Goal: Communication & Community: Answer question/provide support

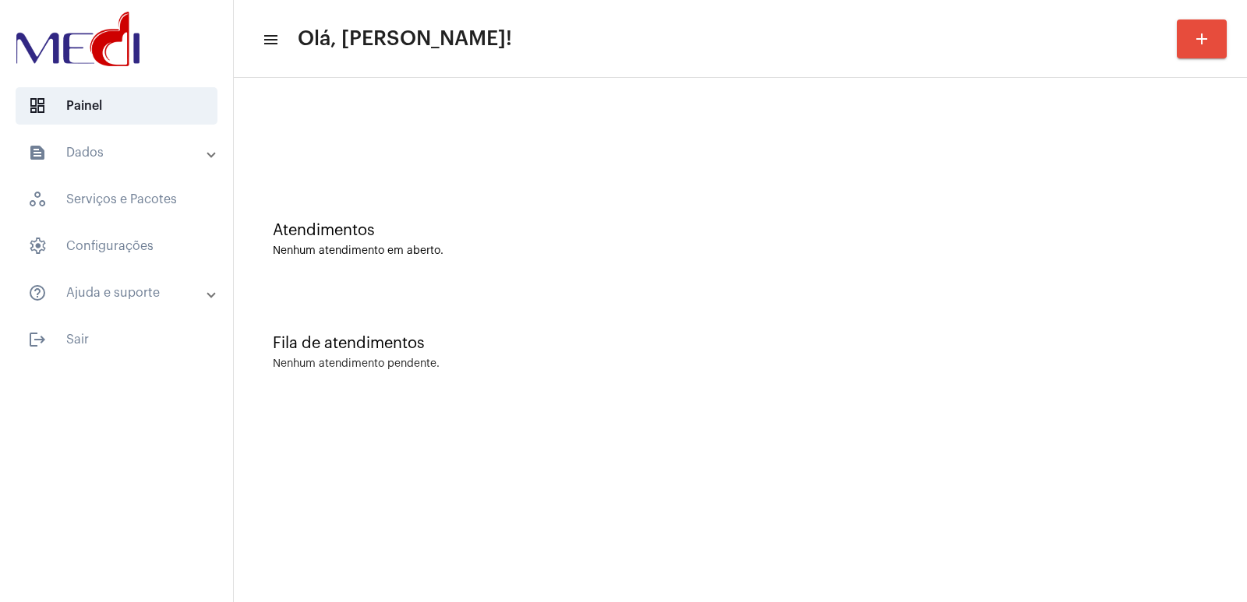
click at [970, 387] on div "Fila de atendimentos Nenhum atendimento pendente." at bounding box center [741, 344] width 998 height 113
click at [959, 398] on div "Fila de atendimentos Nenhum atendimento pendente." at bounding box center [741, 344] width 998 height 113
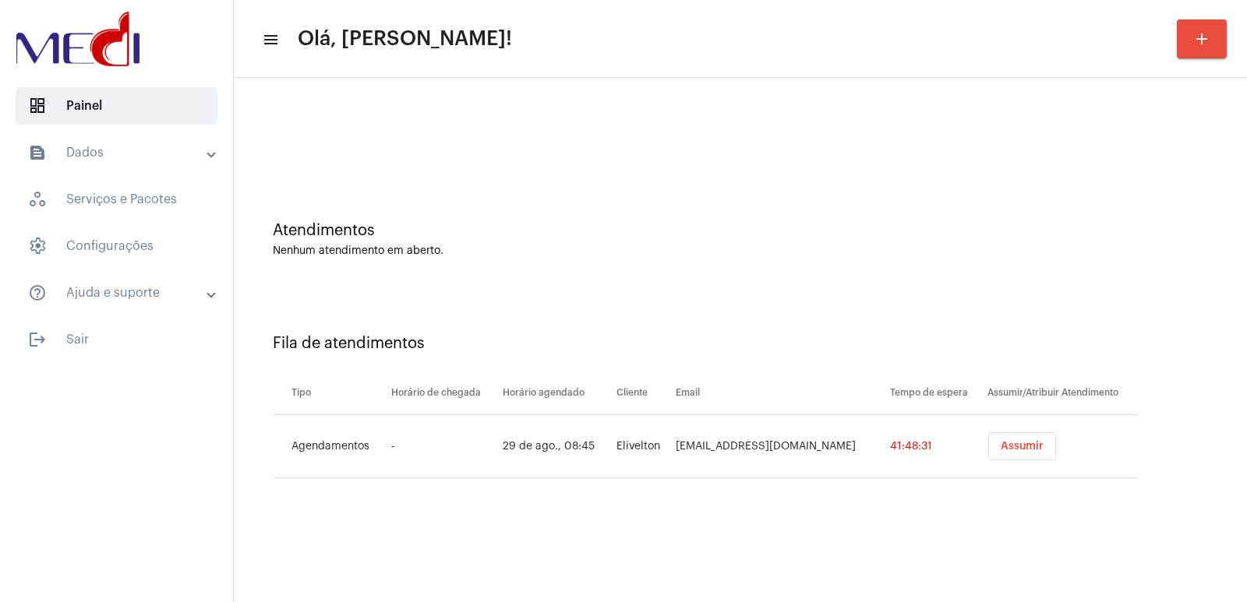
click at [1002, 457] on button "Assumir" at bounding box center [1022, 447] width 68 height 28
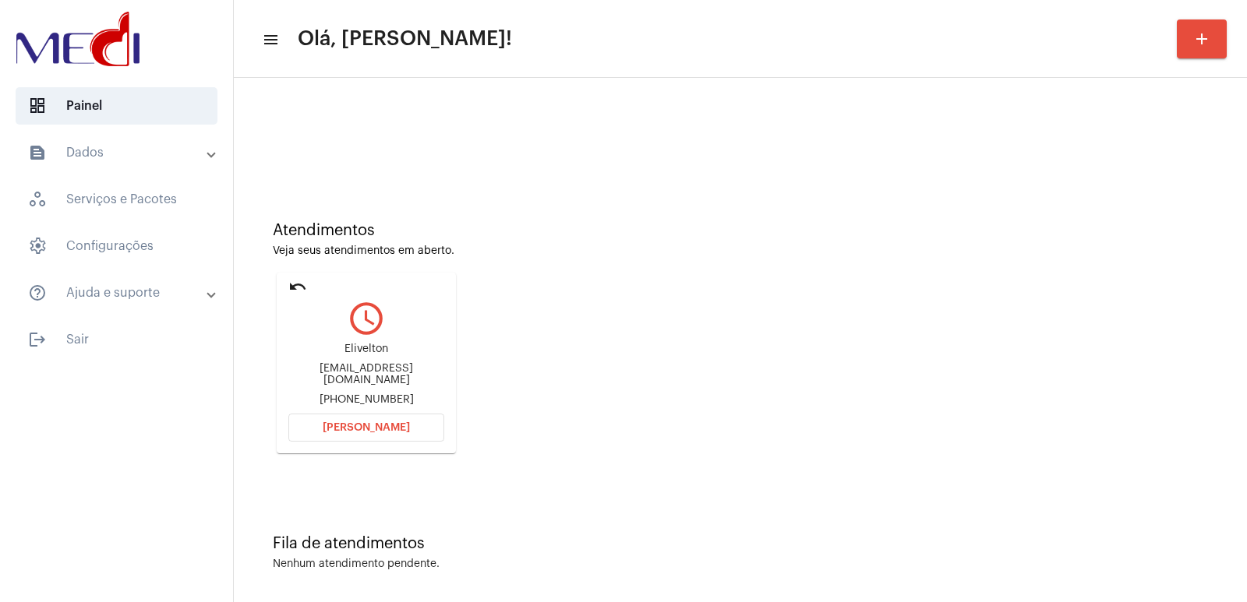
click at [369, 352] on div "Elivelton" at bounding box center [366, 350] width 156 height 12
copy div "Elivelton"
click at [398, 432] on span "Abrir Chamada" at bounding box center [366, 427] width 87 height 11
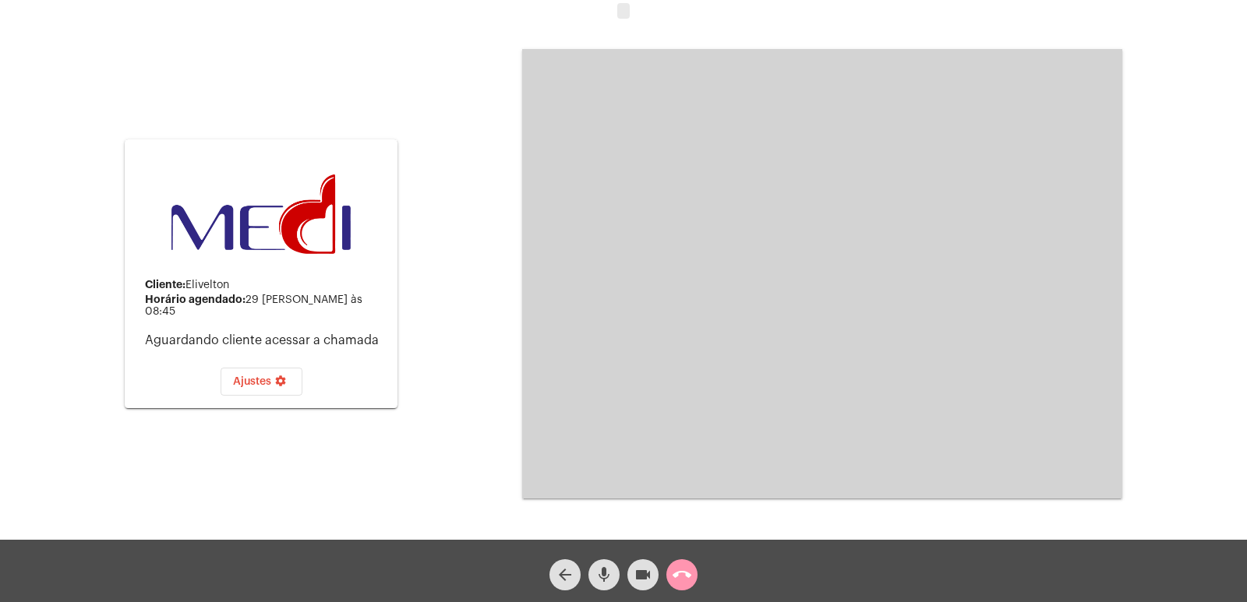
click at [687, 571] on mat-icon "call_end" at bounding box center [682, 575] width 19 height 19
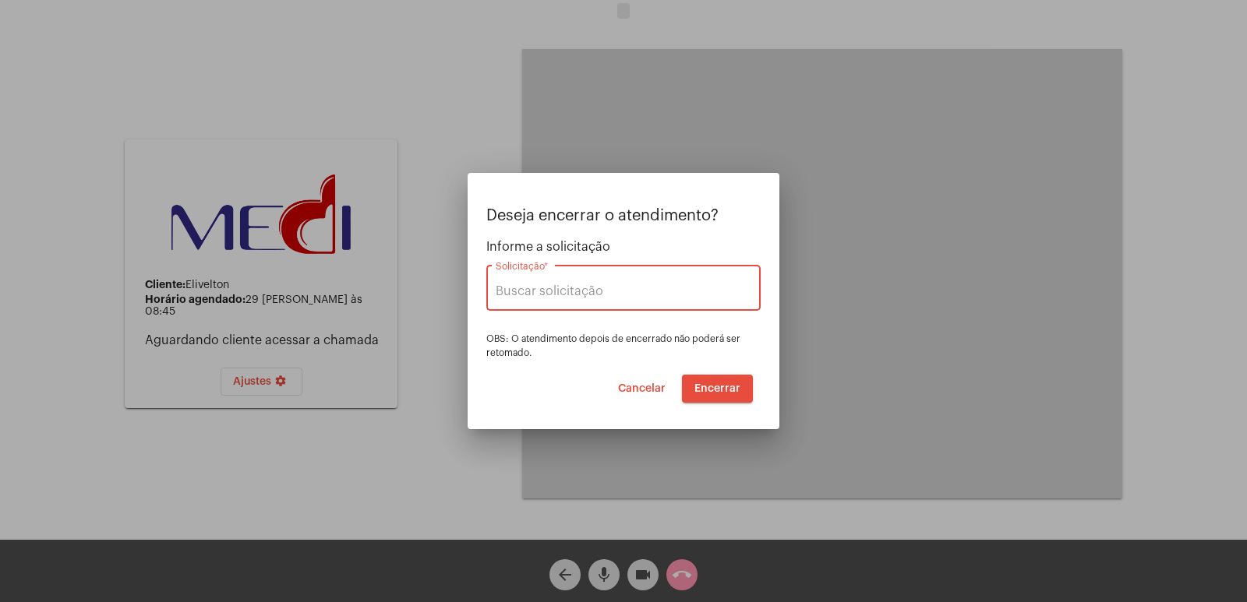
type input "UNIMED GUARULHOS"
click at [730, 393] on span "Encerrar" at bounding box center [717, 388] width 46 height 11
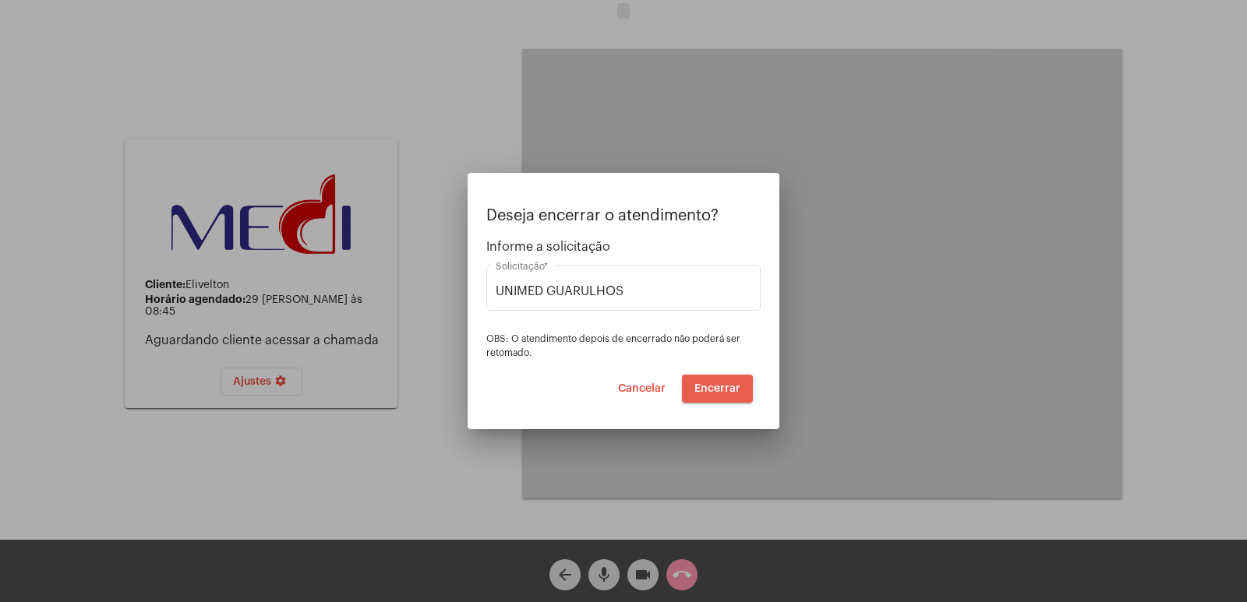
click at [739, 389] on span "Encerrar" at bounding box center [717, 388] width 46 height 11
click at [638, 391] on span "Cancelar" at bounding box center [642, 388] width 48 height 11
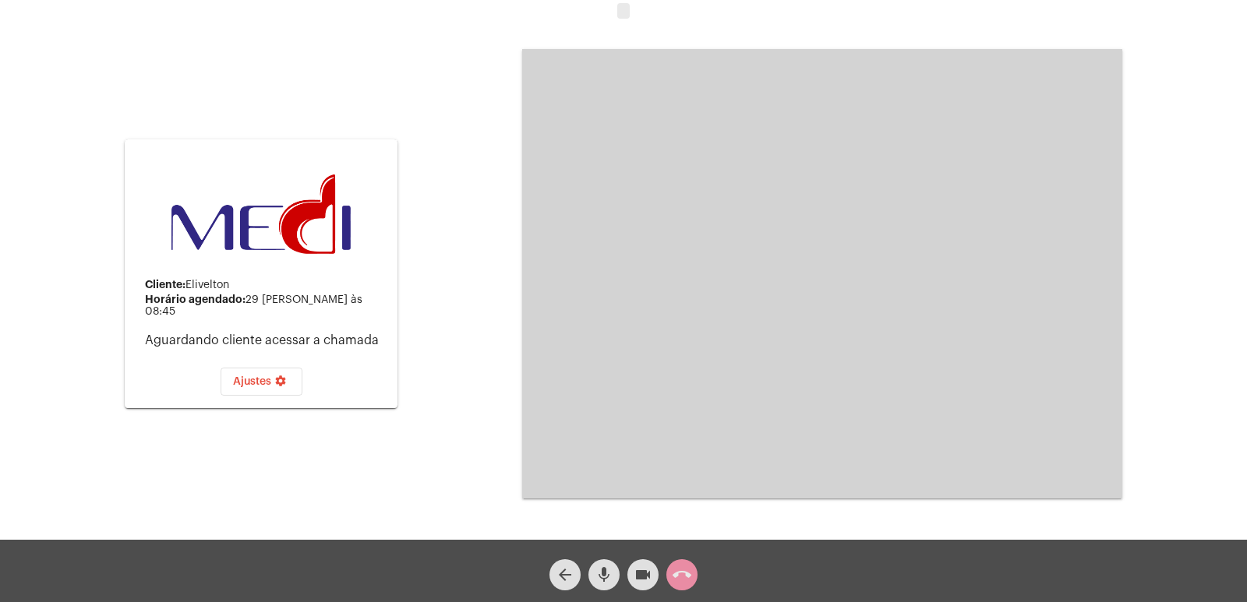
click at [553, 572] on button "arrow_back" at bounding box center [564, 575] width 31 height 31
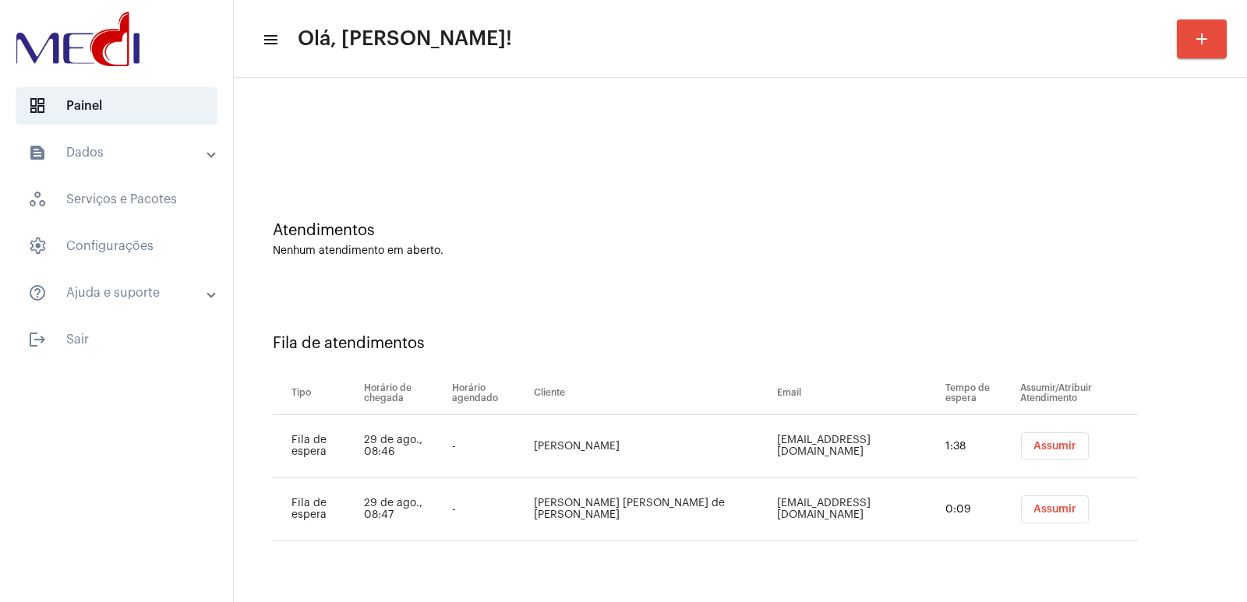
click at [1033, 446] on span "Assumir" at bounding box center [1054, 446] width 43 height 11
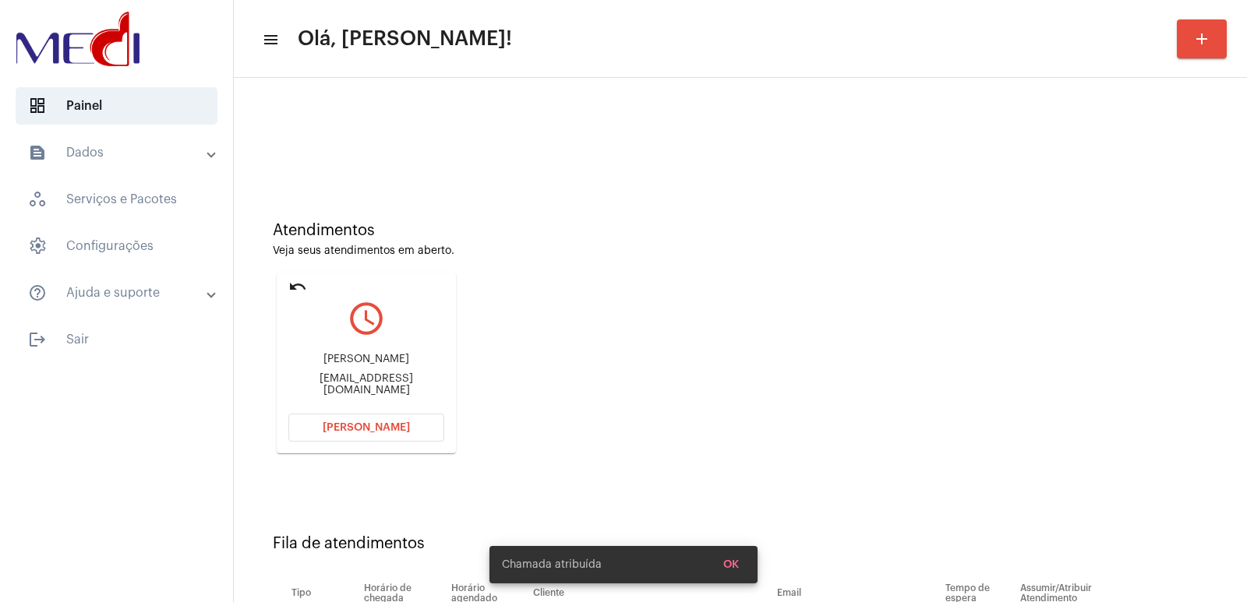
click at [377, 357] on div "Kleber Ferreira de Alcântara kleberferreiraalcantara34@gmail.com" at bounding box center [366, 375] width 156 height 70
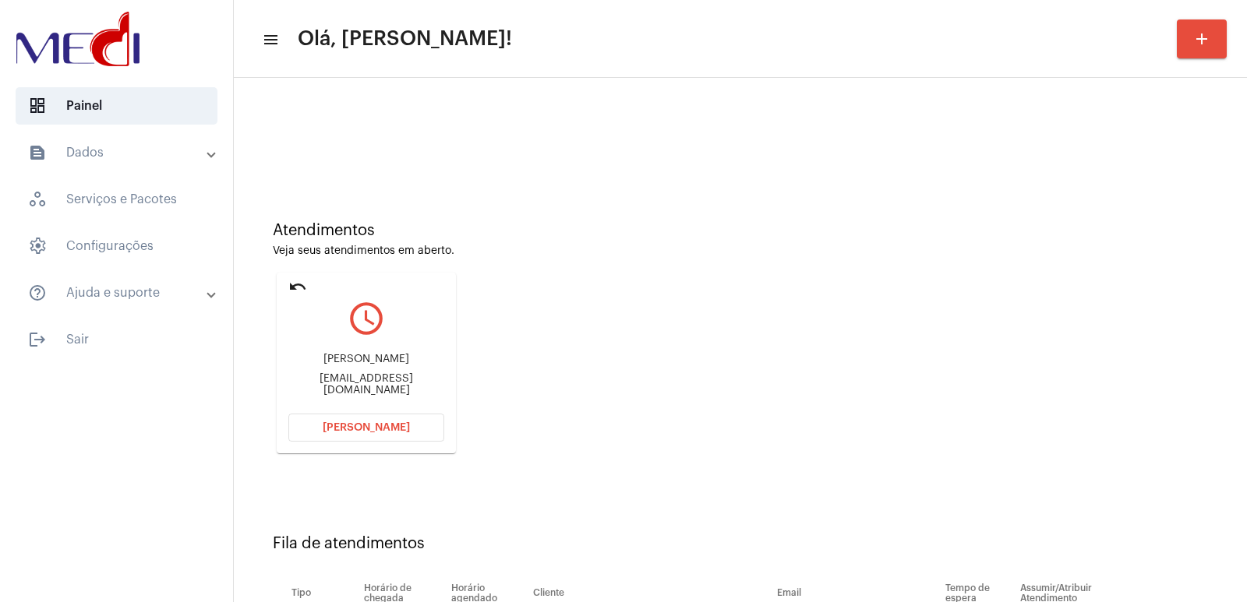
click at [377, 357] on div "Kleber Ferreira de Alcântara kleberferreiraalcantara34@gmail.com" at bounding box center [366, 375] width 156 height 70
copy div "Kleber Ferreira de Alcântara"
click at [368, 435] on button "[PERSON_NAME]" at bounding box center [366, 428] width 156 height 28
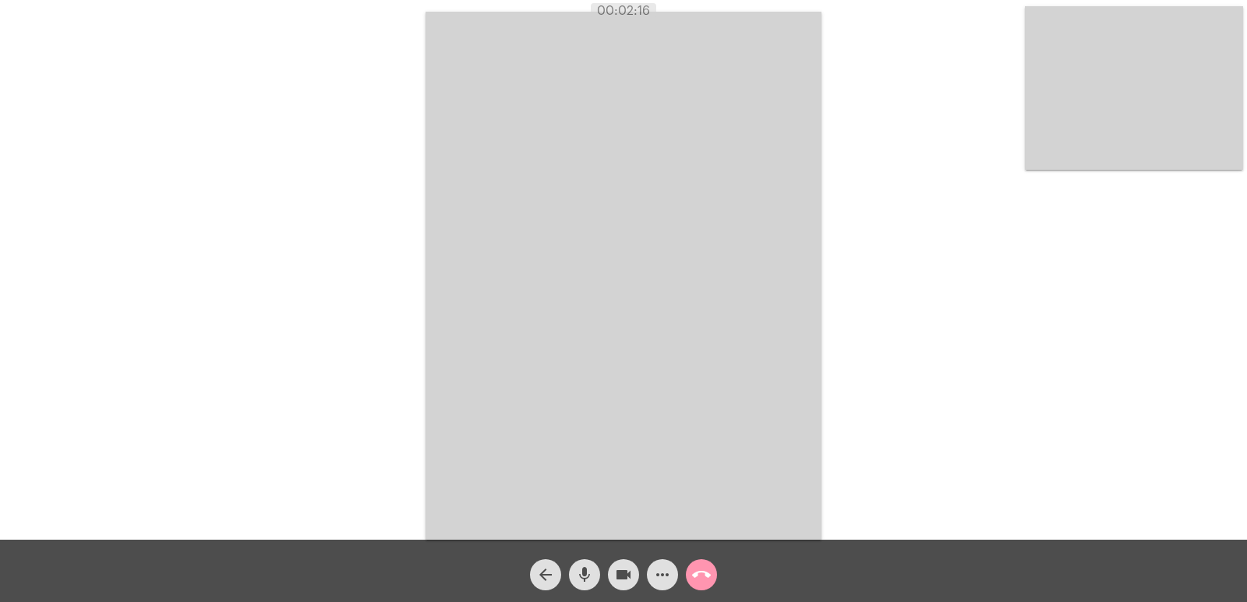
click at [704, 574] on mat-icon "call_end" at bounding box center [701, 575] width 19 height 19
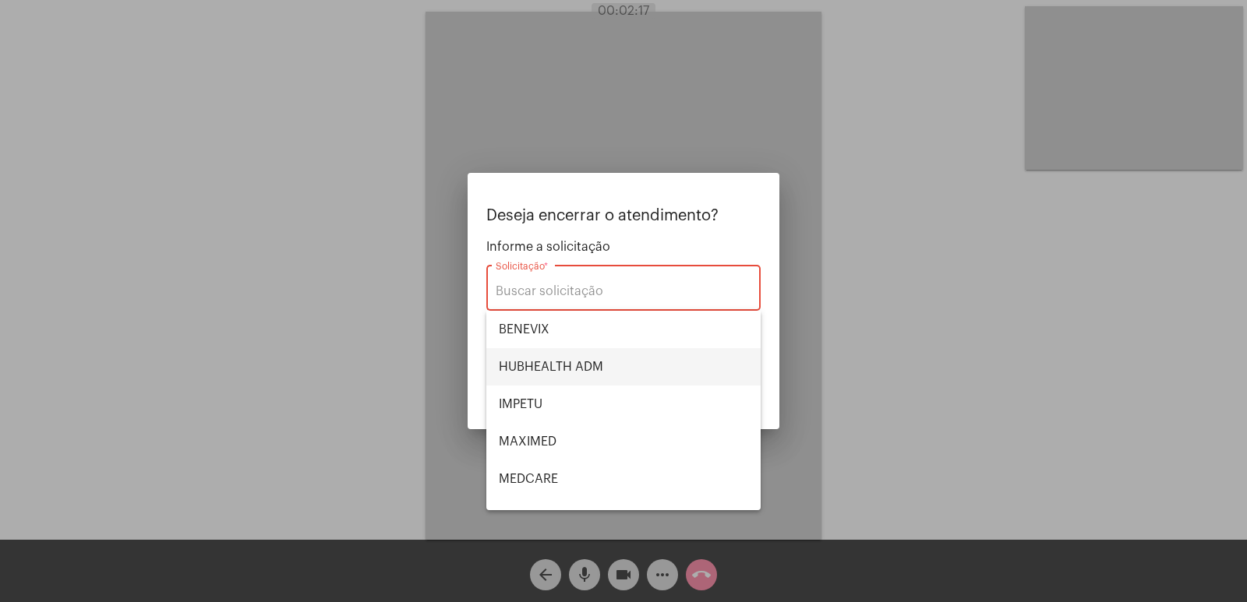
click at [564, 370] on span "HUBHEALTH ADM" at bounding box center [623, 366] width 249 height 37
type input "HUBHEALTH ADM"
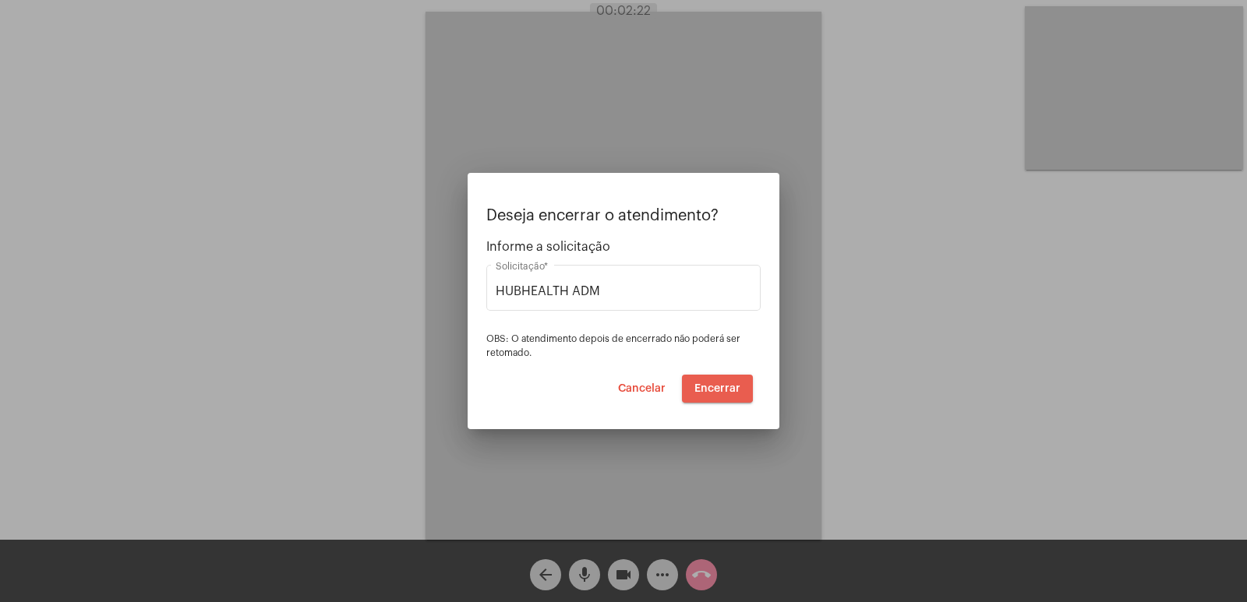
click at [714, 388] on span "Encerrar" at bounding box center [717, 388] width 46 height 11
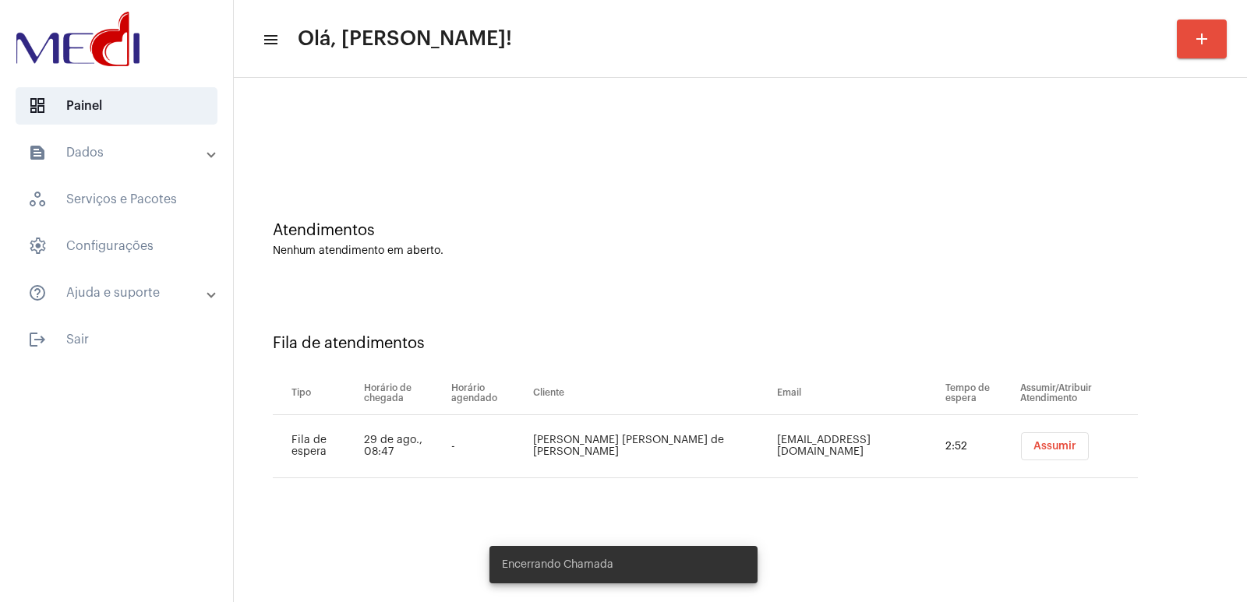
click at [1033, 447] on span "Assumir" at bounding box center [1054, 446] width 43 height 11
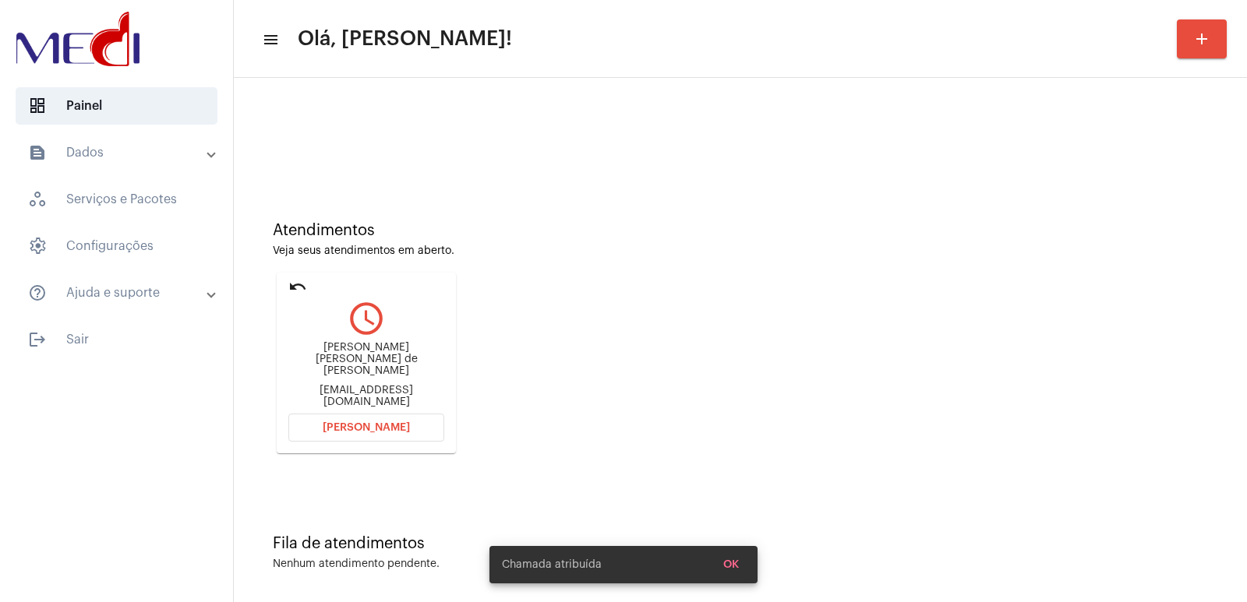
click at [364, 357] on div "Silvia Helena Vieira de Castro Carli" at bounding box center [366, 359] width 156 height 35
copy div "Silvia Helena Vieira de Castro Carli"
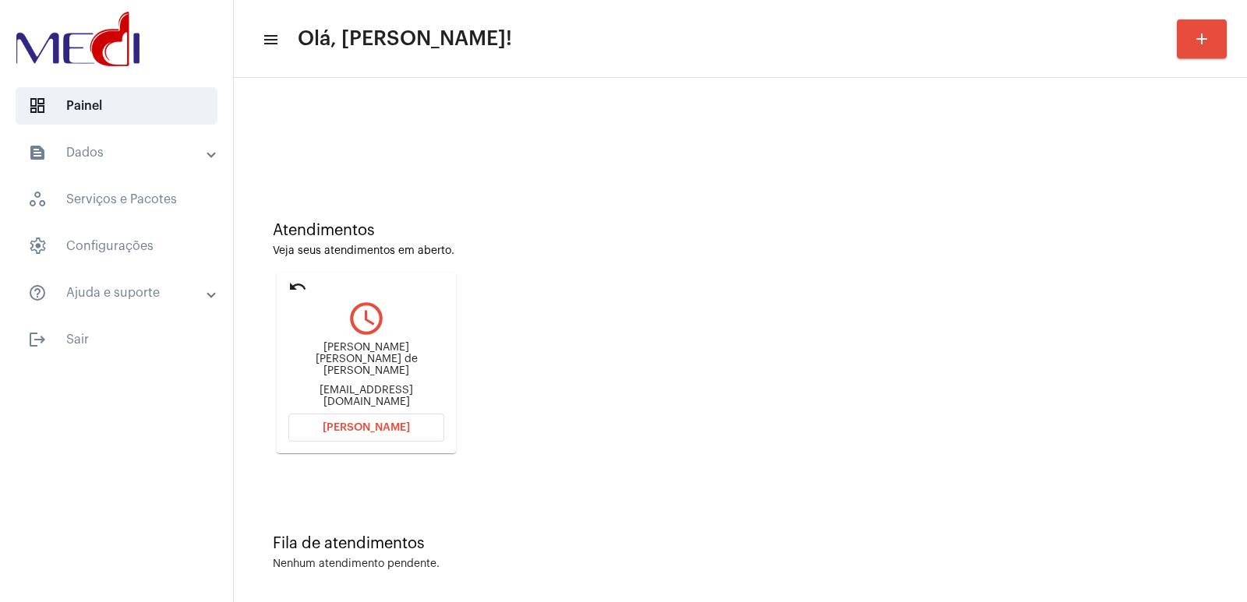
click at [334, 421] on button "[PERSON_NAME]" at bounding box center [366, 428] width 156 height 28
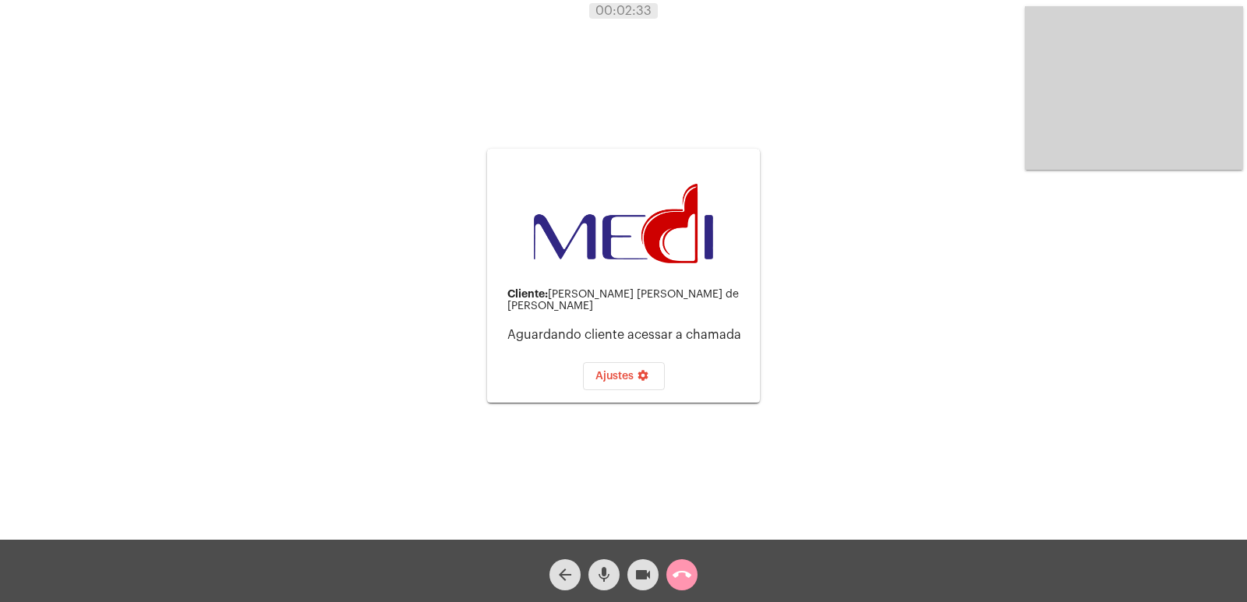
click at [681, 575] on mat-icon "call_end" at bounding box center [682, 575] width 19 height 19
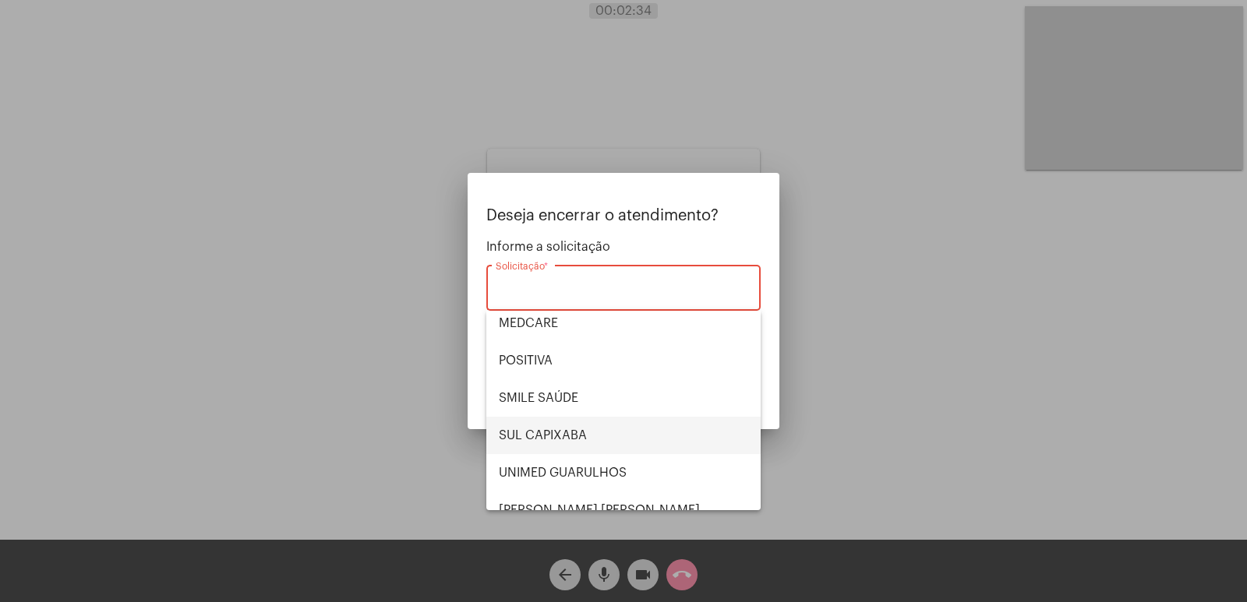
scroll to position [175, 0]
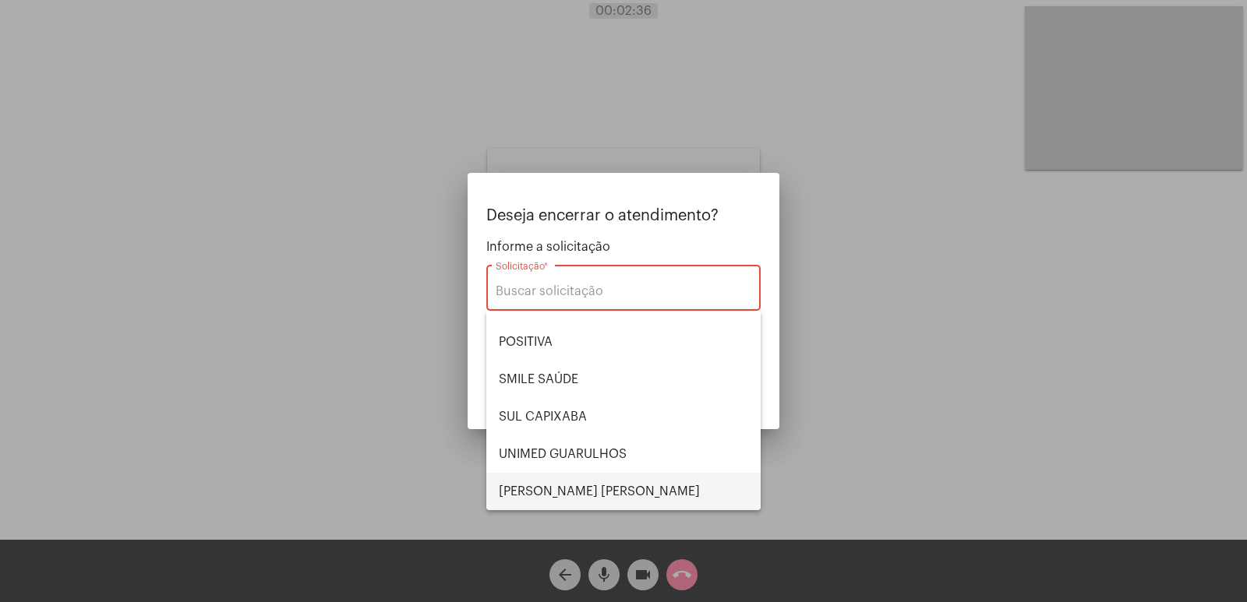
click at [561, 486] on span "VERA CRUZ" at bounding box center [623, 491] width 249 height 37
type input "VERA CRUZ"
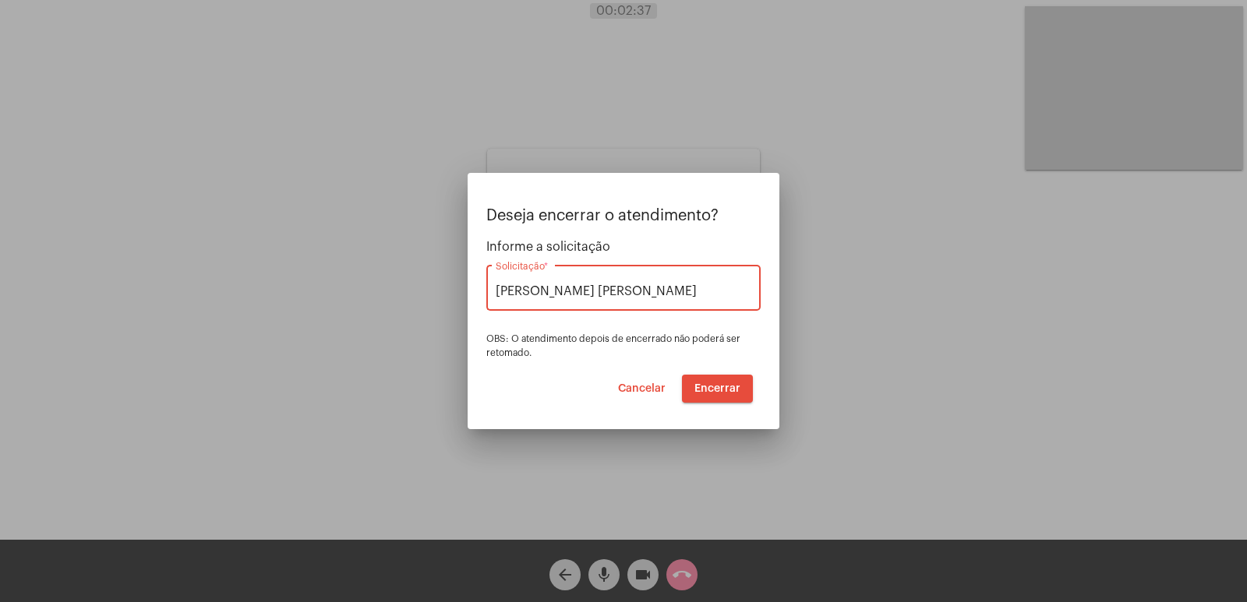
click at [718, 397] on button "Encerrar" at bounding box center [717, 389] width 71 height 28
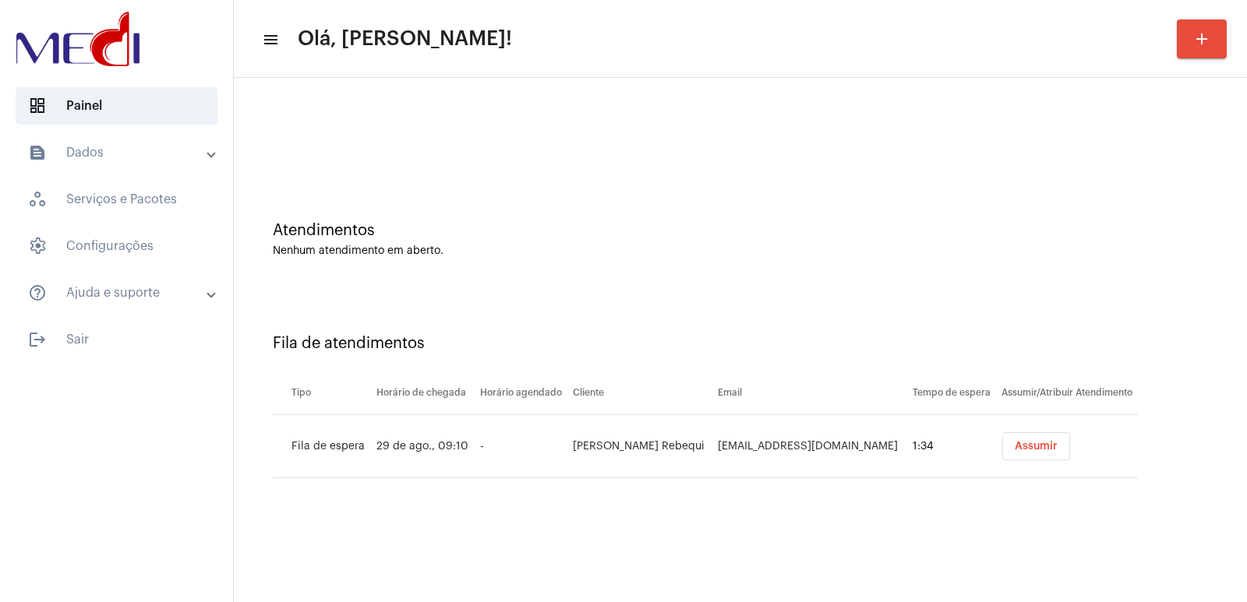
click at [1012, 435] on button "Assumir" at bounding box center [1036, 447] width 68 height 28
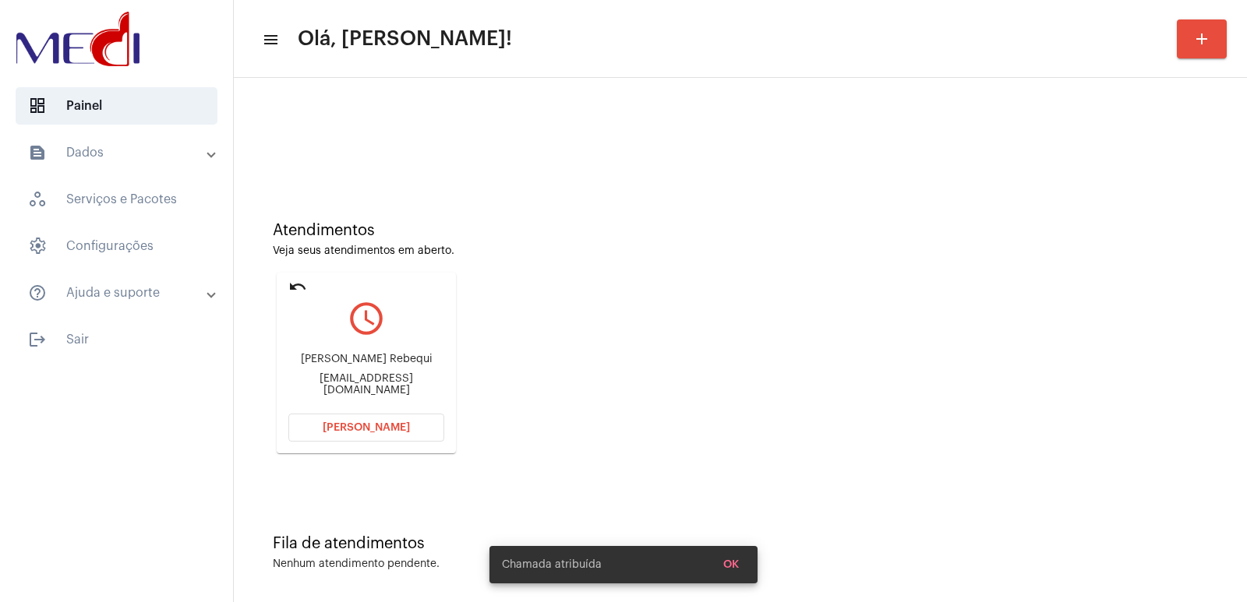
click at [336, 362] on div "Bruno Rodrigues Rebequi" at bounding box center [366, 360] width 156 height 12
copy div "Bruno Rodrigues Rebequi"
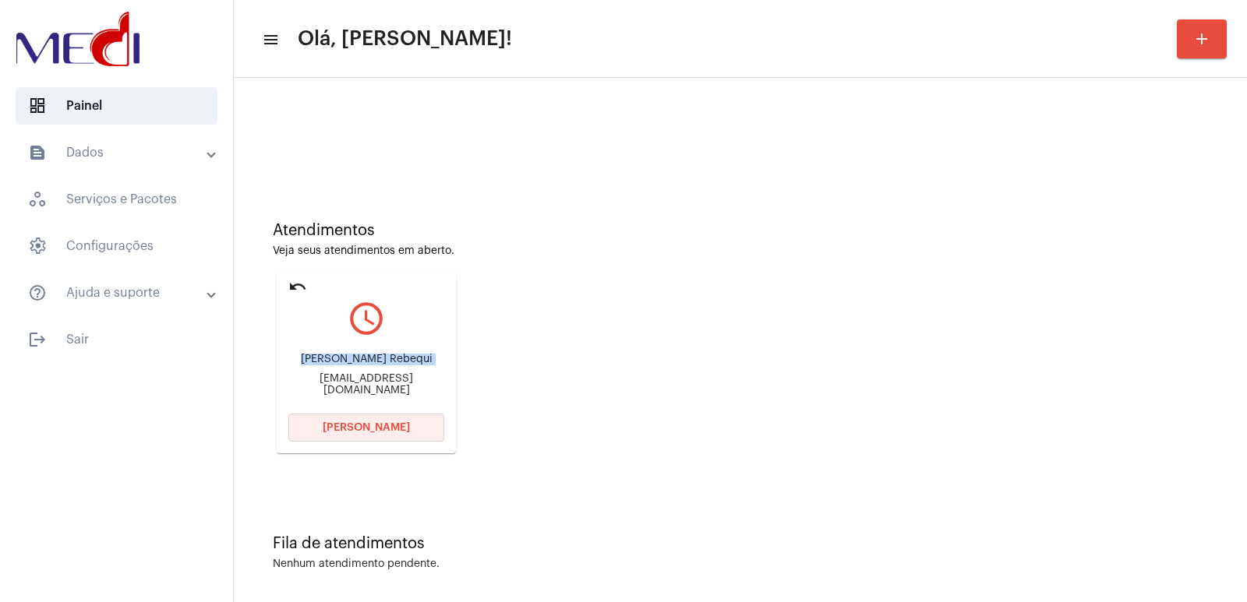
click at [353, 428] on span "Abrir Chamada" at bounding box center [366, 427] width 87 height 11
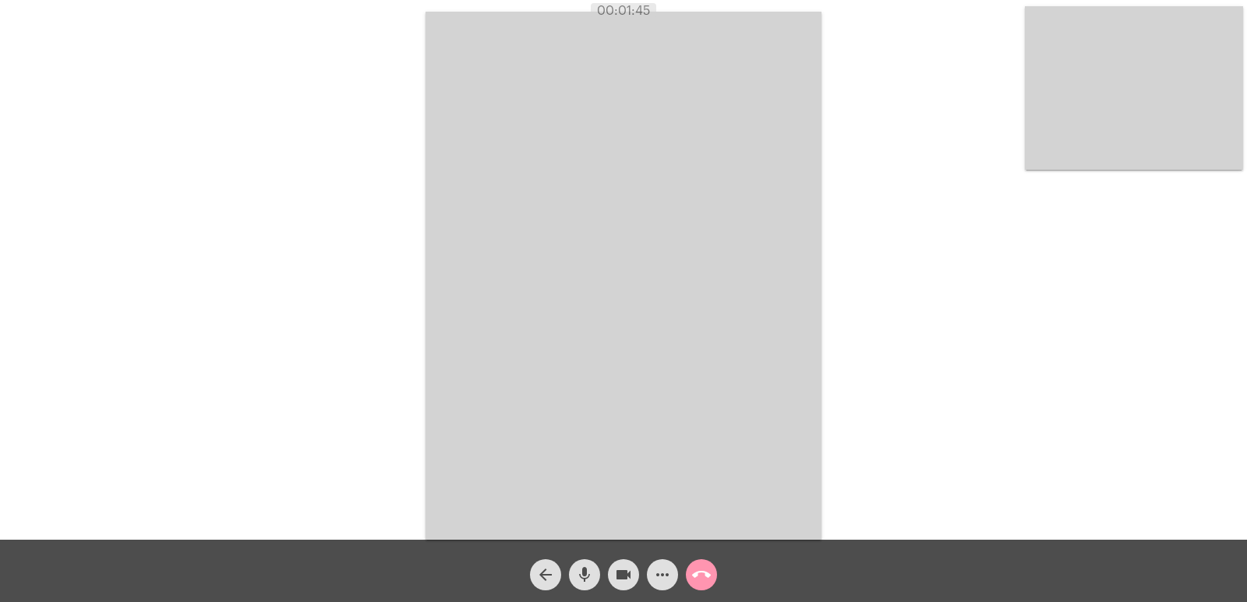
click at [542, 571] on mat-icon "arrow_back" at bounding box center [545, 575] width 19 height 19
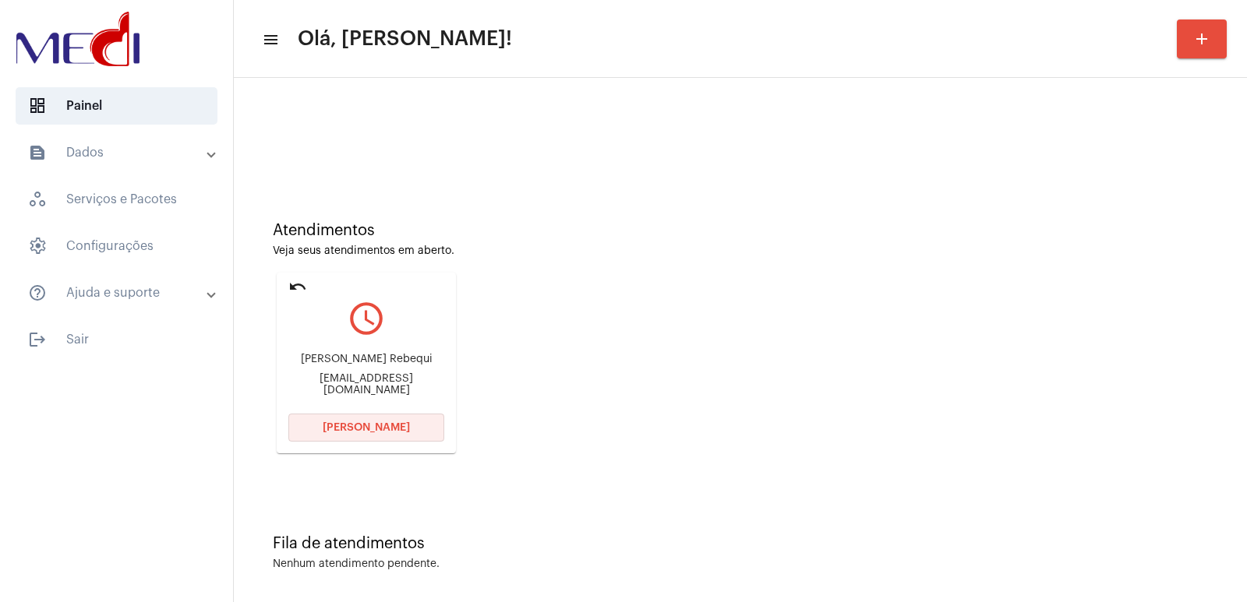
click at [355, 429] on span "Abrir Chamada" at bounding box center [366, 427] width 87 height 11
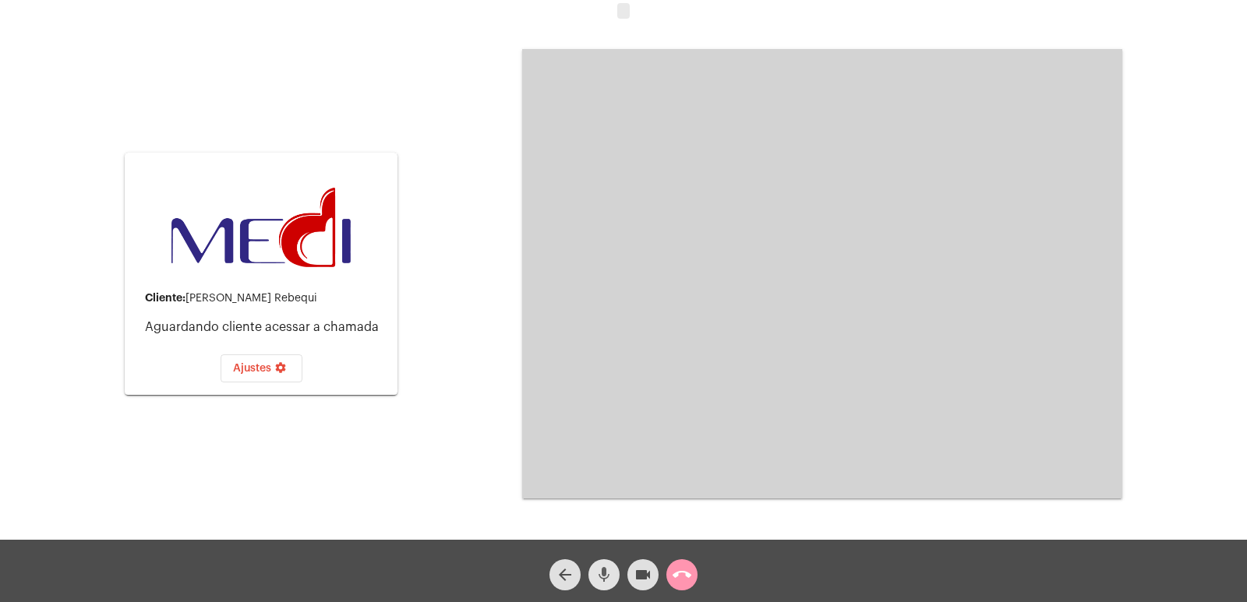
click at [604, 578] on mat-icon "mic" at bounding box center [604, 575] width 19 height 19
click at [564, 577] on mat-icon "arrow_back" at bounding box center [565, 575] width 19 height 19
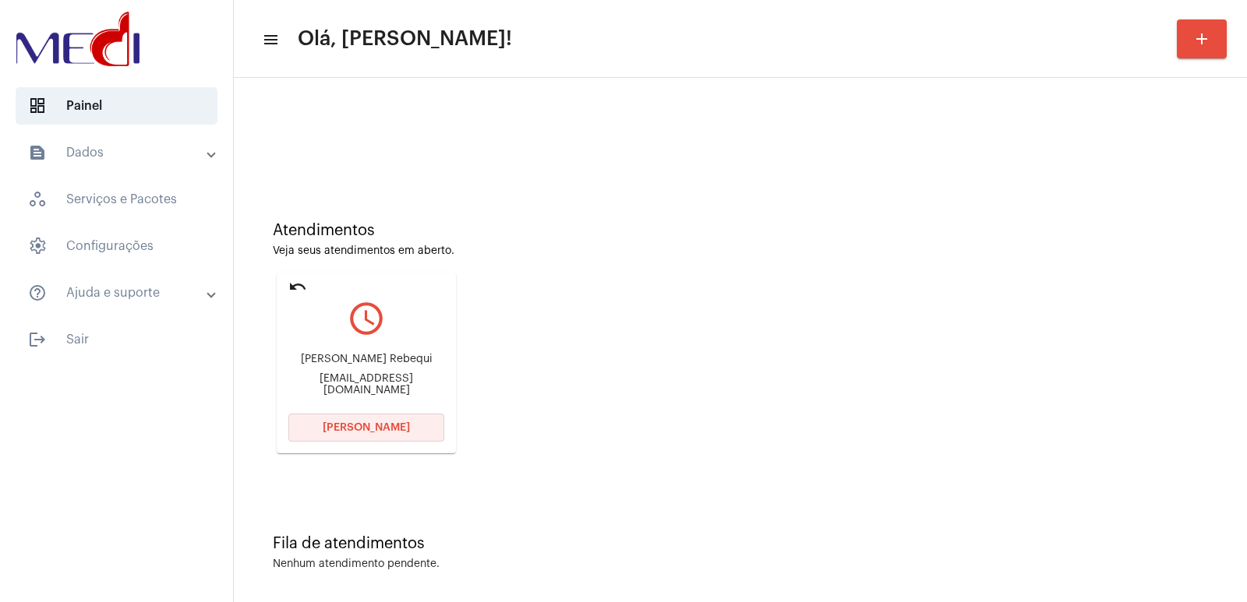
click at [359, 419] on button "Abrir Chamada" at bounding box center [366, 428] width 156 height 28
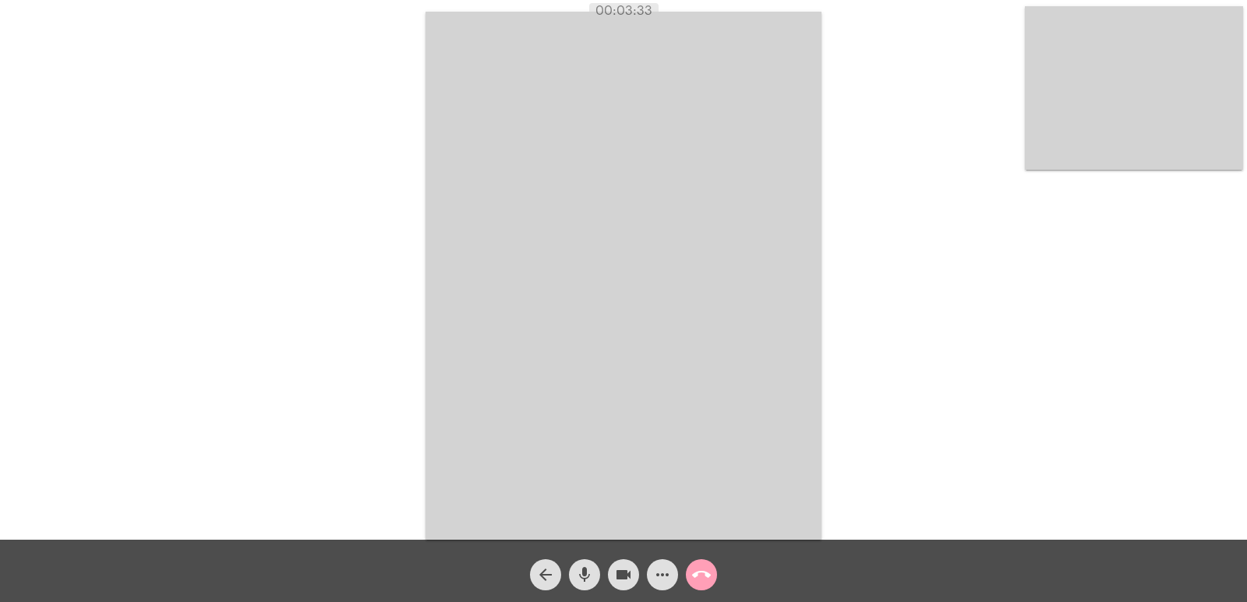
click at [705, 583] on mat-icon "call_end" at bounding box center [701, 575] width 19 height 19
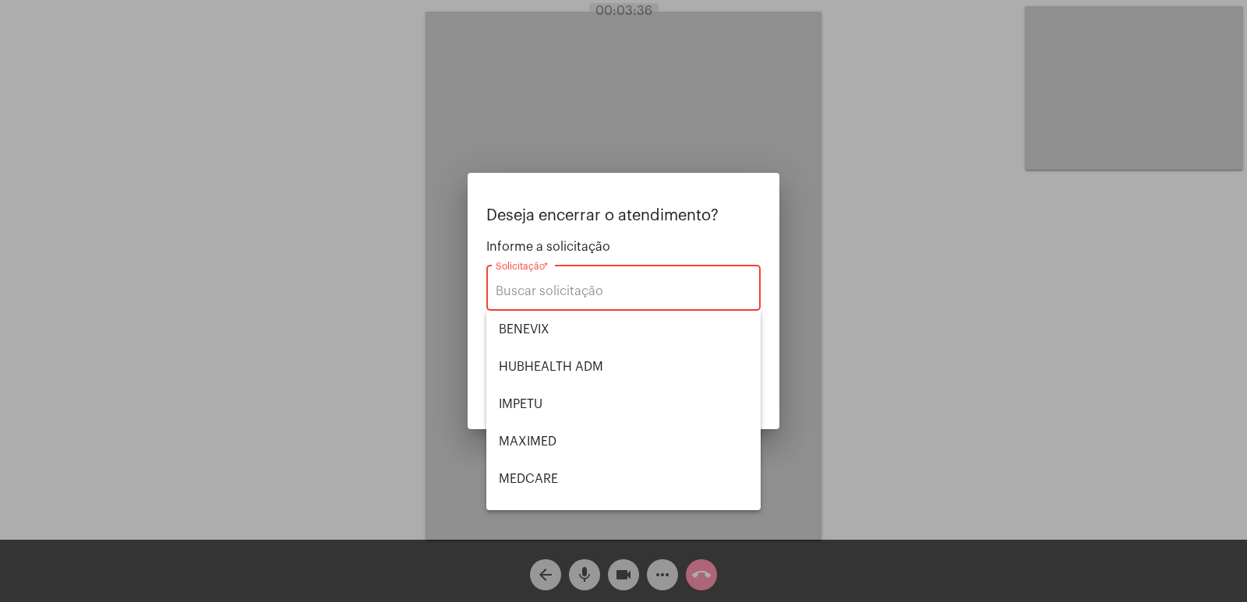
scroll to position [175, 0]
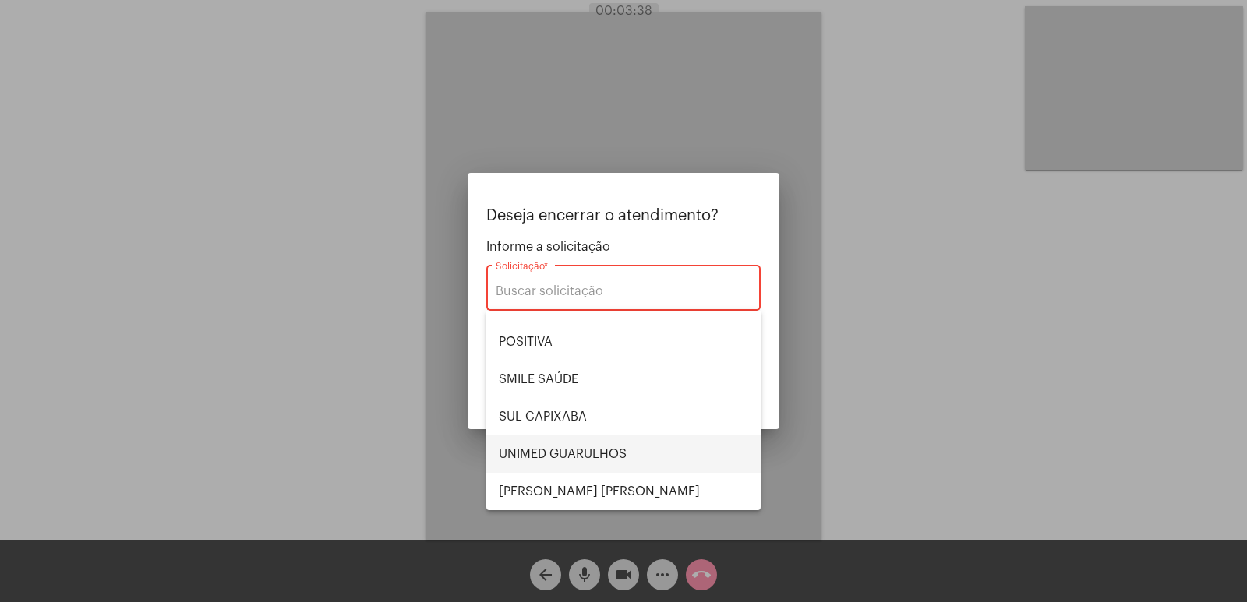
click at [528, 457] on span "UNIMED GUARULHOS" at bounding box center [623, 454] width 249 height 37
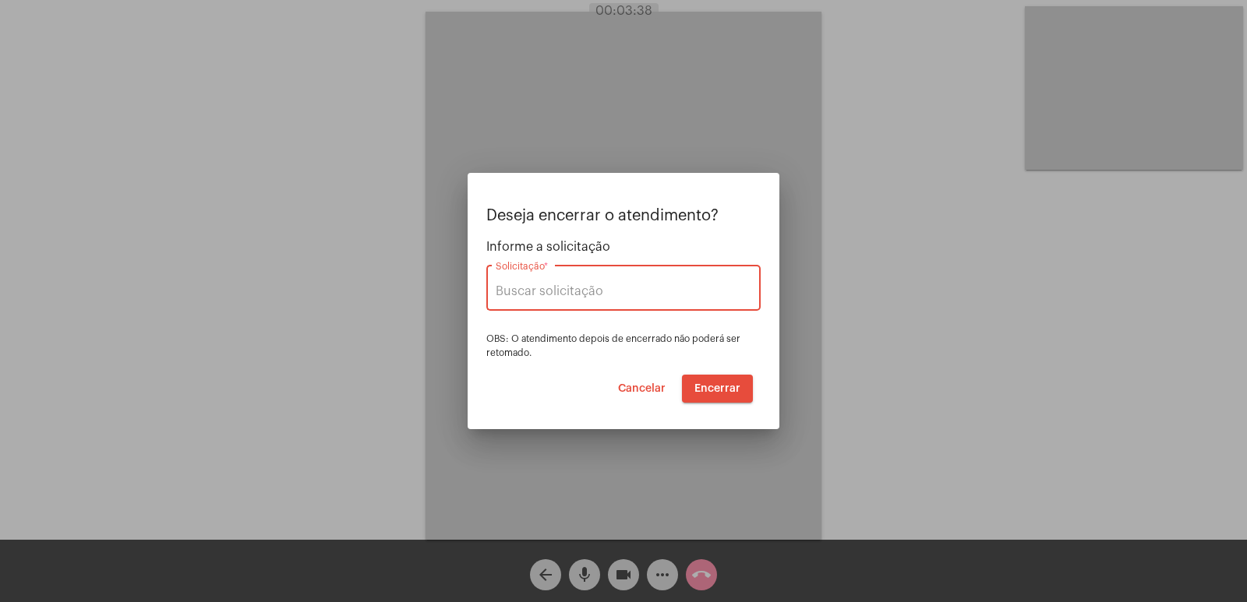
type input "UNIMED GUARULHOS"
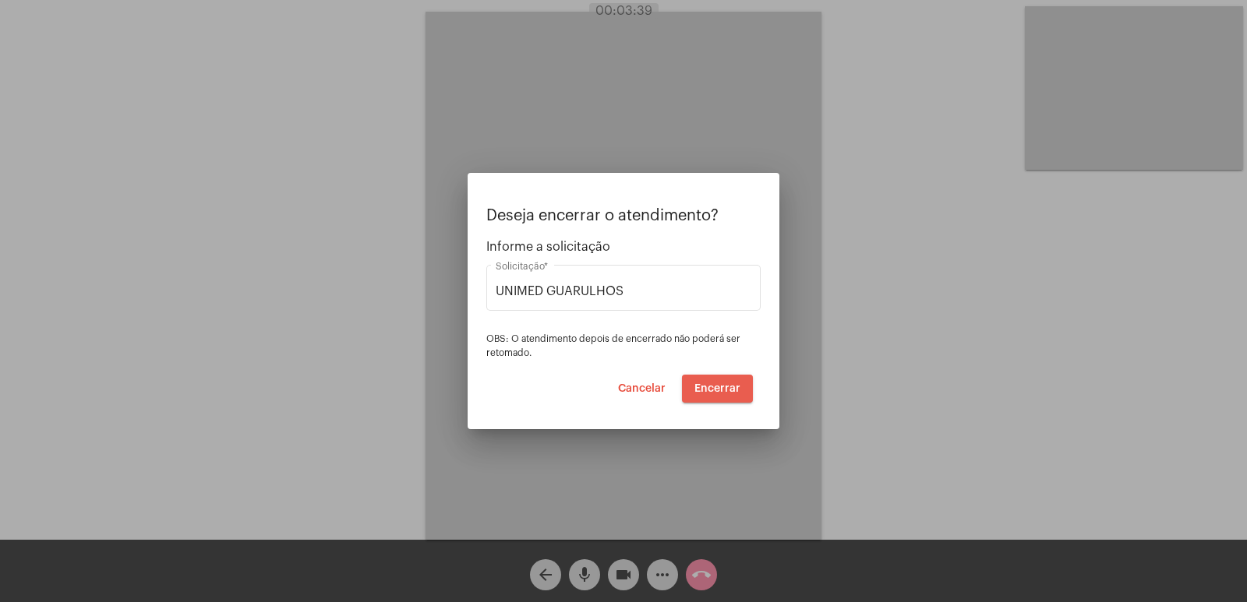
click at [720, 399] on button "Encerrar" at bounding box center [717, 389] width 71 height 28
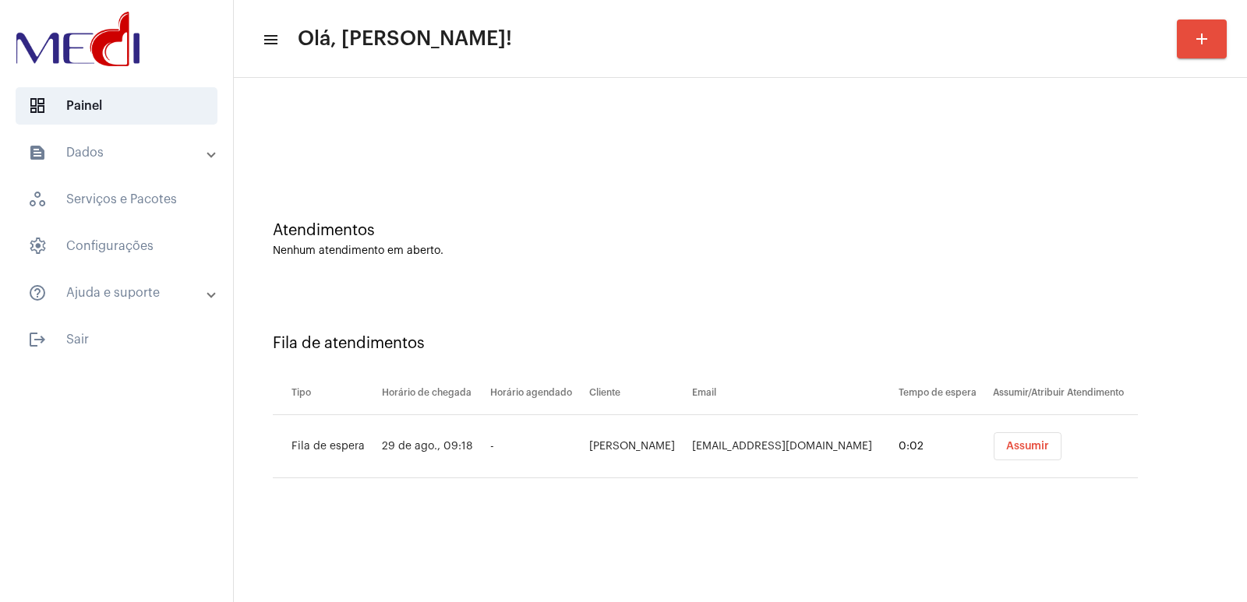
click at [1033, 436] on button "Assumir" at bounding box center [1028, 447] width 68 height 28
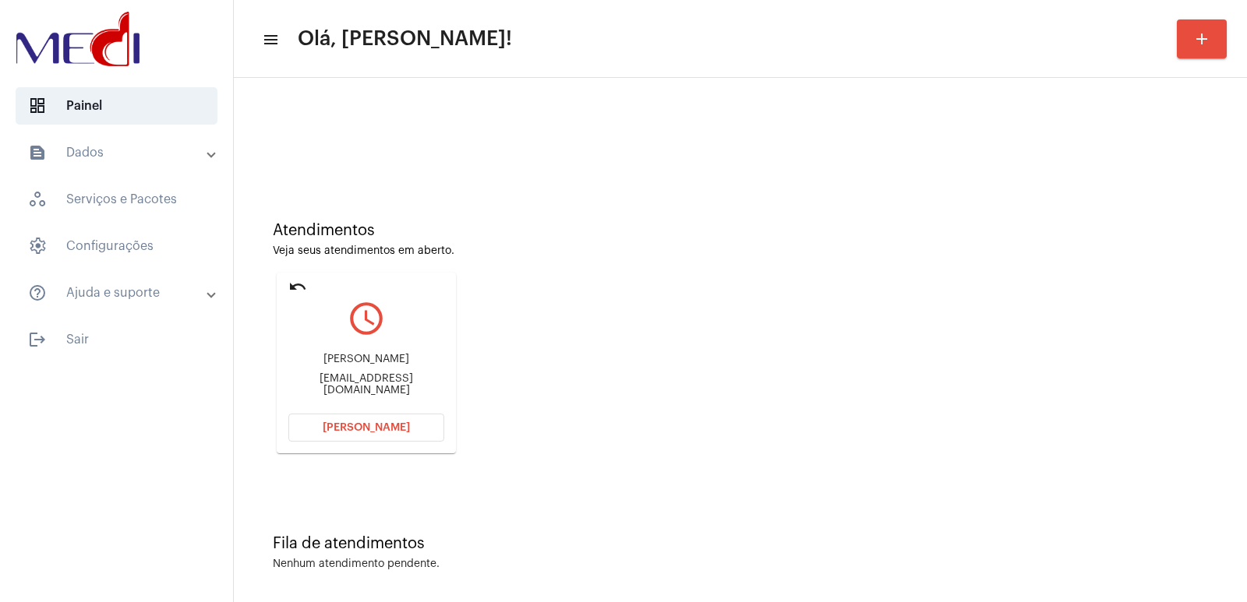
click at [367, 348] on div "Lucas Rodrigues da Silva REBEQUI brteam0657@gmail.com" at bounding box center [366, 375] width 156 height 70
click at [364, 356] on div "Lucas Rodrigues da Silva REBEQUI" at bounding box center [366, 360] width 156 height 12
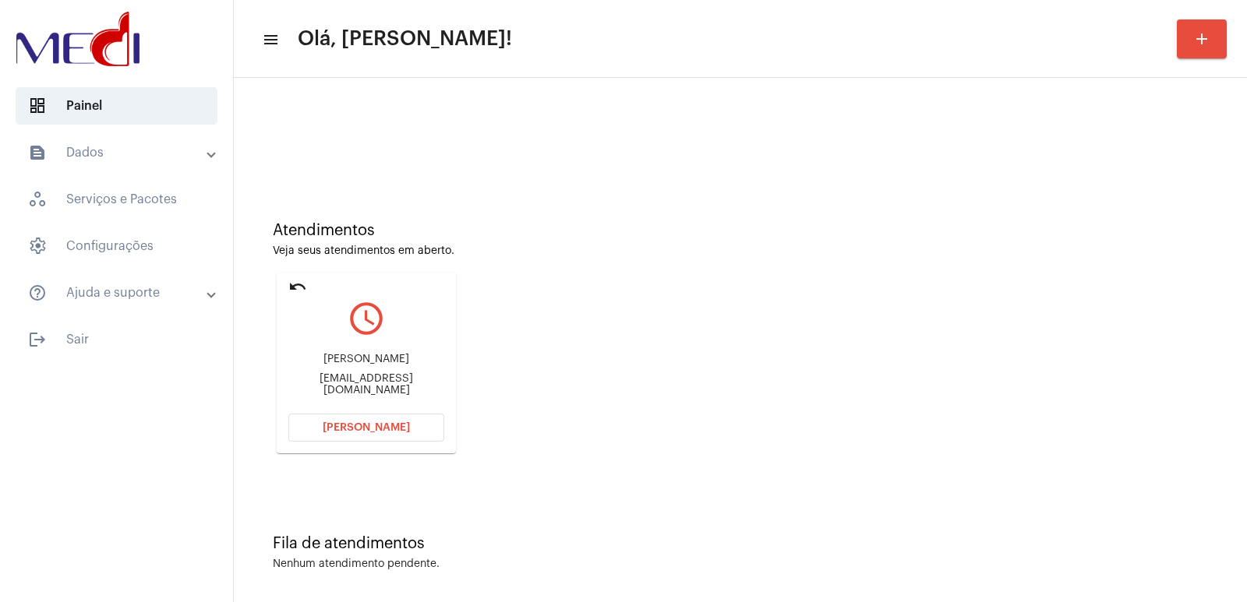
copy div "Lucas Rodrigues da Silva REBEQUI"
click at [387, 424] on span "[PERSON_NAME]" at bounding box center [366, 427] width 87 height 11
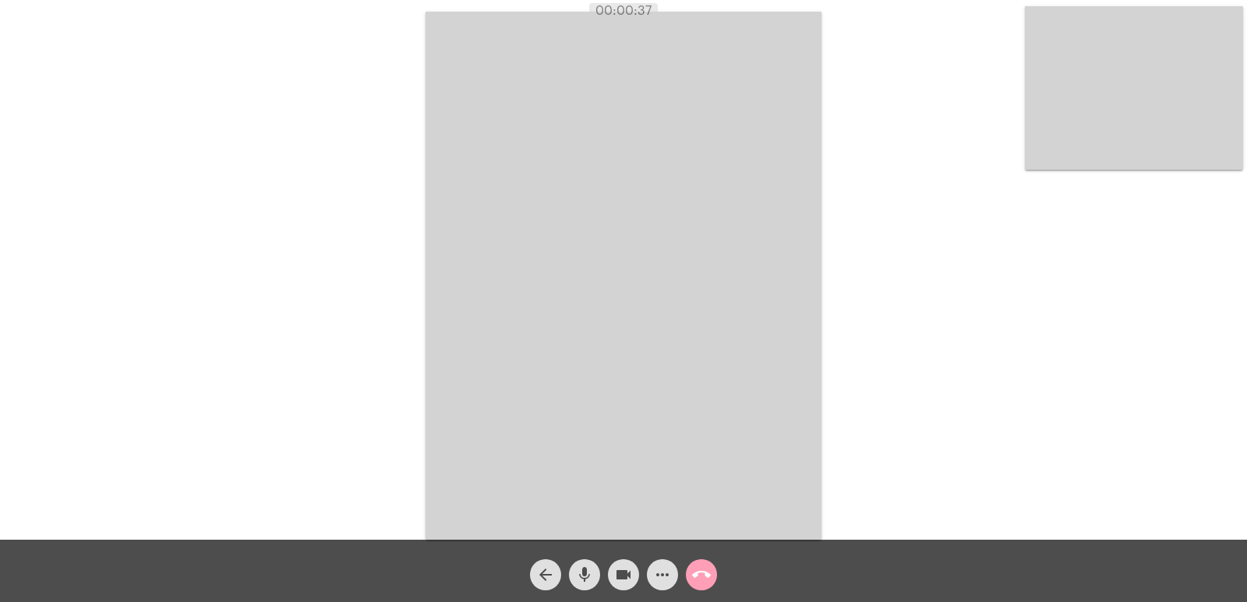
click at [703, 567] on mat-icon "call_end" at bounding box center [701, 575] width 19 height 19
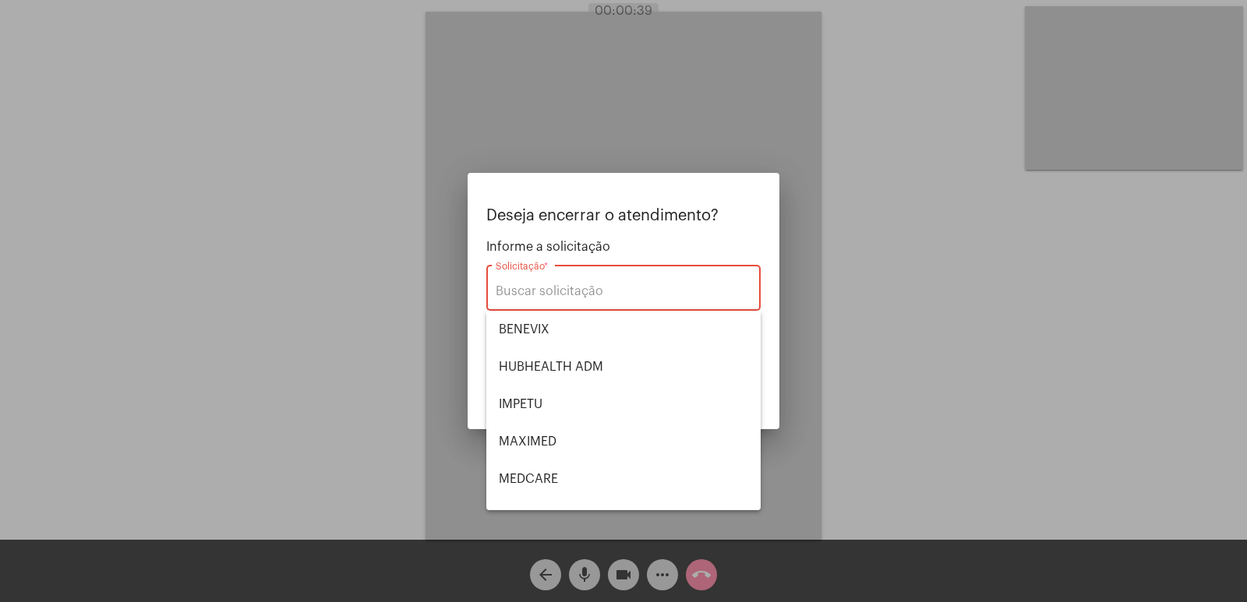
scroll to position [175, 0]
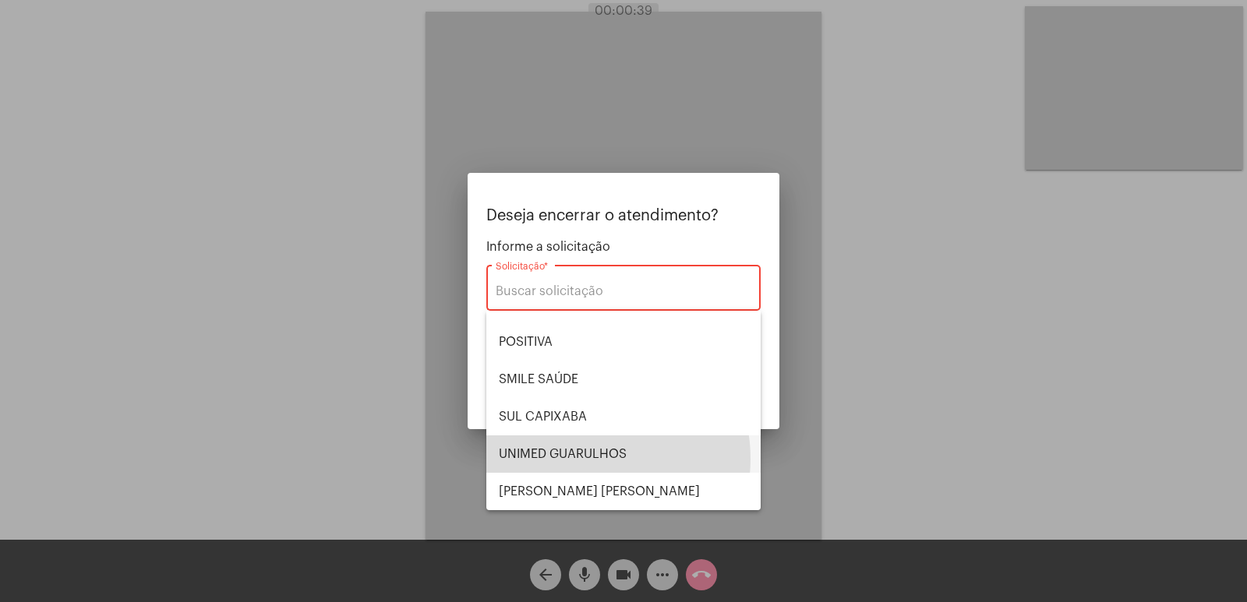
click at [582, 459] on span "UNIMED GUARULHOS" at bounding box center [623, 454] width 249 height 37
type input "UNIMED GUARULHOS"
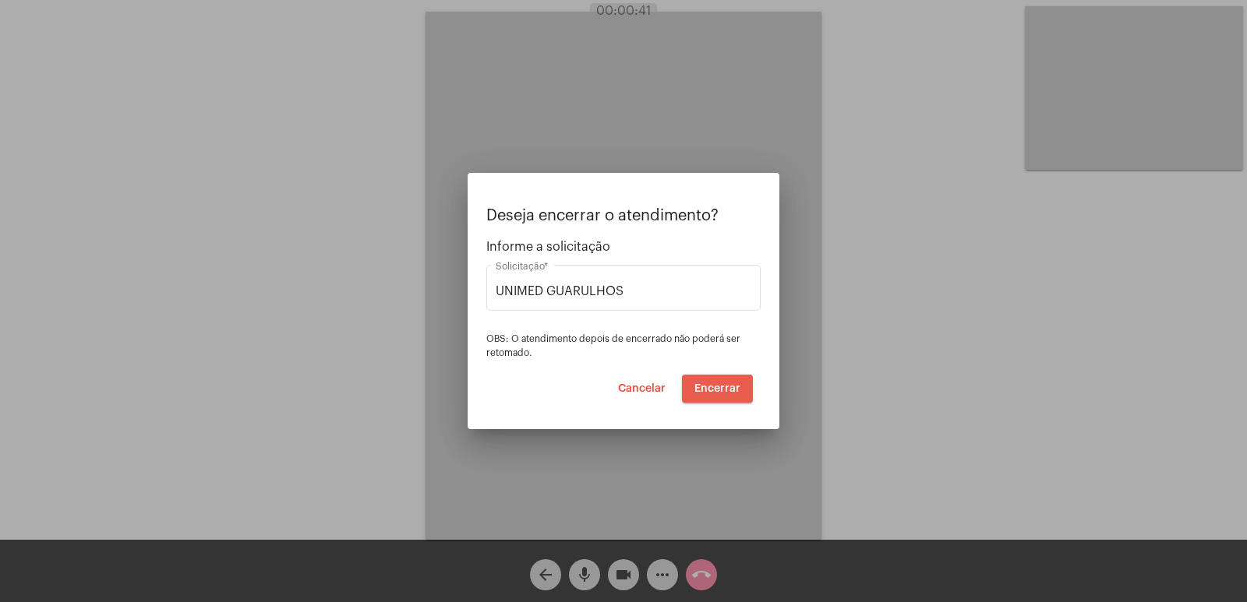
click at [736, 380] on button "Encerrar" at bounding box center [717, 389] width 71 height 28
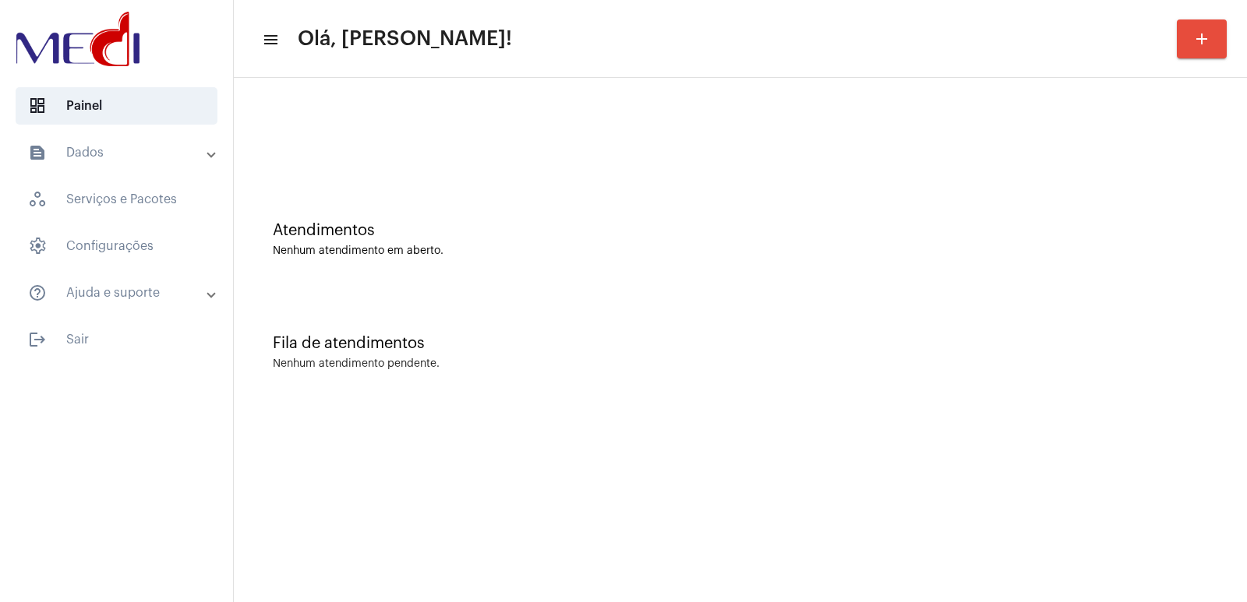
click at [875, 337] on div "Fila de atendimentos" at bounding box center [740, 343] width 935 height 17
click at [883, 332] on div "Fila de atendimentos Nenhum atendimento pendente." at bounding box center [741, 344] width 998 height 113
click at [709, 185] on div "Atendimentos Nenhum atendimento em aberto." at bounding box center [741, 231] width 998 height 113
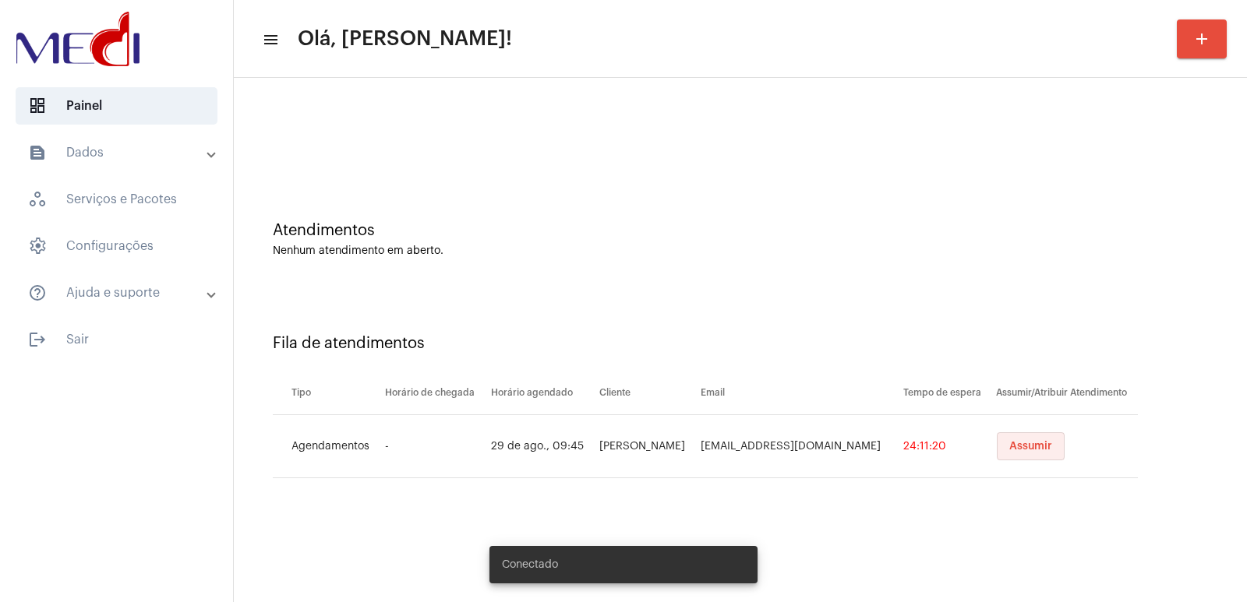
click at [1043, 459] on button "Assumir" at bounding box center [1031, 447] width 68 height 28
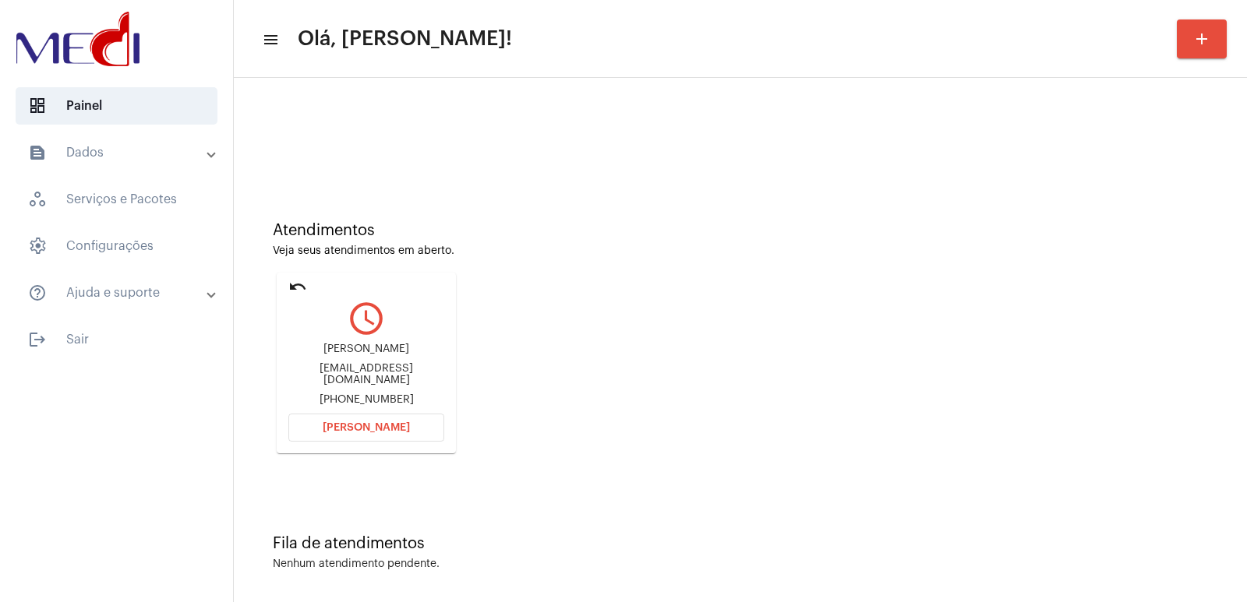
drag, startPoint x: 930, startPoint y: 356, endPoint x: 909, endPoint y: 353, distance: 21.3
click at [930, 356] on div "Atendimentos Veja seus atendimentos em aberto. undo query_builder Thalita Gomes…" at bounding box center [741, 331] width 998 height 313
click at [370, 348] on div "Thalita Gomes thalitagomes.psicologa@gmail.com +5519992962911" at bounding box center [366, 375] width 156 height 70
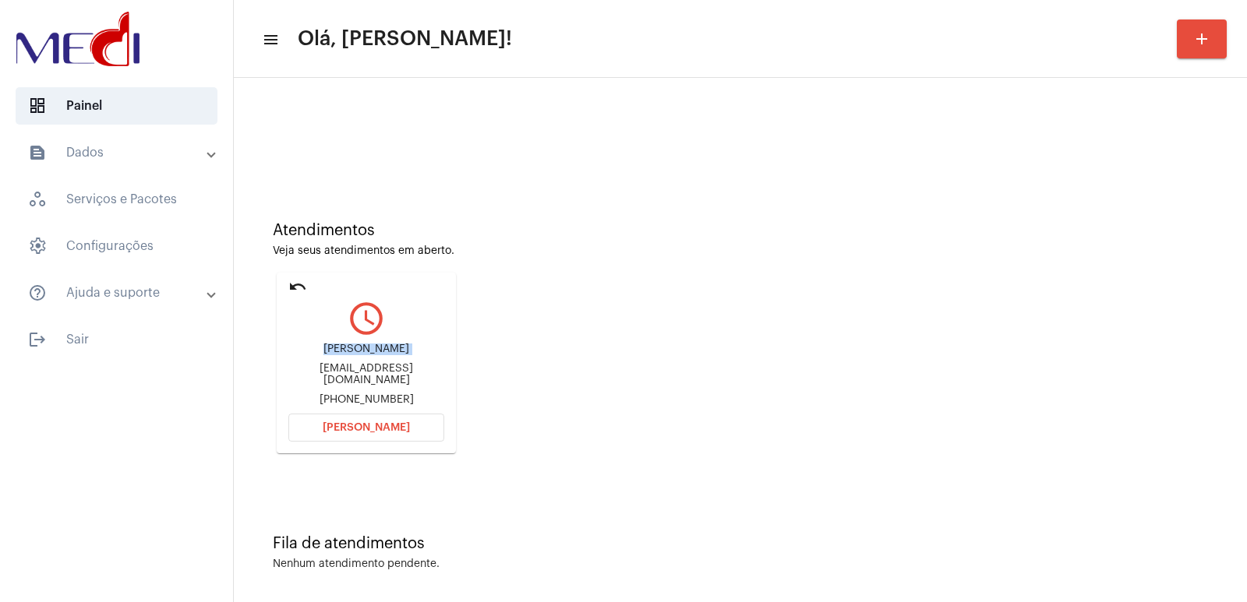
copy div "Thalita Gomes"
click at [373, 429] on span "[PERSON_NAME]" at bounding box center [366, 427] width 87 height 11
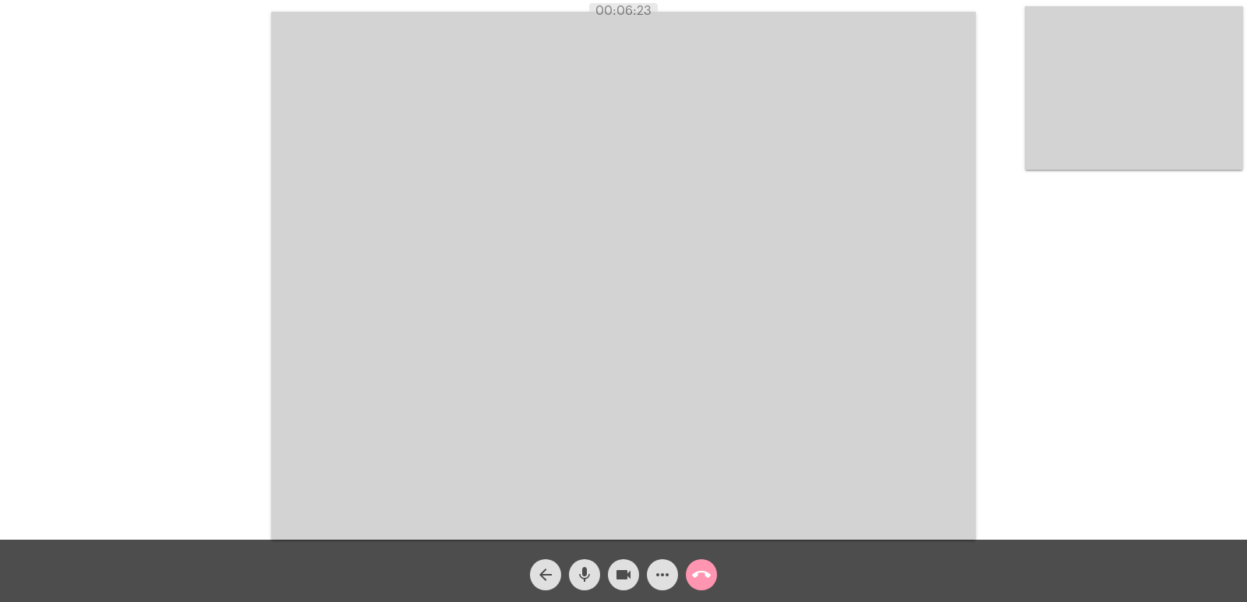
click at [862, 387] on video at bounding box center [623, 276] width 705 height 528
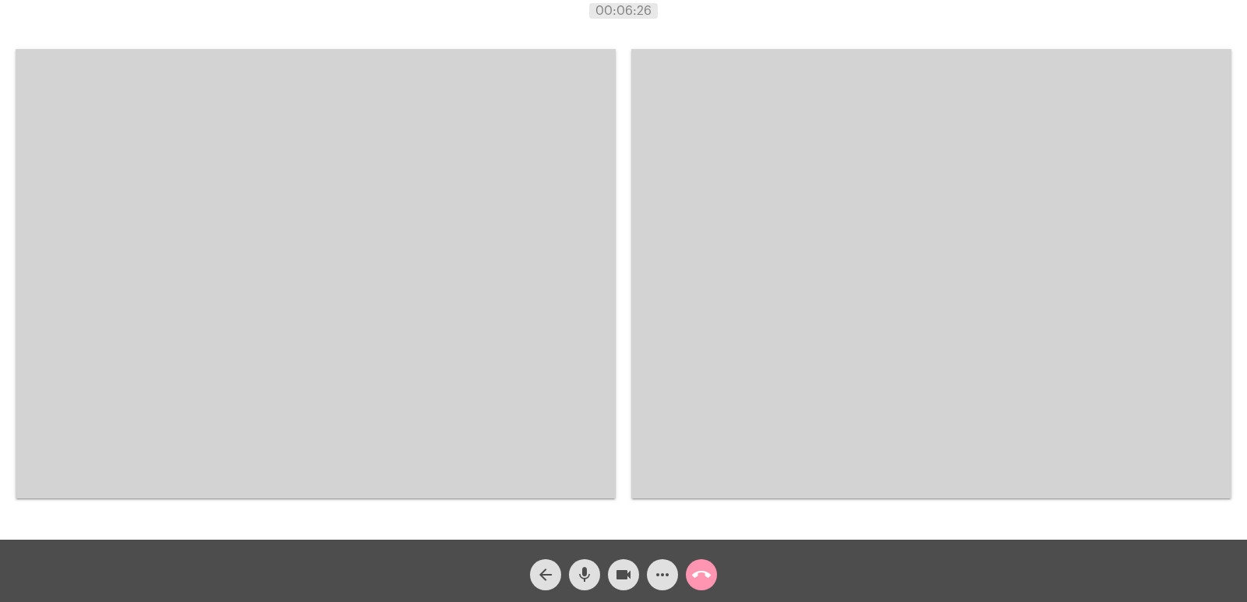
click at [698, 572] on mat-icon "call_end" at bounding box center [701, 575] width 19 height 19
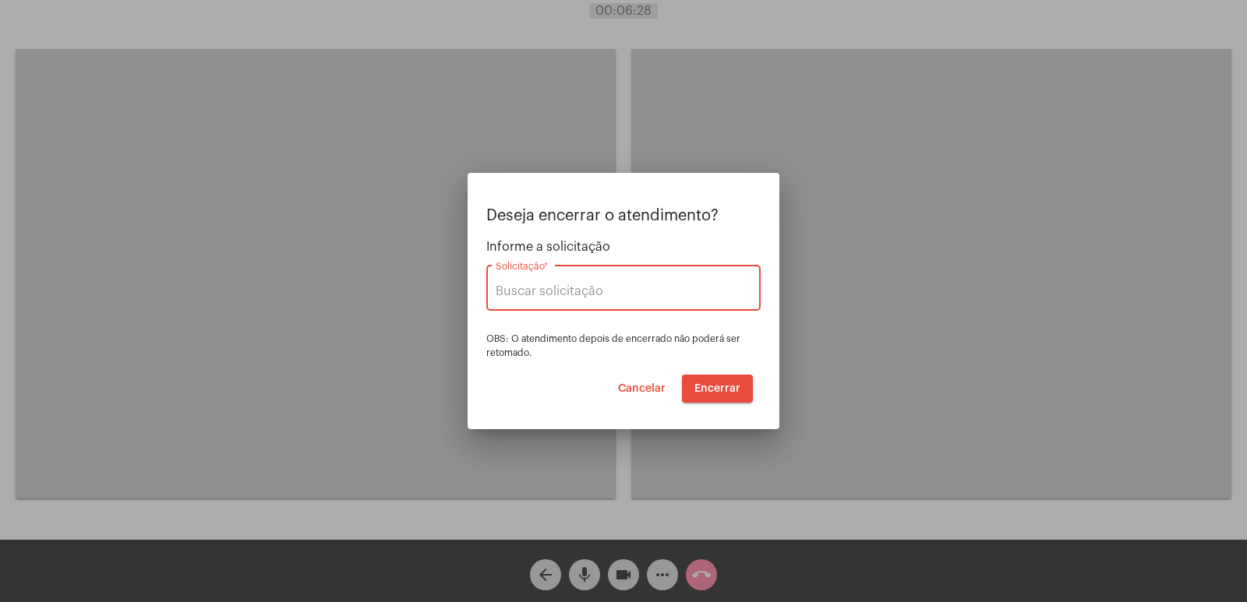
type input "[PERSON_NAME] [PERSON_NAME]"
click at [710, 391] on span "Encerrar" at bounding box center [717, 388] width 46 height 11
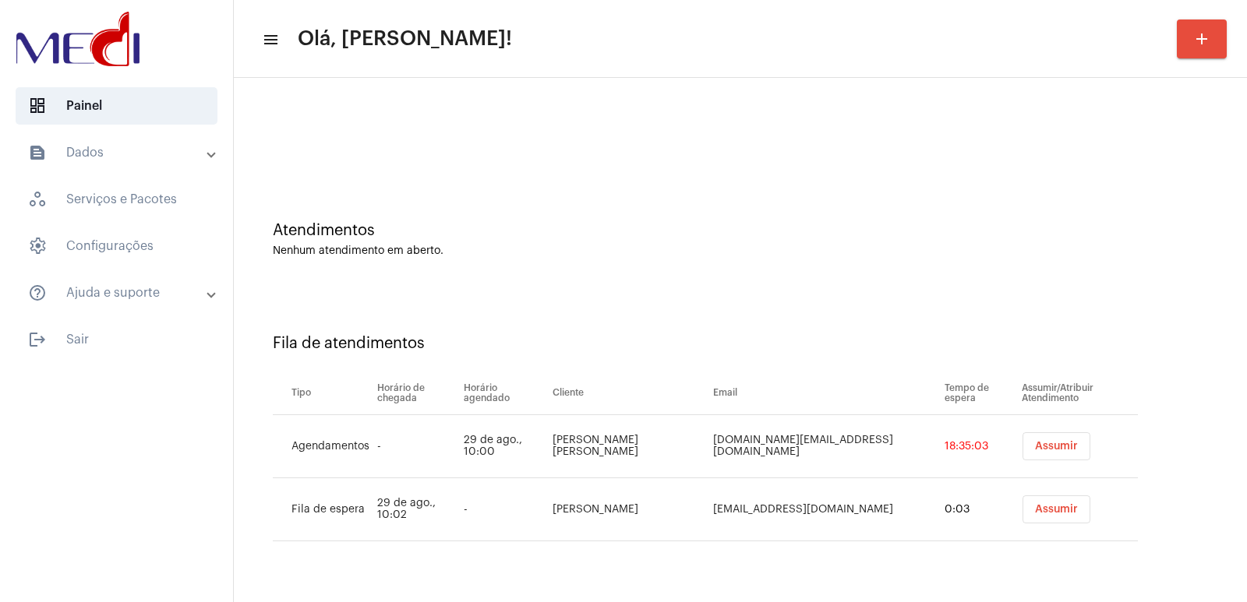
click at [1023, 452] on button "Assumir" at bounding box center [1057, 447] width 68 height 28
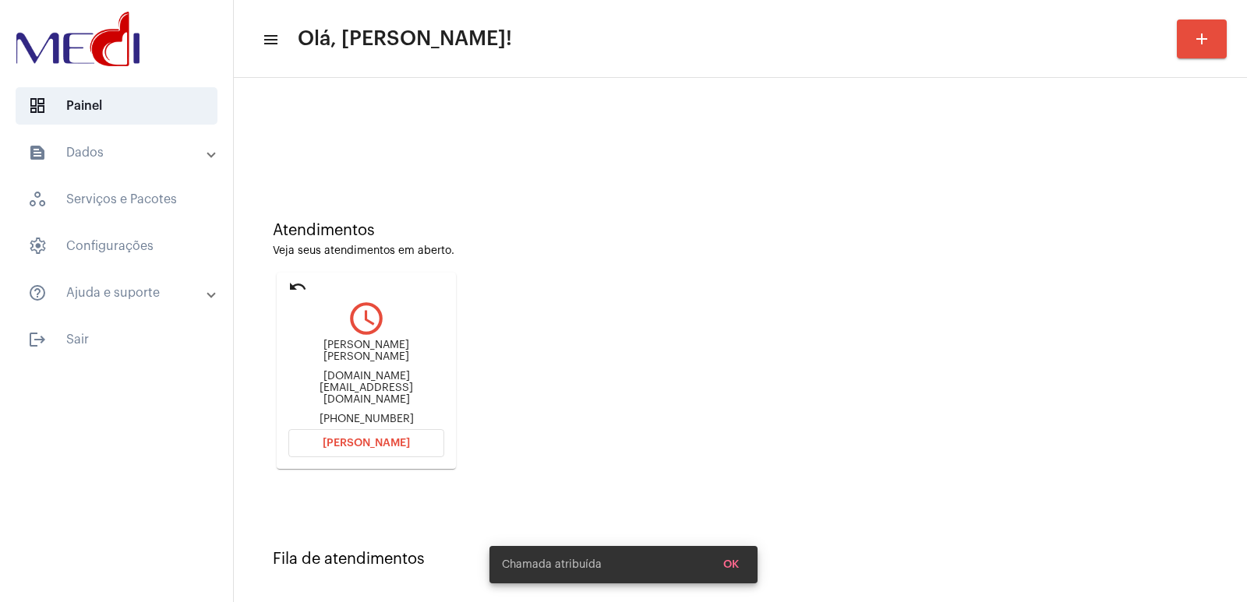
click at [382, 356] on div "[PERSON_NAME] [PERSON_NAME]" at bounding box center [366, 351] width 156 height 23
click at [378, 358] on div "[PERSON_NAME] [PERSON_NAME]" at bounding box center [366, 351] width 156 height 23
click at [376, 359] on div "[PERSON_NAME] [PERSON_NAME]" at bounding box center [366, 351] width 156 height 23
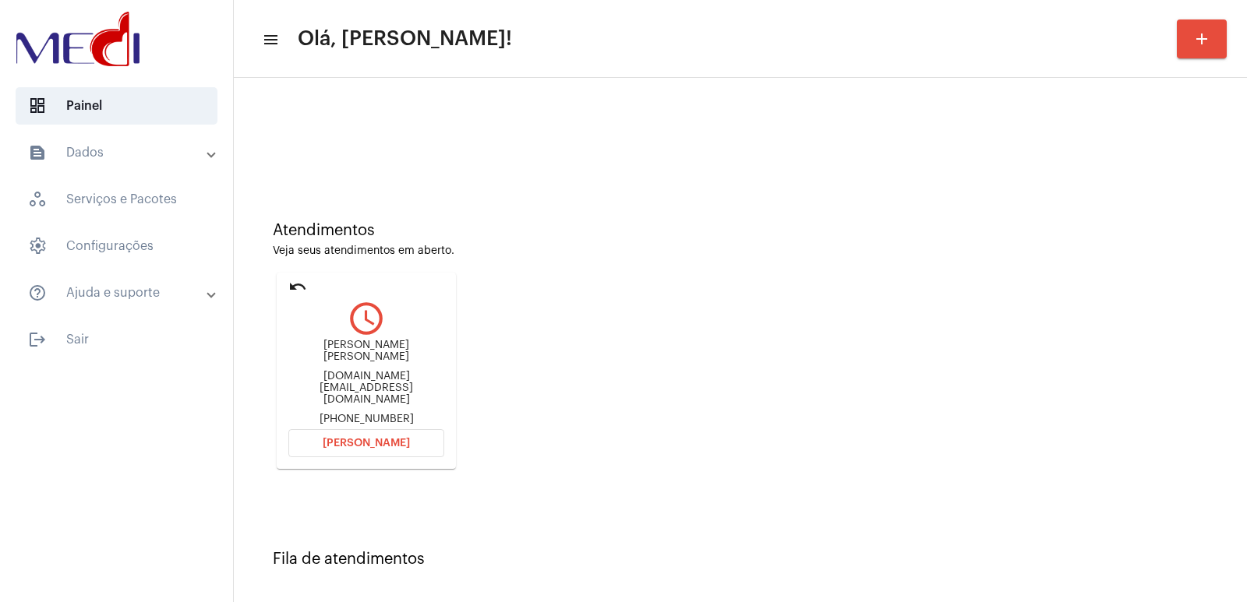
click at [355, 404] on div "[PERSON_NAME] [PERSON_NAME] [DOMAIN_NAME][EMAIL_ADDRESS][DOMAIN_NAME] [PHONE_NU…" at bounding box center [366, 383] width 156 height 86
click at [343, 438] on span "[PERSON_NAME]" at bounding box center [366, 443] width 87 height 11
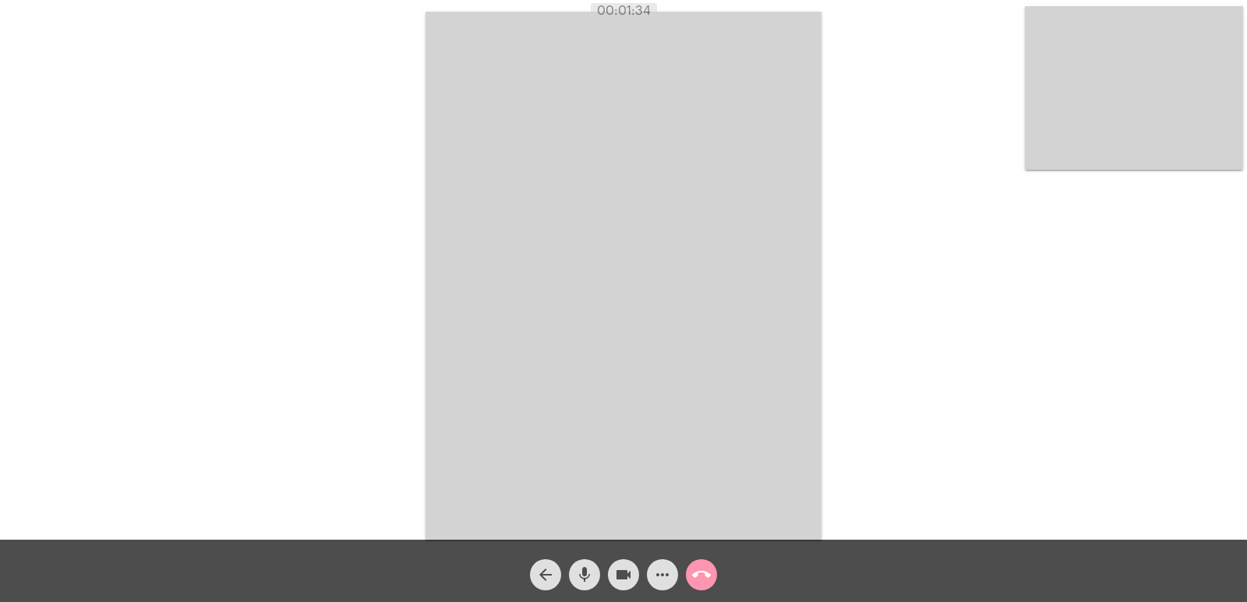
click at [702, 581] on mat-icon "call_end" at bounding box center [701, 575] width 19 height 19
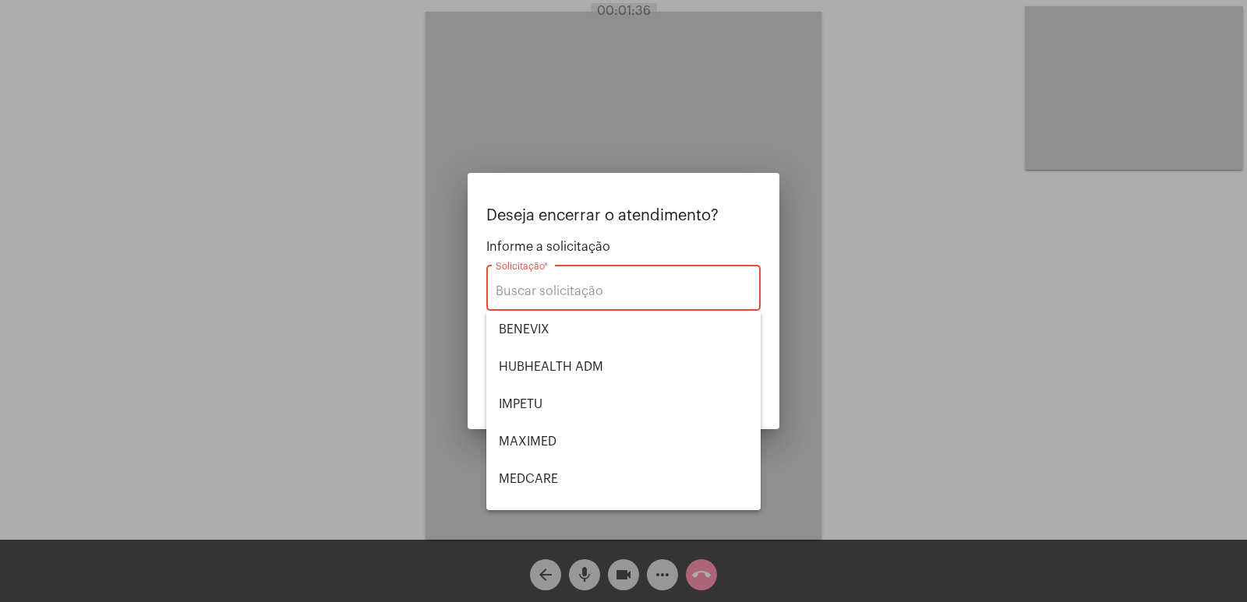
scroll to position [175, 0]
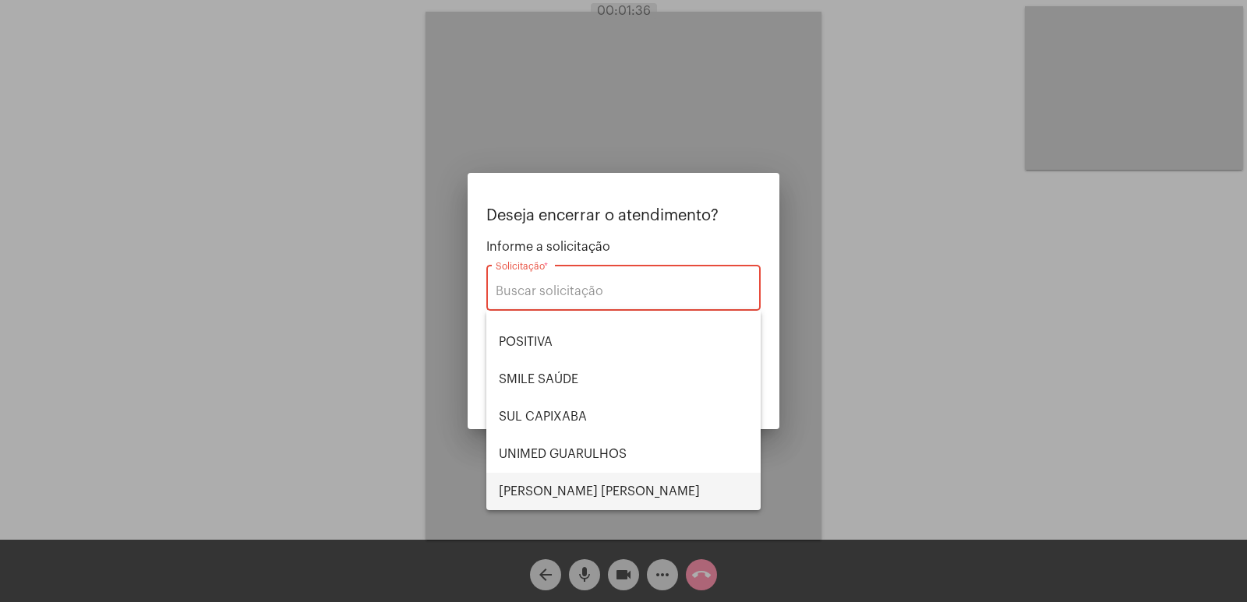
click at [559, 482] on span "[PERSON_NAME] [PERSON_NAME]" at bounding box center [623, 491] width 249 height 37
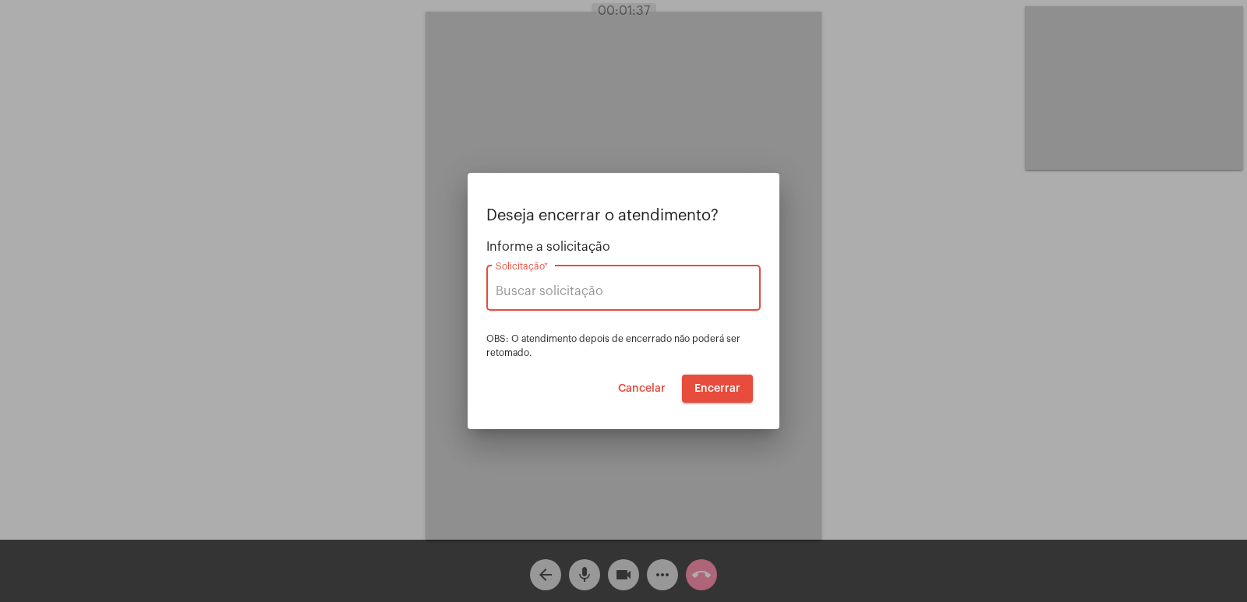
type input "[PERSON_NAME] [PERSON_NAME]"
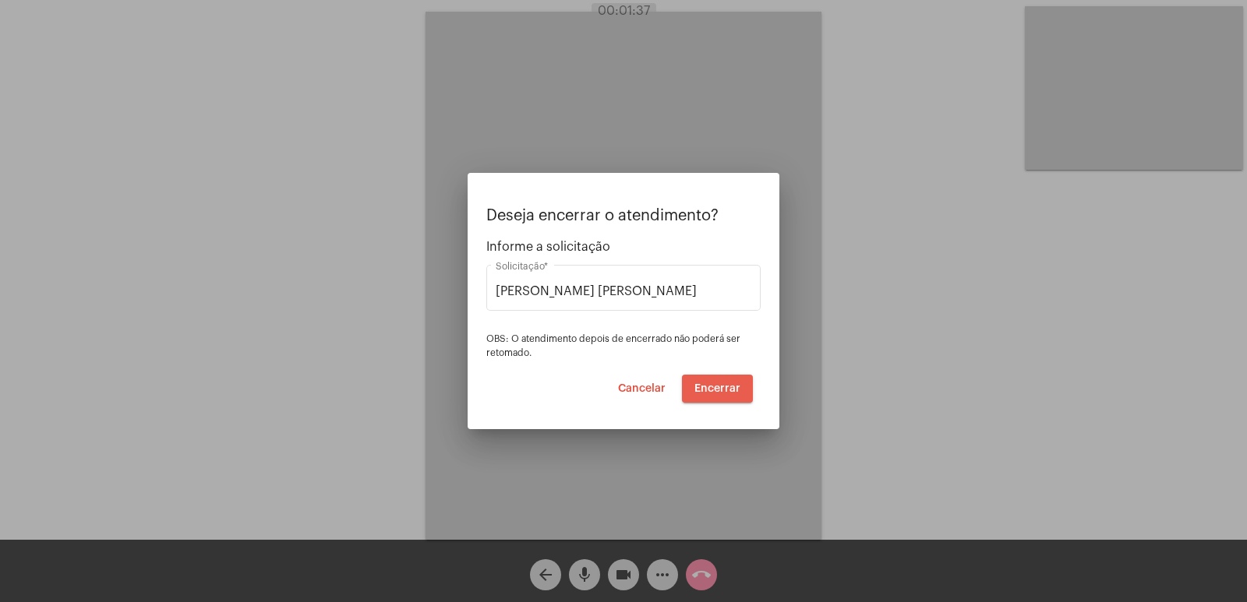
click at [712, 397] on button "Encerrar" at bounding box center [717, 389] width 71 height 28
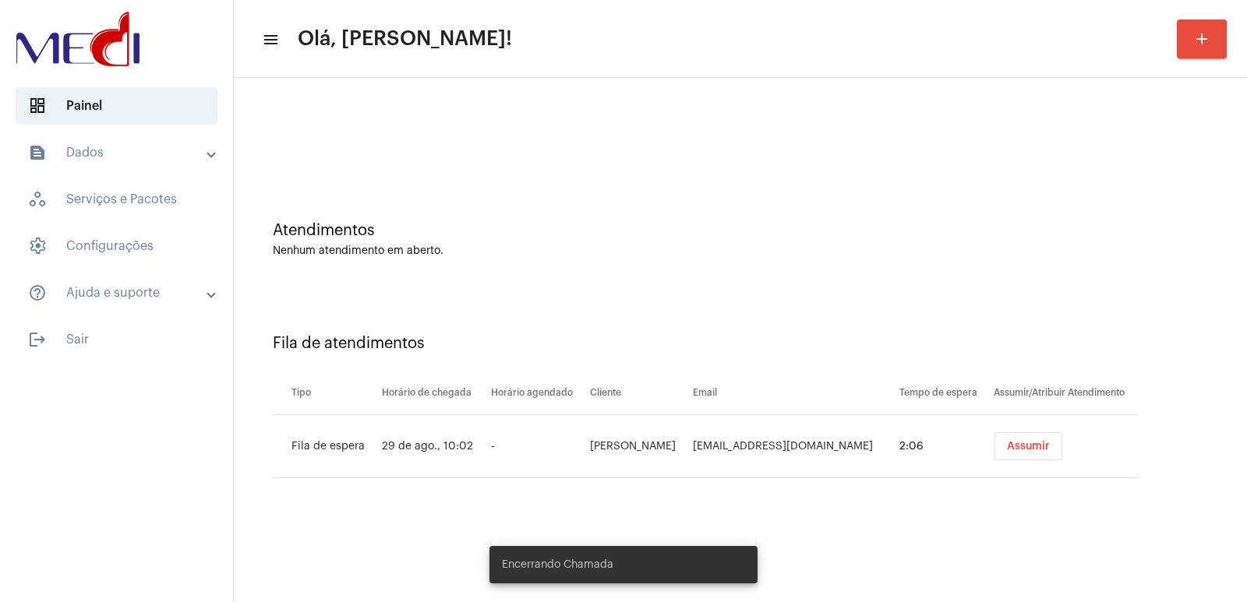
drag, startPoint x: 1053, startPoint y: 457, endPoint x: 1037, endPoint y: 451, distance: 17.5
click at [1049, 455] on button "Assumir" at bounding box center [1028, 447] width 68 height 28
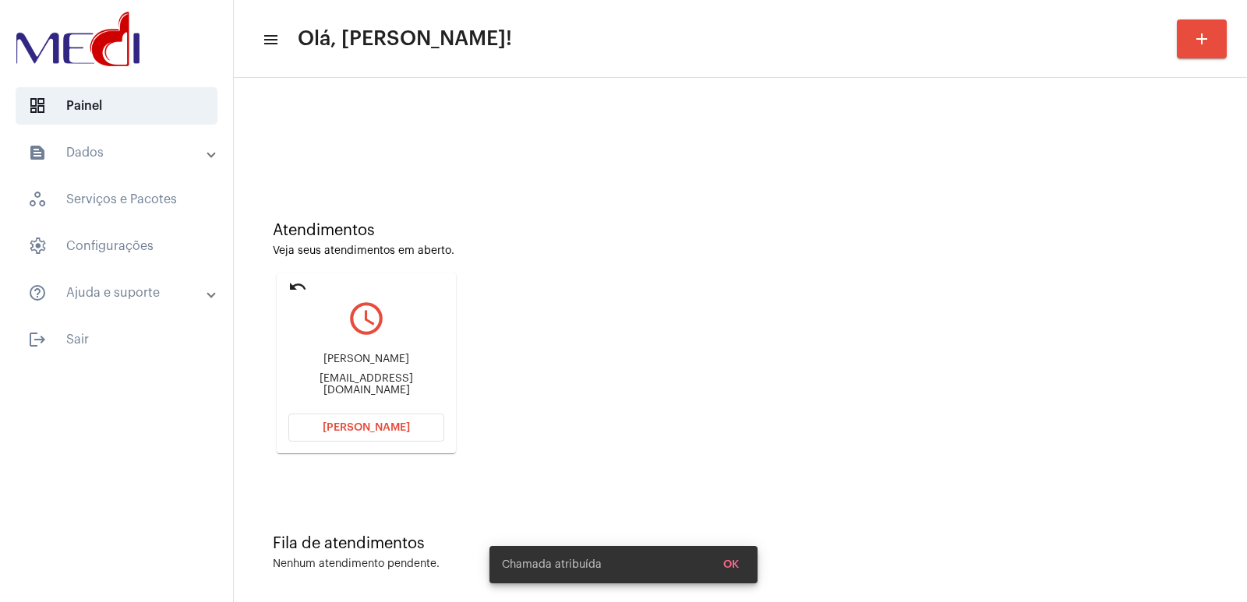
click at [345, 359] on div "Francisco Igor franciscorodrigues1491@gmail.com" at bounding box center [366, 375] width 156 height 70
copy div "Francisco Igor"
click at [355, 416] on button "Abrir Chamada" at bounding box center [366, 428] width 156 height 28
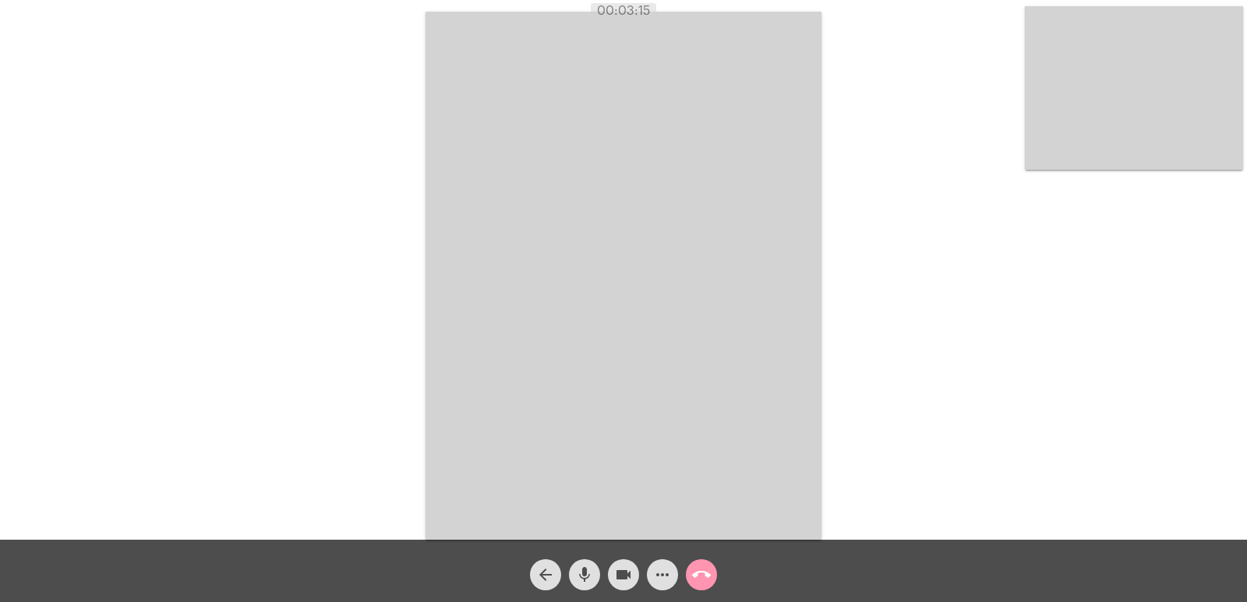
click at [703, 578] on mat-icon "call_end" at bounding box center [701, 575] width 19 height 19
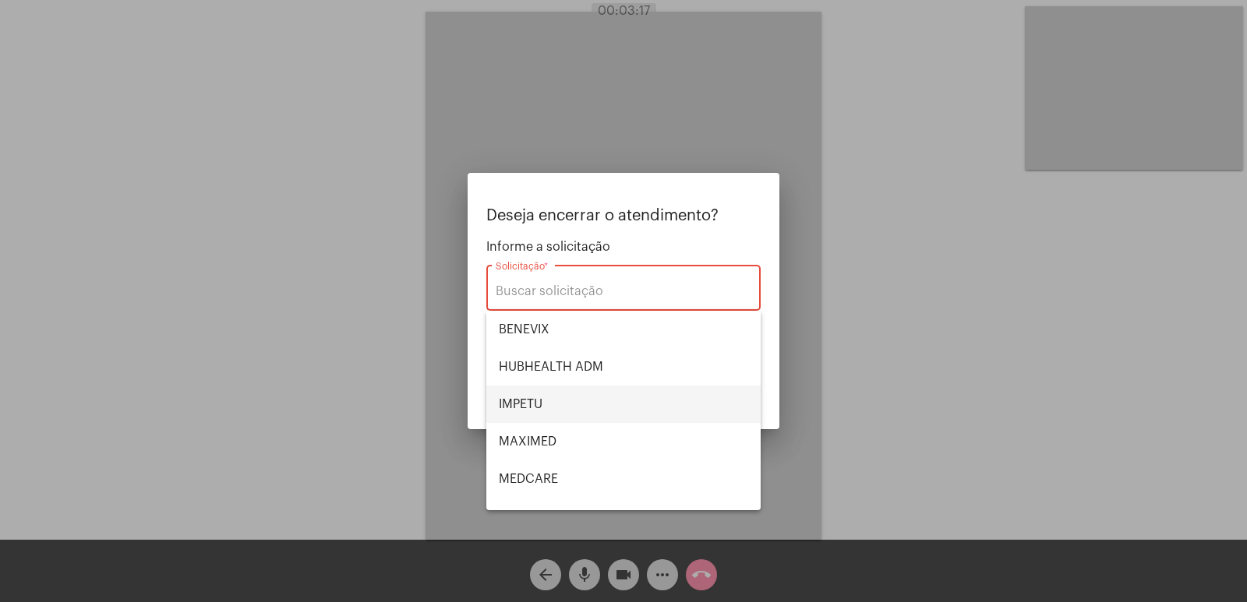
click at [574, 388] on span "IMPETU" at bounding box center [623, 404] width 249 height 37
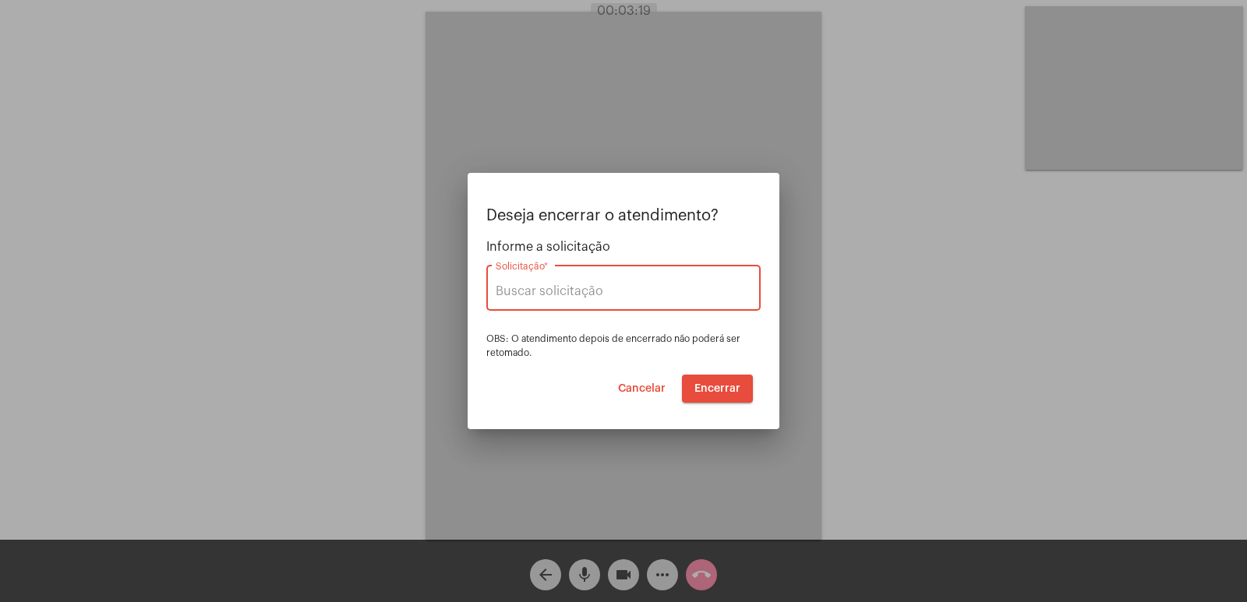
type input "IMPETU"
click at [700, 383] on span "Encerrar" at bounding box center [717, 388] width 46 height 11
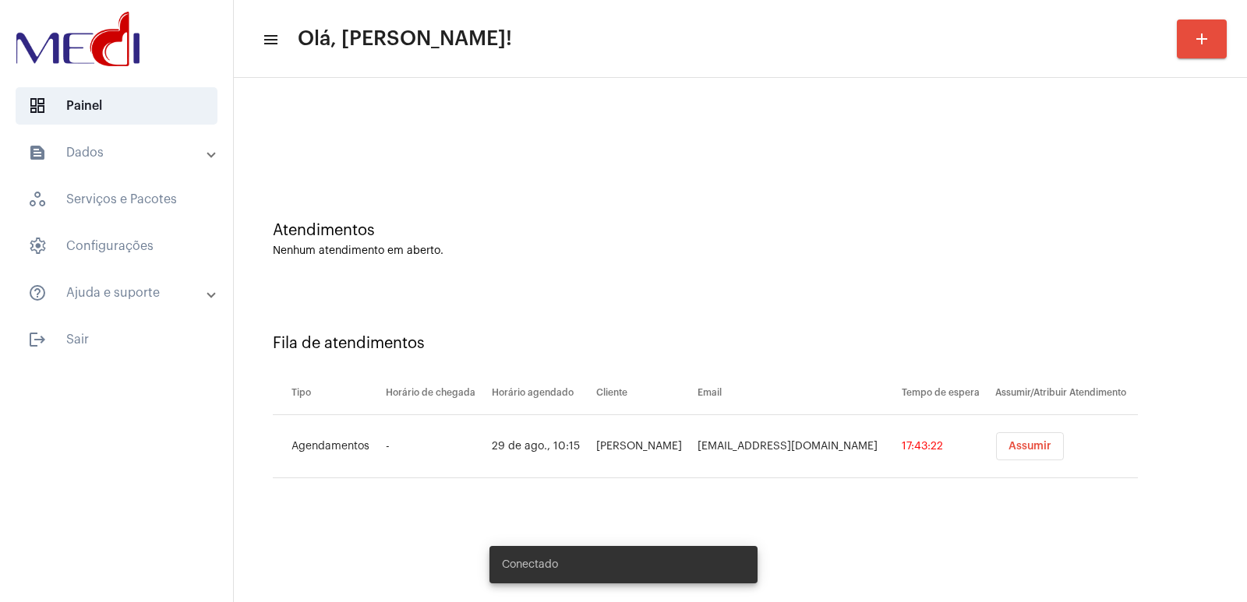
click at [1005, 440] on button "Assumir" at bounding box center [1030, 447] width 68 height 28
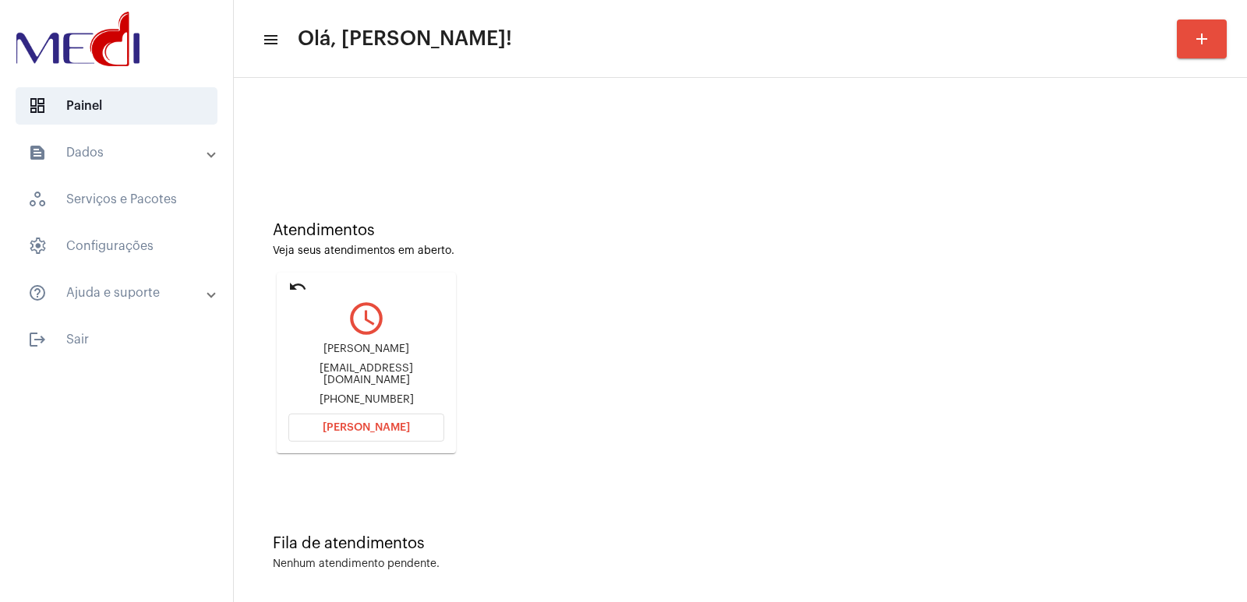
click at [374, 355] on div "Daniel Homa Belmonte" at bounding box center [366, 350] width 156 height 12
copy div "Daniel Homa Belmonte"
click at [376, 445] on mat-card "undo query_builder Daniel Homa Belmonte dhbelmonte@gmail.com +5519996611966 Abr…" at bounding box center [366, 363] width 179 height 181
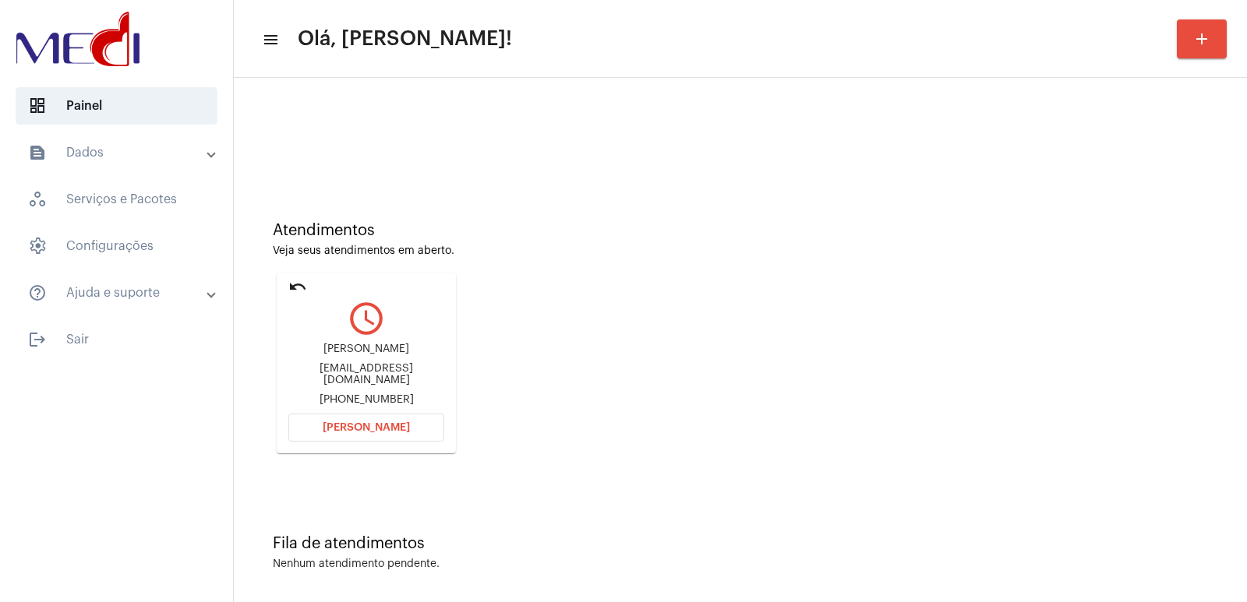
click at [379, 433] on button "Abrir Chamada" at bounding box center [366, 428] width 156 height 28
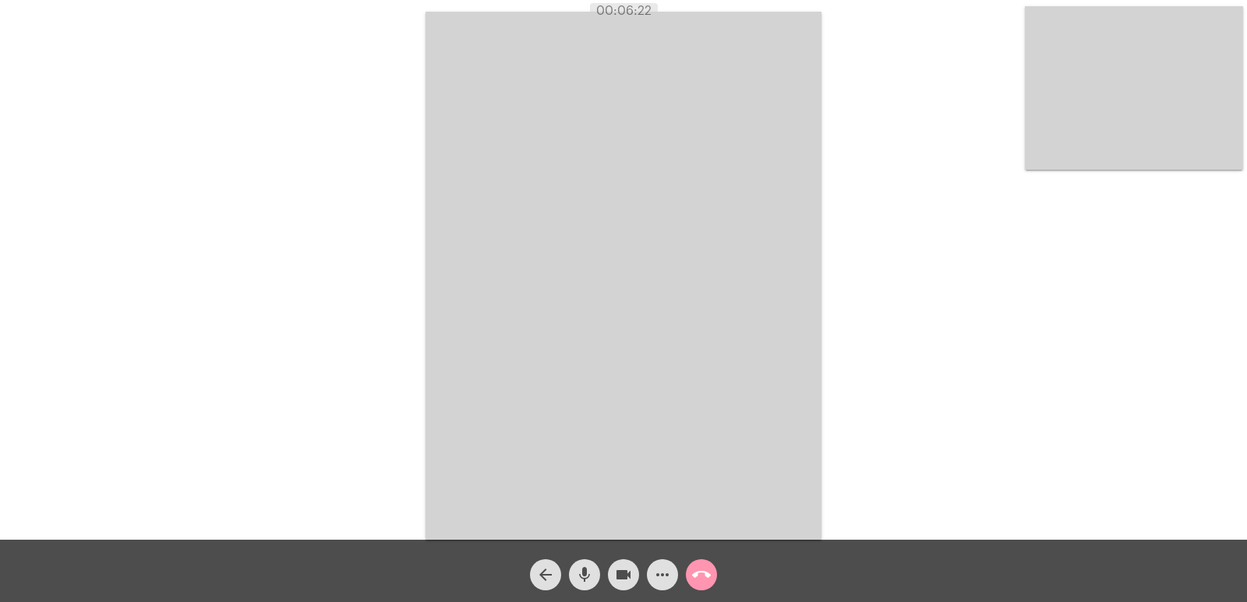
click at [694, 570] on mat-icon "call_end" at bounding box center [701, 575] width 19 height 19
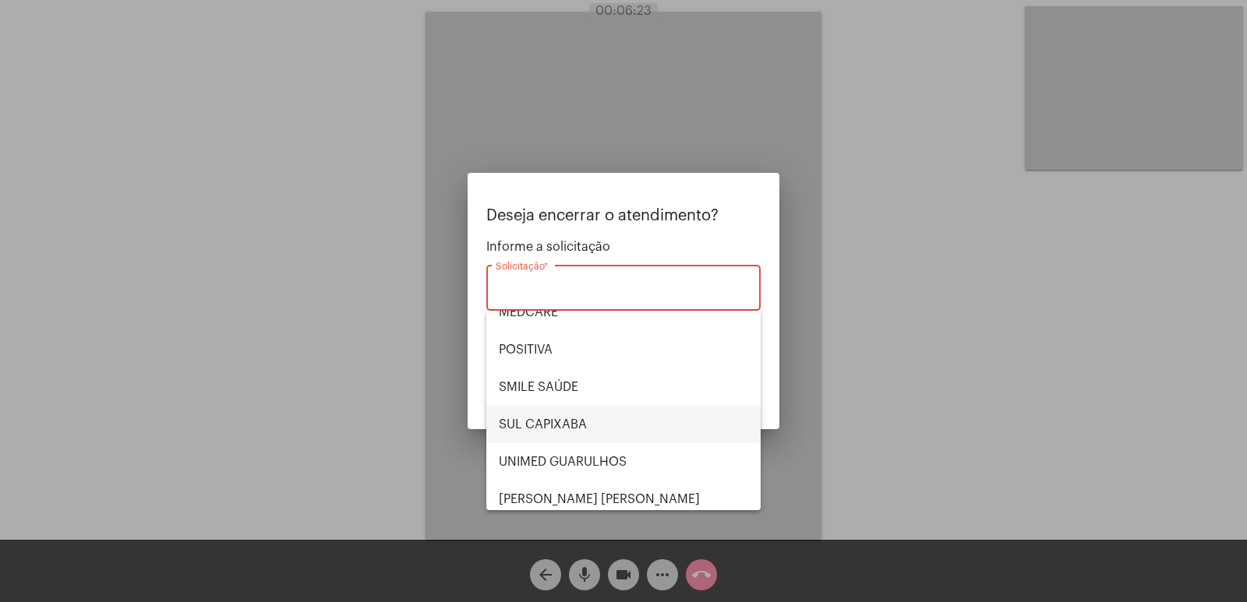
scroll to position [175, 0]
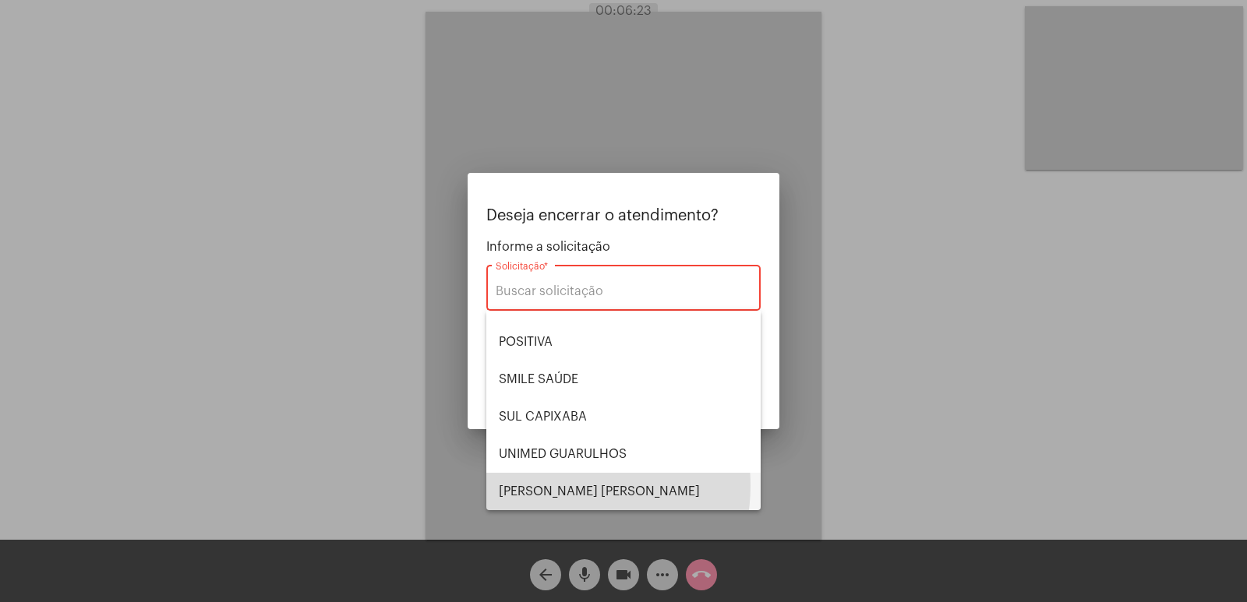
click at [552, 486] on span "VERA CRUZ" at bounding box center [623, 491] width 249 height 37
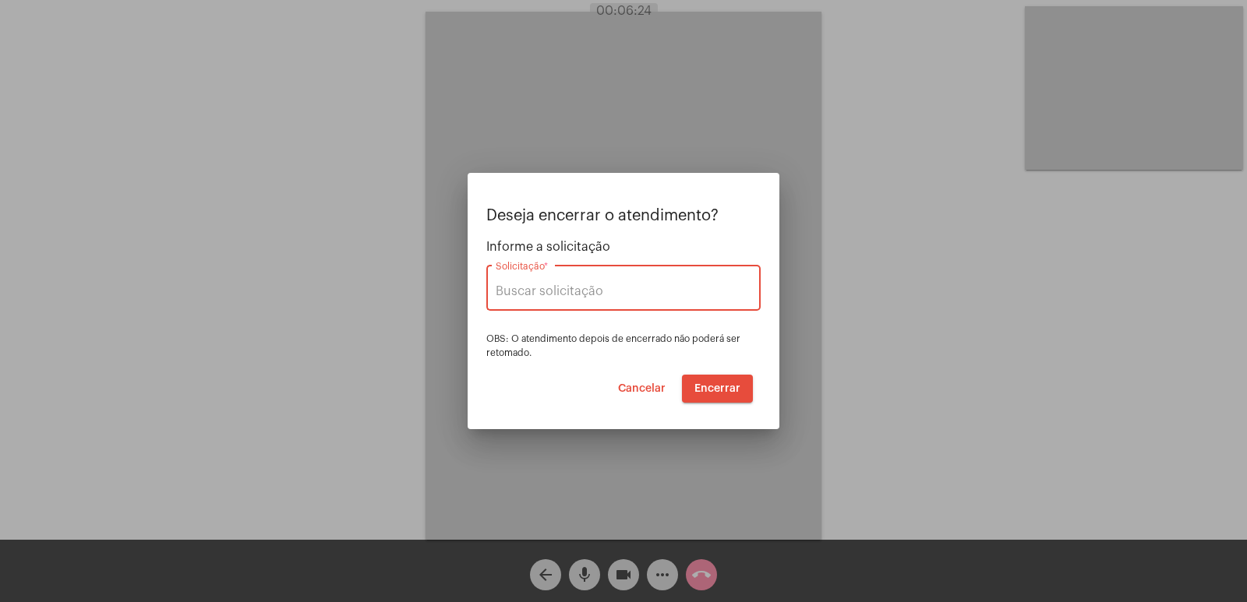
type input "VERA CRUZ"
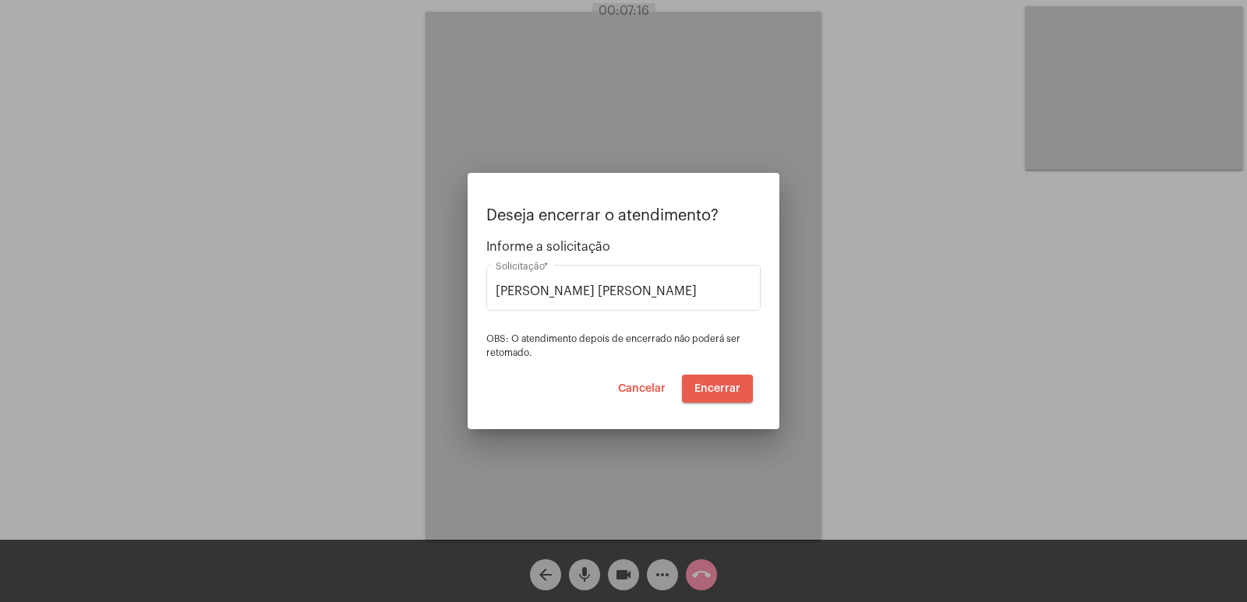
click at [701, 391] on span "Encerrar" at bounding box center [717, 388] width 46 height 11
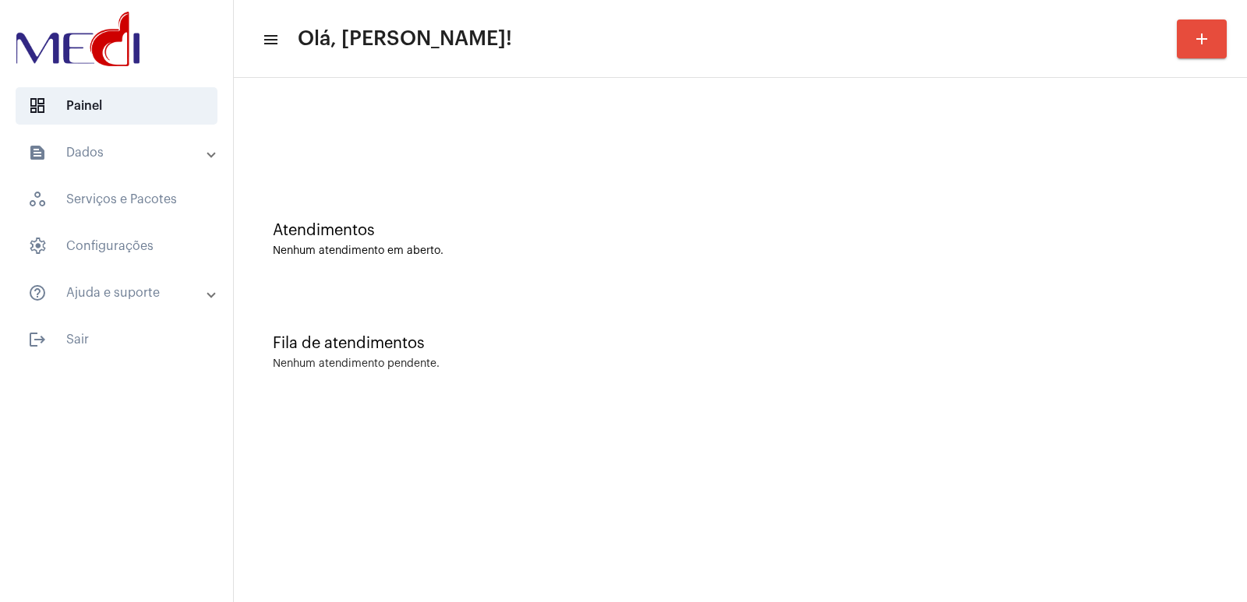
click at [969, 274] on div "Atendimentos Nenhum atendimento em aberto." at bounding box center [741, 231] width 998 height 113
click at [708, 375] on div "Fila de atendimentos Nenhum atendimento pendente." at bounding box center [741, 344] width 998 height 113
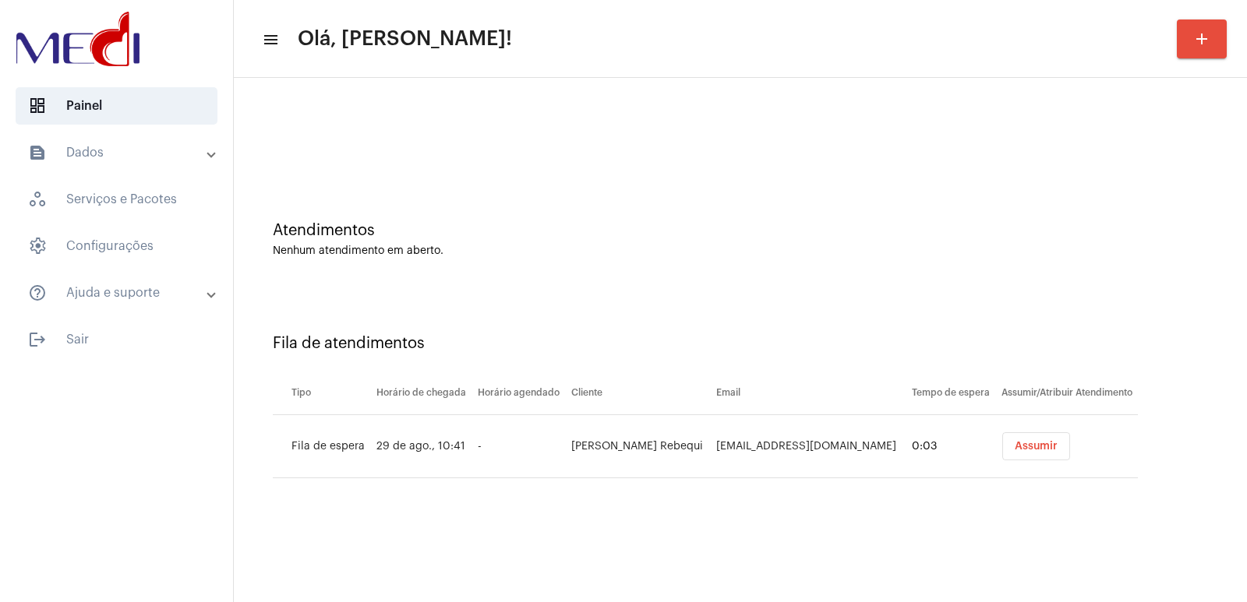
click at [1023, 454] on button "Assumir" at bounding box center [1036, 447] width 68 height 28
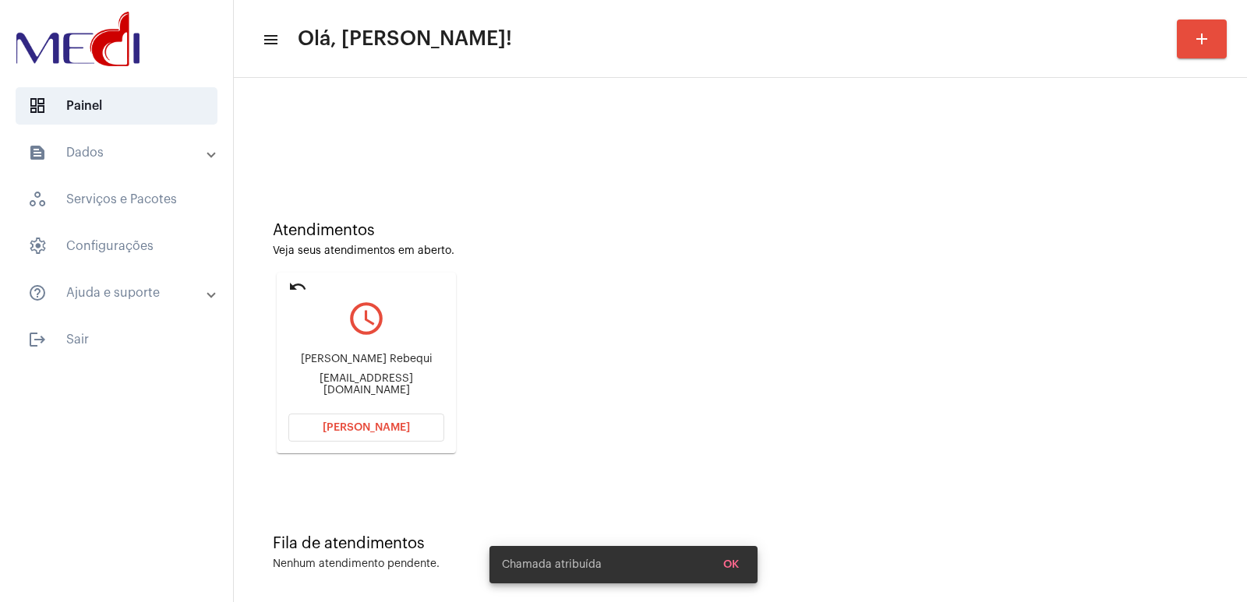
click at [347, 358] on div "Tatiana Rodrigues Rebequi tatianarebequi@gmail.com" at bounding box center [366, 375] width 156 height 70
copy div "Tatiana Rodrigues Rebequi"
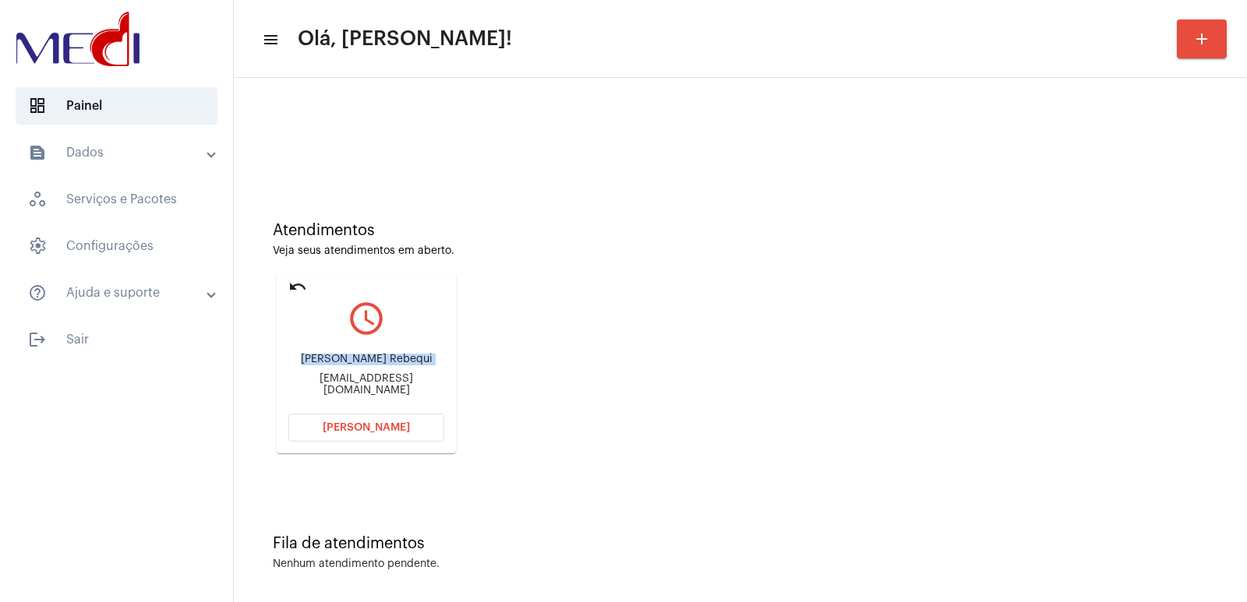
copy div "Tatiana Rodrigues Rebequi"
click at [320, 432] on button "[PERSON_NAME]" at bounding box center [366, 428] width 156 height 28
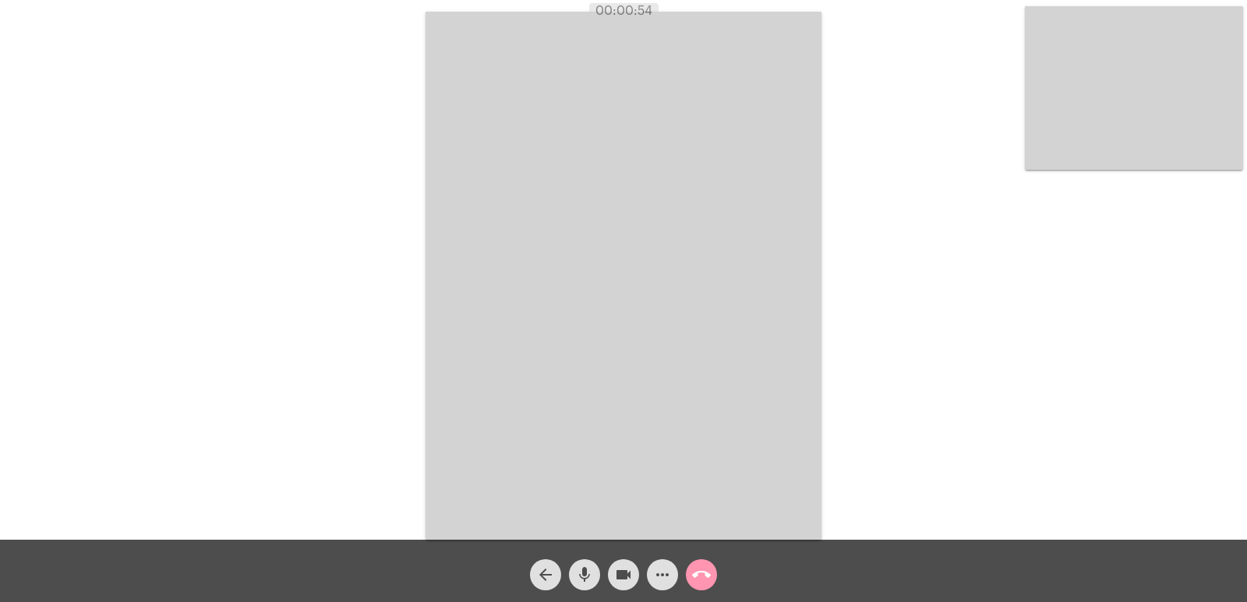
click at [680, 372] on video at bounding box center [624, 276] width 396 height 528
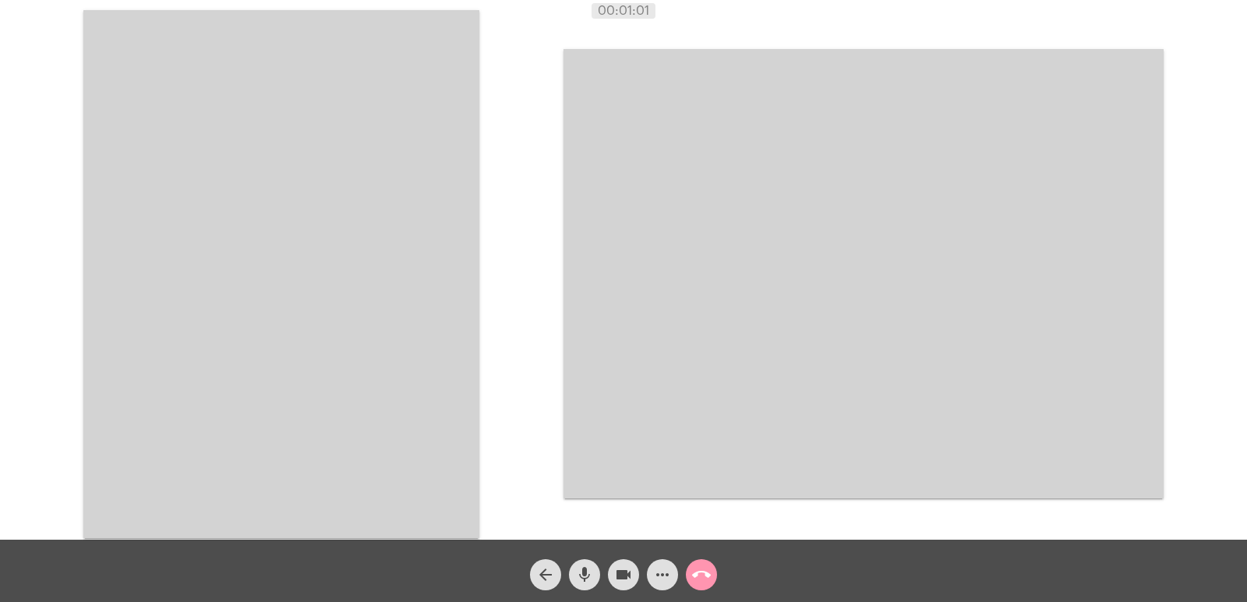
click at [359, 247] on video at bounding box center [281, 274] width 396 height 528
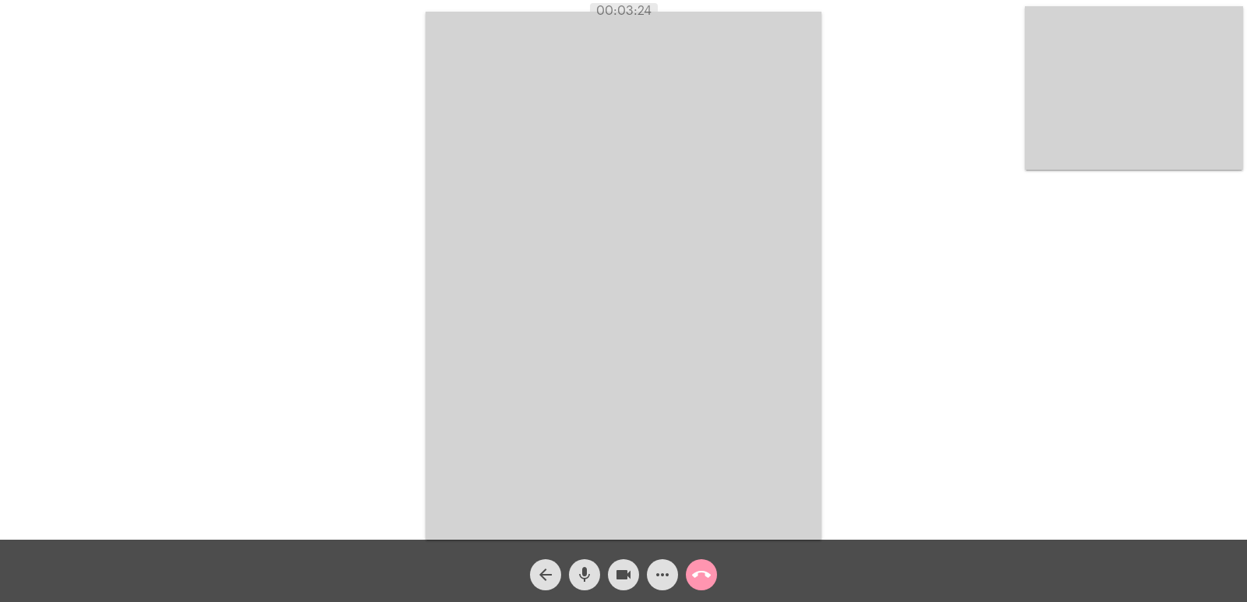
drag, startPoint x: 594, startPoint y: 15, endPoint x: 696, endPoint y: 16, distance: 102.1
click at [696, 16] on div "00:03:24" at bounding box center [623, 11] width 1247 height 14
click at [965, 313] on div "Acessando Câmera e Microfone..." at bounding box center [624, 274] width 1244 height 540
click at [695, 581] on mat-icon "call_end" at bounding box center [701, 575] width 19 height 19
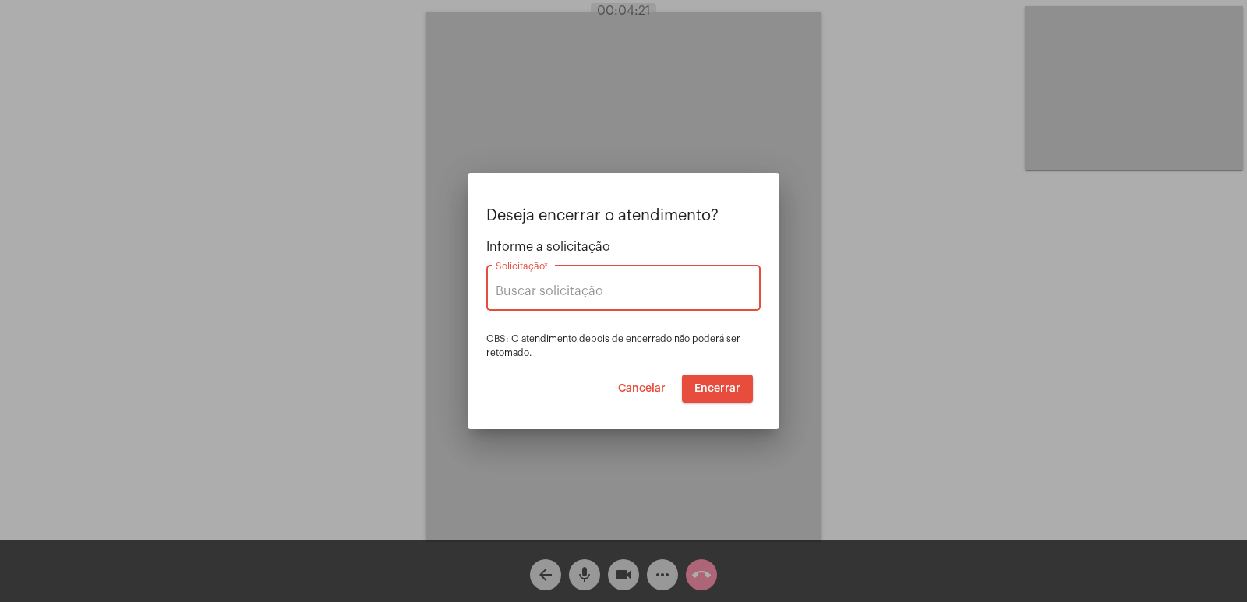
type input "UNIMED GUARULHOS"
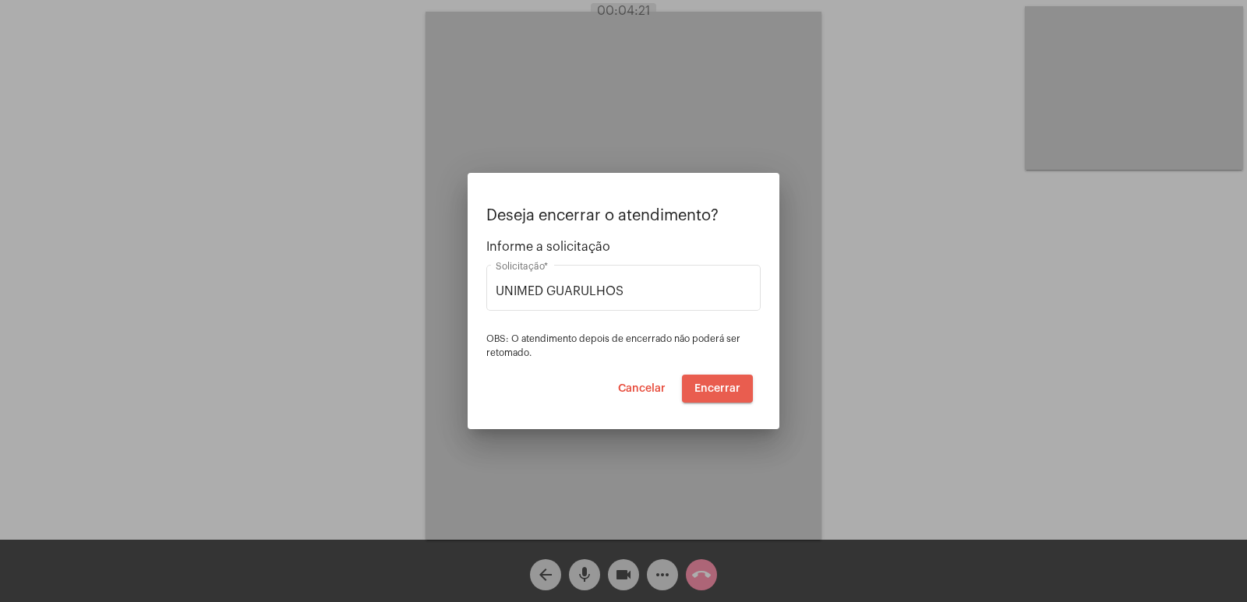
click at [731, 398] on button "Encerrar" at bounding box center [717, 389] width 71 height 28
click at [728, 380] on button "Encerrar" at bounding box center [717, 389] width 71 height 28
click at [723, 380] on button "Encerrar" at bounding box center [717, 389] width 71 height 28
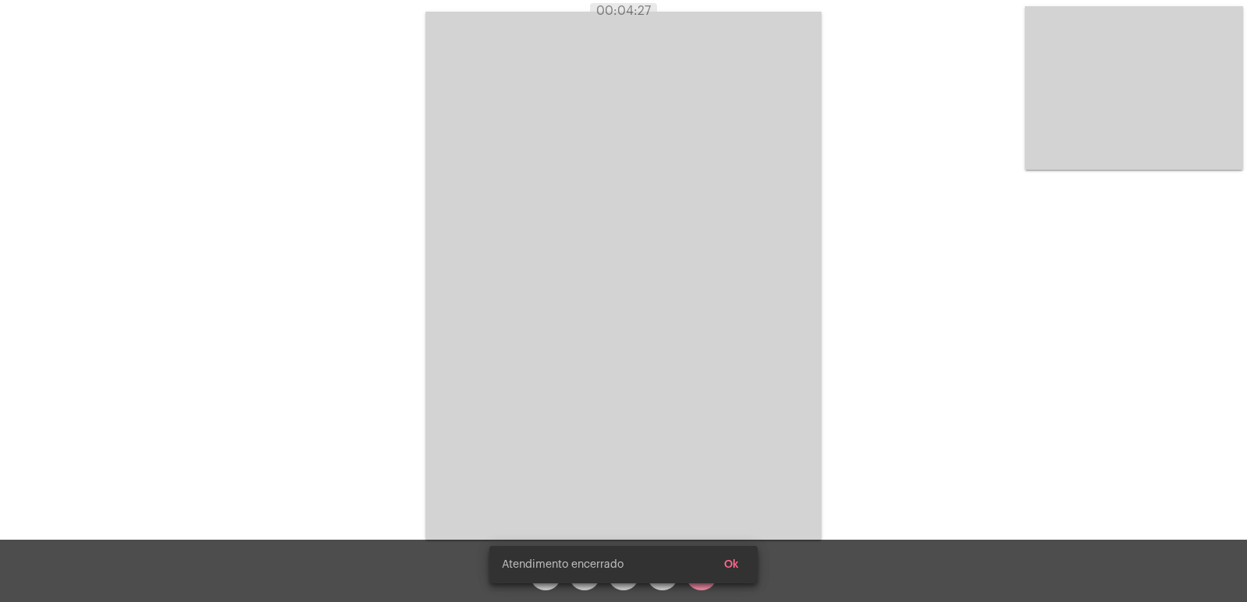
click at [723, 382] on video at bounding box center [624, 276] width 396 height 528
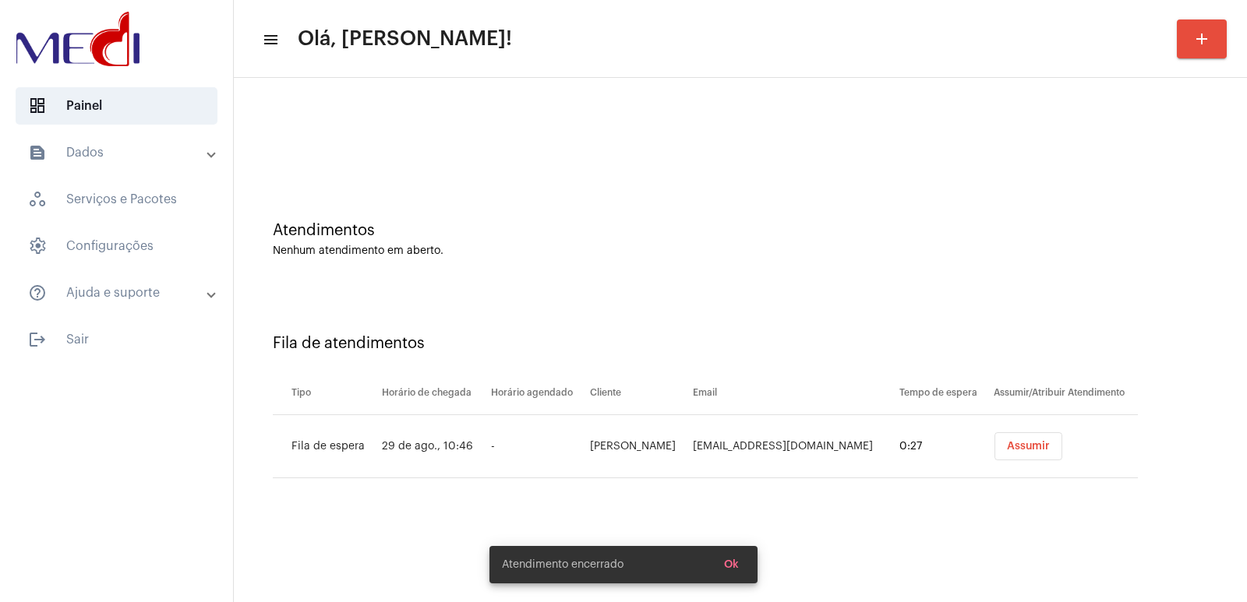
click at [1015, 451] on span "Assumir" at bounding box center [1028, 446] width 43 height 11
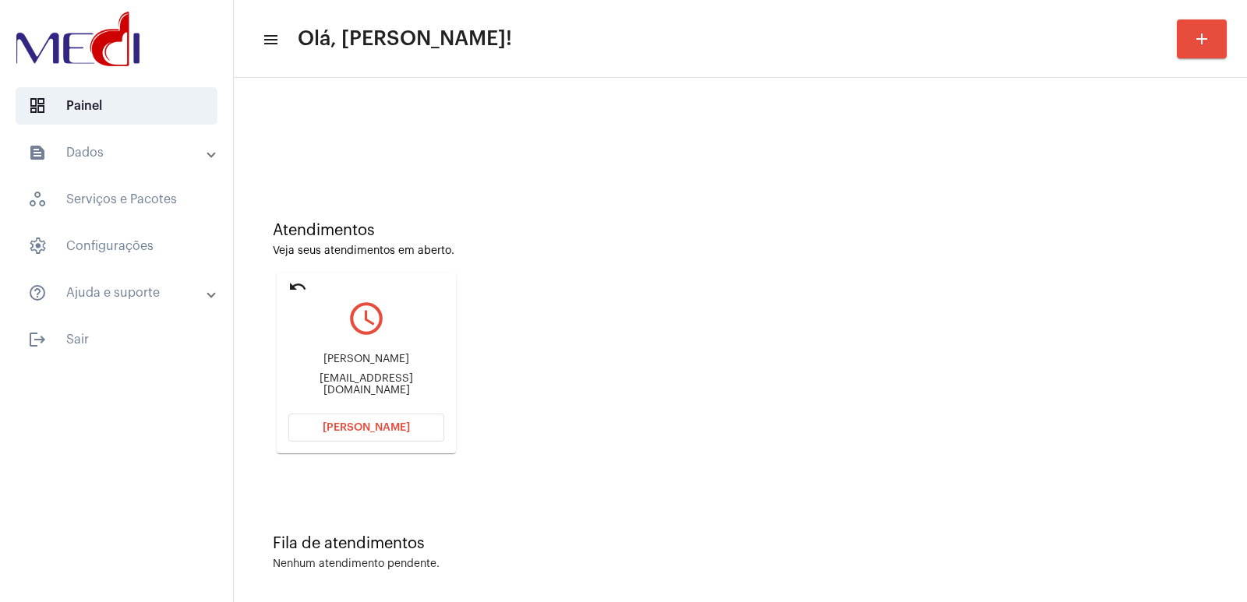
click at [363, 360] on div "Miriam Camargo Homa Belmonte" at bounding box center [366, 360] width 156 height 12
click at [362, 360] on div "Miriam Camargo Homa Belmonte" at bounding box center [366, 360] width 156 height 12
copy div "Miriam Camargo Homa Belmonte"
click at [340, 442] on mat-card "undo query_builder Miriam Camargo Homa Belmonte mh.belmonte@gmail.com Abrir Cha…" at bounding box center [366, 363] width 179 height 181
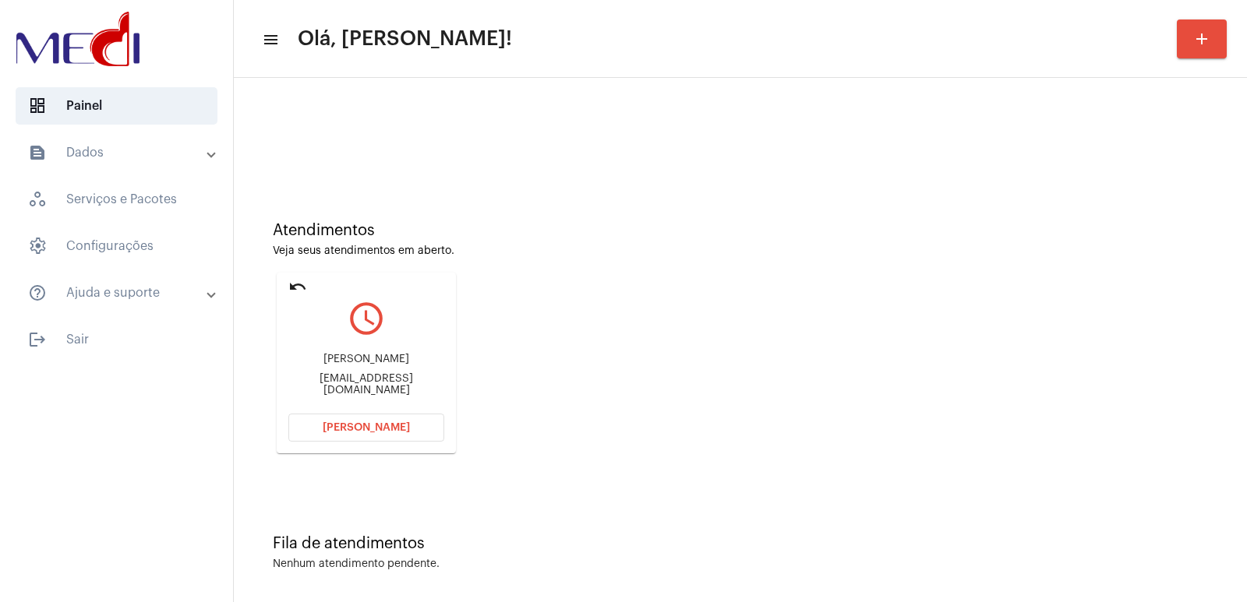
click at [341, 436] on button "[PERSON_NAME]" at bounding box center [366, 428] width 156 height 28
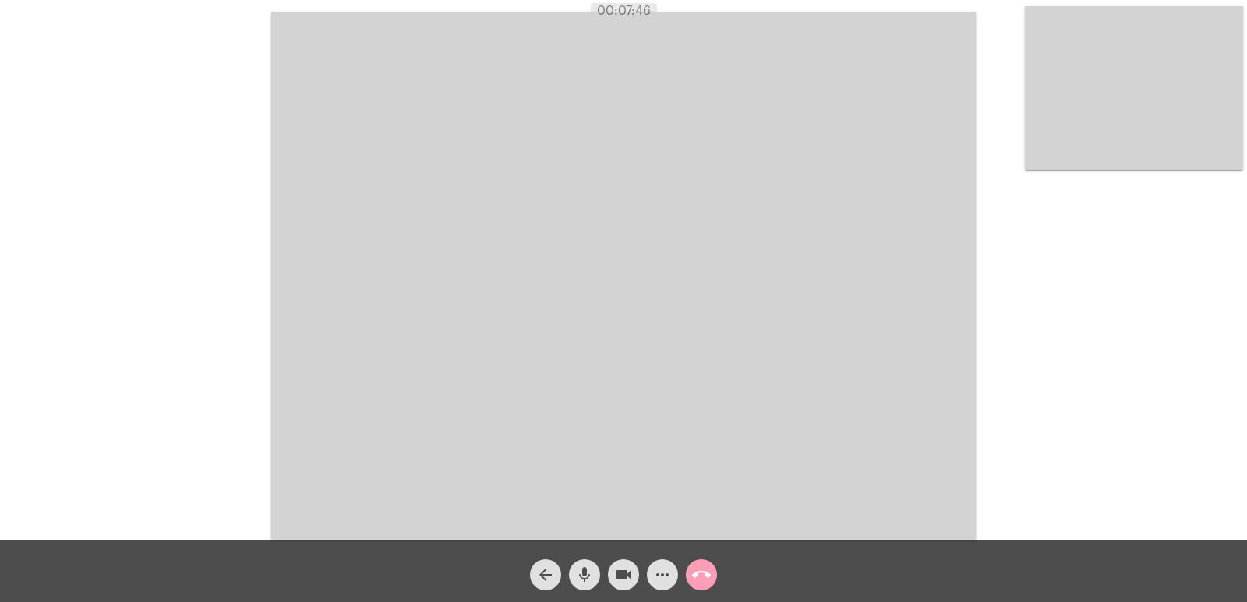
click at [702, 567] on mat-icon "call_end" at bounding box center [701, 575] width 19 height 19
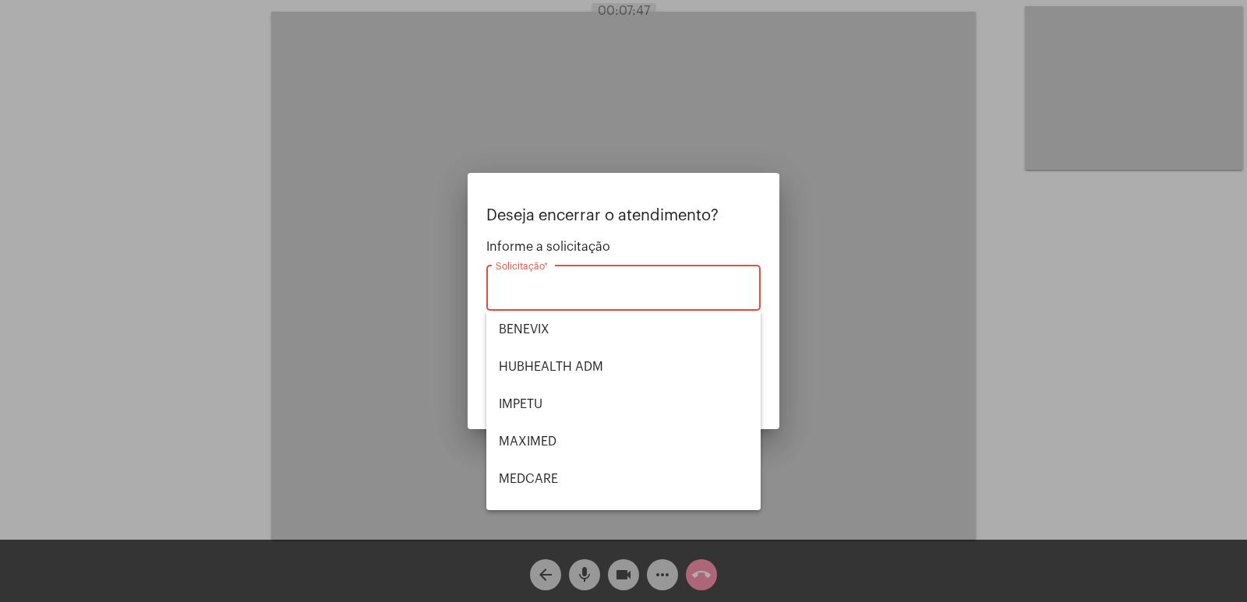
scroll to position [175, 0]
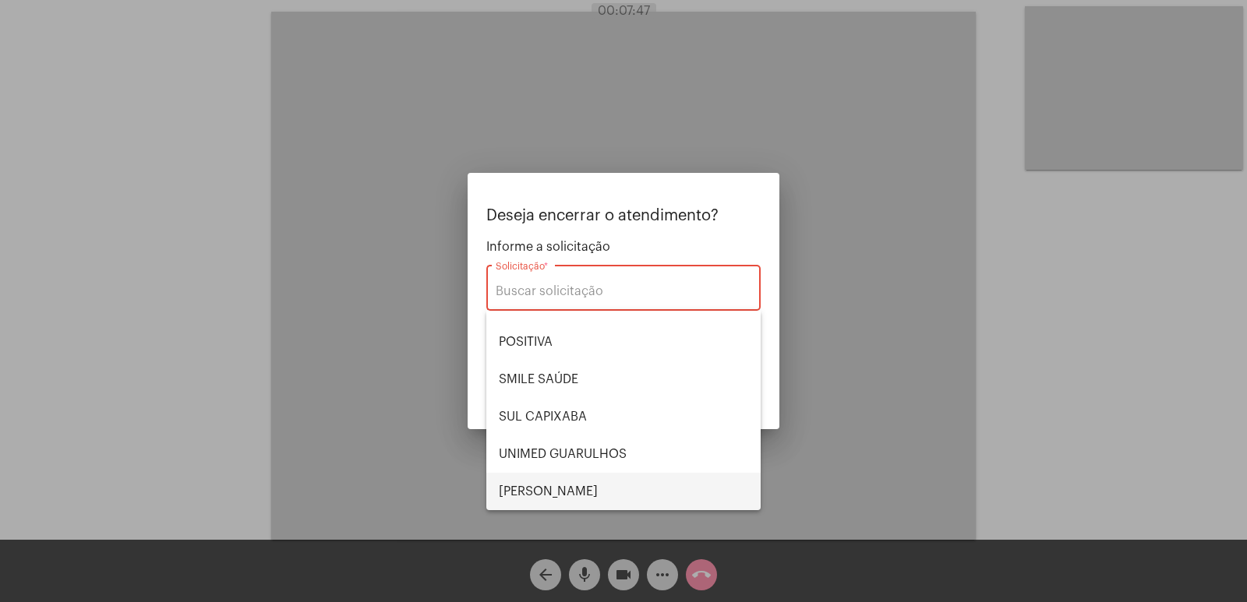
click at [557, 476] on span "VERA CRUZ" at bounding box center [623, 491] width 249 height 37
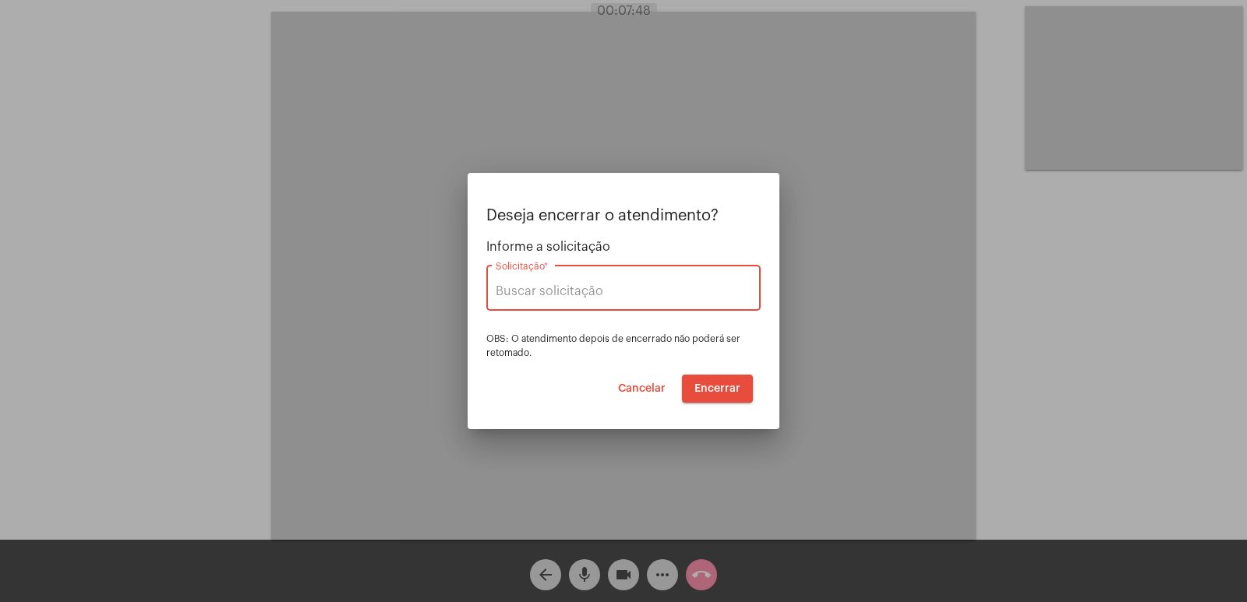
type input "VERA CRUZ"
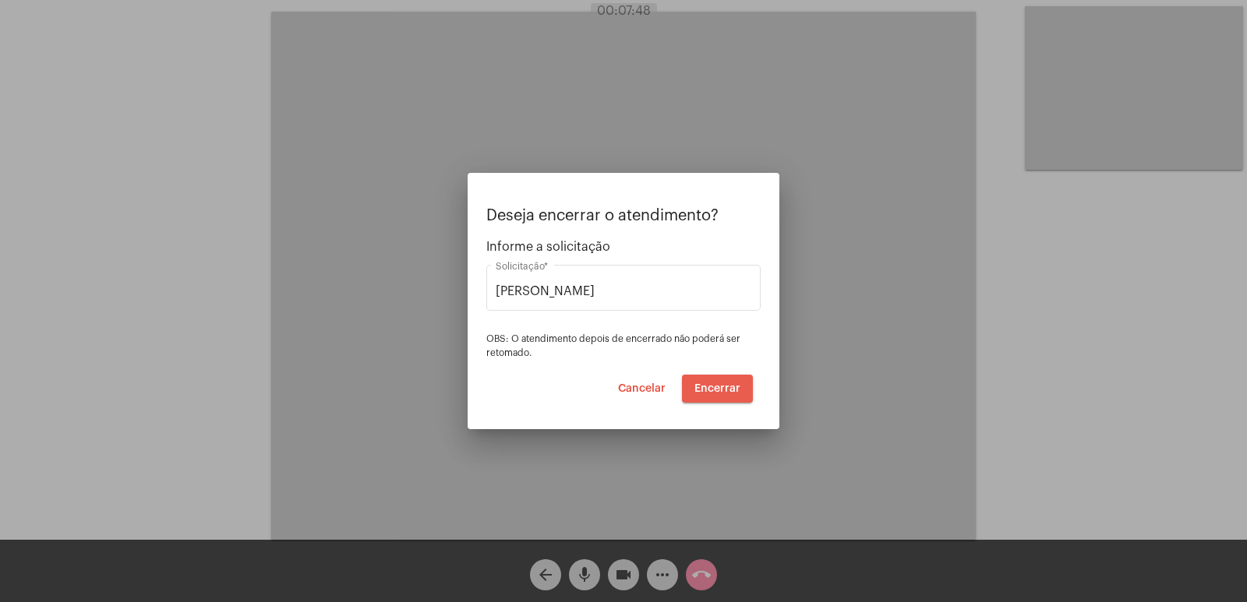
click at [706, 380] on button "Encerrar" at bounding box center [717, 389] width 71 height 28
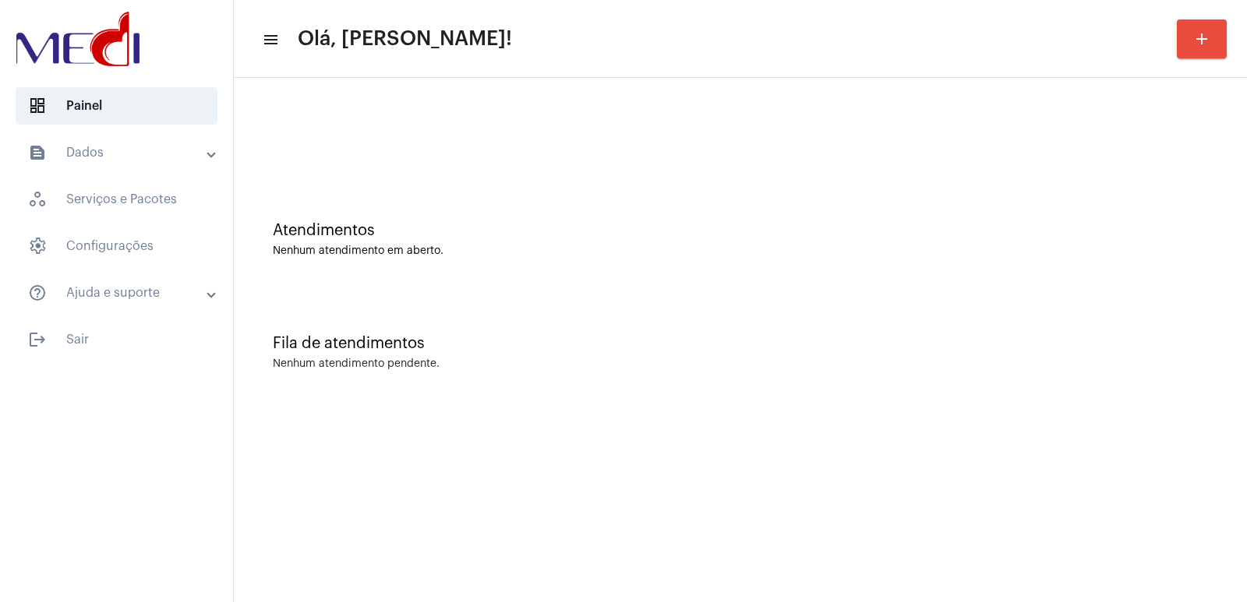
drag, startPoint x: 837, startPoint y: 260, endPoint x: 746, endPoint y: 121, distance: 166.0
click at [833, 242] on div "Atendimentos Nenhum atendimento em aberto." at bounding box center [741, 231] width 998 height 113
click at [914, 424] on mat-sidenav-content "menu Olá, Vivian! add Atendimentos Nenhum atendimento em aberto. Fila de atendi…" at bounding box center [740, 301] width 1013 height 602
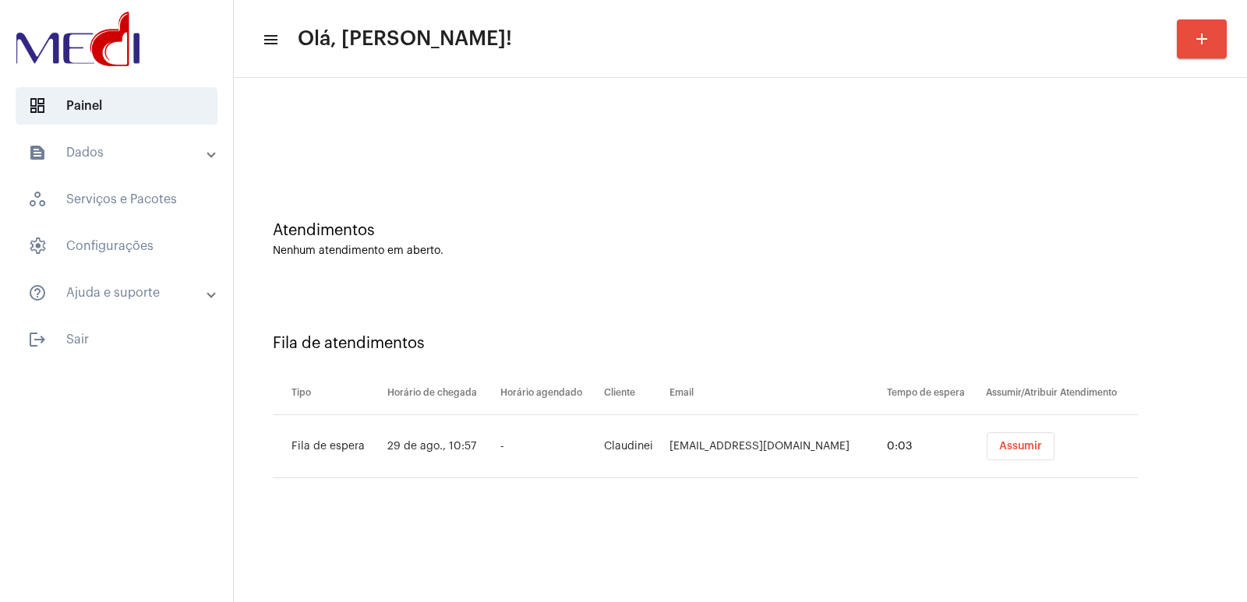
click at [999, 447] on span "Assumir" at bounding box center [1020, 446] width 43 height 11
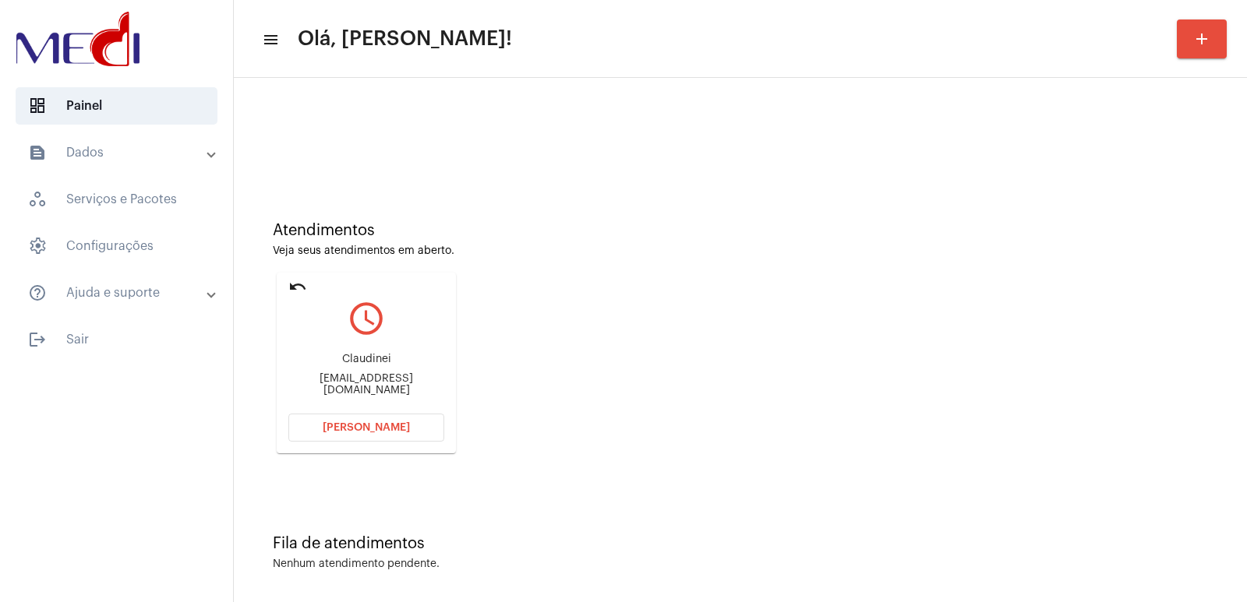
click at [364, 375] on div "Claudinei Claudinei3840@gmail.com" at bounding box center [366, 375] width 156 height 70
click at [368, 365] on div "Claudinei" at bounding box center [366, 360] width 156 height 12
copy div "Claudinei"
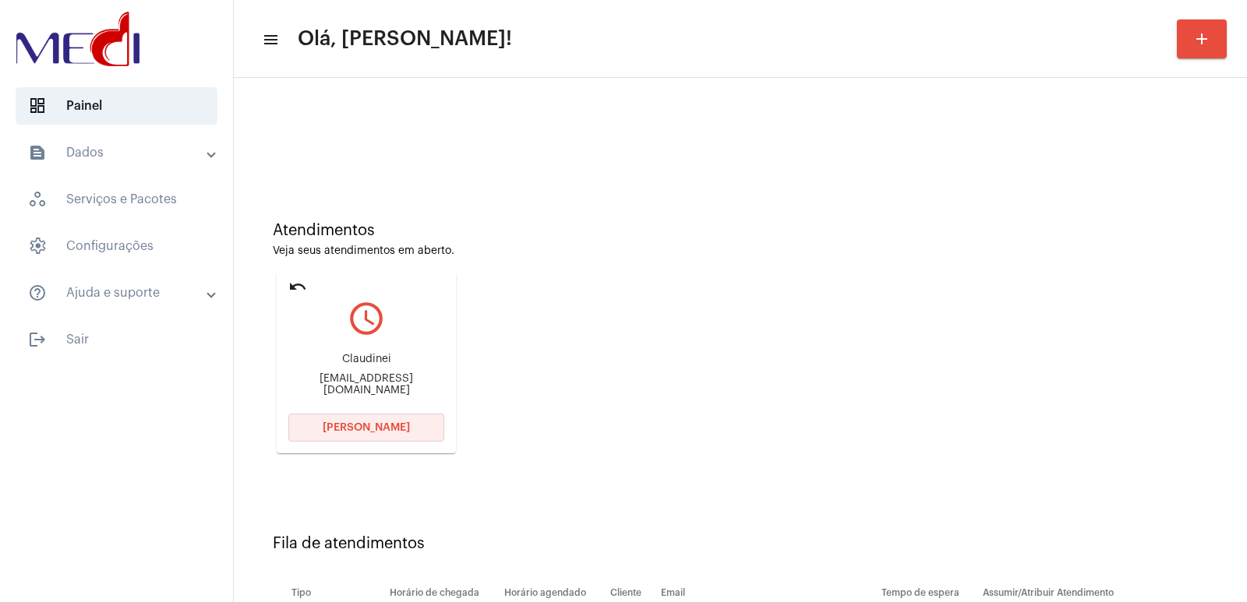
click at [394, 438] on button "Abrir Chamada" at bounding box center [366, 428] width 156 height 28
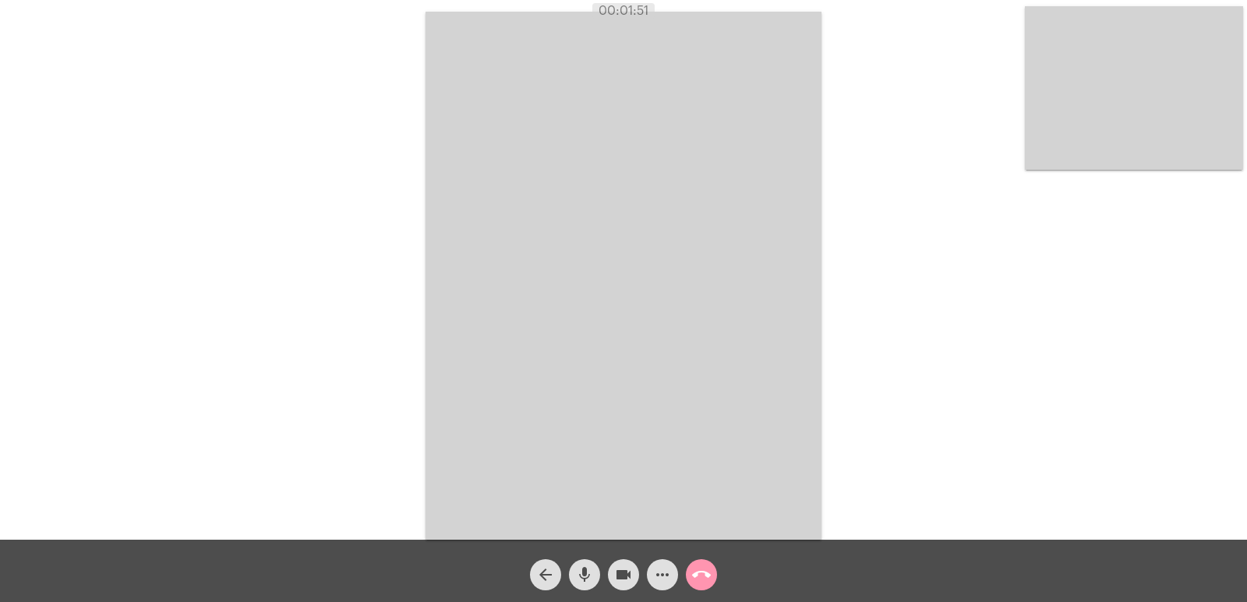
click at [696, 575] on mat-icon "call_end" at bounding box center [701, 575] width 19 height 19
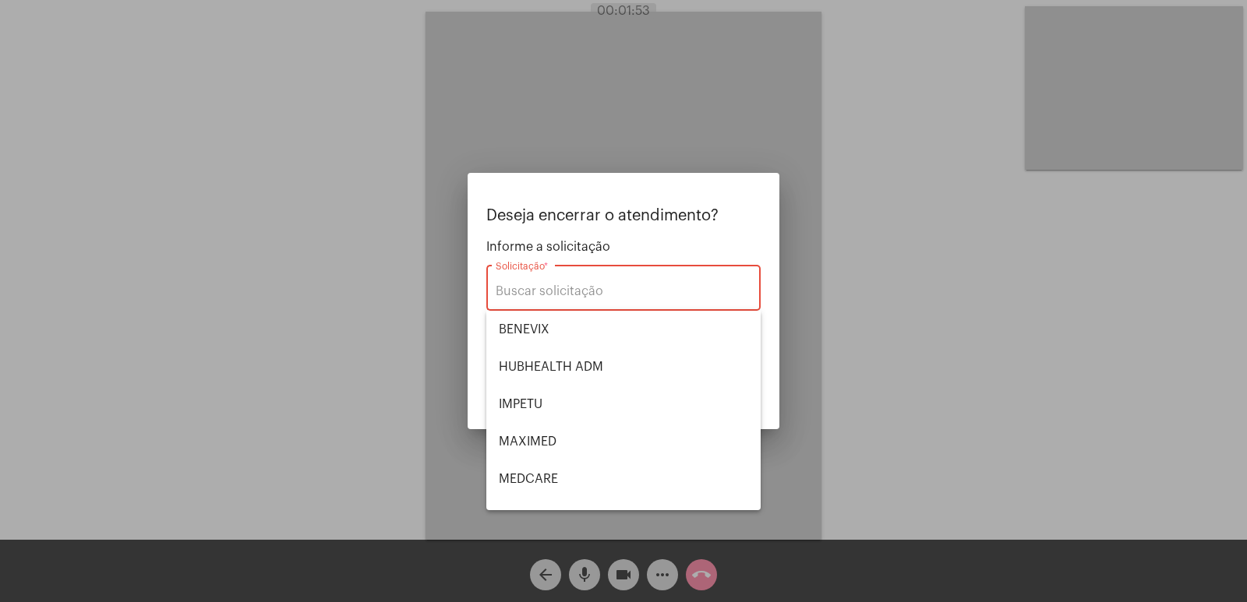
scroll to position [175, 0]
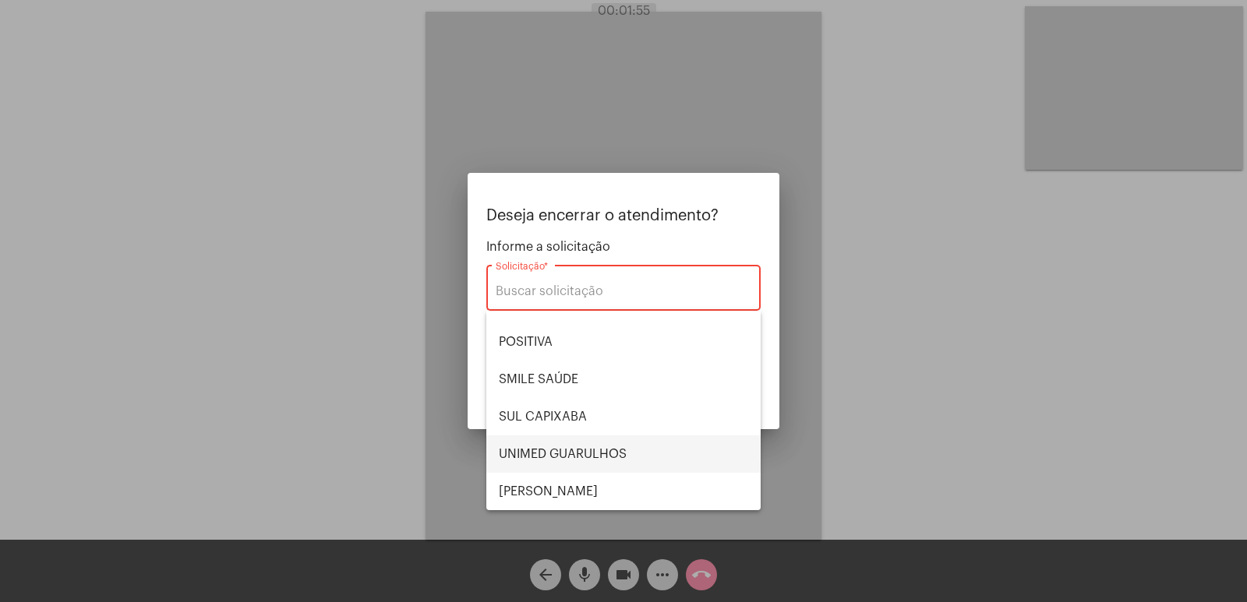
click at [573, 443] on span "UNIMED GUARULHOS" at bounding box center [623, 454] width 249 height 37
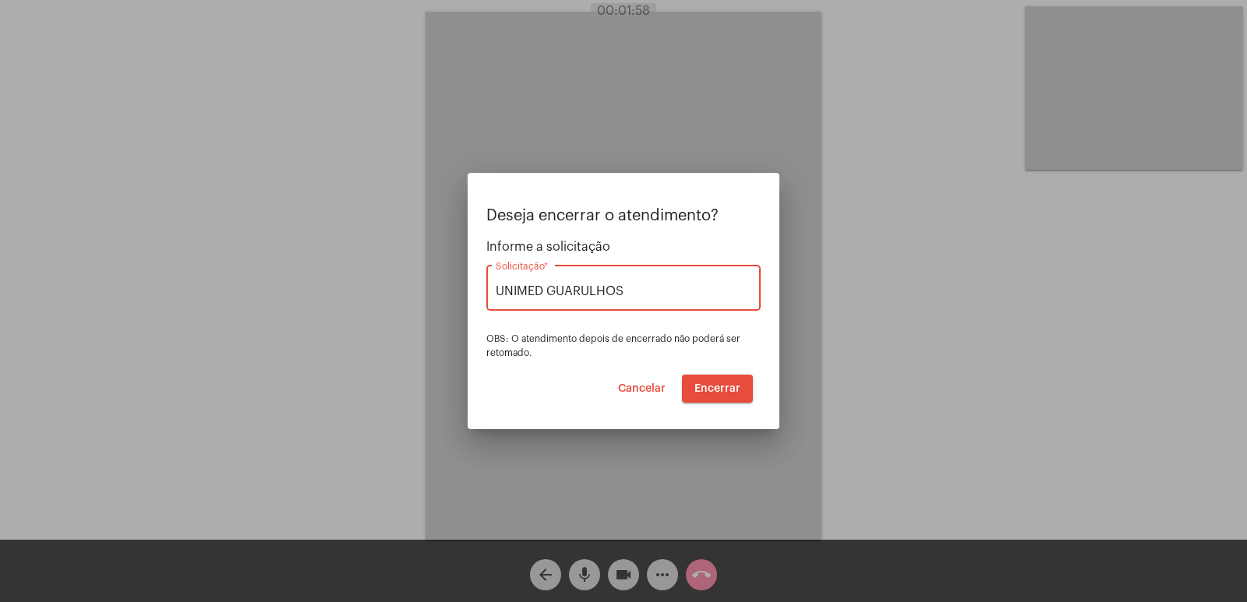
click at [572, 446] on div at bounding box center [623, 301] width 1247 height 602
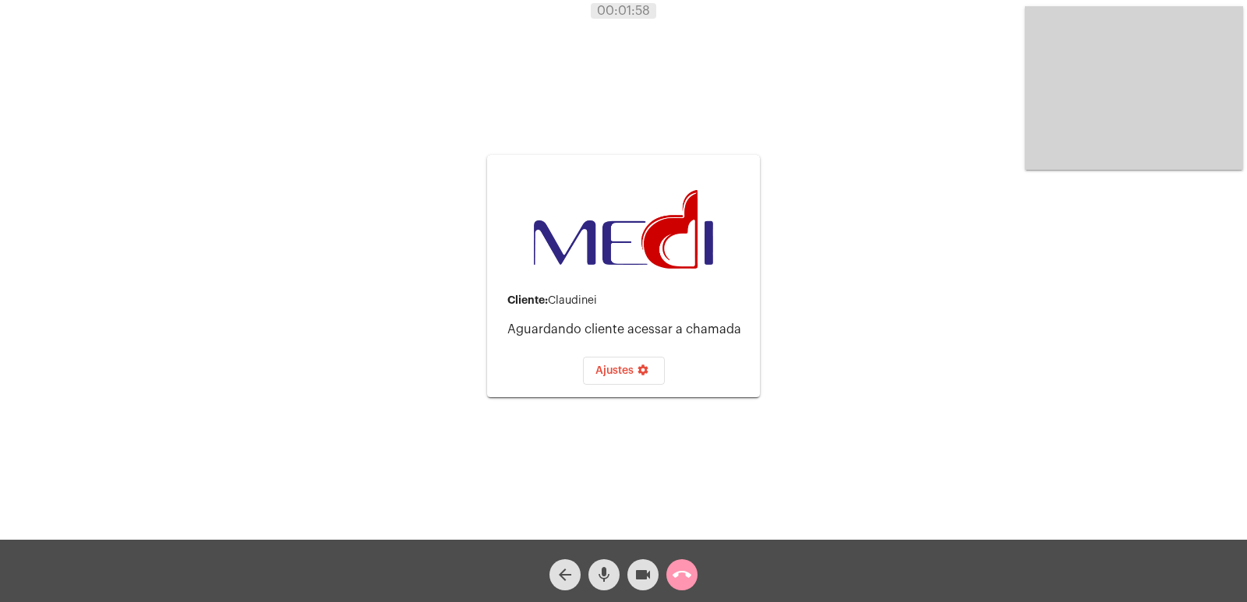
click at [682, 574] on mat-icon "call_end" at bounding box center [682, 575] width 19 height 19
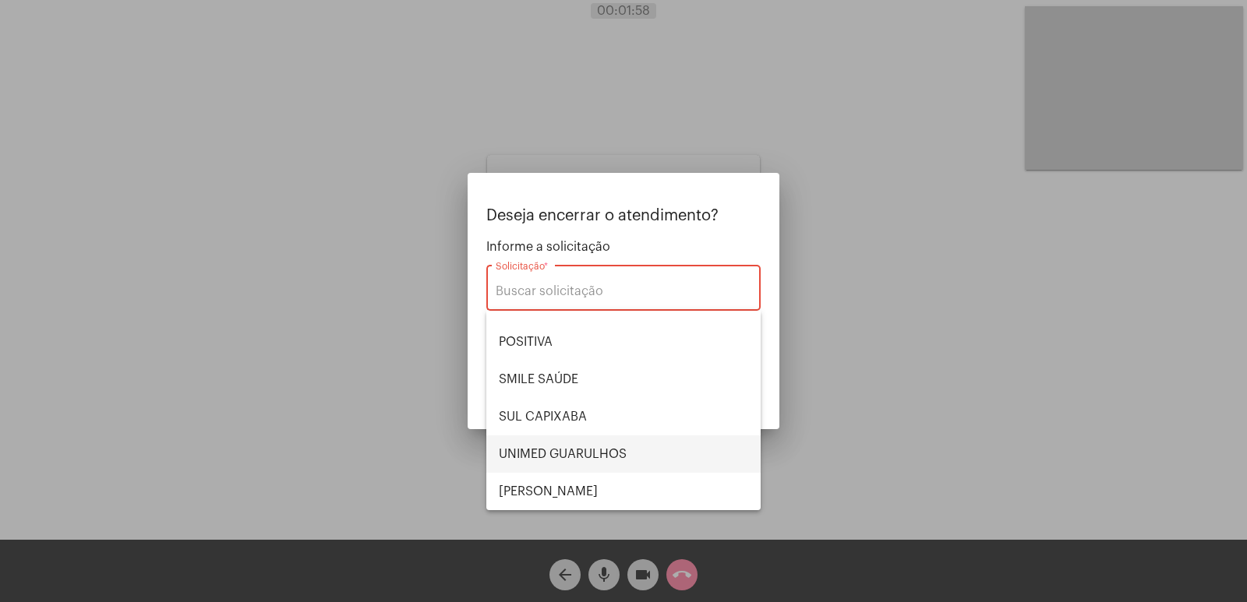
click at [574, 443] on span "UNIMED GUARULHOS" at bounding box center [623, 454] width 249 height 37
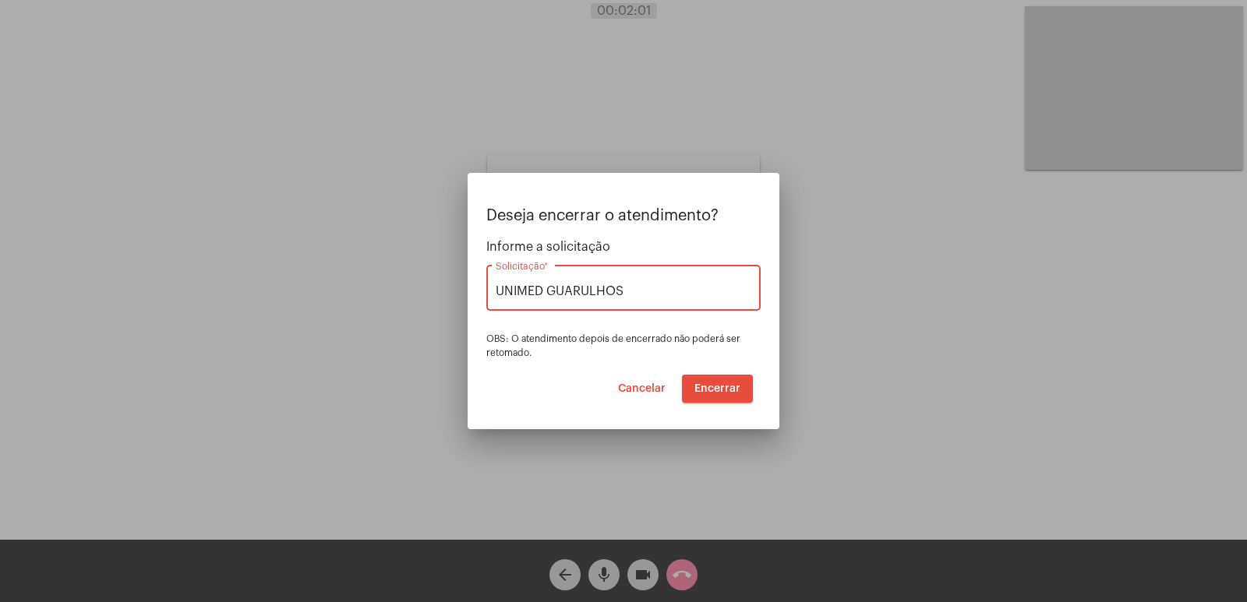
click at [726, 397] on button "Encerrar" at bounding box center [717, 389] width 71 height 28
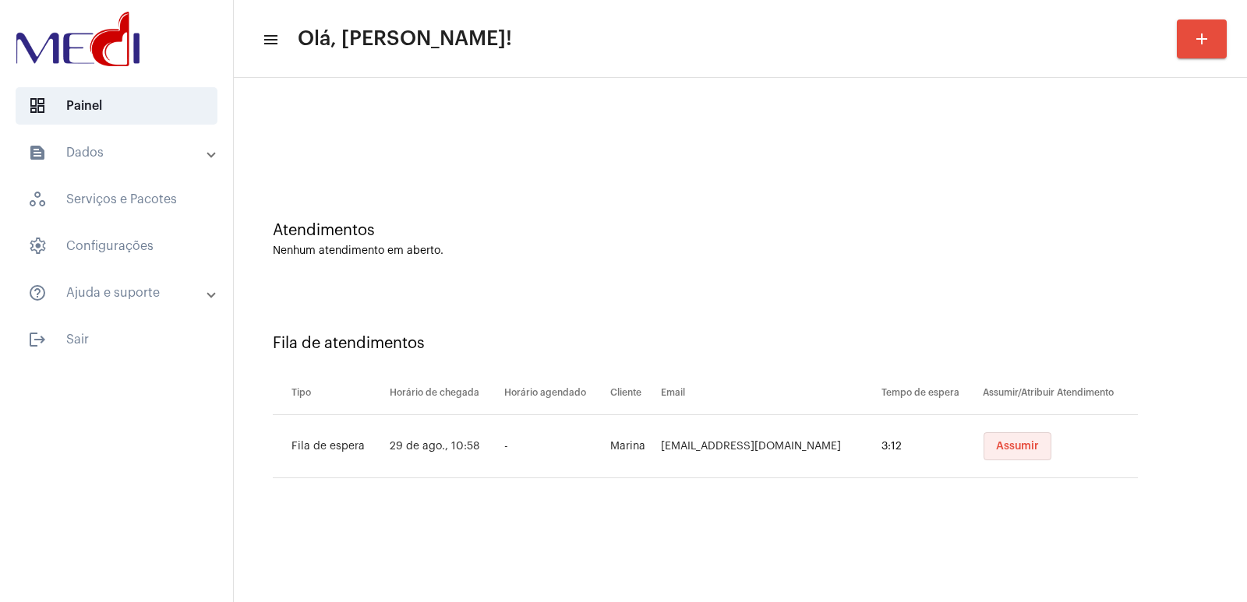
click at [996, 441] on span "Assumir" at bounding box center [1017, 446] width 43 height 11
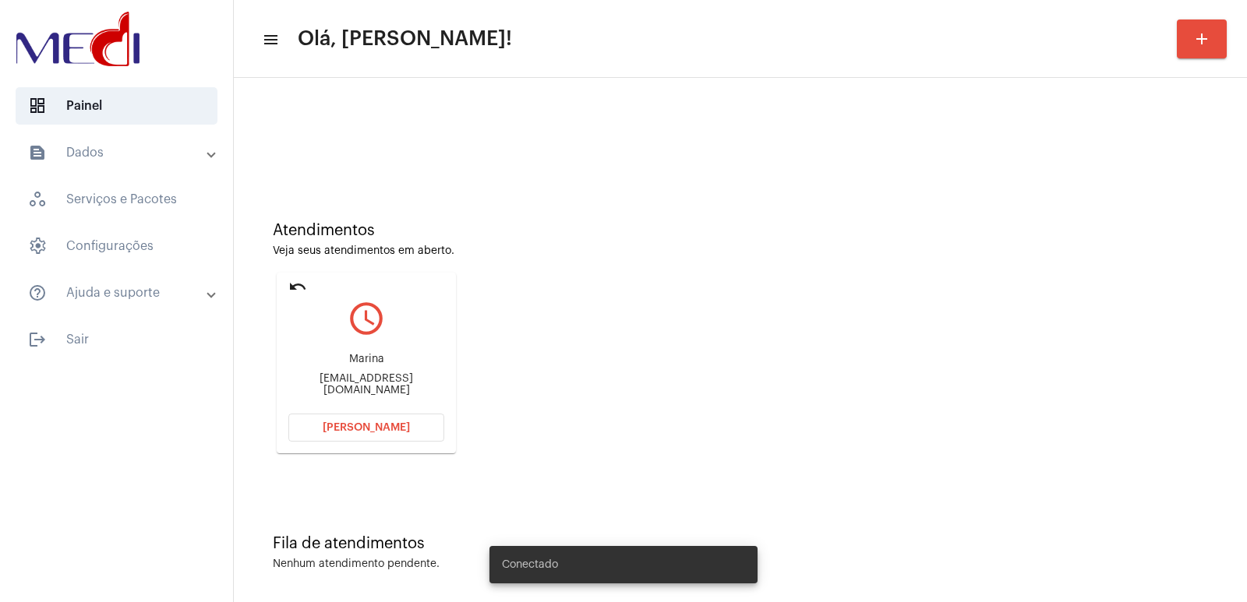
click at [354, 383] on div "[EMAIL_ADDRESS][DOMAIN_NAME]" at bounding box center [366, 384] width 156 height 23
click at [367, 359] on div "Marina [EMAIL_ADDRESS][DOMAIN_NAME]" at bounding box center [366, 375] width 156 height 70
click at [366, 375] on div "Marina dra.marinasala@gmail.com" at bounding box center [366, 375] width 156 height 70
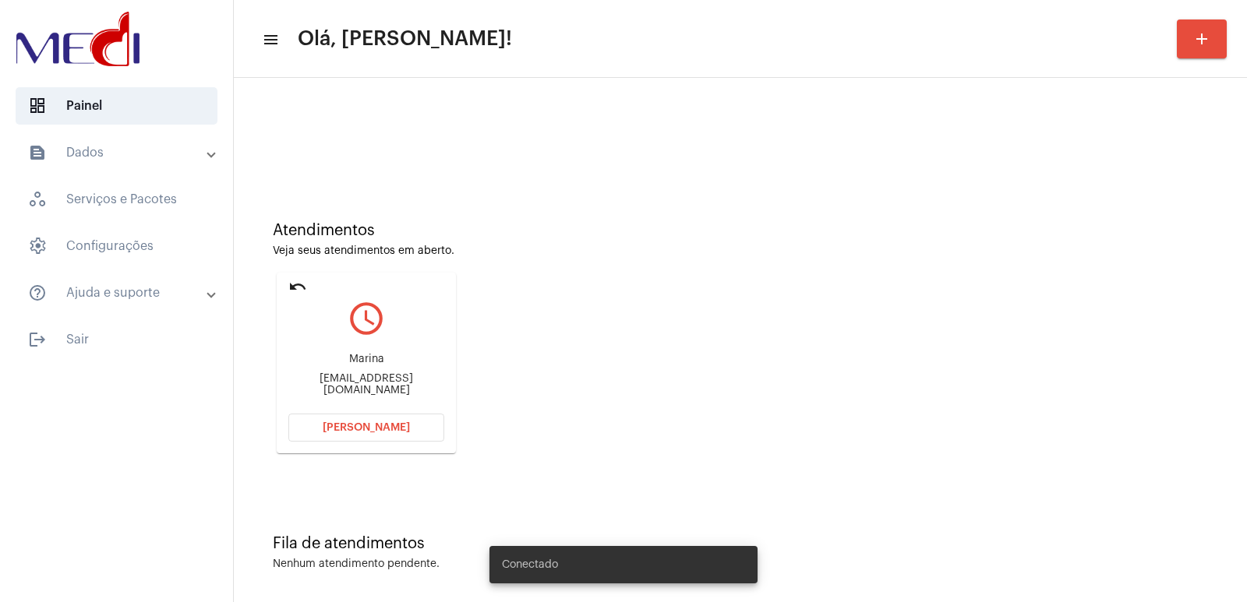
click at [366, 375] on div "Marina dra.marinasala@gmail.com" at bounding box center [366, 375] width 156 height 70
click at [366, 377] on div "Marina dra.marinasala@gmail.com" at bounding box center [366, 375] width 156 height 70
click at [366, 378] on div "Marina dra.marinasala@gmail.com" at bounding box center [366, 375] width 156 height 70
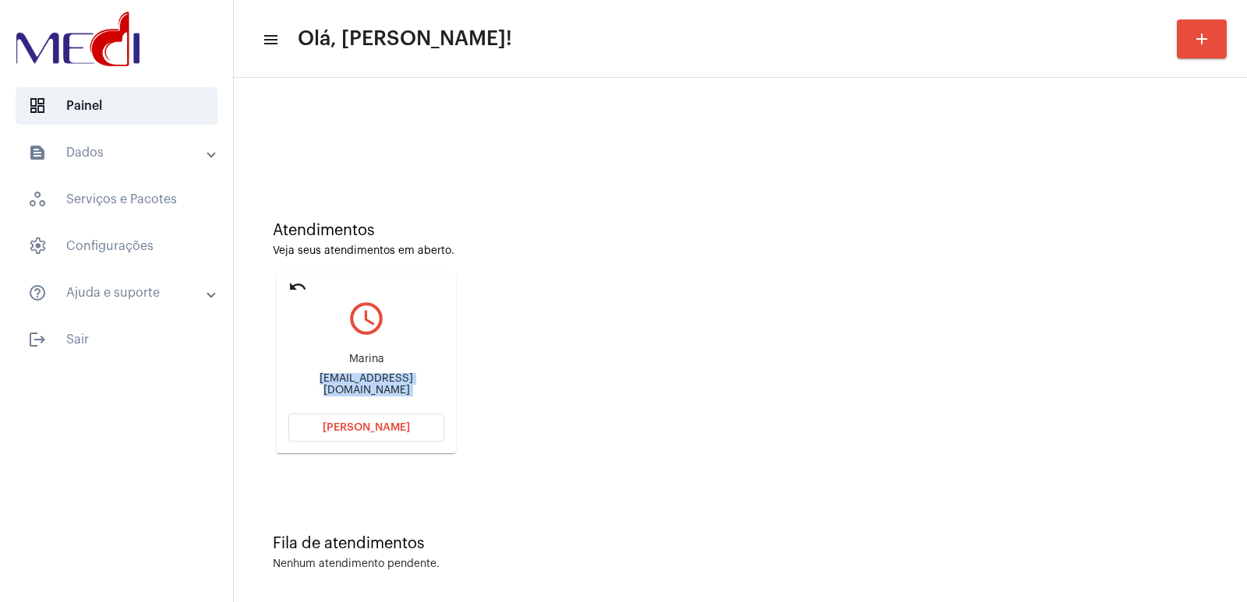
click at [366, 378] on div "Marina dra.marinasala@gmail.com" at bounding box center [366, 375] width 156 height 70
click at [399, 429] on span "[PERSON_NAME]" at bounding box center [366, 427] width 87 height 11
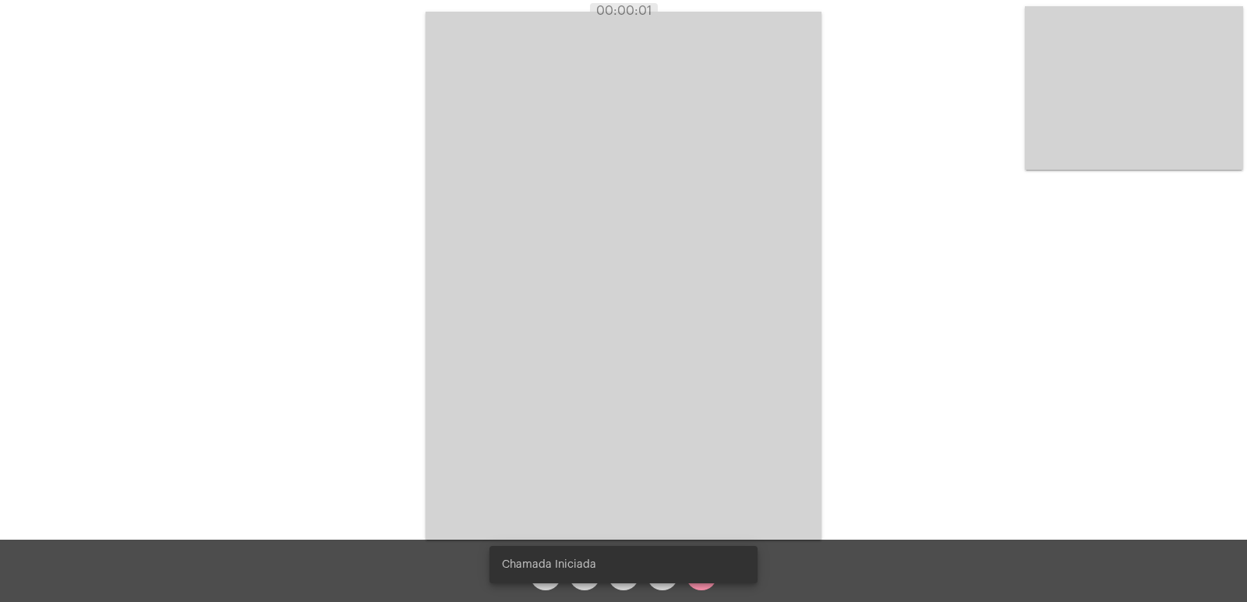
click at [756, 385] on video at bounding box center [624, 276] width 396 height 528
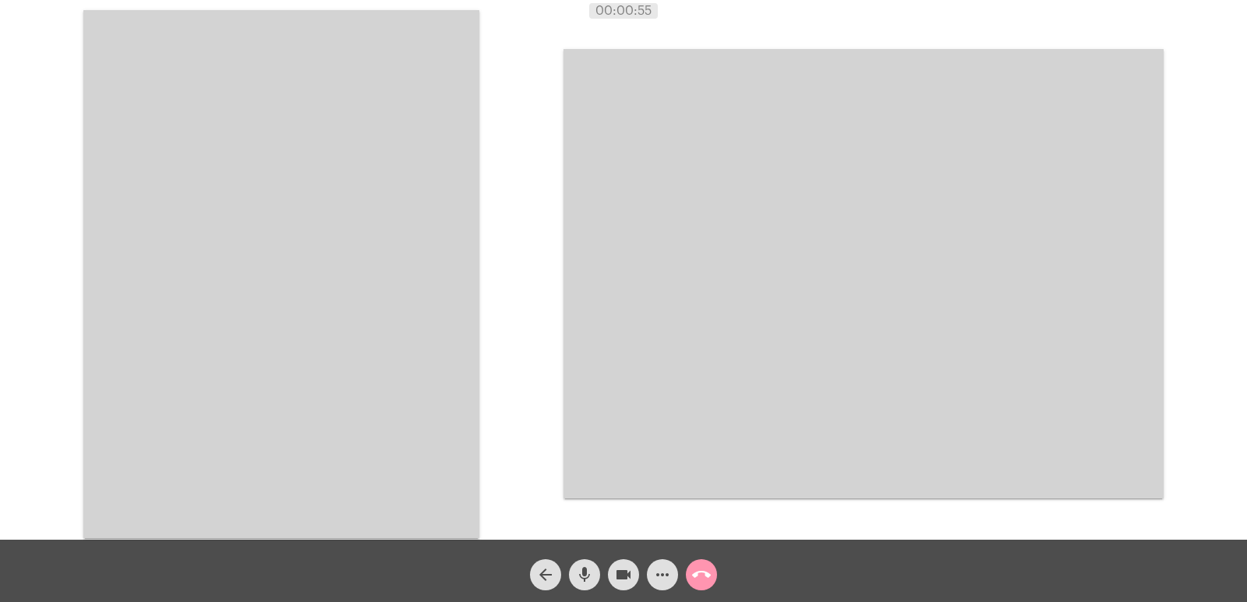
click at [434, 453] on video at bounding box center [281, 274] width 396 height 528
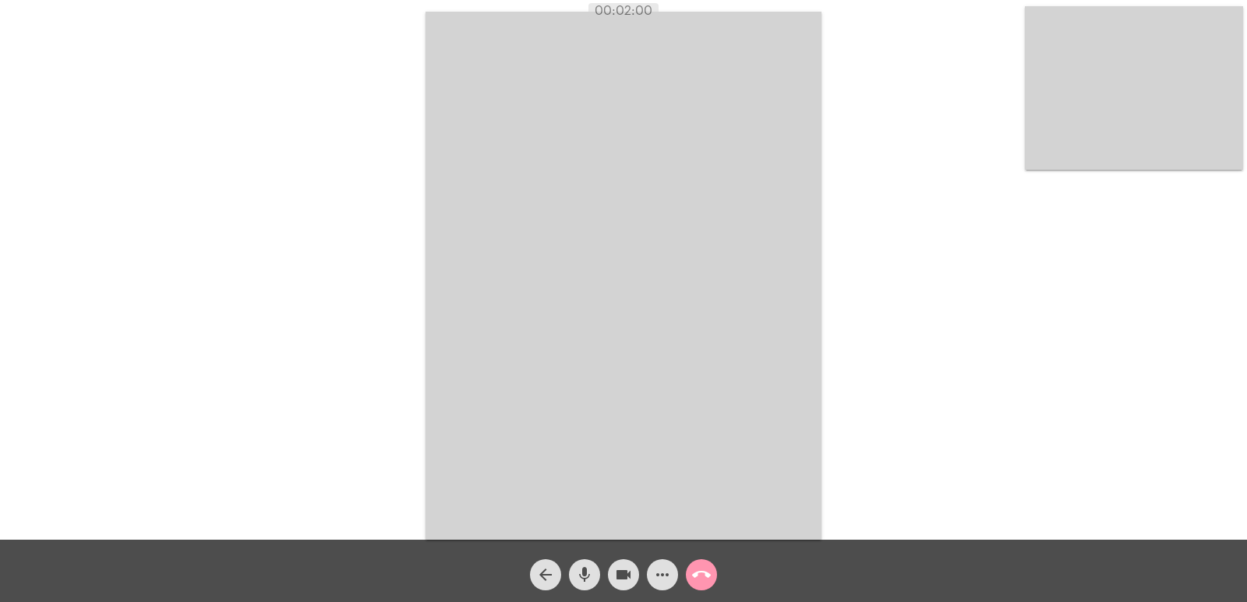
click at [712, 585] on button "call_end" at bounding box center [701, 575] width 31 height 31
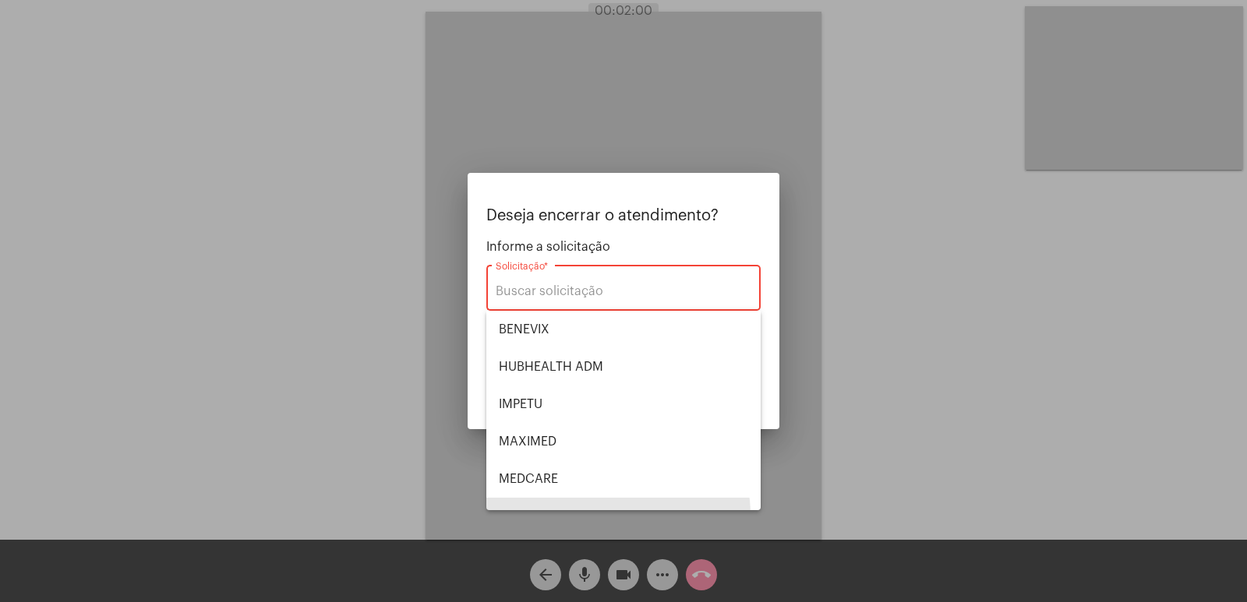
click at [585, 498] on span "POSITIVA" at bounding box center [623, 516] width 249 height 37
type input "POSITIVA"
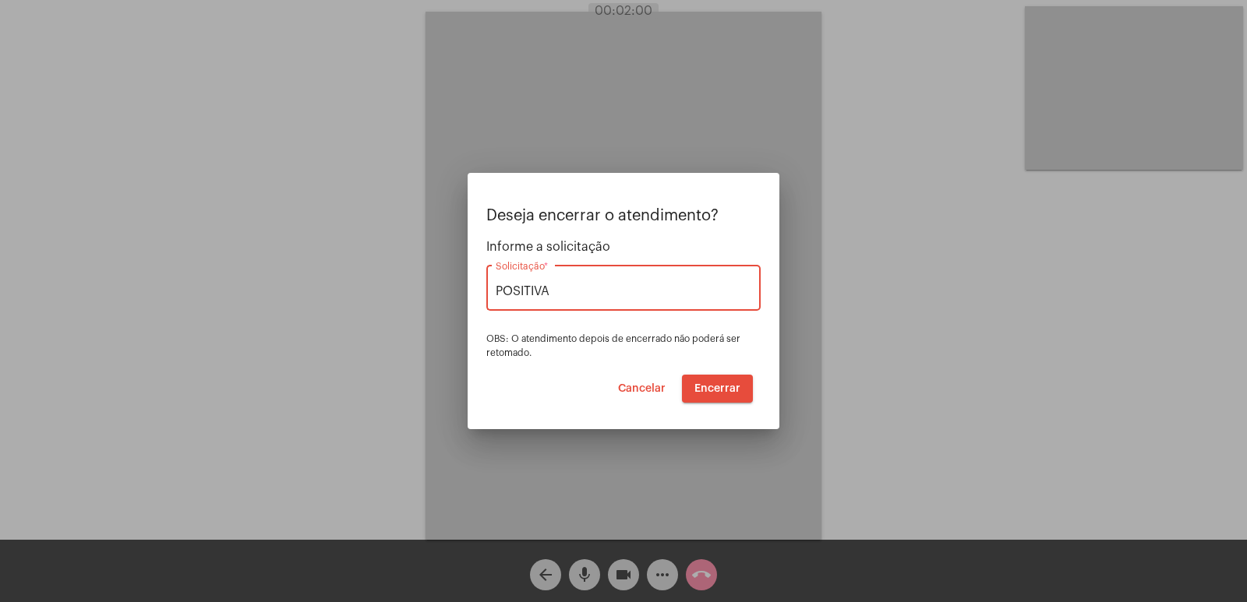
click at [742, 390] on button "Encerrar" at bounding box center [717, 389] width 71 height 28
click at [705, 389] on span "Encerrar" at bounding box center [717, 388] width 46 height 11
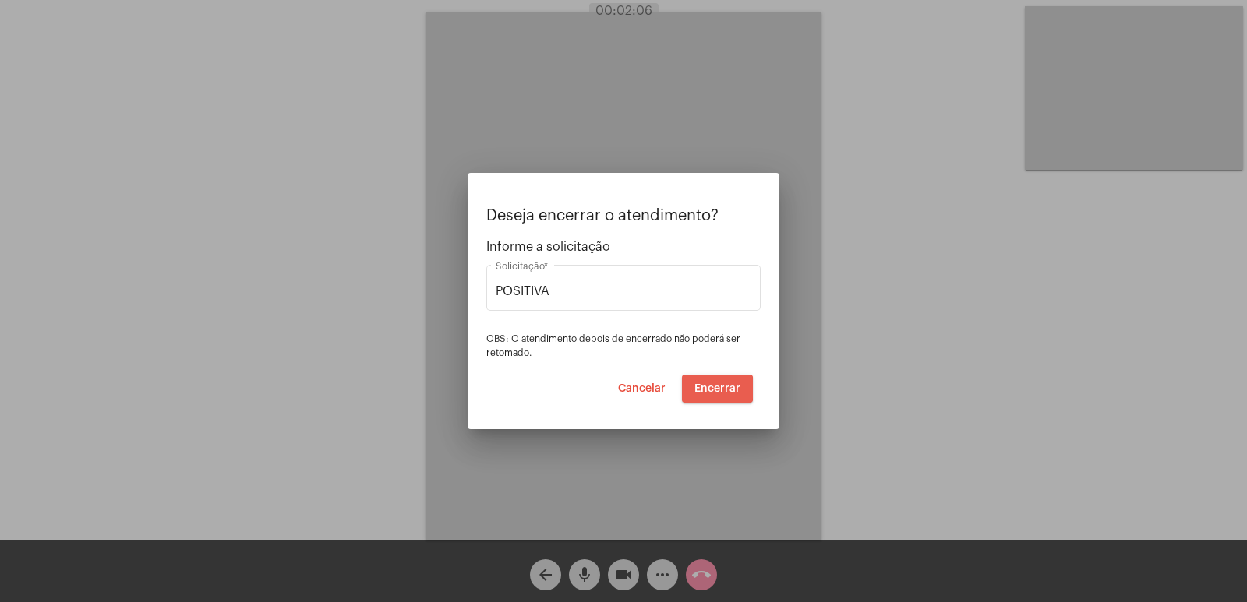
click at [705, 389] on span "Encerrar" at bounding box center [717, 388] width 46 height 11
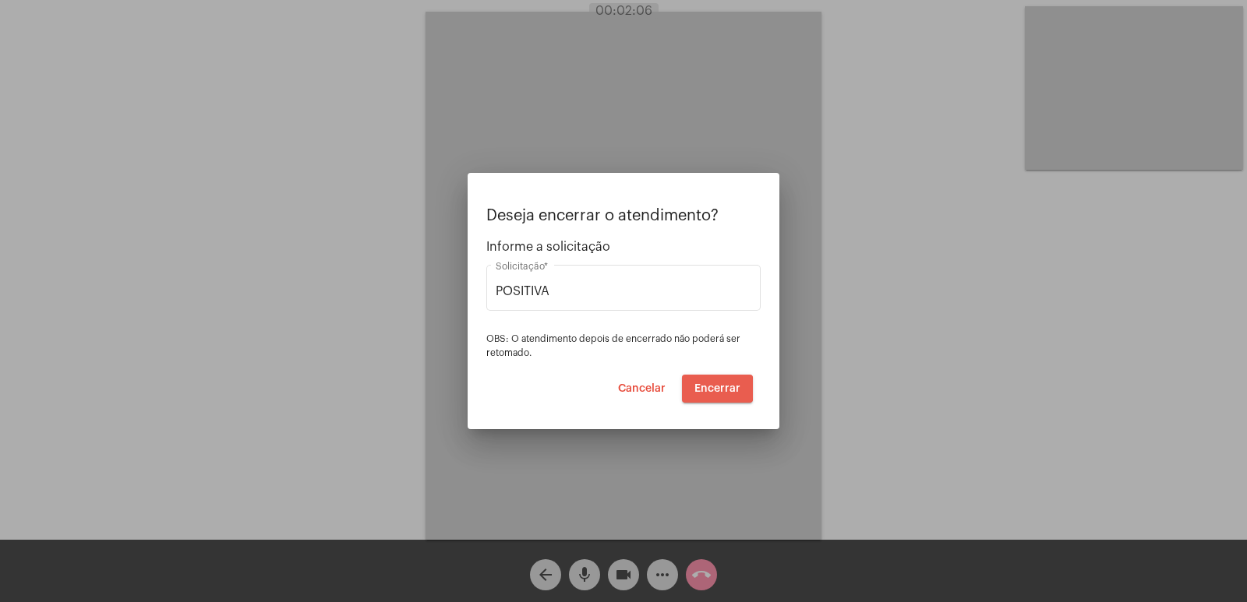
click at [705, 389] on span "Encerrar" at bounding box center [717, 388] width 46 height 11
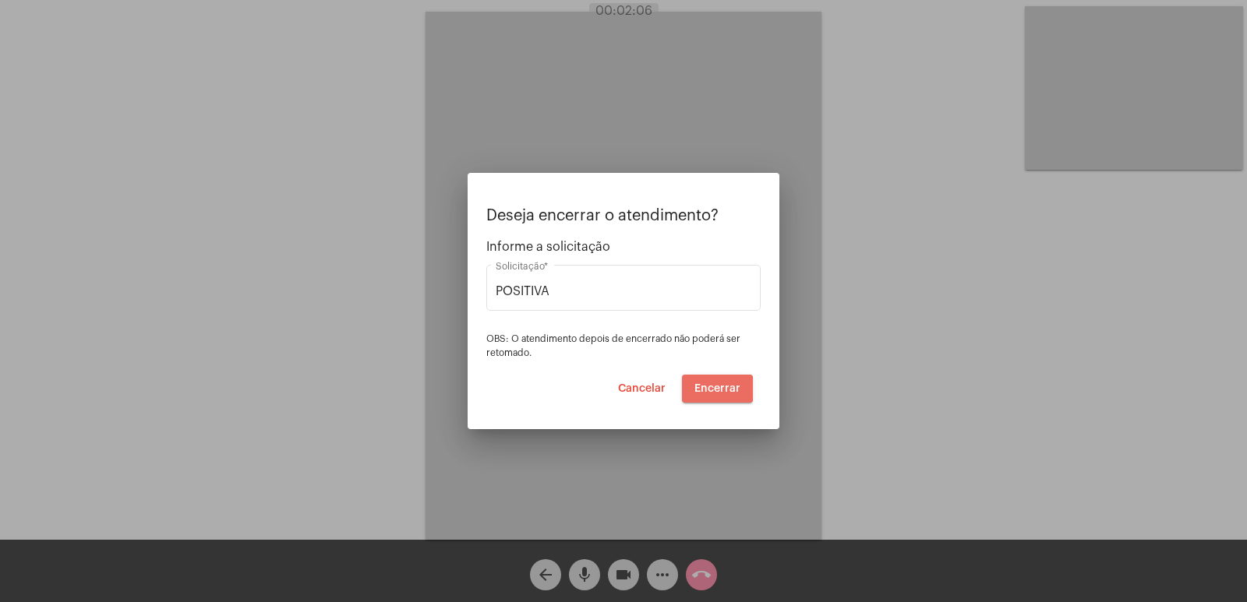
click at [705, 389] on span "Encerrar" at bounding box center [717, 388] width 46 height 11
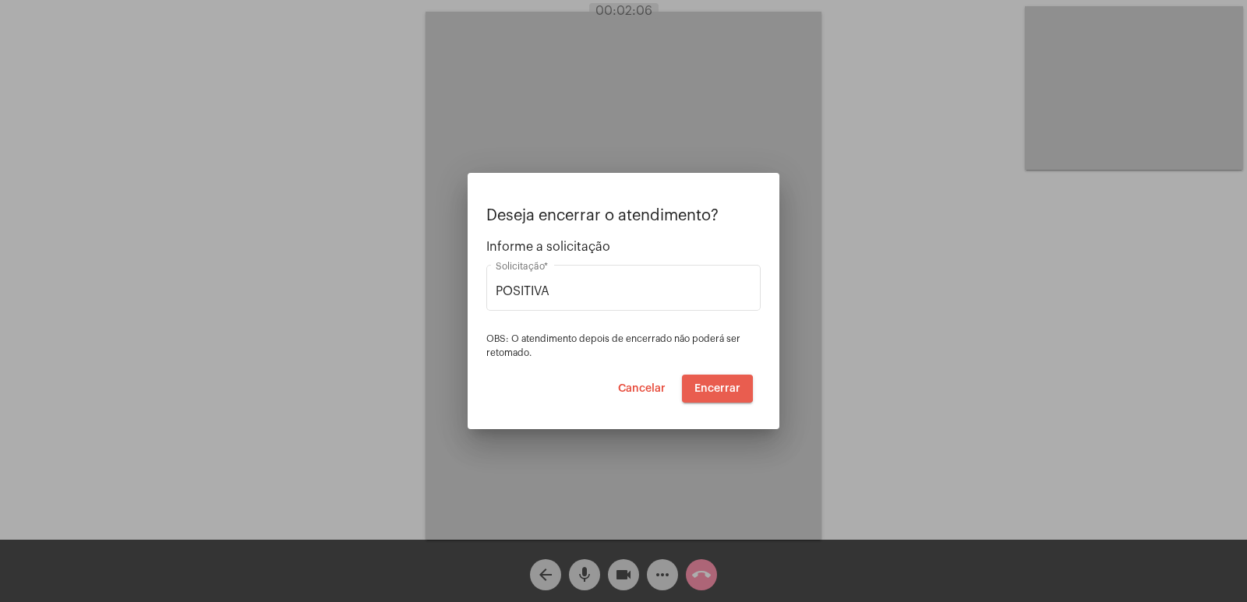
click at [705, 389] on span "Encerrar" at bounding box center [717, 388] width 46 height 11
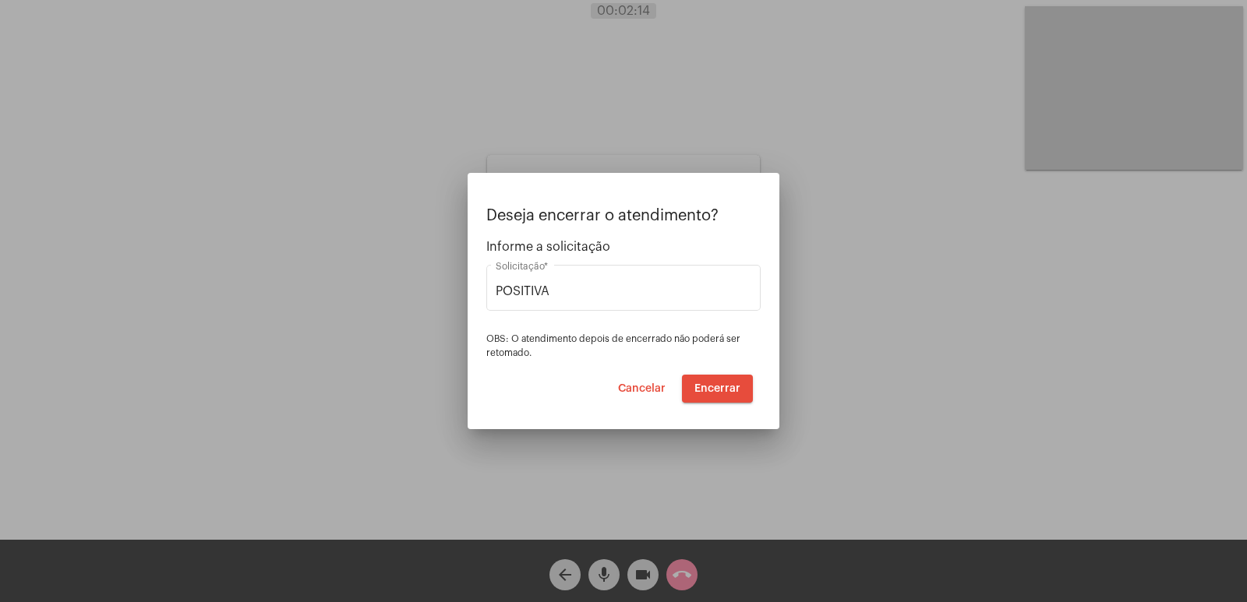
click at [714, 384] on span "Encerrar" at bounding box center [717, 388] width 46 height 11
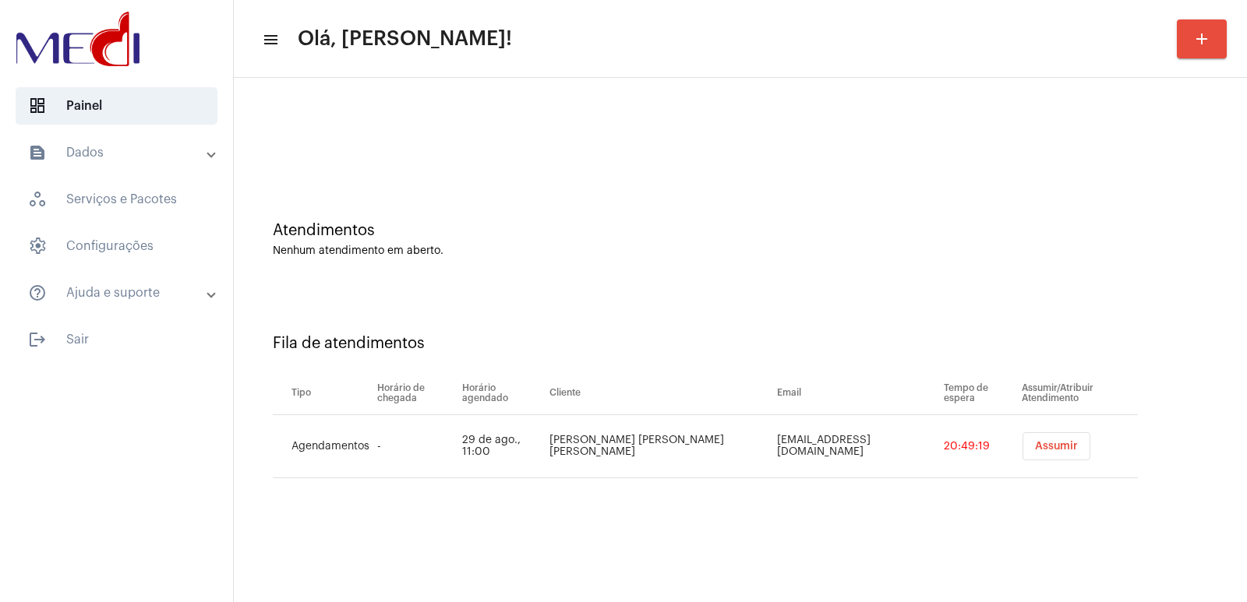
click at [1023, 452] on button "Assumir" at bounding box center [1057, 447] width 68 height 28
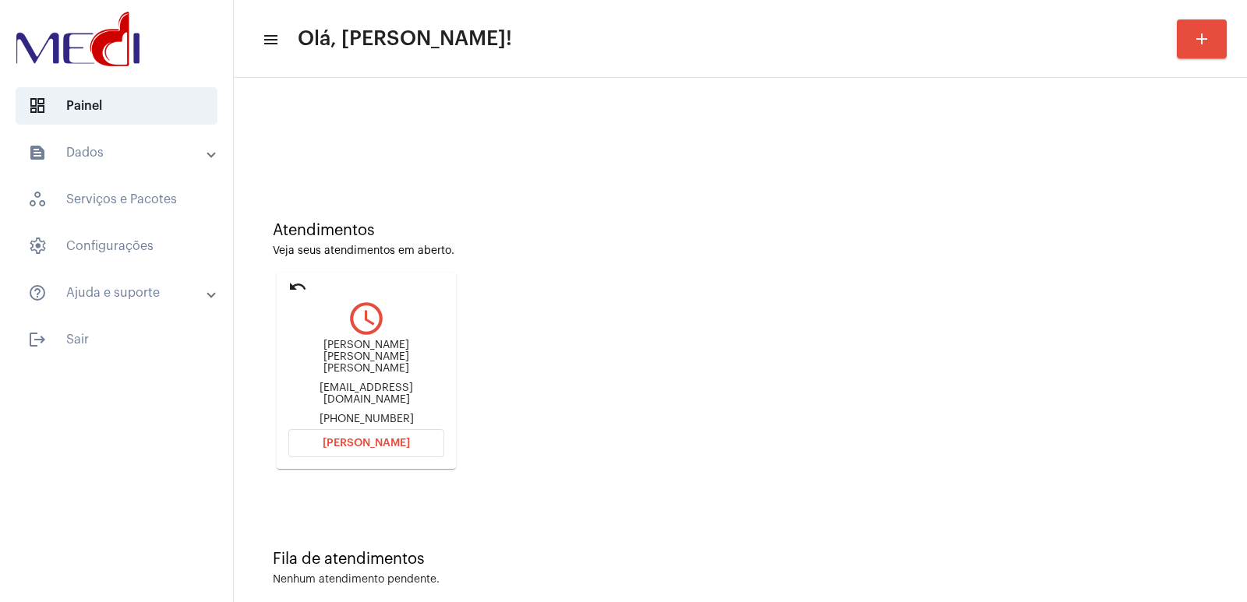
click at [344, 341] on div "Daniela Cascaes Menegaz da Silva danielaccascaes@gmail.com +5548996089911" at bounding box center [366, 383] width 156 height 86
copy div "Daniela Cascaes Menegaz da Silva"
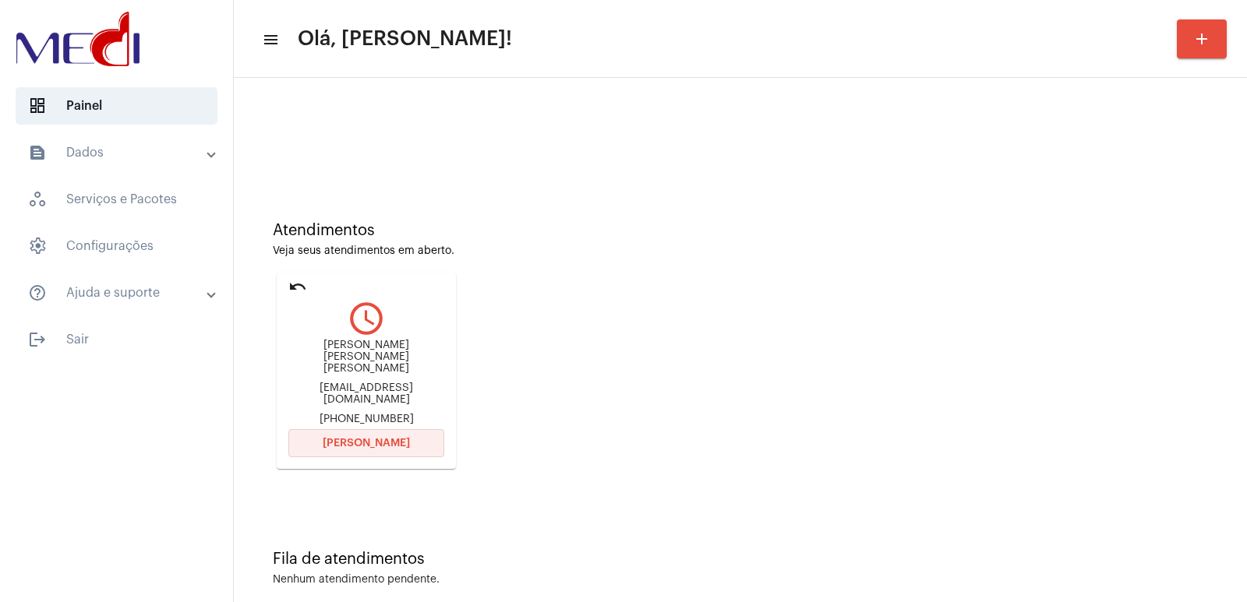
click at [396, 438] on span "Abrir Chamada" at bounding box center [366, 443] width 87 height 11
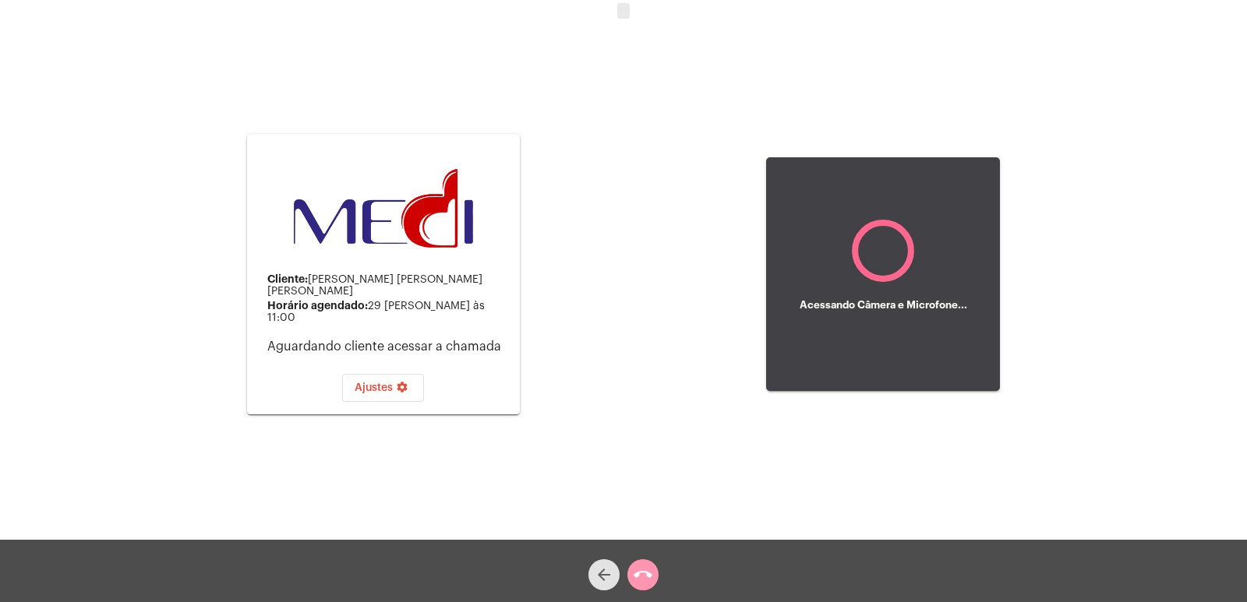
click at [608, 566] on mat-icon "arrow_back" at bounding box center [604, 575] width 19 height 19
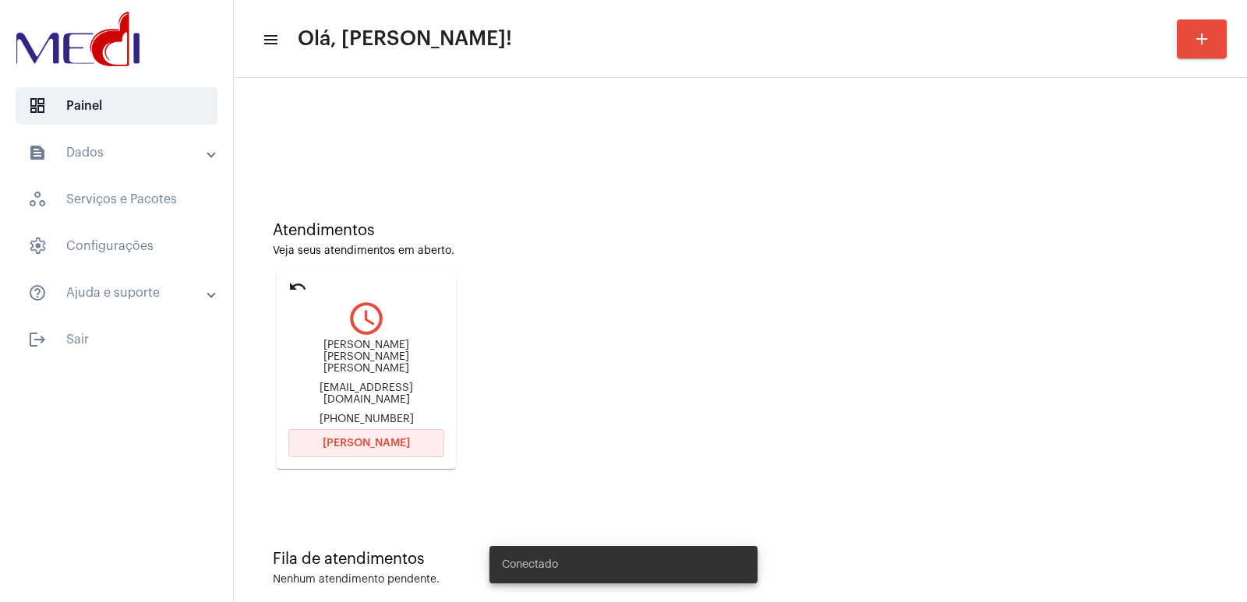
click at [382, 438] on span "[PERSON_NAME]" at bounding box center [366, 443] width 87 height 11
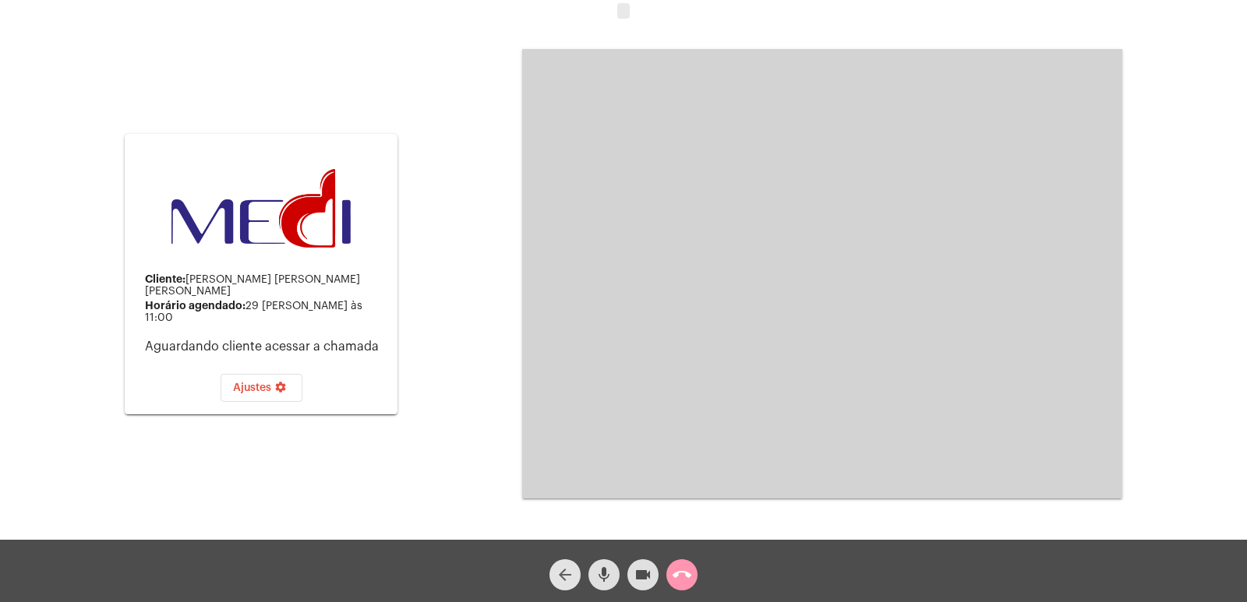
click at [572, 562] on span "arrow_back" at bounding box center [565, 575] width 19 height 31
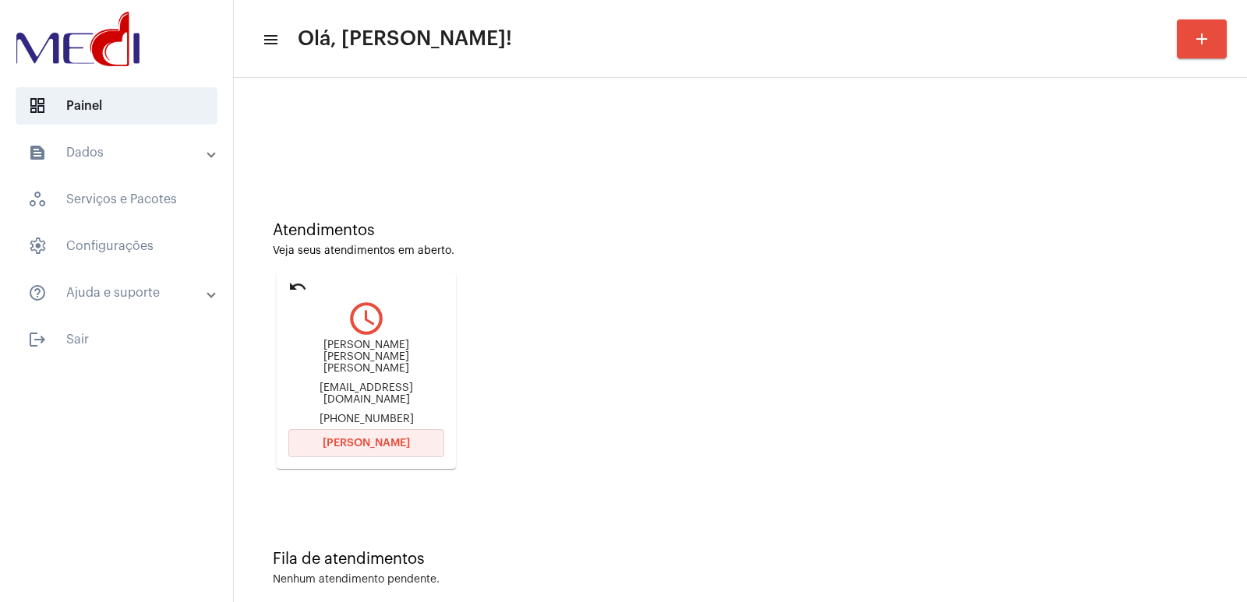
click at [381, 438] on span "[PERSON_NAME]" at bounding box center [366, 443] width 87 height 11
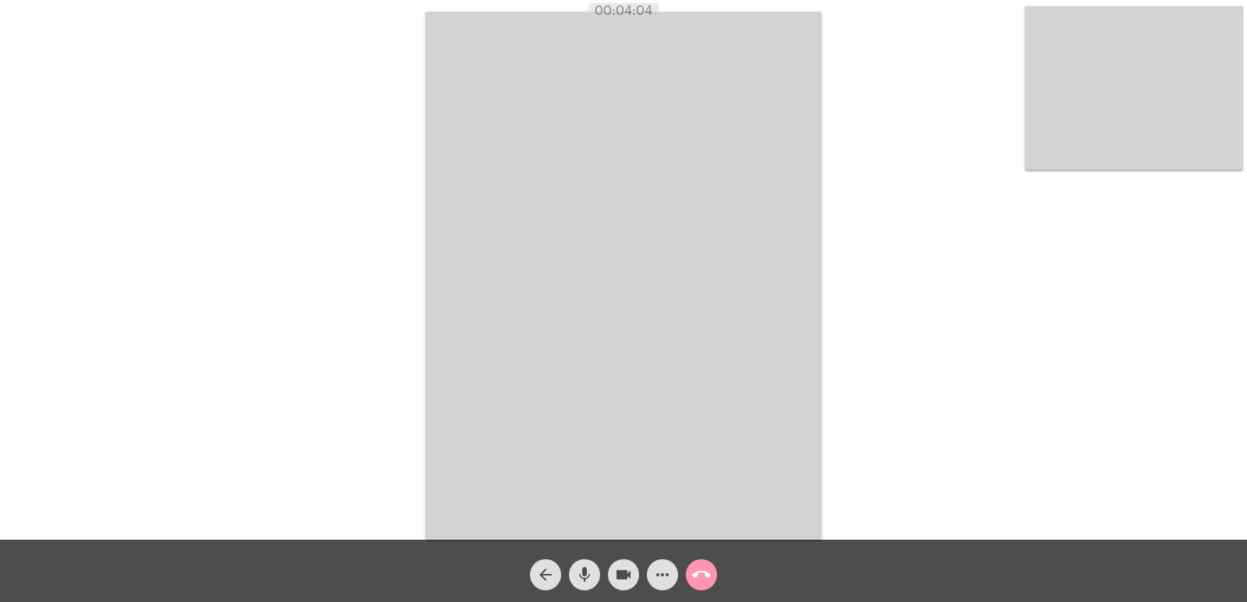
click at [701, 574] on mat-icon "call_end" at bounding box center [701, 575] width 19 height 19
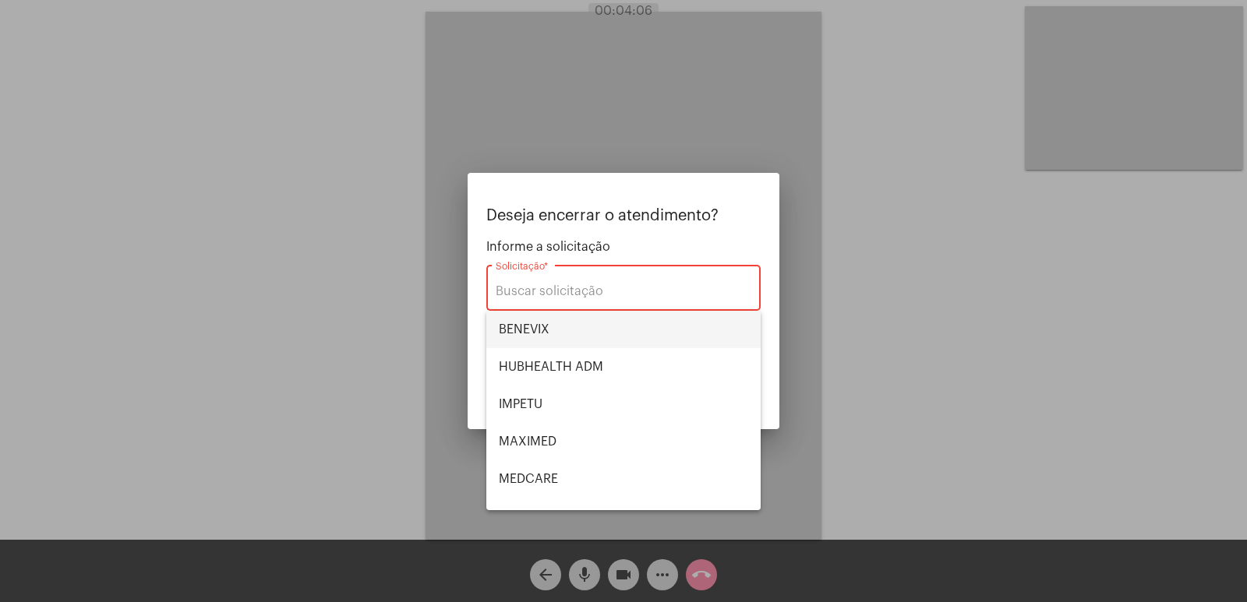
drag, startPoint x: 545, startPoint y: 346, endPoint x: 537, endPoint y: 339, distance: 10.5
click at [537, 339] on span "BENEVIX" at bounding box center [623, 329] width 249 height 37
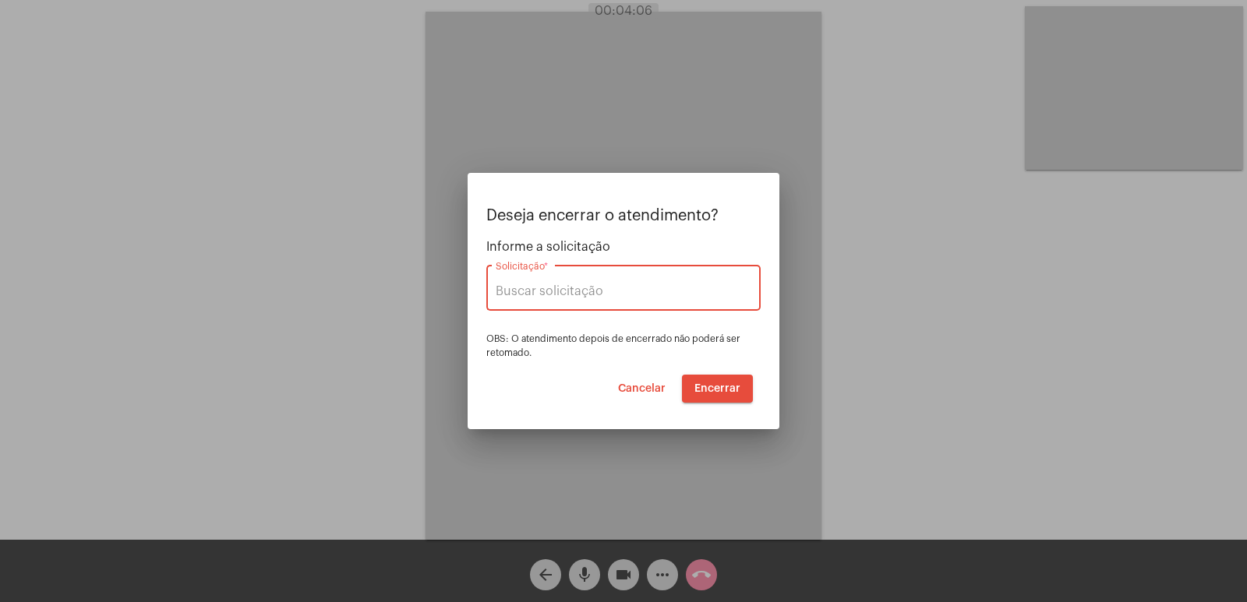
type input "BENEVIX"
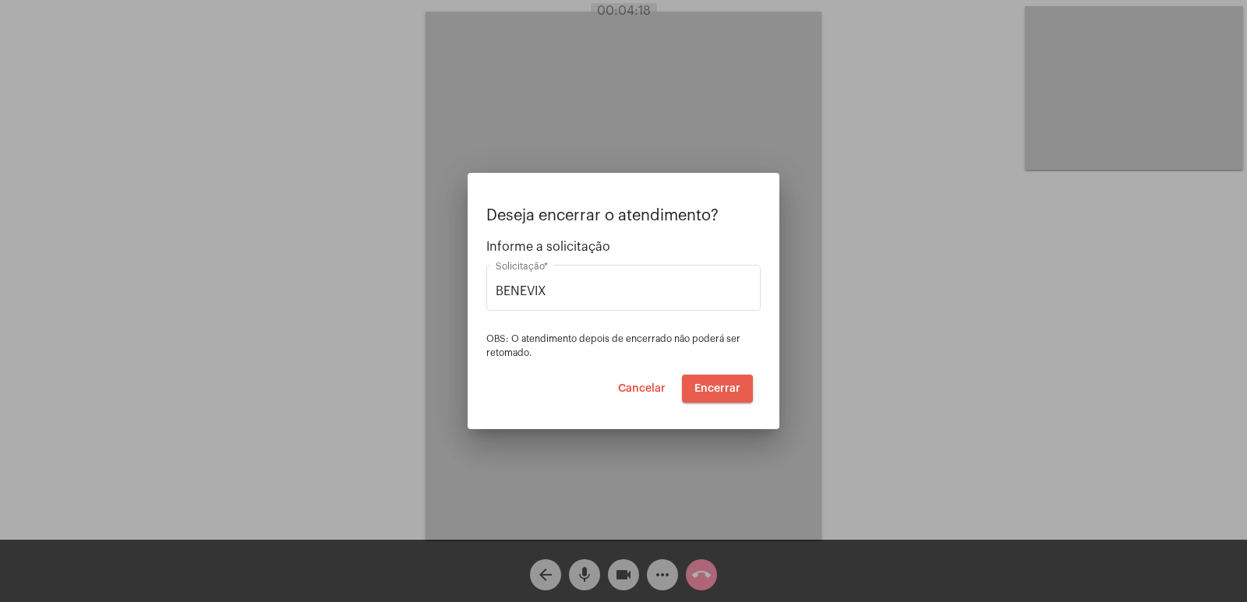
click at [709, 388] on span "Encerrar" at bounding box center [717, 388] width 46 height 11
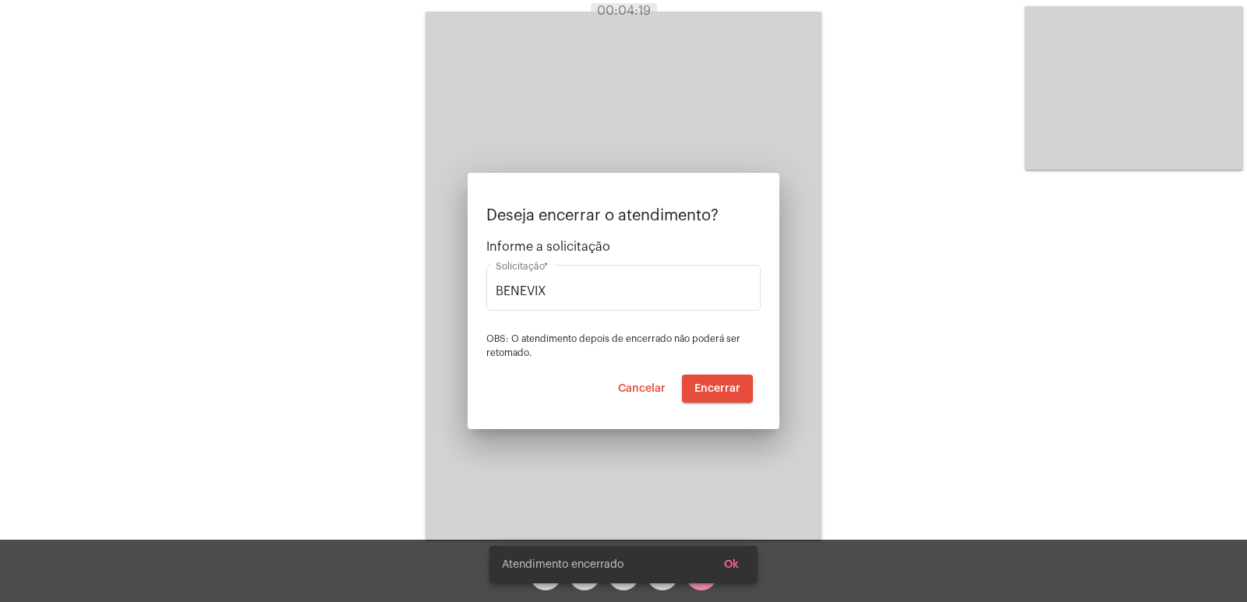
click at [709, 388] on video at bounding box center [624, 276] width 396 height 528
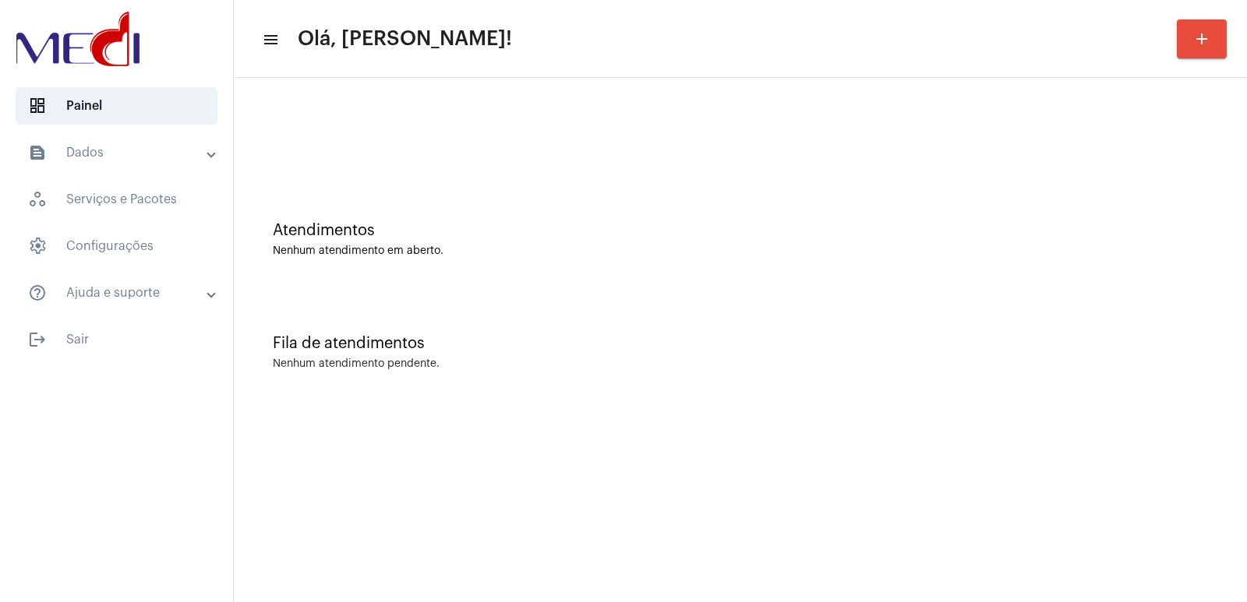
click at [1151, 350] on div "Fila de atendimentos" at bounding box center [740, 343] width 935 height 17
click at [751, 378] on div "Fila de atendimentos Nenhum atendimento pendente." at bounding box center [741, 344] width 998 height 113
click at [910, 315] on div "Fila de atendimentos Nenhum atendimento pendente." at bounding box center [741, 344] width 998 height 113
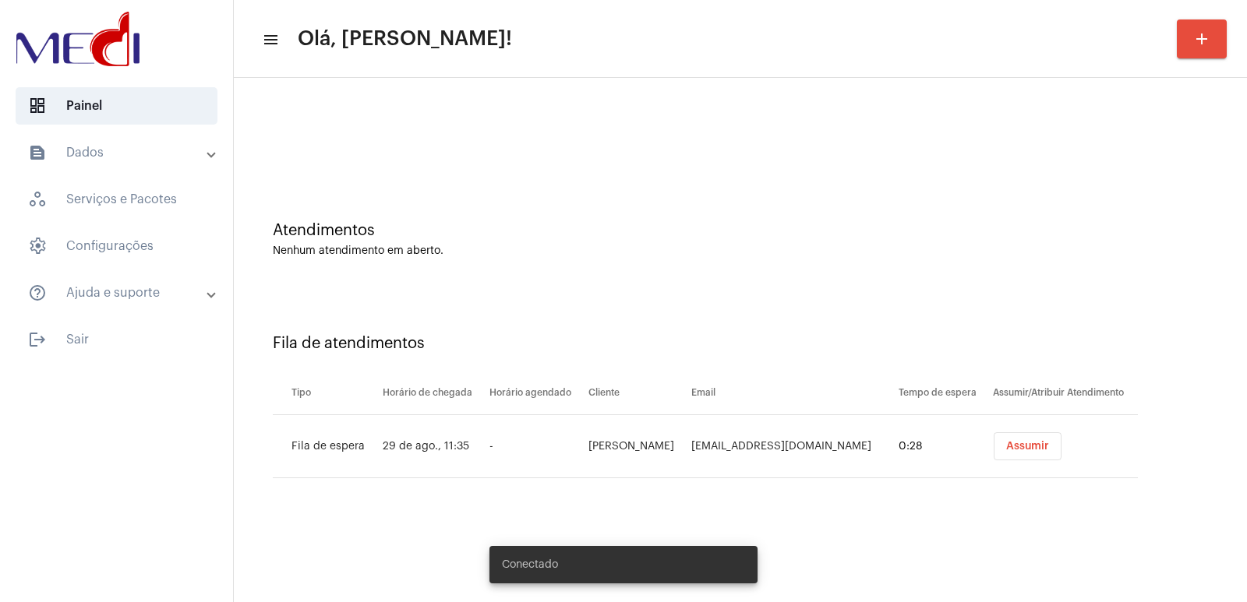
click at [1006, 454] on button "Assumir" at bounding box center [1028, 447] width 68 height 28
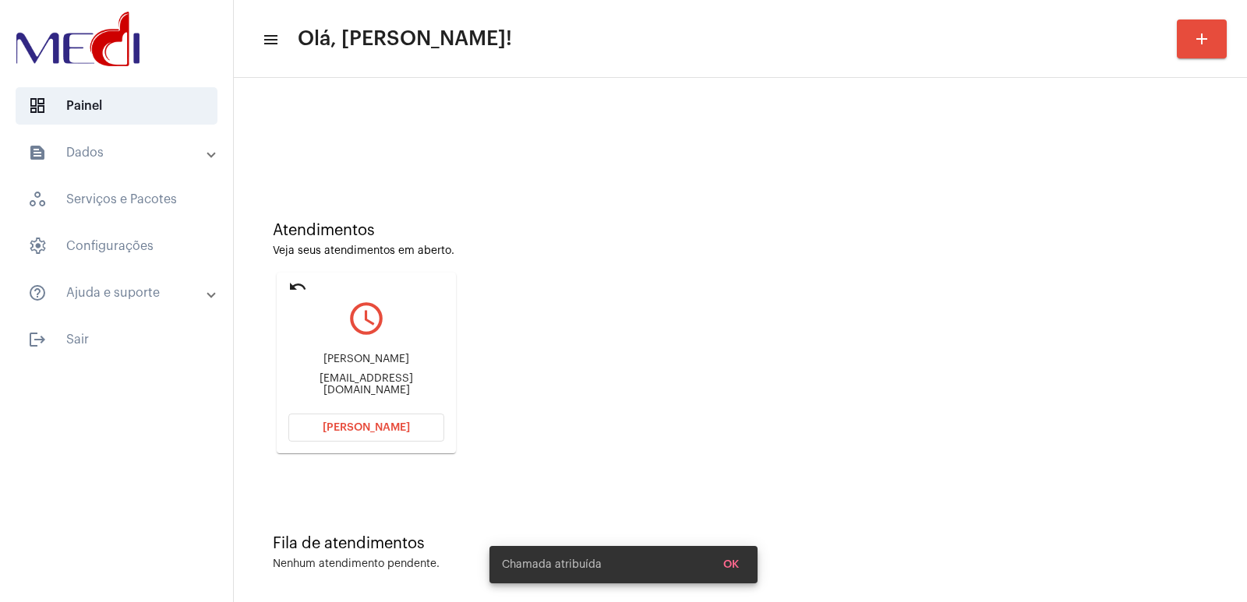
click at [362, 353] on div "[PERSON_NAME] [EMAIL_ADDRESS][DOMAIN_NAME]" at bounding box center [366, 375] width 156 height 70
copy div "[PERSON_NAME]"
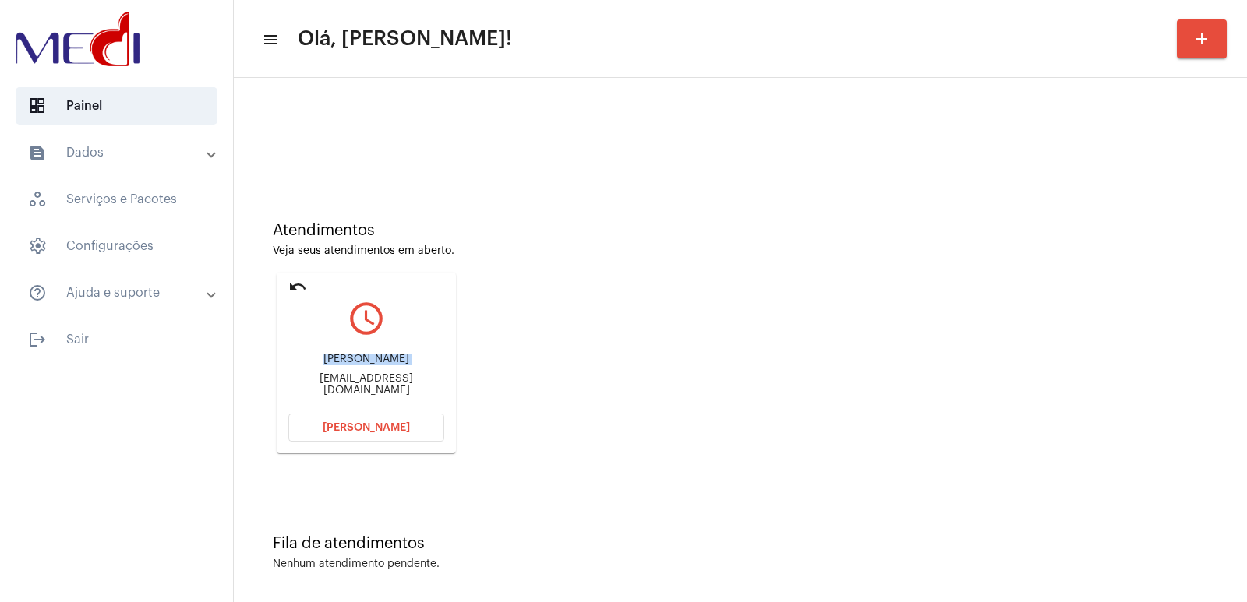
click at [387, 418] on button "[PERSON_NAME]" at bounding box center [366, 428] width 156 height 28
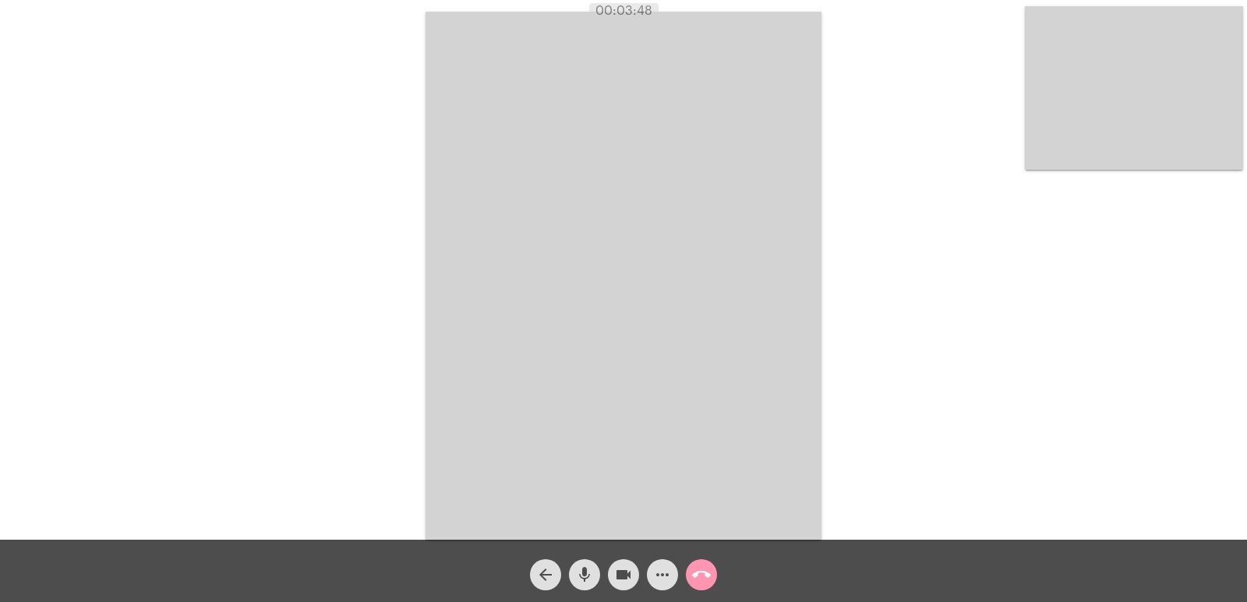
click at [707, 581] on mat-icon "call_end" at bounding box center [701, 575] width 19 height 19
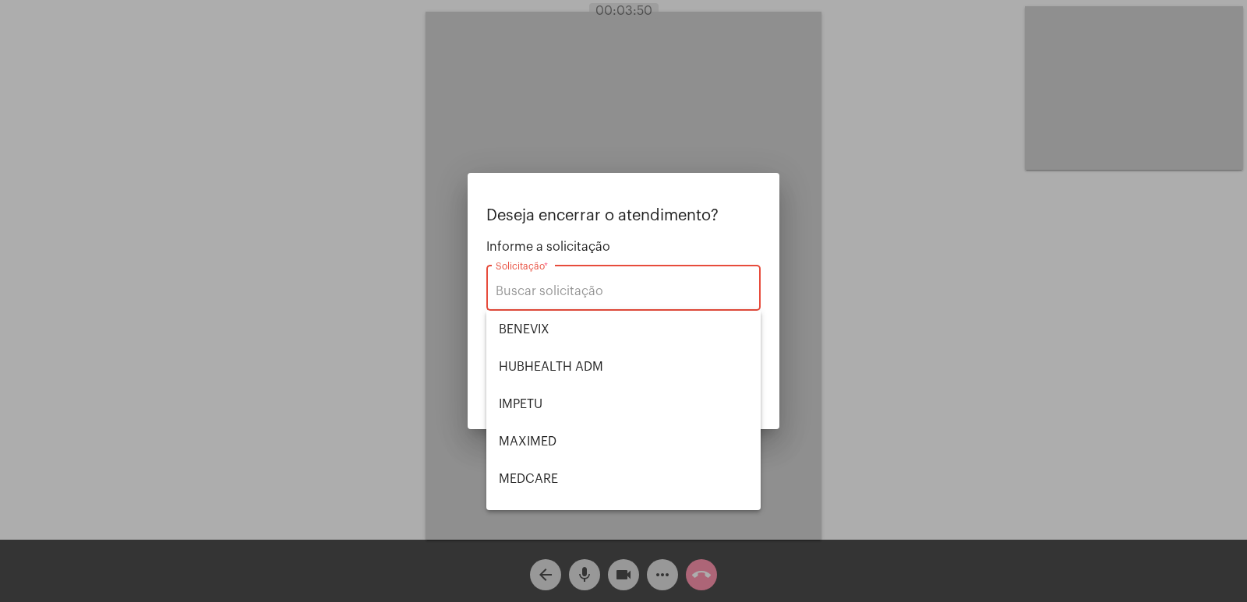
scroll to position [175, 0]
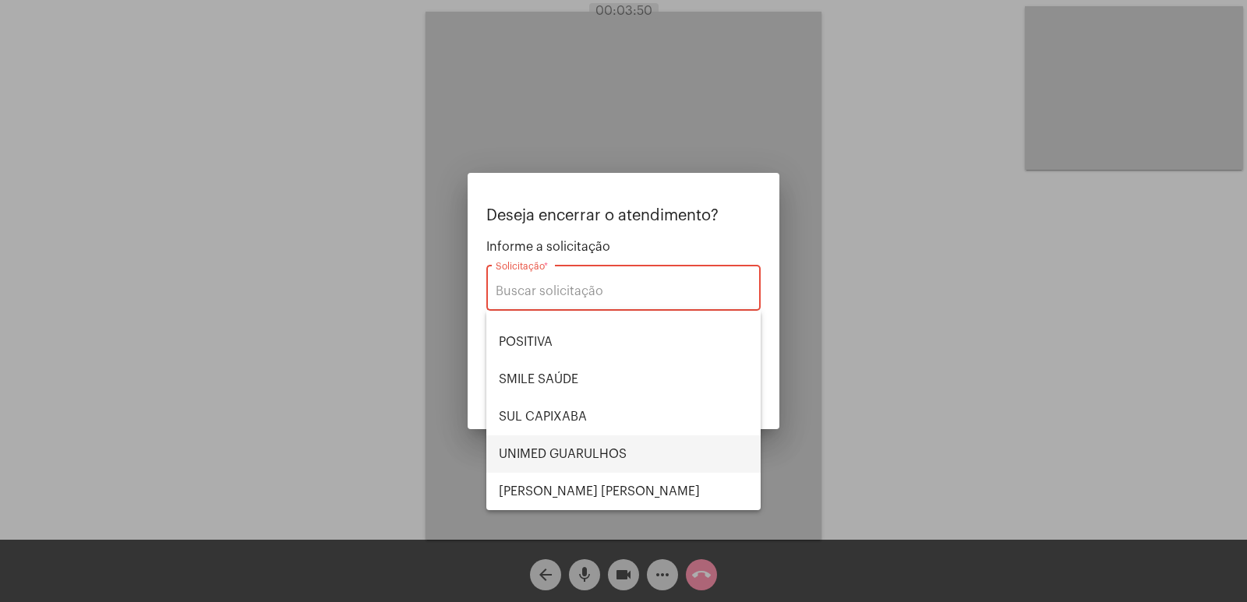
click at [596, 461] on span "UNIMED GUARULHOS" at bounding box center [623, 454] width 249 height 37
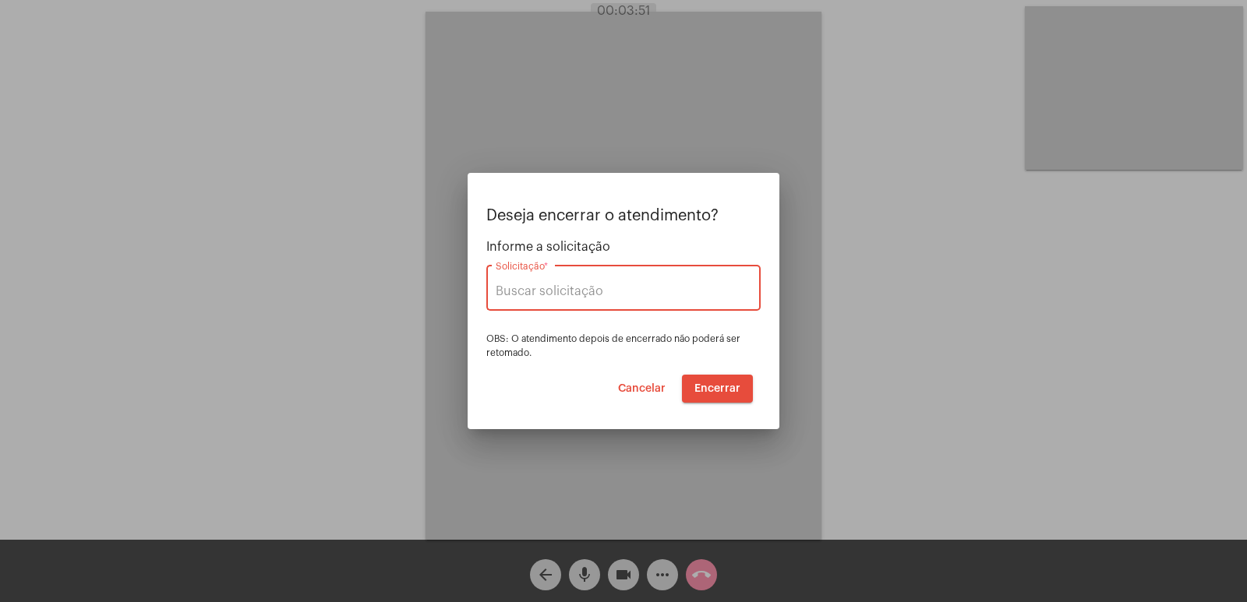
type input "UNIMED GUARULHOS"
click at [708, 380] on button "Encerrar" at bounding box center [717, 389] width 71 height 28
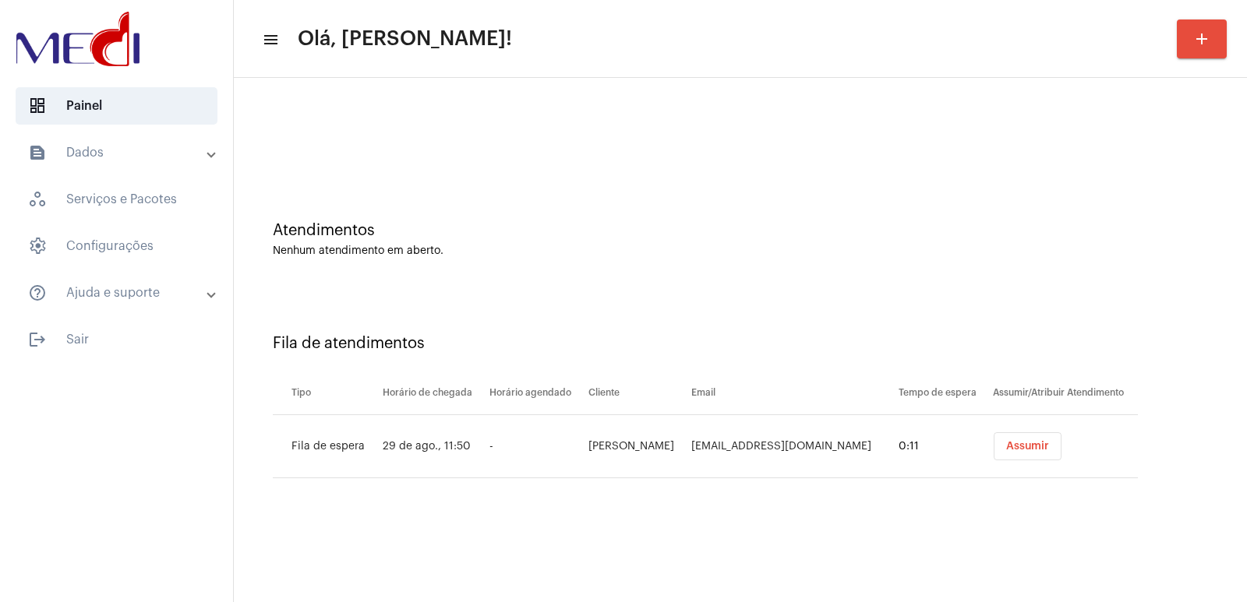
click at [590, 387] on th "Cliente" at bounding box center [636, 394] width 103 height 44
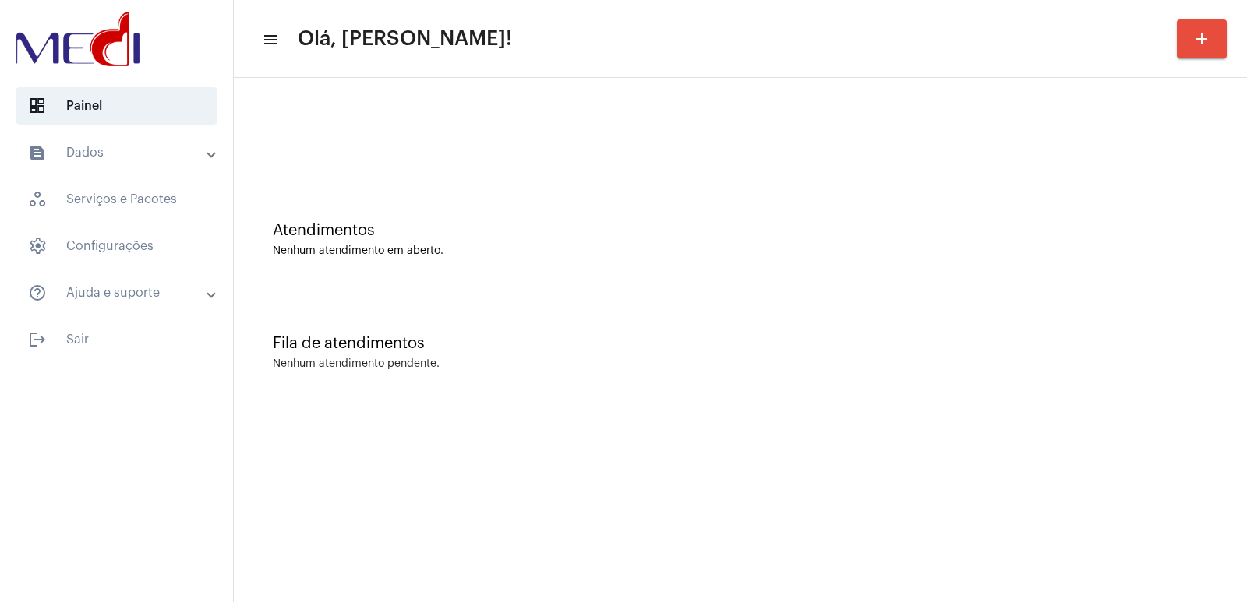
click at [823, 459] on mat-sidenav-content "menu Olá, [PERSON_NAME]! add Atendimentos Nenhum atendimento em aberto. Fila de…" at bounding box center [740, 301] width 1013 height 602
drag, startPoint x: 788, startPoint y: 426, endPoint x: 606, endPoint y: 121, distance: 355.1
click at [606, 121] on div at bounding box center [741, 131] width 998 height 90
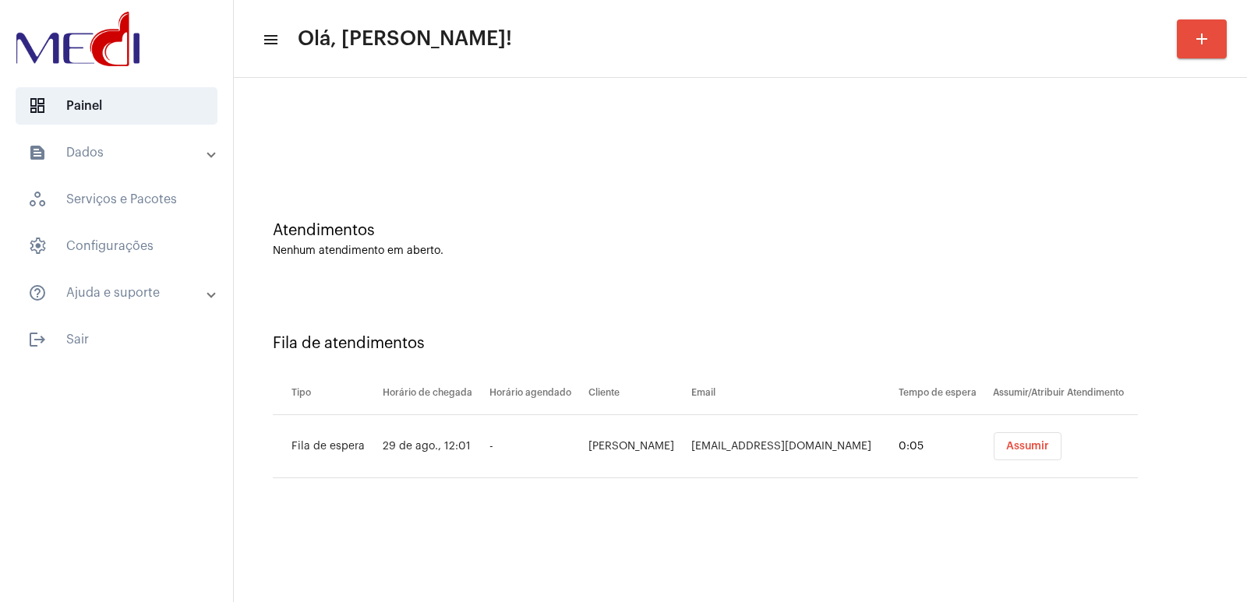
click at [1004, 440] on button "Assumir" at bounding box center [1028, 447] width 68 height 28
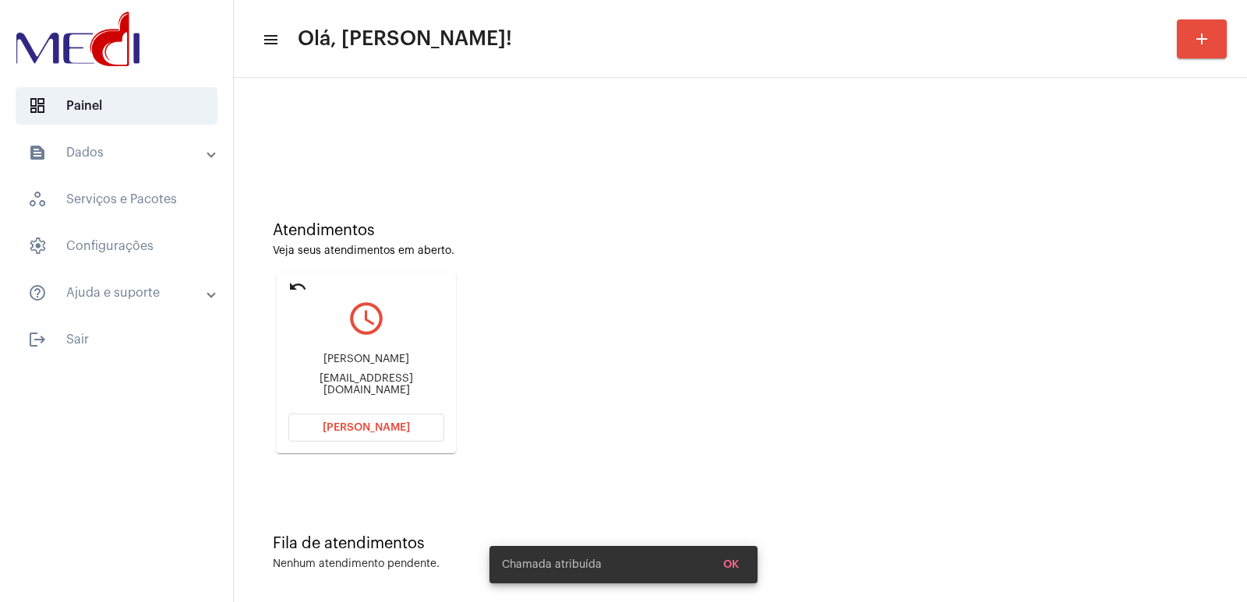
click at [346, 366] on div "Elaine Horita" at bounding box center [366, 360] width 156 height 12
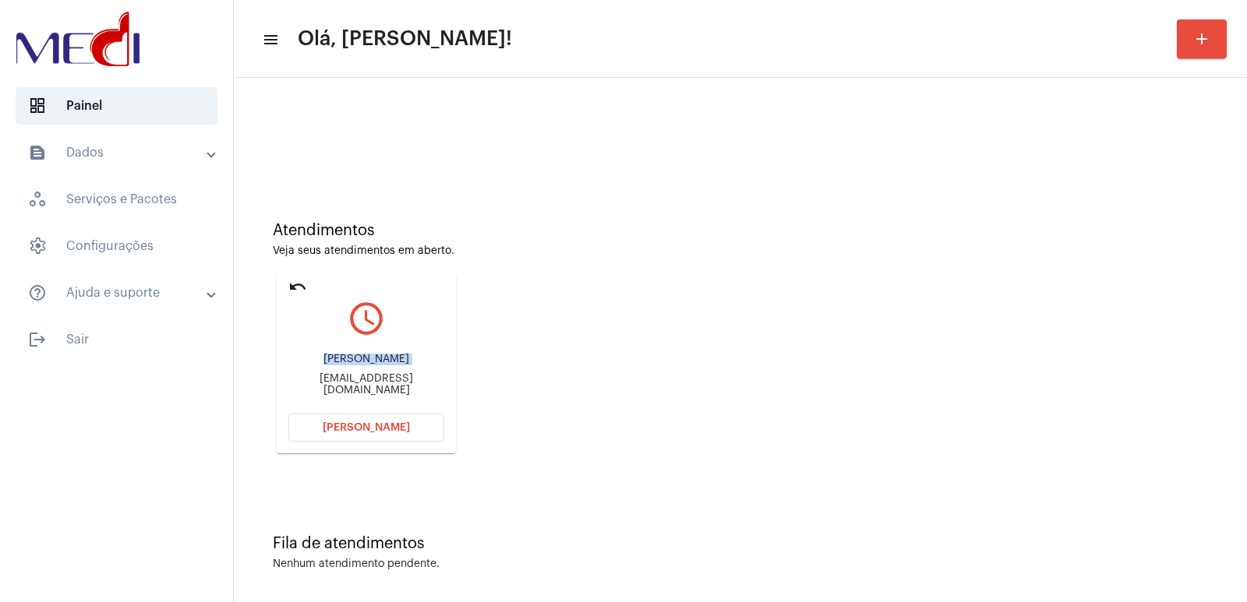
copy div "Elaine Horita"
click at [355, 396] on div "Elaine Horita Elainehoritaterapias@gmail.com" at bounding box center [366, 375] width 156 height 70
click at [357, 390] on div "Elaine Horita Elainehoritaterapias@gmail.com" at bounding box center [366, 375] width 156 height 70
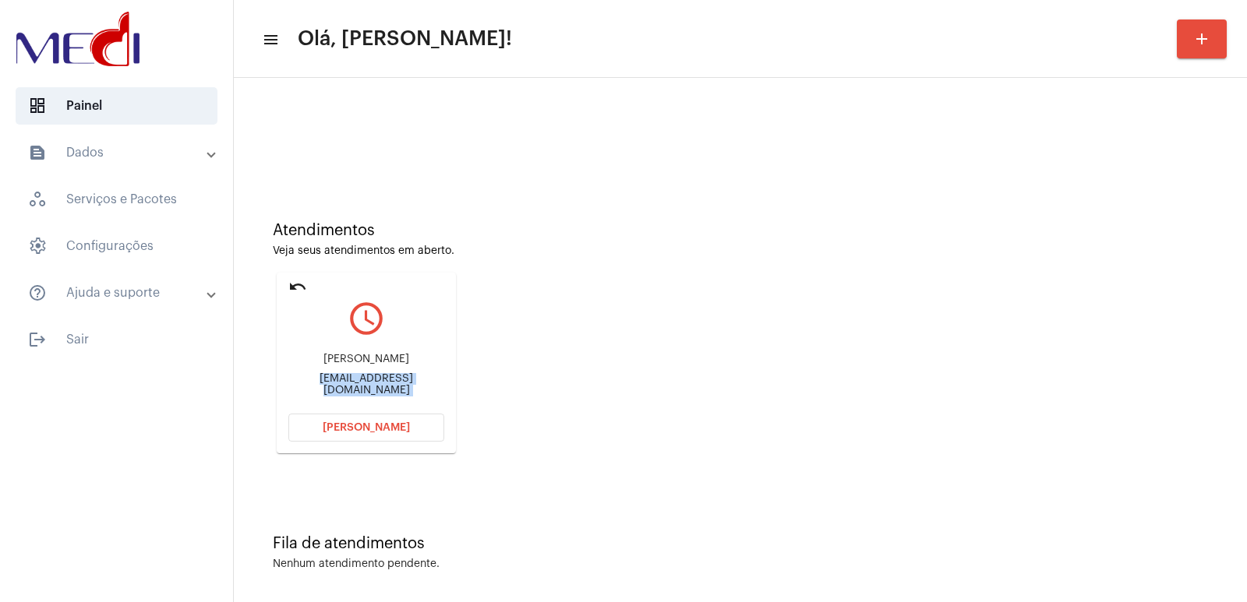
click at [357, 390] on div "Elaine Horita Elainehoritaterapias@gmail.com" at bounding box center [366, 375] width 156 height 70
click at [353, 426] on span "Abrir Chamada" at bounding box center [366, 427] width 87 height 11
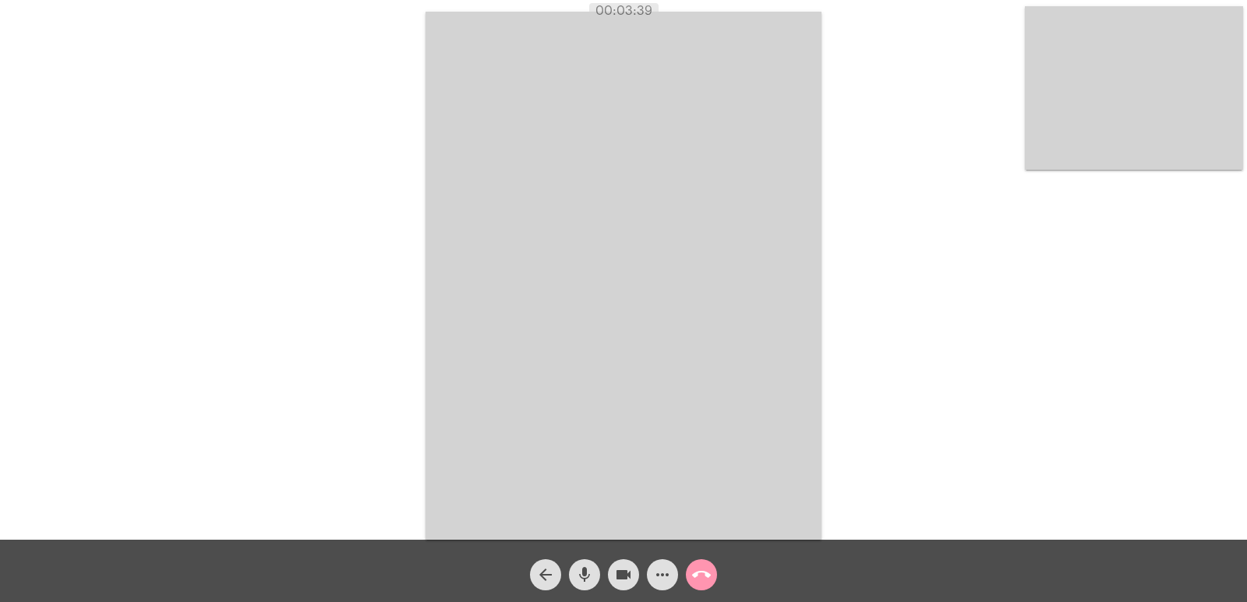
click at [700, 583] on mat-icon "call_end" at bounding box center [701, 575] width 19 height 19
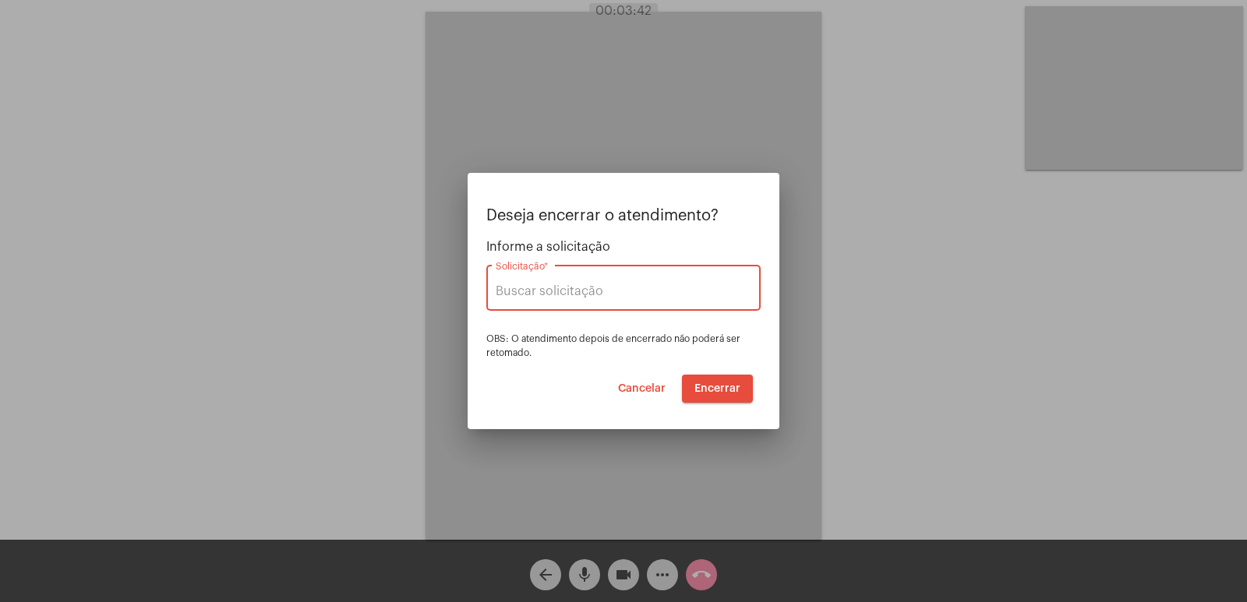
type input "VERA CRUZ"
click at [734, 394] on span "Encerrar" at bounding box center [717, 388] width 46 height 11
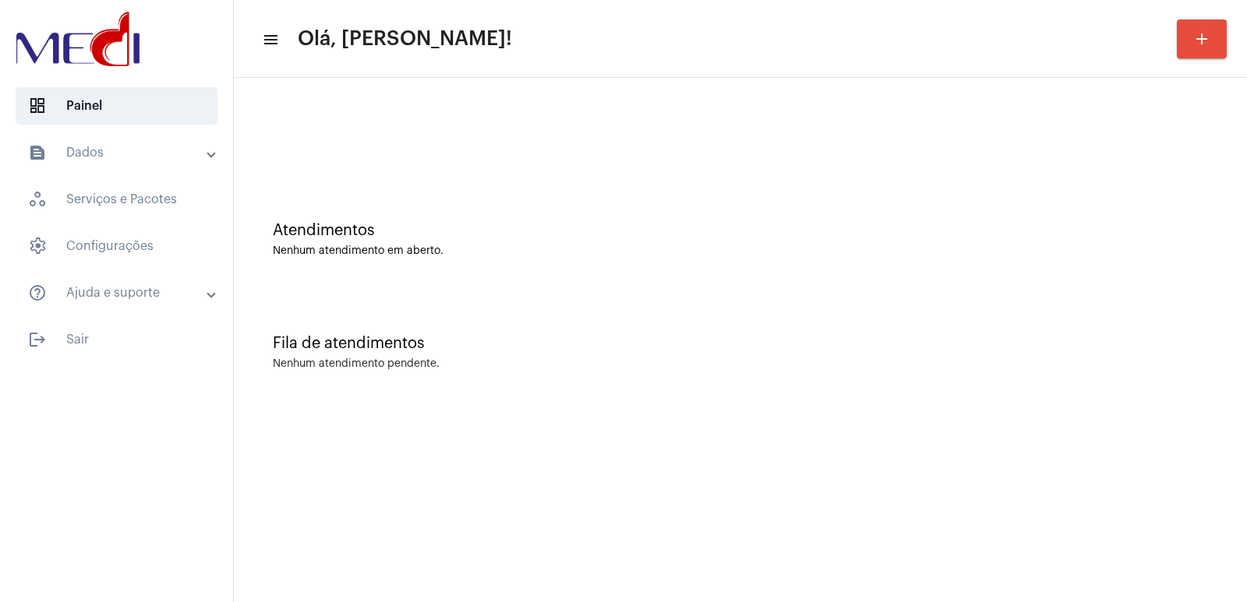
click at [619, 247] on div "Nenhum atendimento em aberto." at bounding box center [740, 251] width 935 height 12
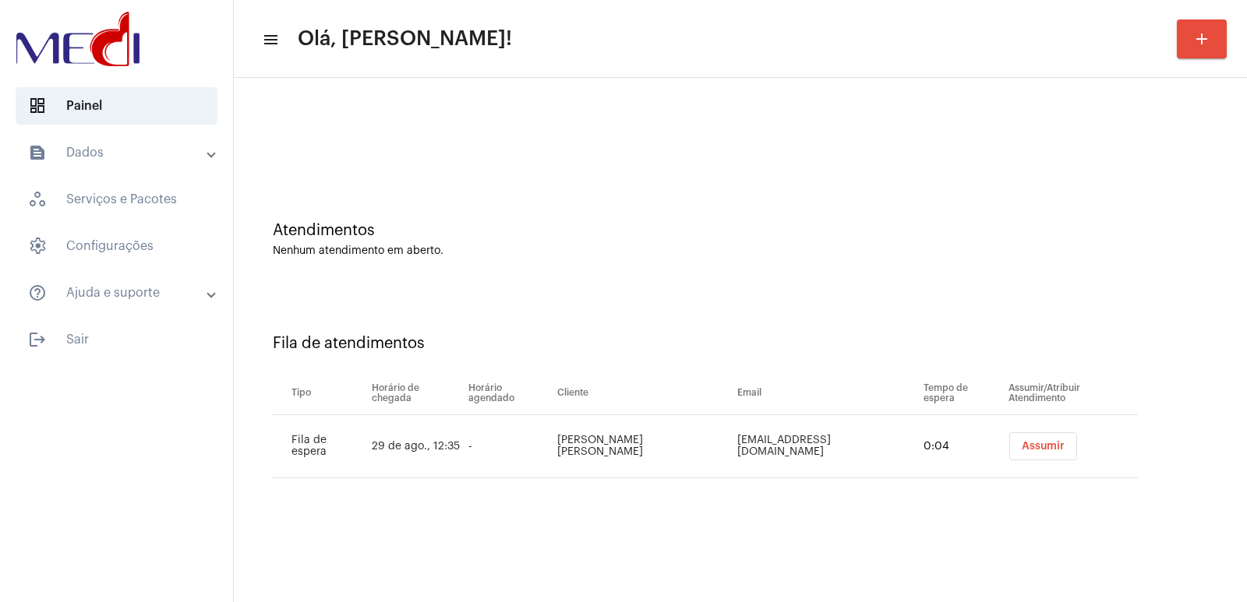
click at [1021, 454] on button "Assumir" at bounding box center [1043, 447] width 68 height 28
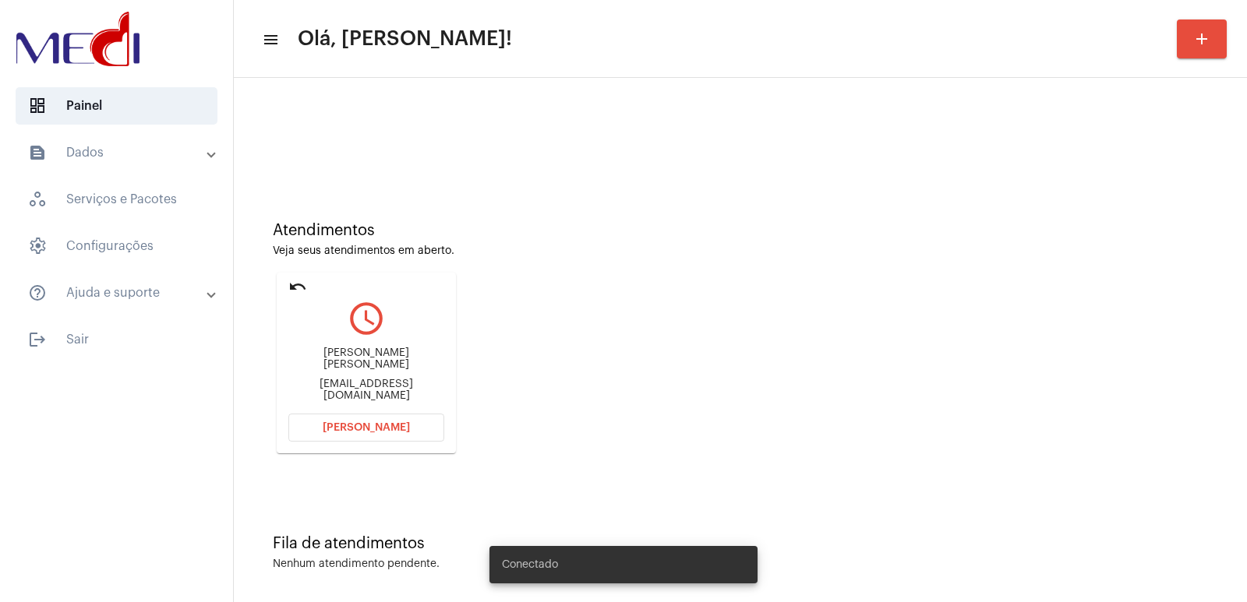
click at [356, 358] on div "[PERSON_NAME] [PERSON_NAME]" at bounding box center [366, 359] width 156 height 23
click at [356, 358] on div "Henrique Ganzarolli Granchelli" at bounding box center [366, 359] width 156 height 23
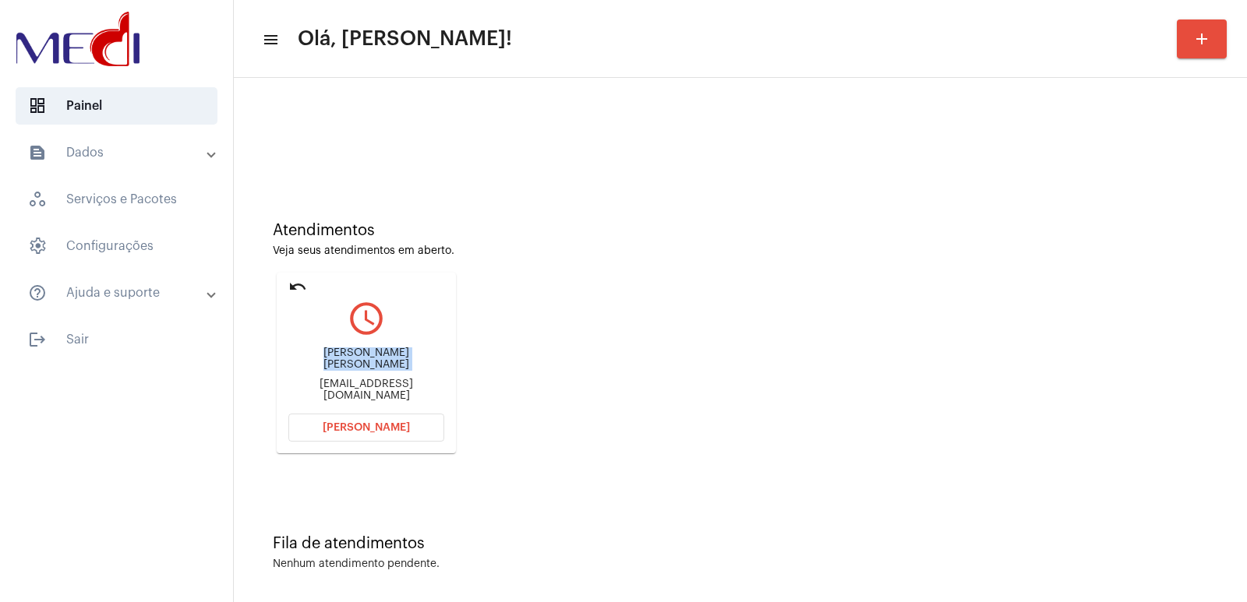
copy div "Henrique Ganzarolli Granchelli"
click at [397, 419] on button "Abrir Chamada" at bounding box center [366, 428] width 156 height 28
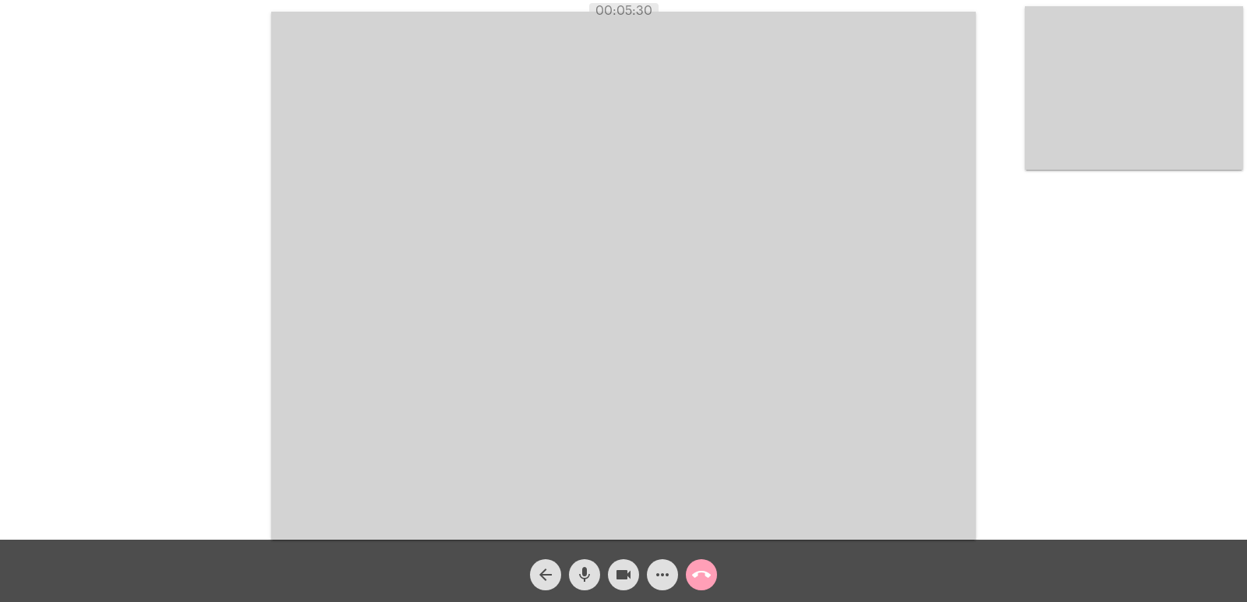
click at [703, 569] on mat-icon "call_end" at bounding box center [701, 575] width 19 height 19
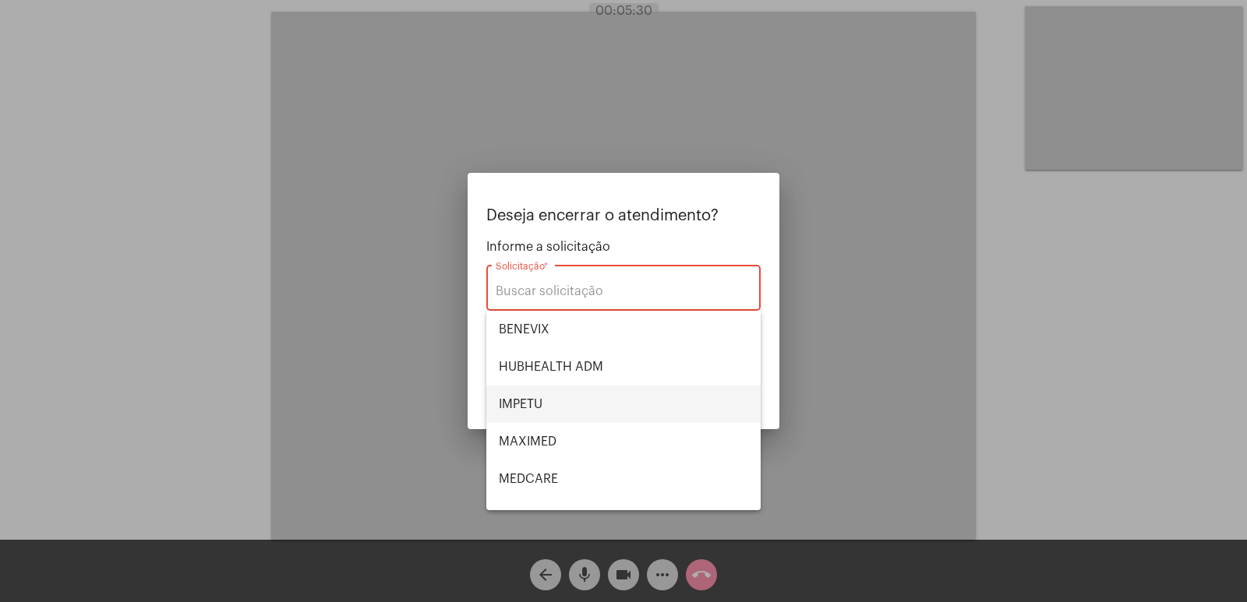
click at [555, 279] on div "Solicitação *" at bounding box center [624, 286] width 256 height 49
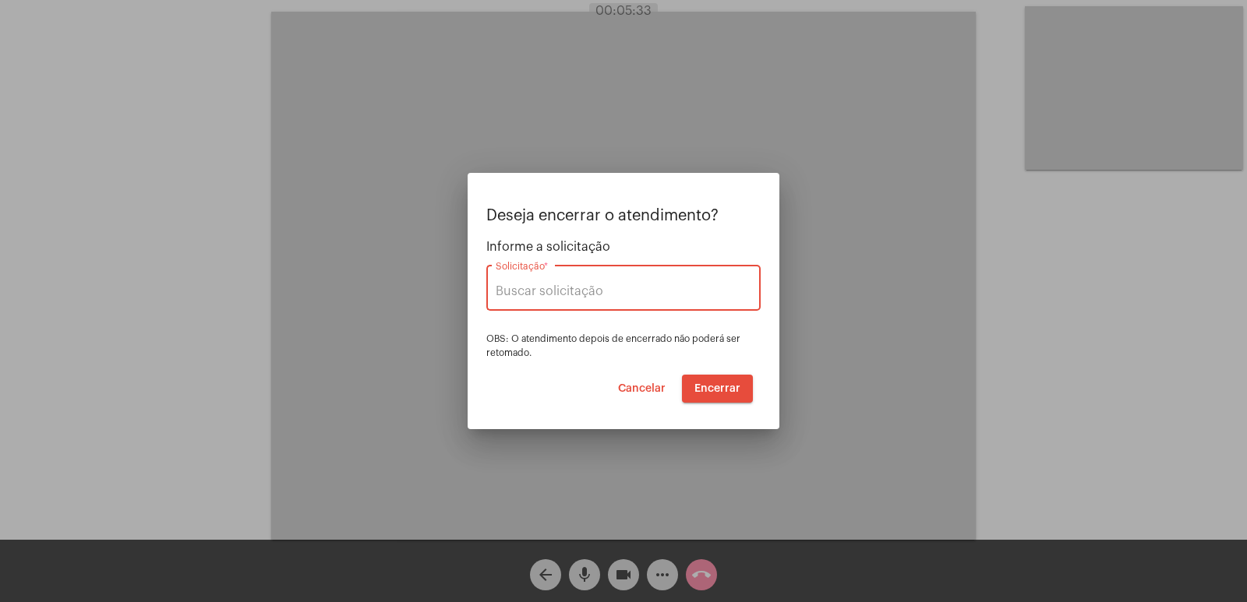
type input "VERA CRUZ"
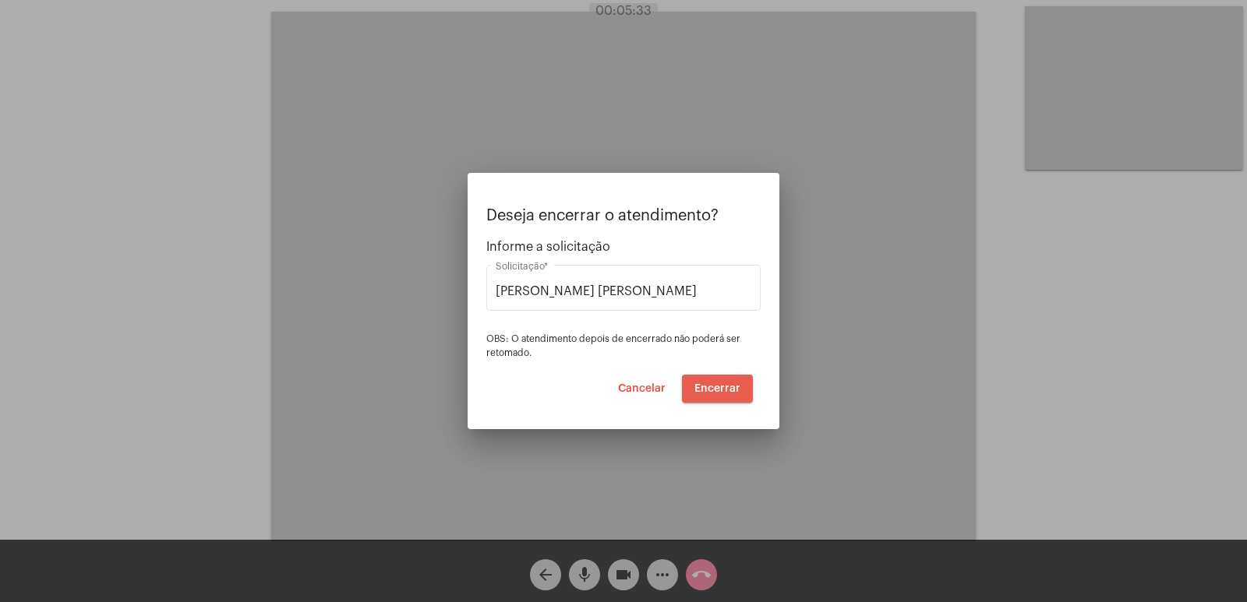
click at [712, 392] on span "Encerrar" at bounding box center [717, 388] width 46 height 11
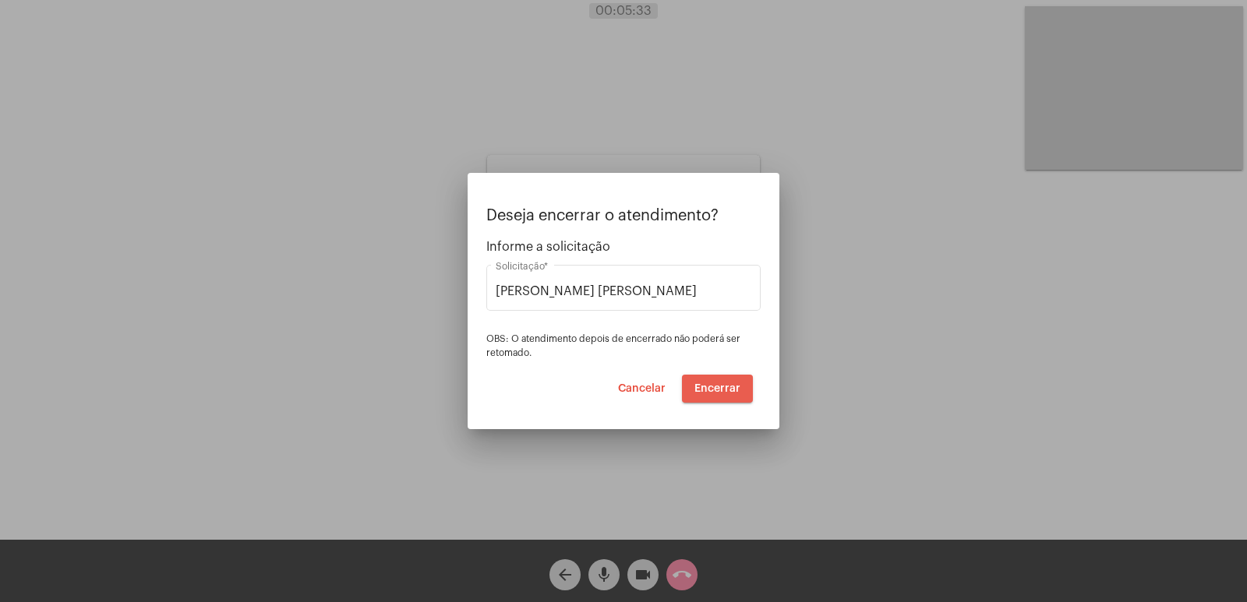
click at [712, 392] on span "Encerrar" at bounding box center [717, 388] width 46 height 11
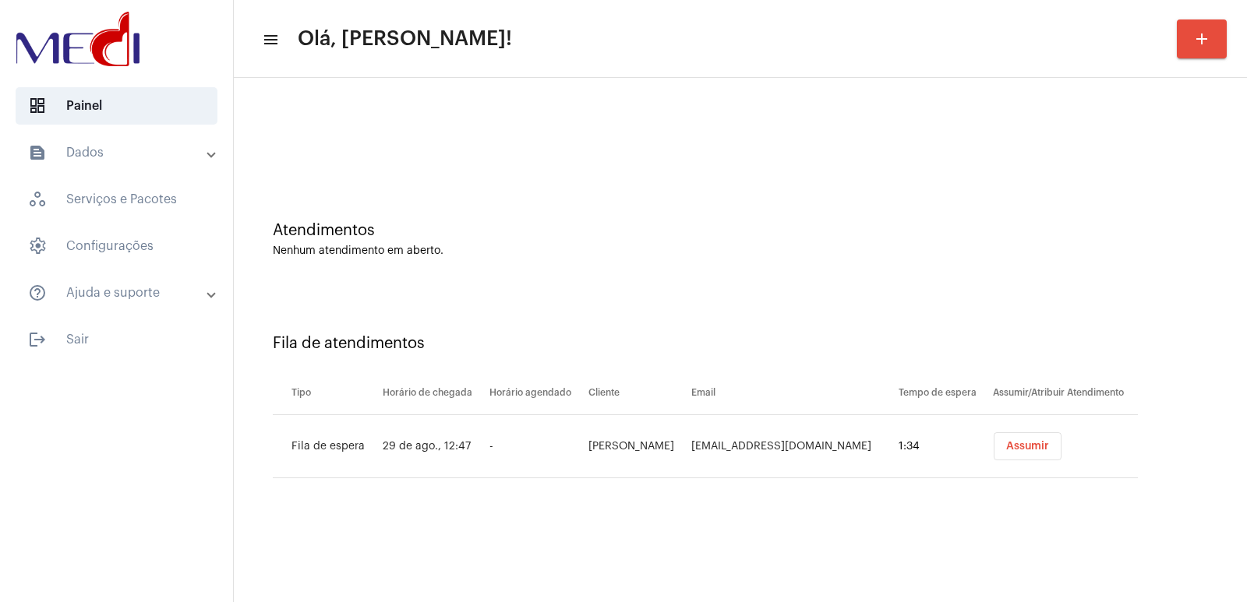
click at [1217, 22] on button "add" at bounding box center [1202, 38] width 50 height 39
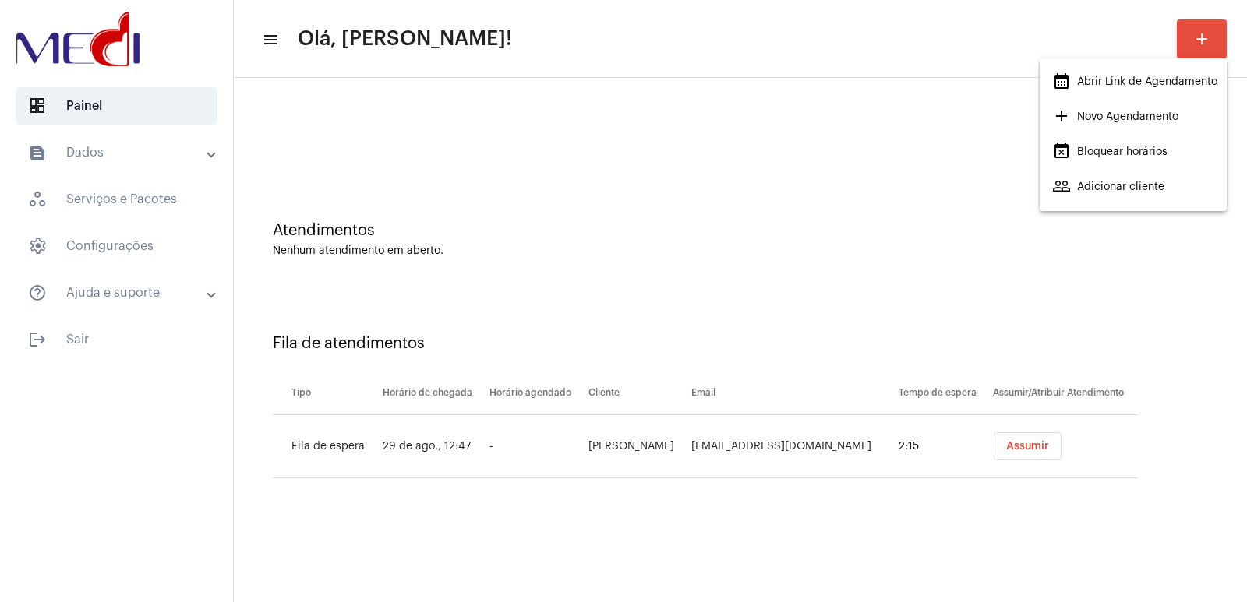
click at [1040, 443] on div at bounding box center [623, 301] width 1247 height 602
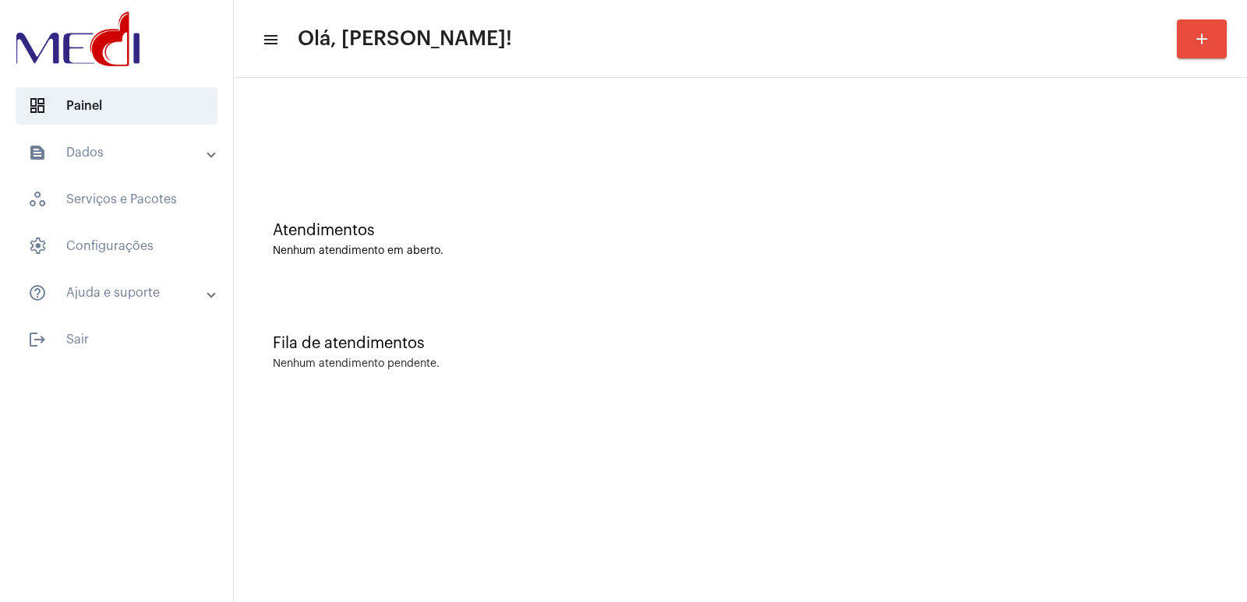
drag, startPoint x: 1034, startPoint y: 201, endPoint x: 544, endPoint y: 5, distance: 527.8
click at [973, 187] on div "Atendimentos Nenhum atendimento em aberto." at bounding box center [741, 231] width 998 height 113
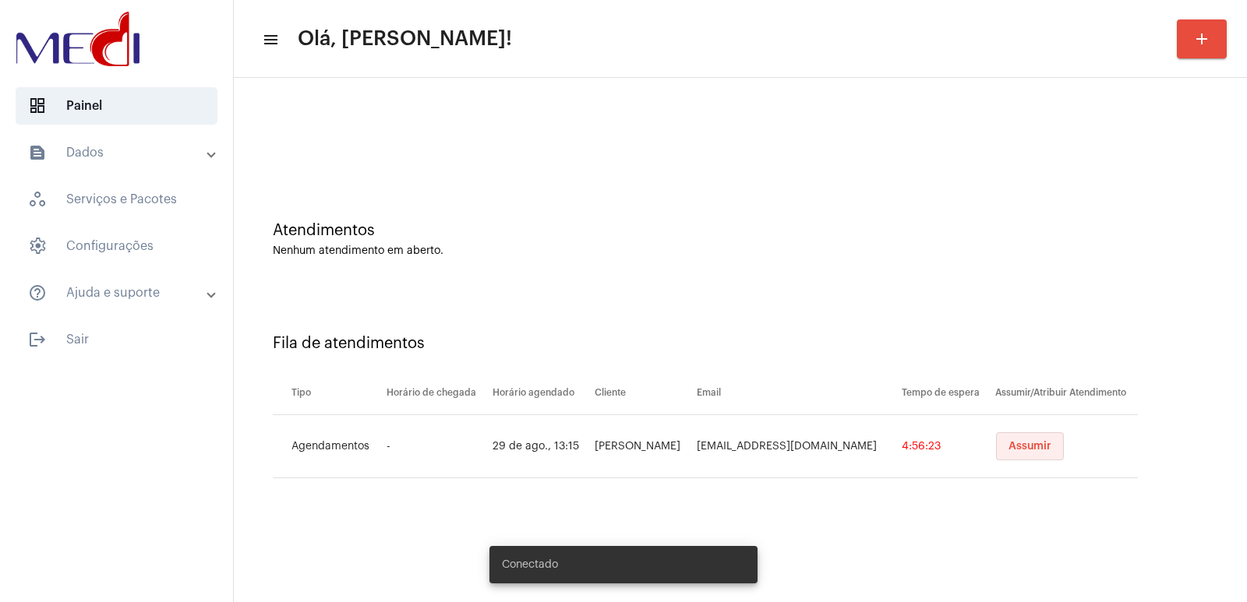
drag, startPoint x: 0, startPoint y: 0, endPoint x: 1033, endPoint y: 444, distance: 1124.9
click at [1033, 444] on span "Assumir" at bounding box center [1029, 446] width 43 height 11
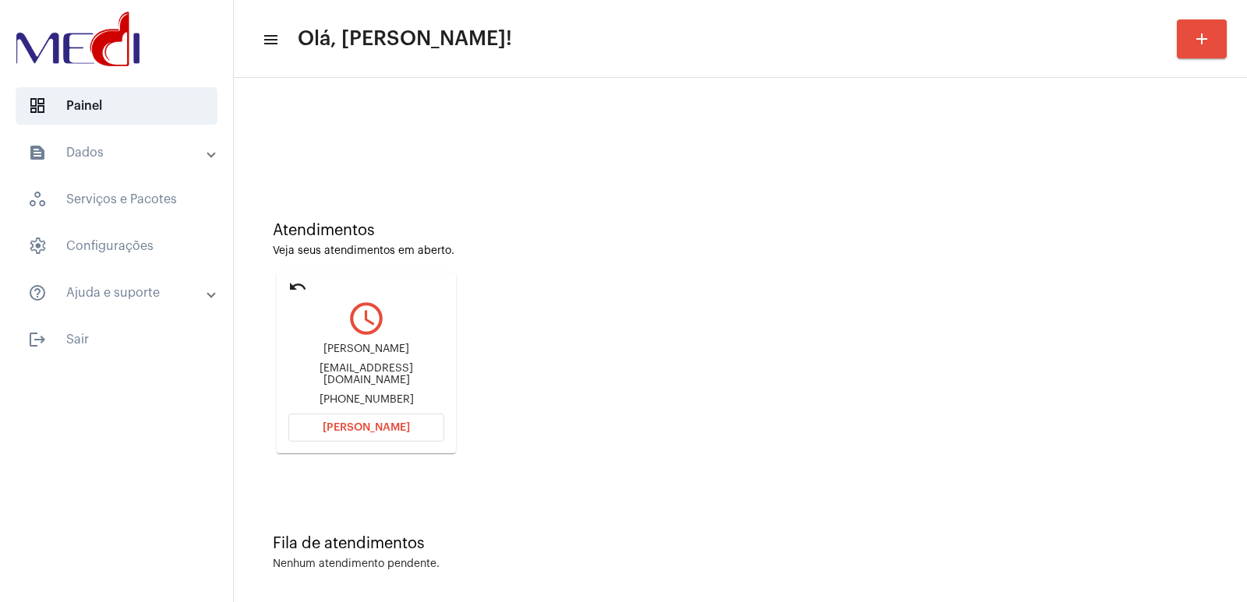
click at [342, 348] on div "Jéssica inaiara souza domingos" at bounding box center [366, 350] width 156 height 12
click at [373, 419] on button "Abrir Chamada" at bounding box center [366, 428] width 156 height 28
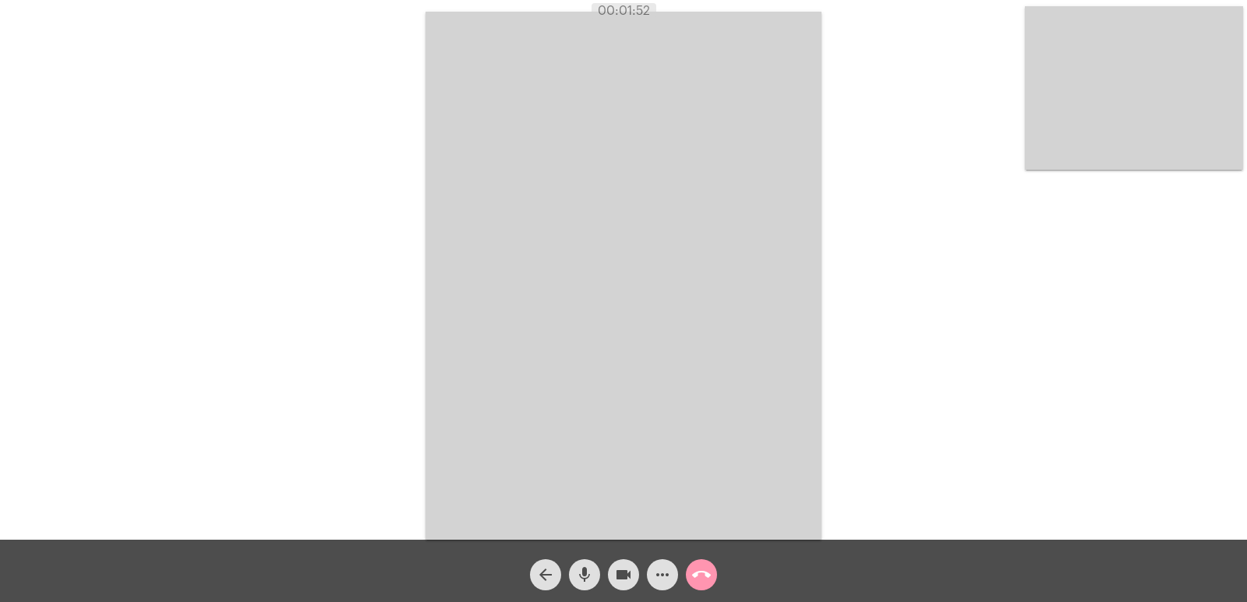
click at [530, 557] on div "arrow_back" at bounding box center [545, 571] width 39 height 39
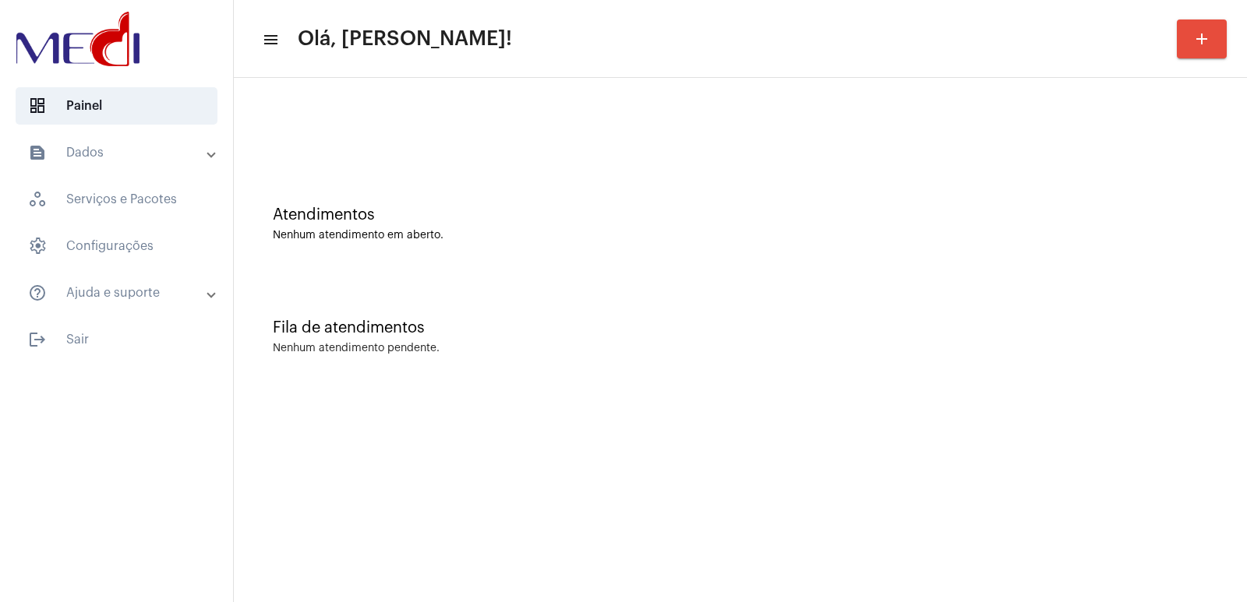
click at [491, 284] on div "Fila de atendimentos Nenhum atendimento pendente." at bounding box center [741, 329] width 998 height 113
click at [426, 335] on div "Fila de atendimentos" at bounding box center [740, 328] width 935 height 17
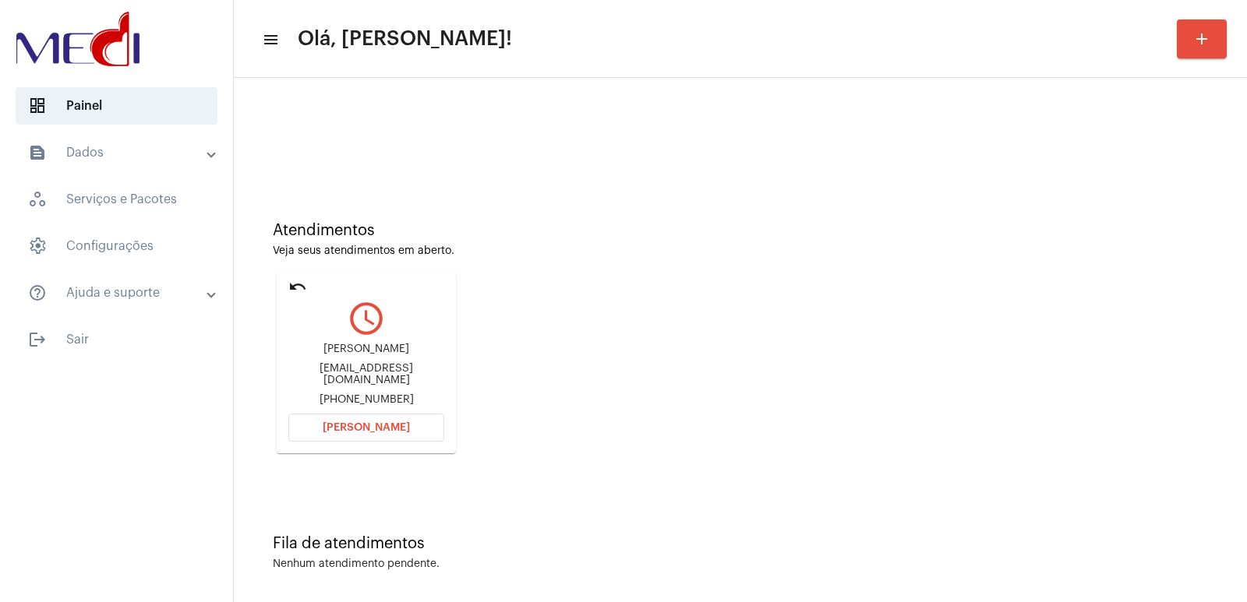
click at [324, 433] on button "[PERSON_NAME]" at bounding box center [366, 428] width 156 height 28
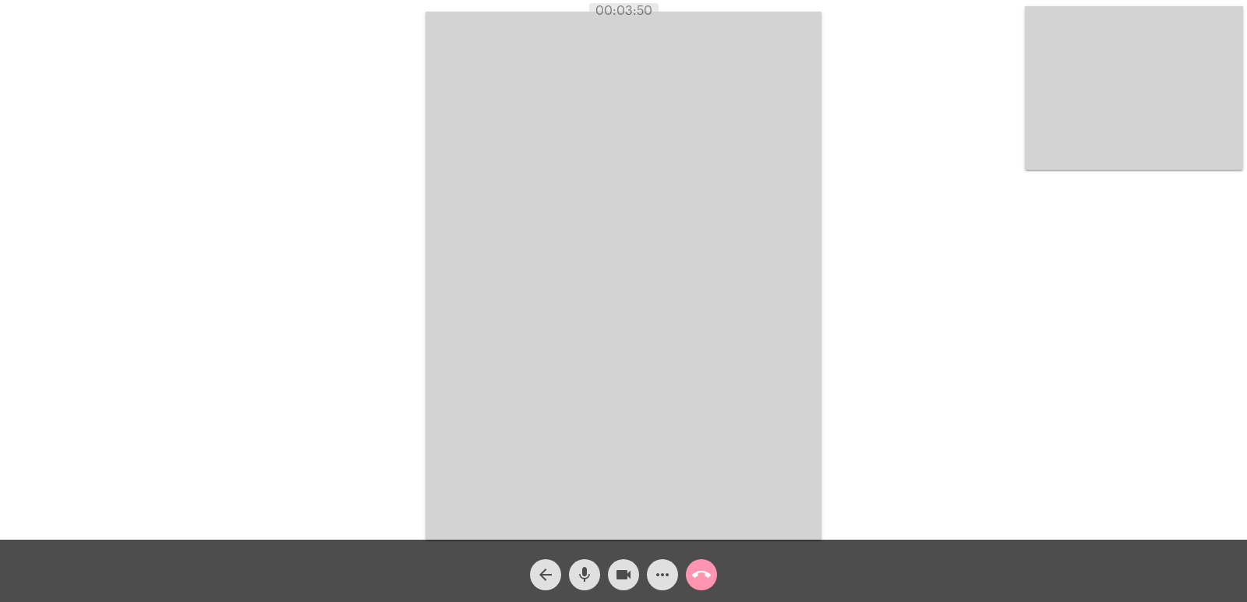
click at [701, 573] on mat-icon "call_end" at bounding box center [701, 575] width 19 height 19
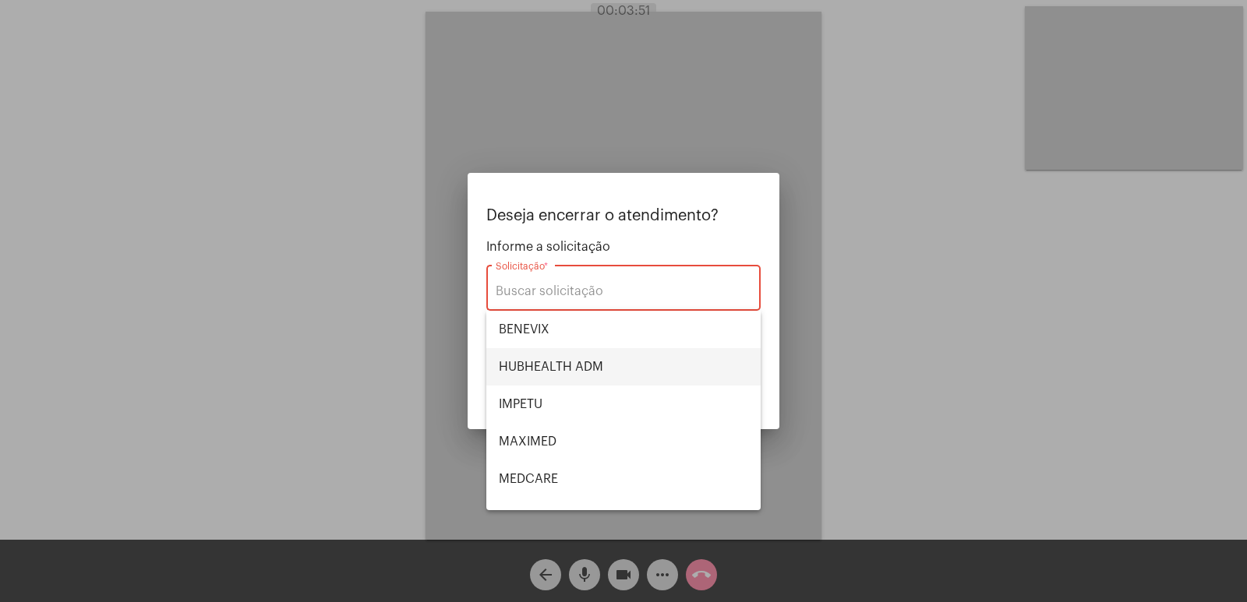
scroll to position [19, 0]
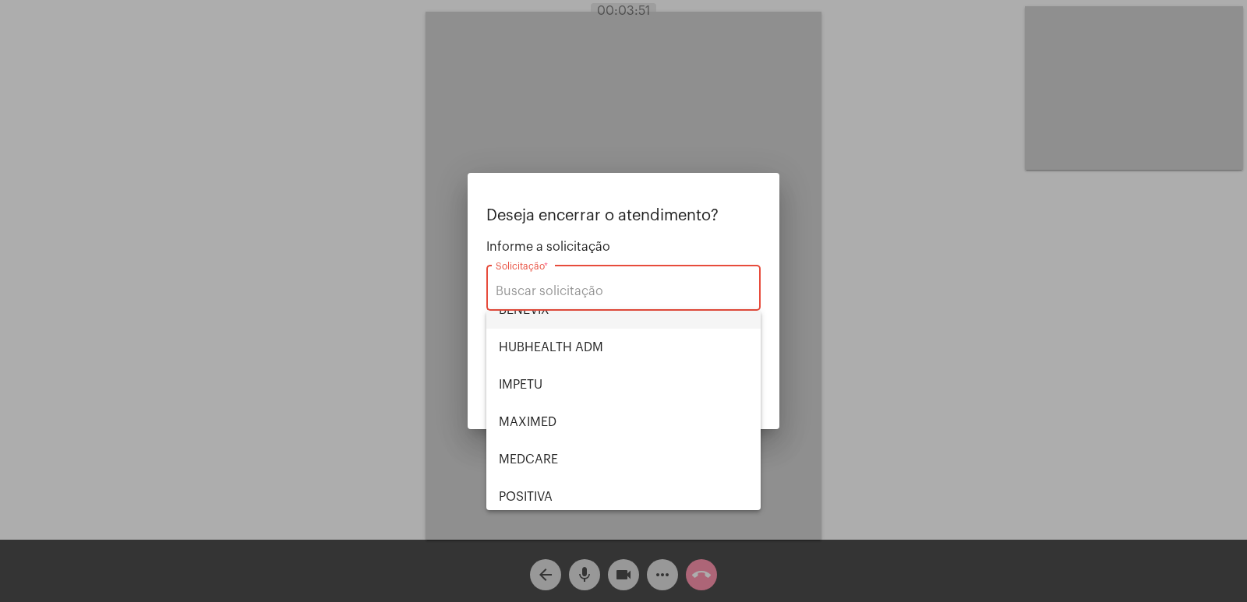
click at [567, 329] on span "BENEVIX" at bounding box center [623, 309] width 249 height 37
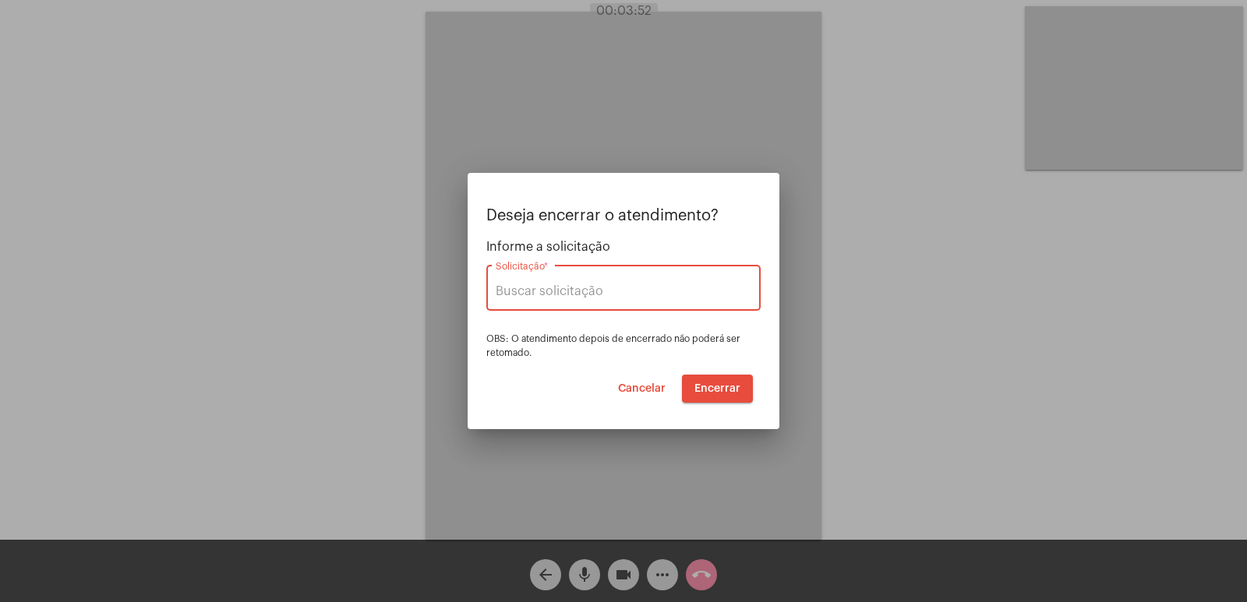
type input "BENEVIX"
click at [722, 389] on span "Encerrar" at bounding box center [717, 388] width 46 height 11
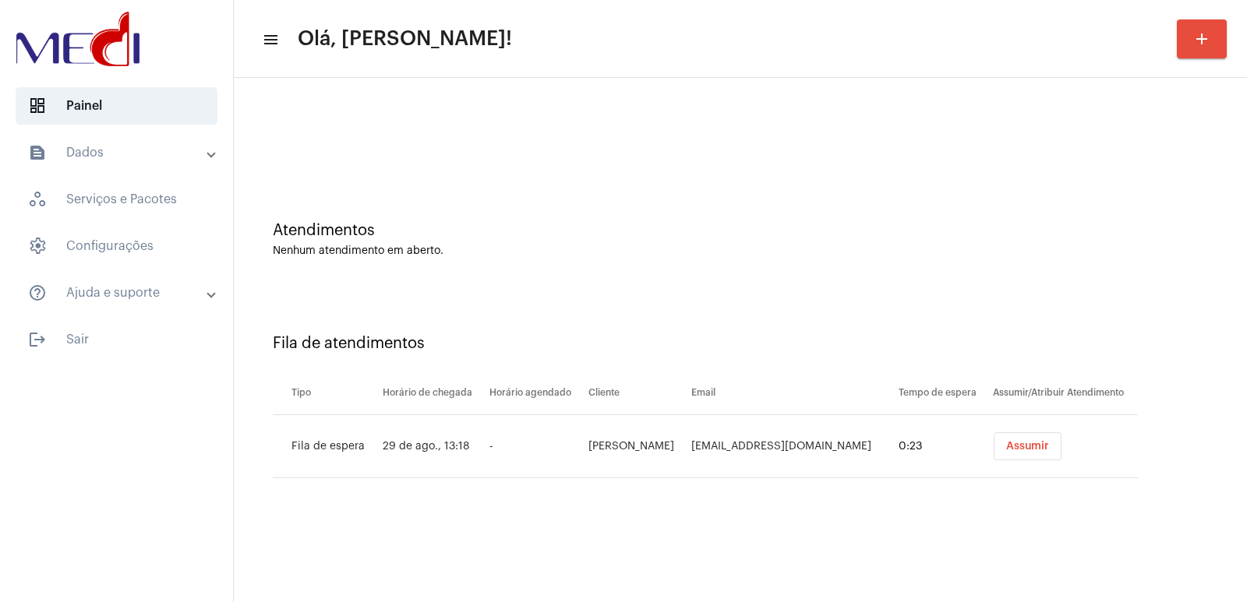
click at [1018, 441] on span "Assumir" at bounding box center [1027, 446] width 43 height 11
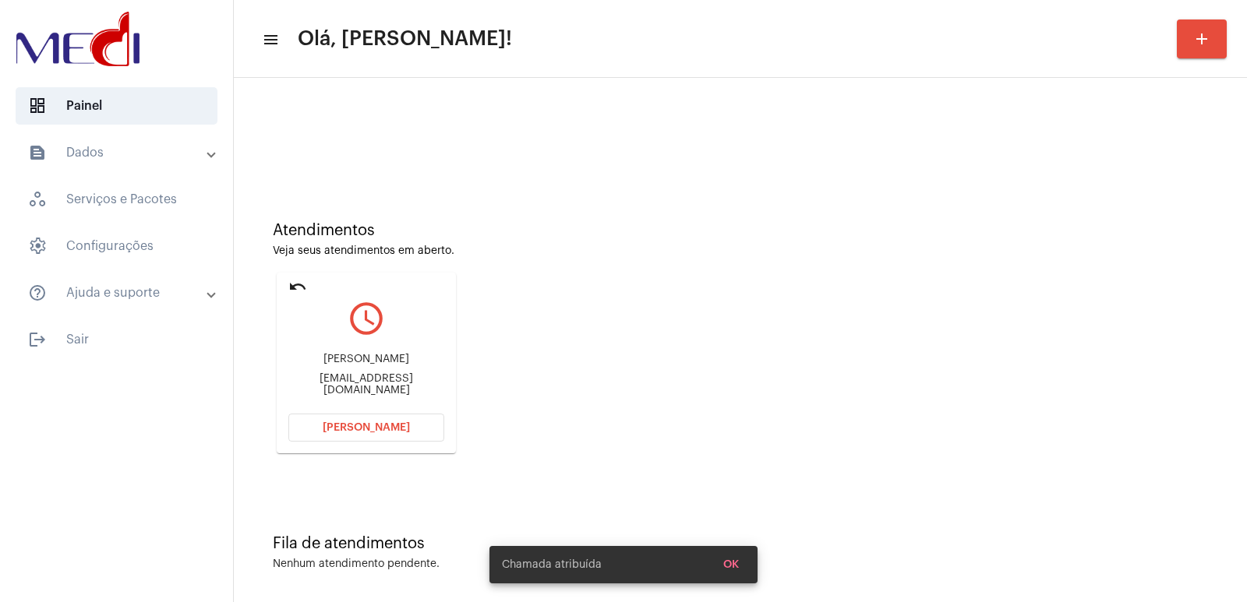
click at [358, 382] on div "Leeandro.cesardepaula@gmail.com" at bounding box center [366, 384] width 156 height 23
click at [358, 383] on div "Leeandro.cesardepaula@gmail.com" at bounding box center [366, 384] width 156 height 23
copy mat-card-content "Leeandro.cesardepaula@gmail.com Abrir Chamada"
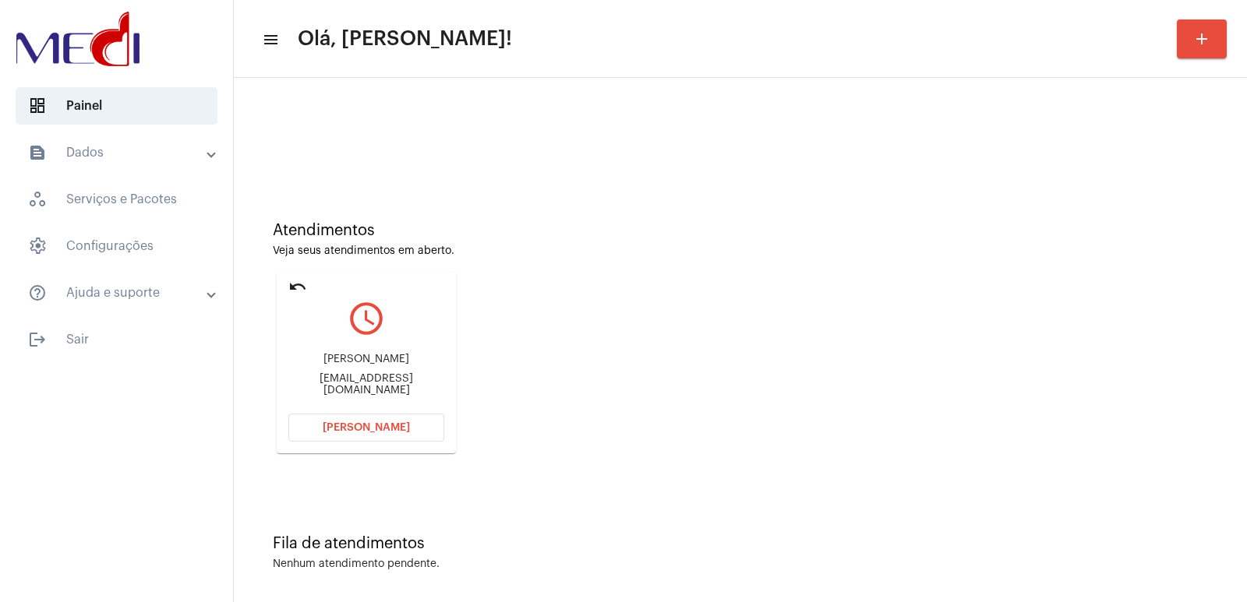
click at [367, 426] on span "[PERSON_NAME]" at bounding box center [366, 427] width 87 height 11
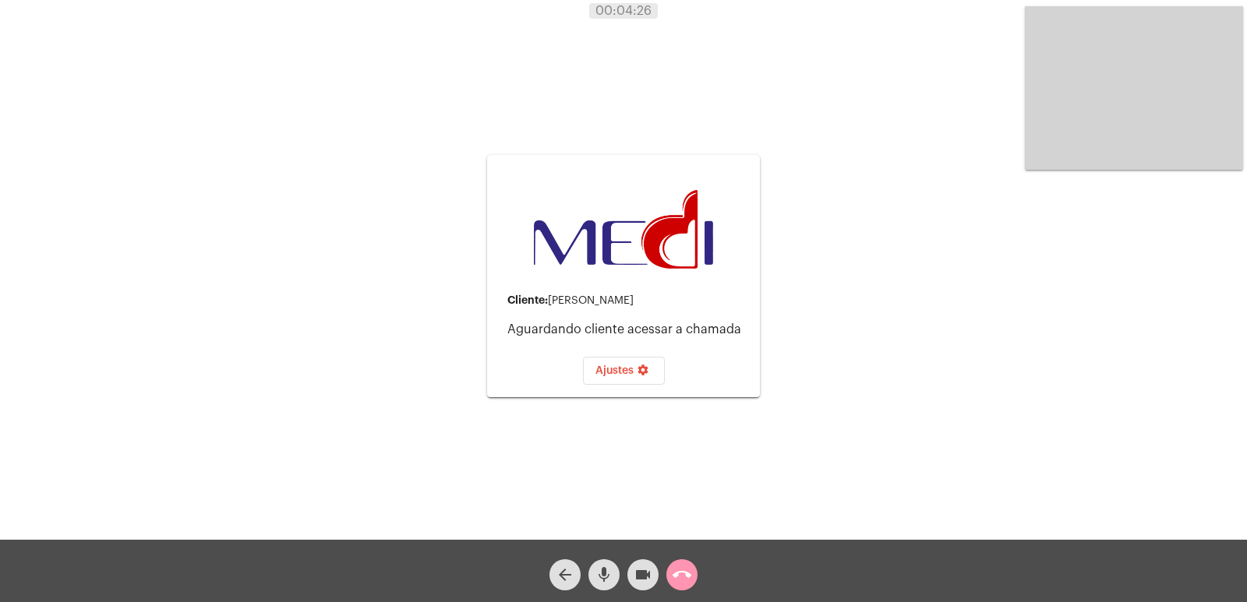
drag, startPoint x: 598, startPoint y: 567, endPoint x: 653, endPoint y: 579, distance: 56.7
click at [612, 573] on mat-icon "mic" at bounding box center [604, 575] width 19 height 19
click at [653, 579] on button "videocam" at bounding box center [642, 575] width 31 height 31
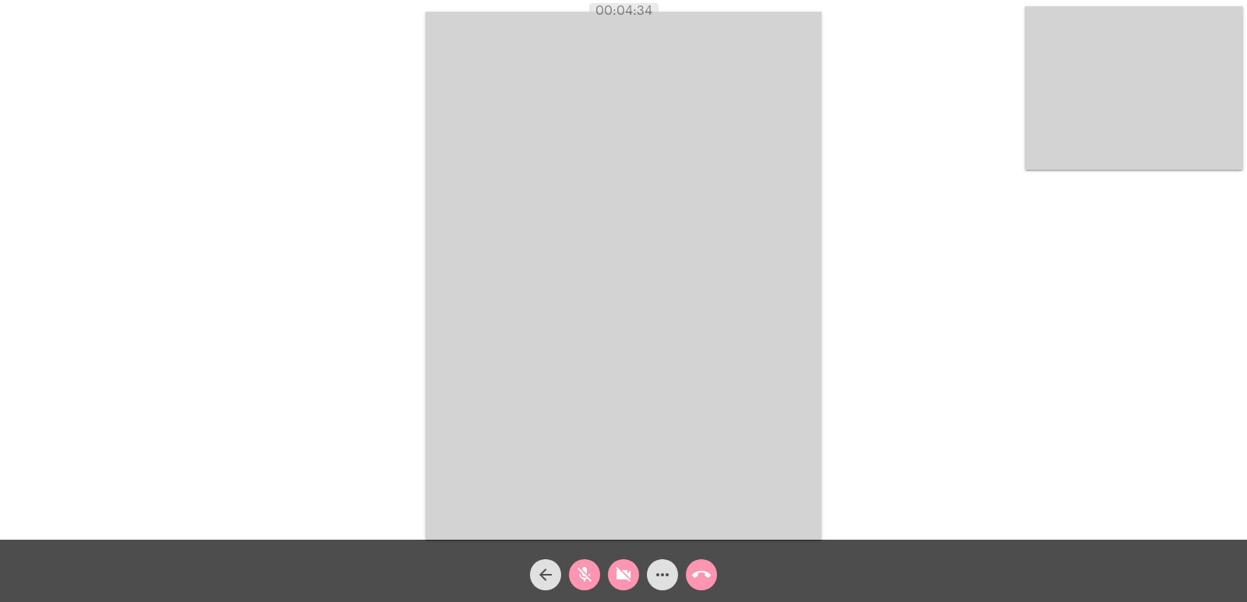
click at [627, 571] on mat-icon "videocam_off" at bounding box center [623, 575] width 19 height 19
click at [596, 578] on button "mic_off" at bounding box center [584, 575] width 31 height 31
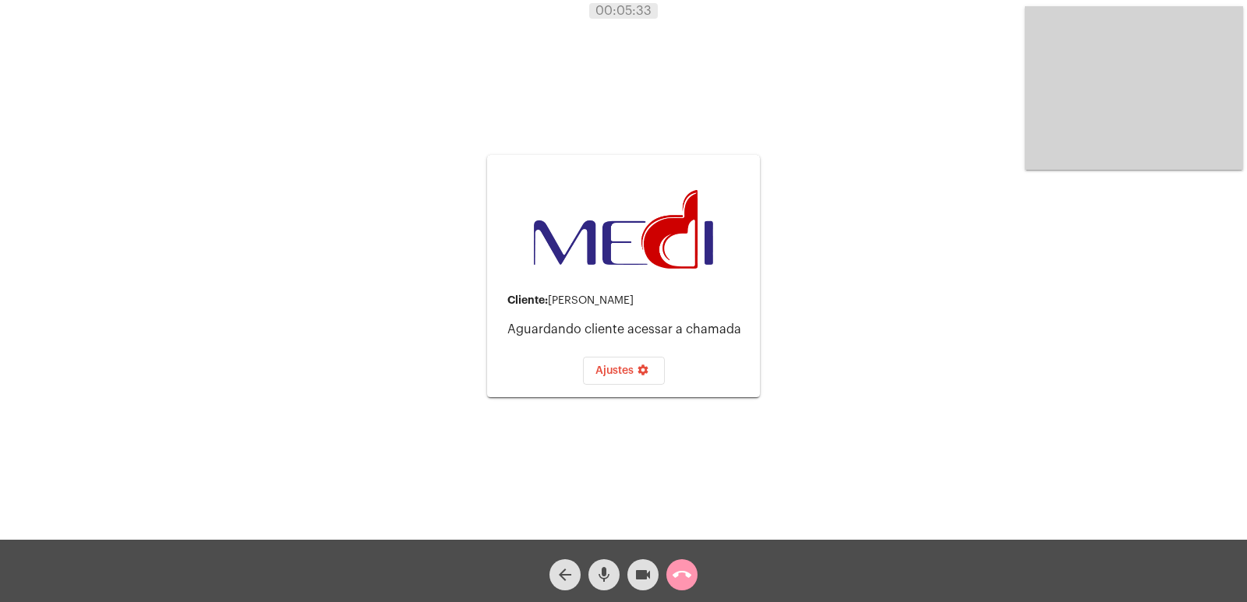
click at [568, 565] on span "arrow_back" at bounding box center [565, 575] width 19 height 31
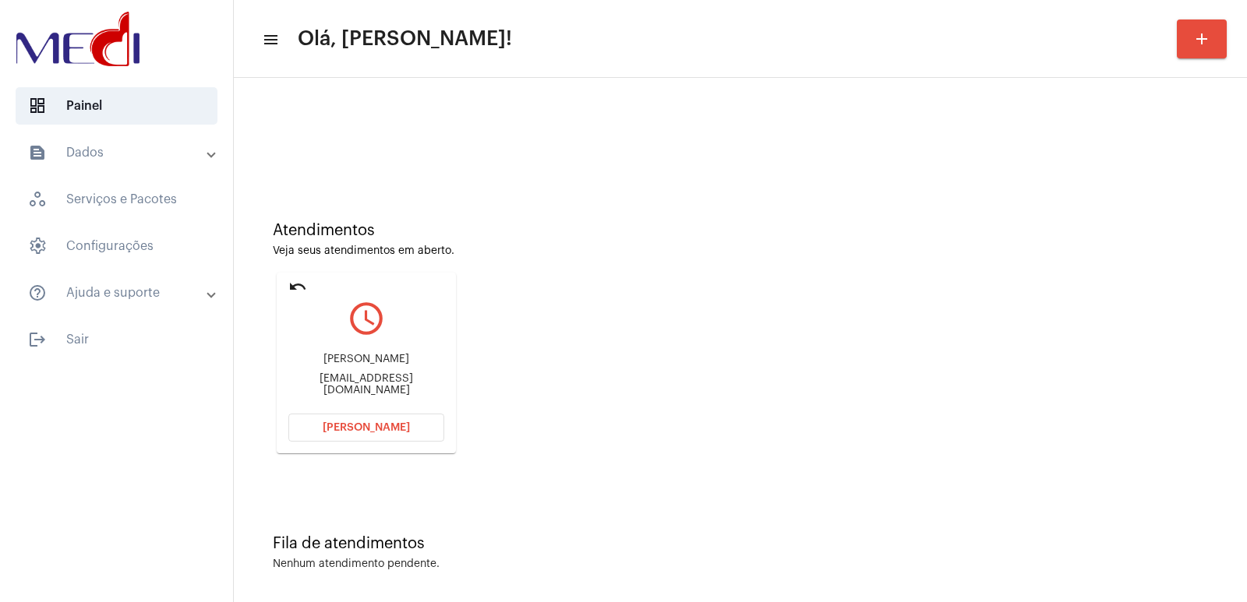
click at [402, 417] on button "[PERSON_NAME]" at bounding box center [366, 428] width 156 height 28
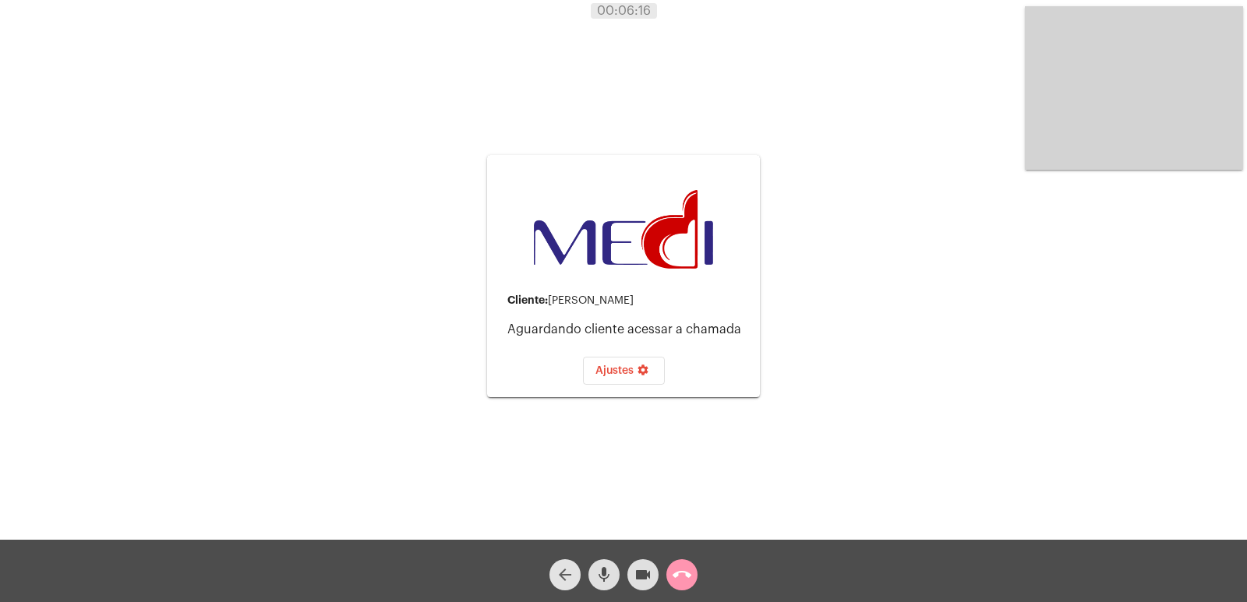
click at [570, 570] on mat-icon "arrow_back" at bounding box center [565, 575] width 19 height 19
click at [568, 578] on mat-icon "arrow_back" at bounding box center [565, 575] width 19 height 19
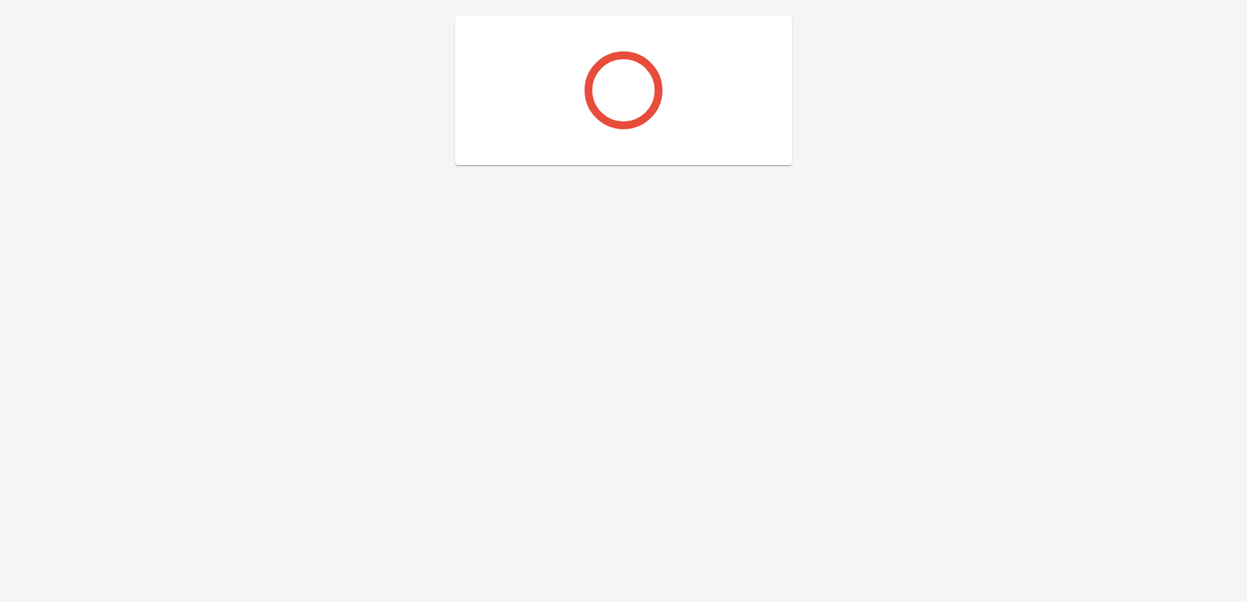
click at [828, 57] on div at bounding box center [623, 106] width 1247 height 212
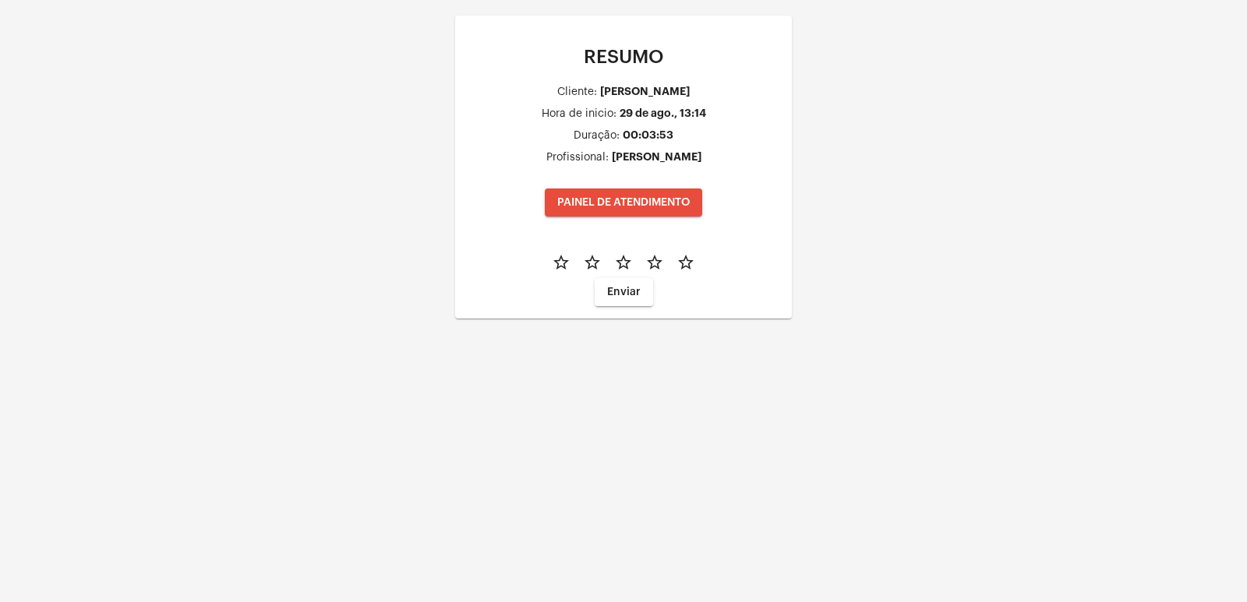
click at [351, 48] on div "RESUMO Cliente: Jéssica inaiara souza domingos Hora de inicio: 29 de ago., 13:1…" at bounding box center [623, 183] width 1247 height 366
click at [608, 297] on span "Enviar" at bounding box center [624, 292] width 34 height 11
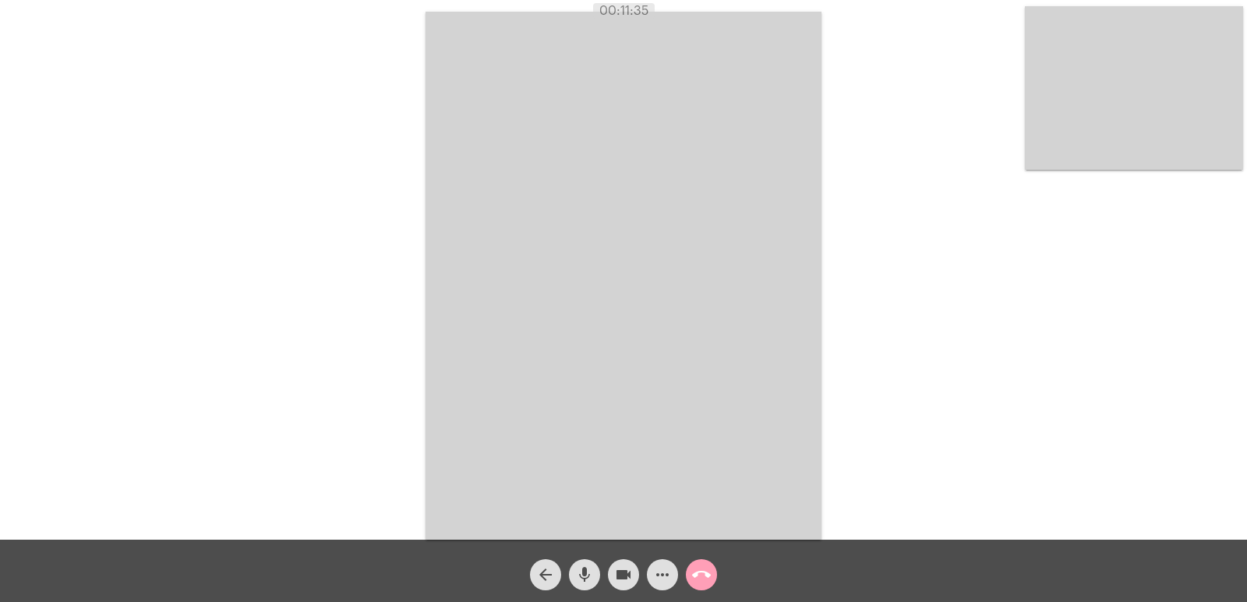
click at [702, 577] on mat-icon "call_end" at bounding box center [701, 575] width 19 height 19
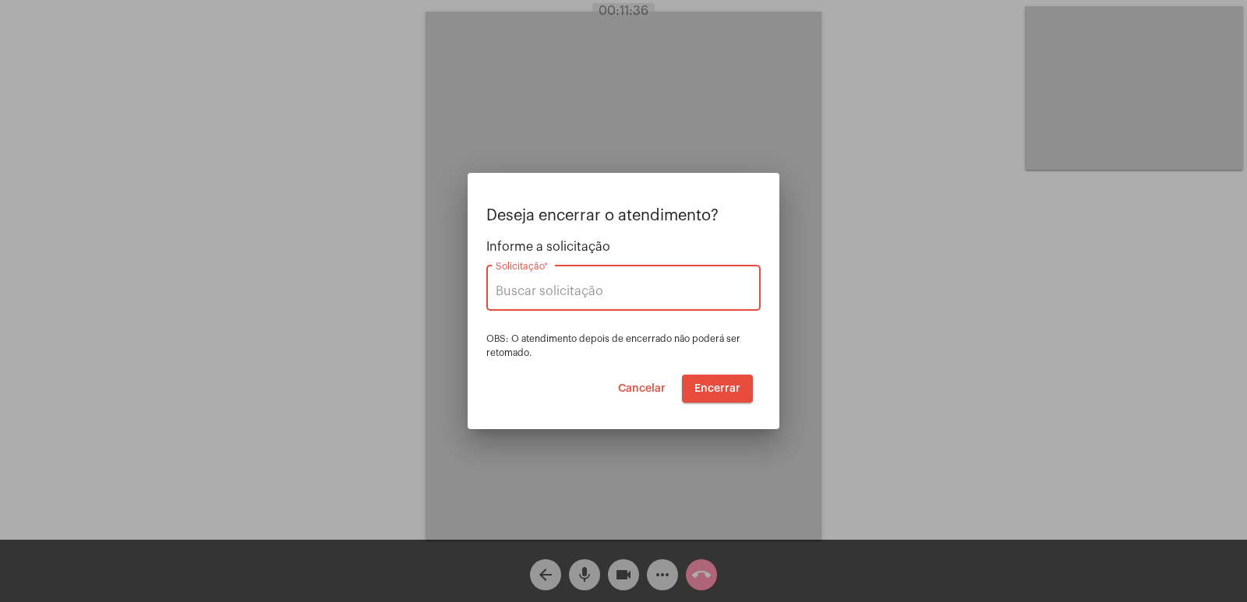
type input "[PERSON_NAME]"
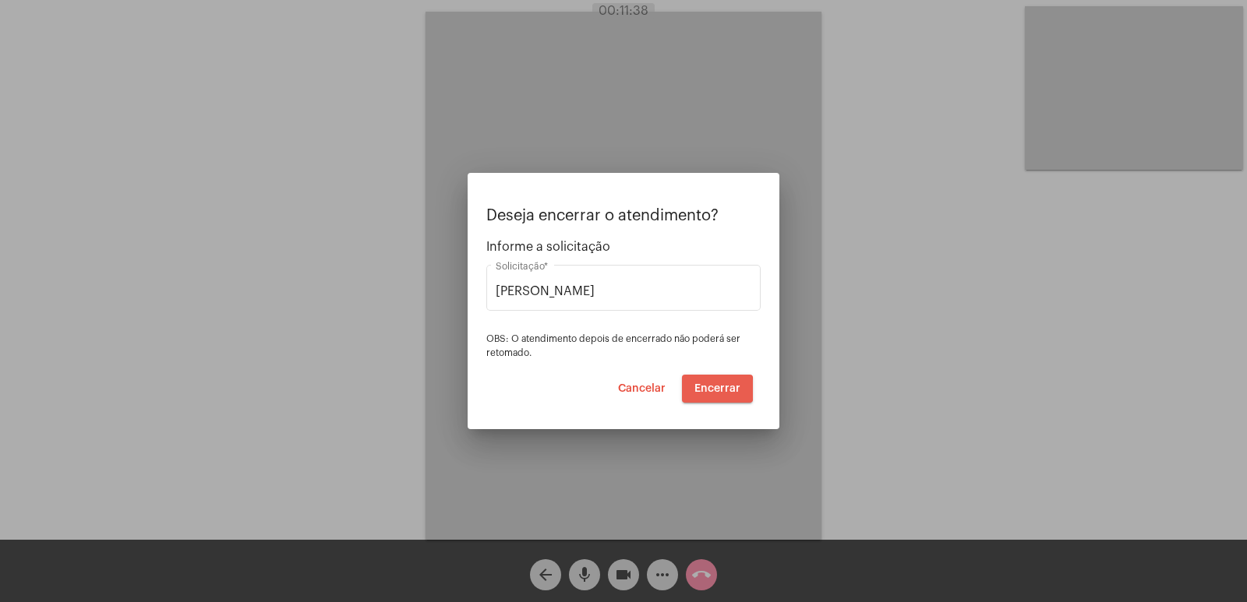
click at [706, 390] on span "Encerrar" at bounding box center [717, 388] width 46 height 11
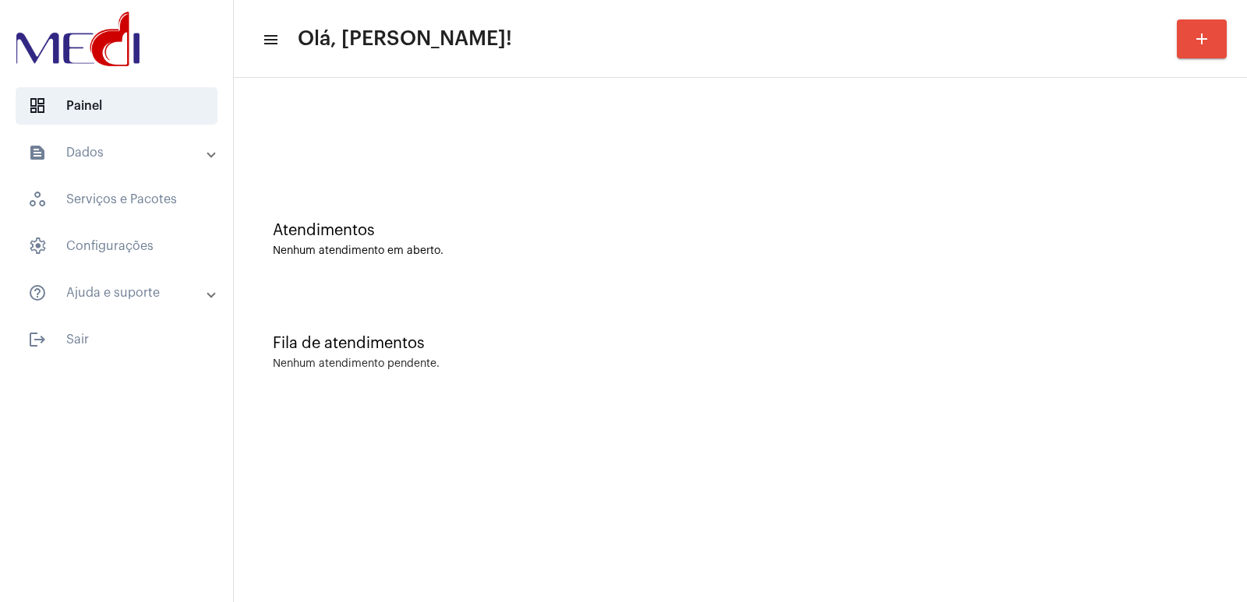
click at [945, 397] on div "Fila de atendimentos Nenhum atendimento pendente." at bounding box center [741, 344] width 998 height 113
click at [953, 373] on div "Fila de atendimentos Nenhum atendimento pendente." at bounding box center [741, 344] width 998 height 113
click at [1107, 306] on div "Fila de atendimentos Nenhum atendimento pendente." at bounding box center [741, 344] width 998 height 113
click at [937, 390] on div "Fila de atendimentos Nenhum atendimento pendente." at bounding box center [741, 344] width 998 height 113
click at [939, 338] on div "Fila de atendimentos" at bounding box center [740, 343] width 935 height 17
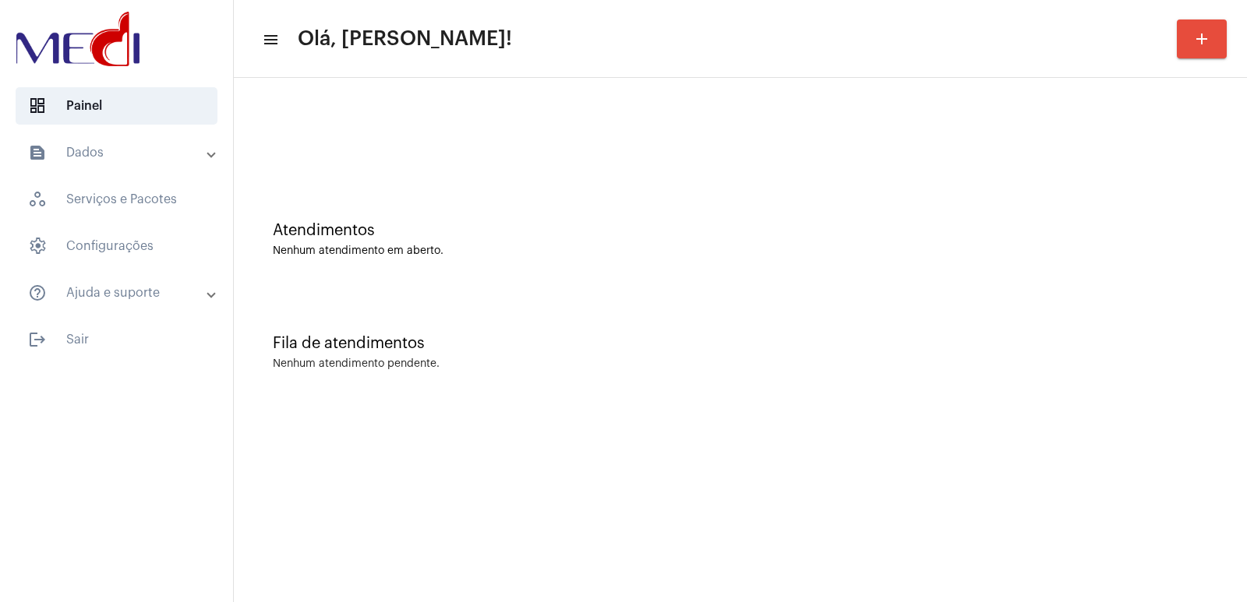
click at [1034, 339] on div "Fila de atendimentos" at bounding box center [740, 343] width 935 height 17
click at [924, 355] on div "Fila de atendimentos Nenhum atendimento pendente." at bounding box center [741, 344] width 998 height 113
click at [926, 355] on div "Fila de atendimentos Nenhum atendimento pendente." at bounding box center [741, 344] width 998 height 113
drag, startPoint x: 859, startPoint y: 376, endPoint x: 1041, endPoint y: 447, distance: 195.7
click at [861, 377] on div "Fila de atendimentos Nenhum atendimento pendente." at bounding box center [741, 344] width 998 height 113
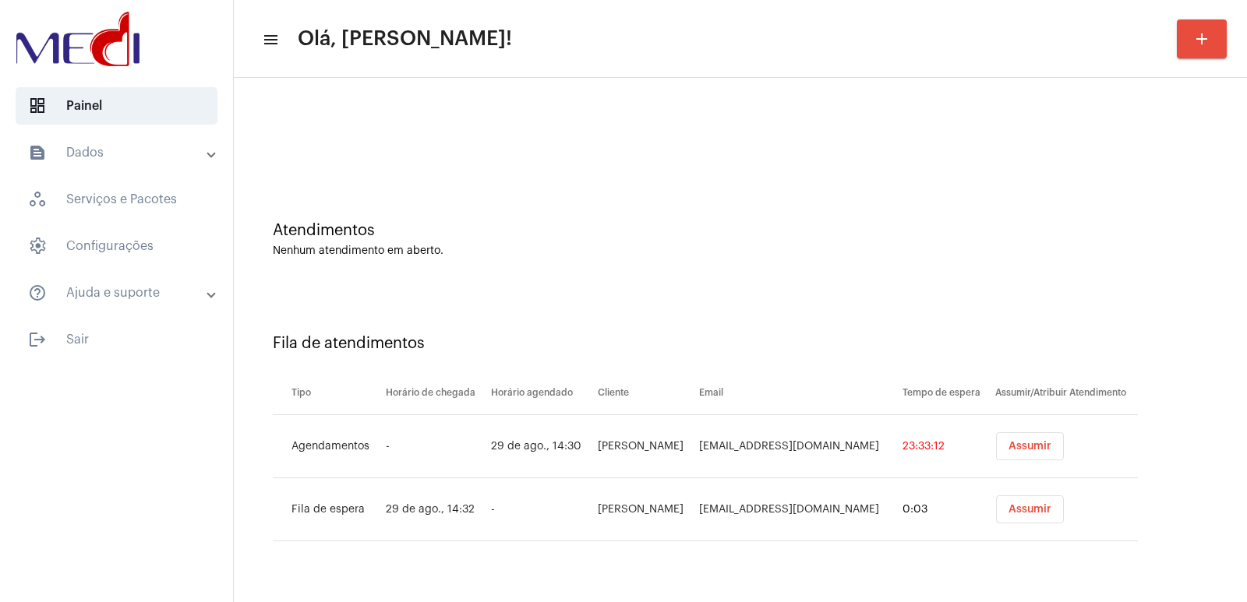
click at [1033, 455] on button "Assumir" at bounding box center [1030, 447] width 68 height 28
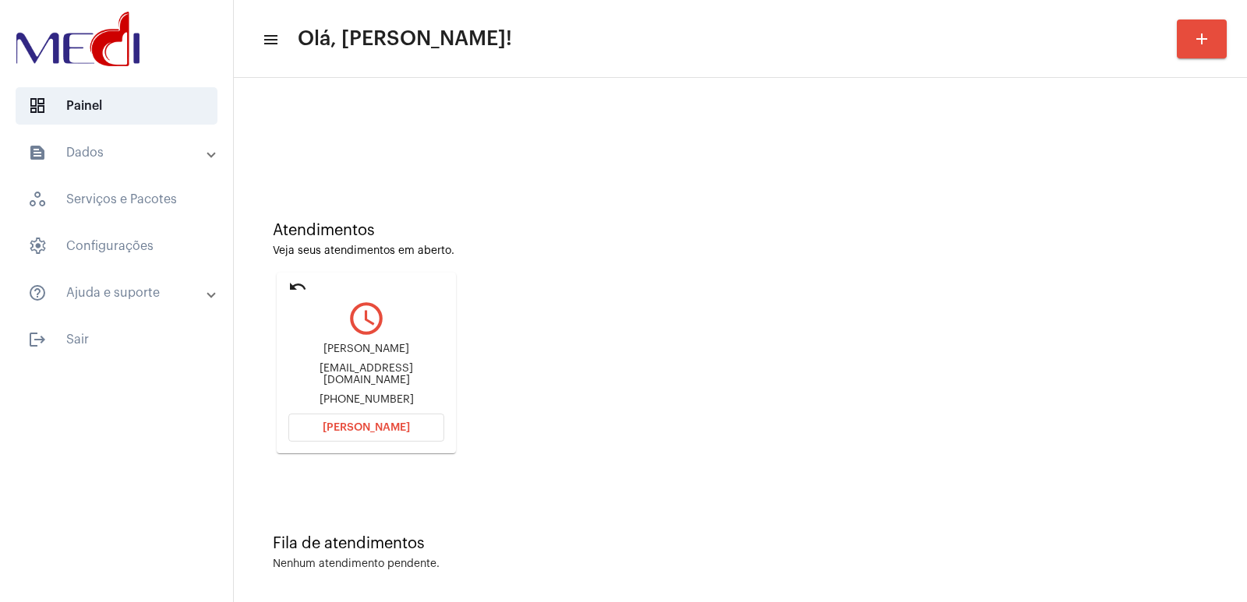
drag, startPoint x: 355, startPoint y: 343, endPoint x: 355, endPoint y: 351, distance: 8.6
click at [355, 346] on div "Gabriel Amorim Soares bielgabrielamorimsoares@gmail.com +5582987583856" at bounding box center [366, 375] width 156 height 70
click at [355, 351] on div "Gabriel Amorim Soares" at bounding box center [366, 350] width 156 height 12
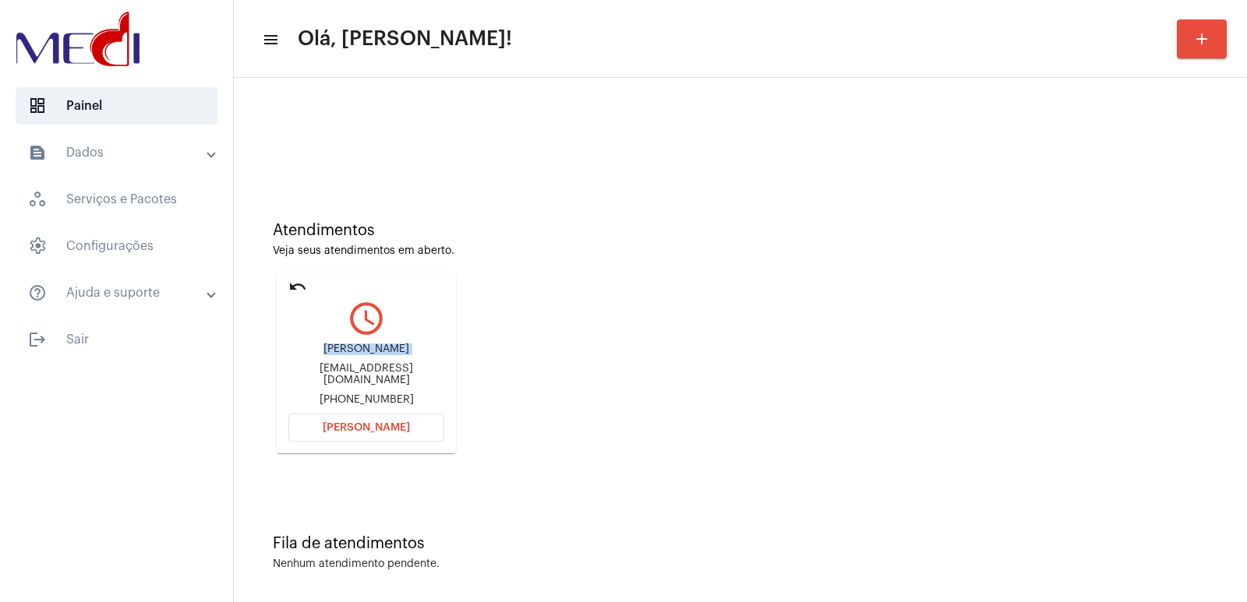
copy div "Gabriel Amorim Soares"
click at [400, 429] on span "[PERSON_NAME]" at bounding box center [366, 427] width 87 height 11
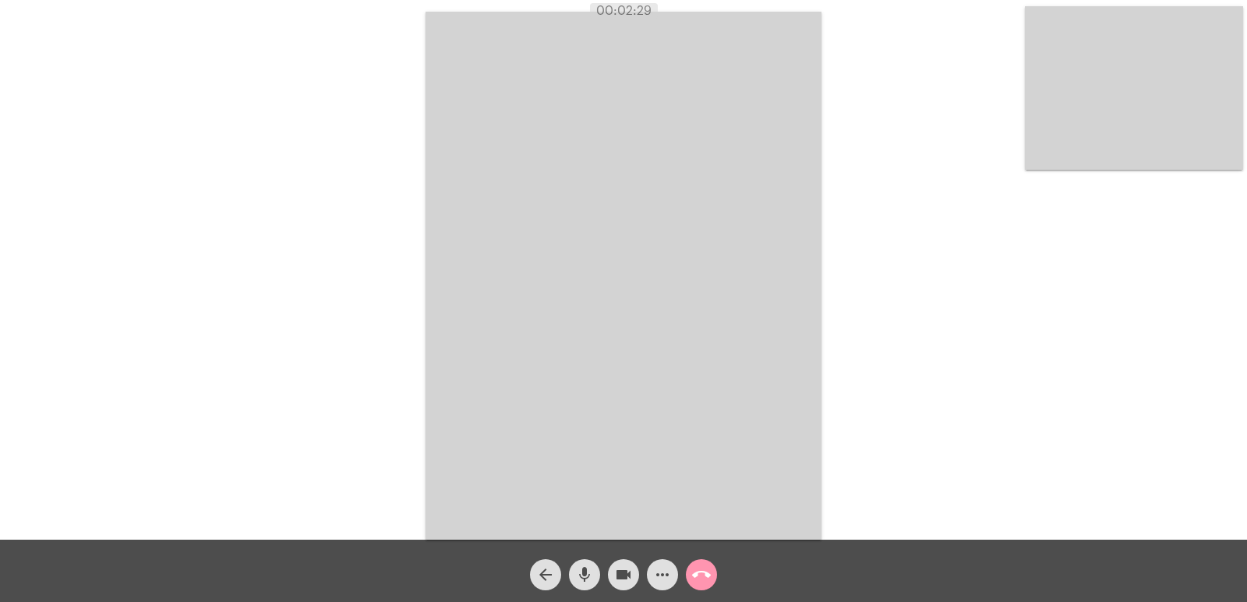
click at [546, 578] on mat-icon "arrow_back" at bounding box center [545, 575] width 19 height 19
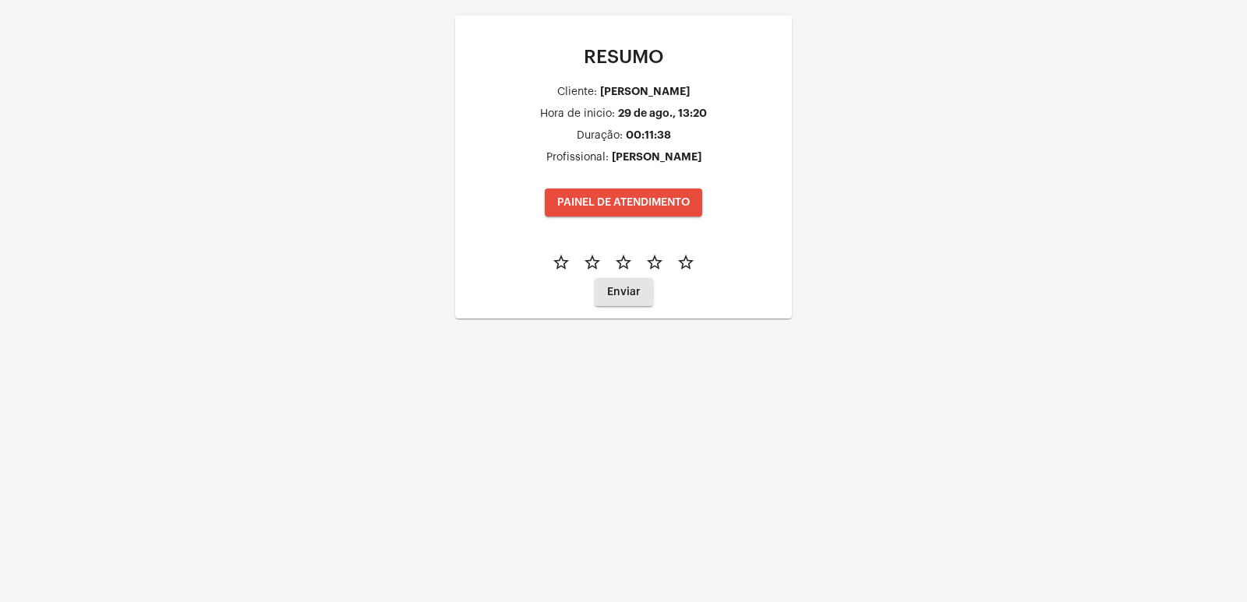
click at [616, 285] on button "Enviar" at bounding box center [624, 292] width 58 height 28
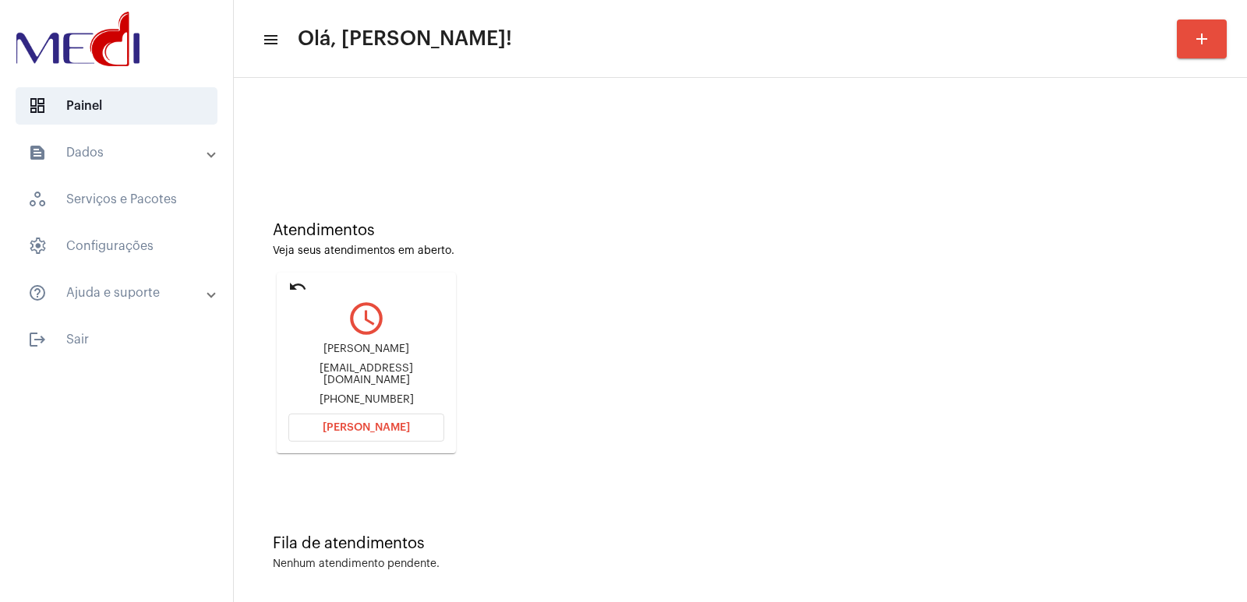
click at [376, 427] on span "[PERSON_NAME]" at bounding box center [366, 427] width 87 height 11
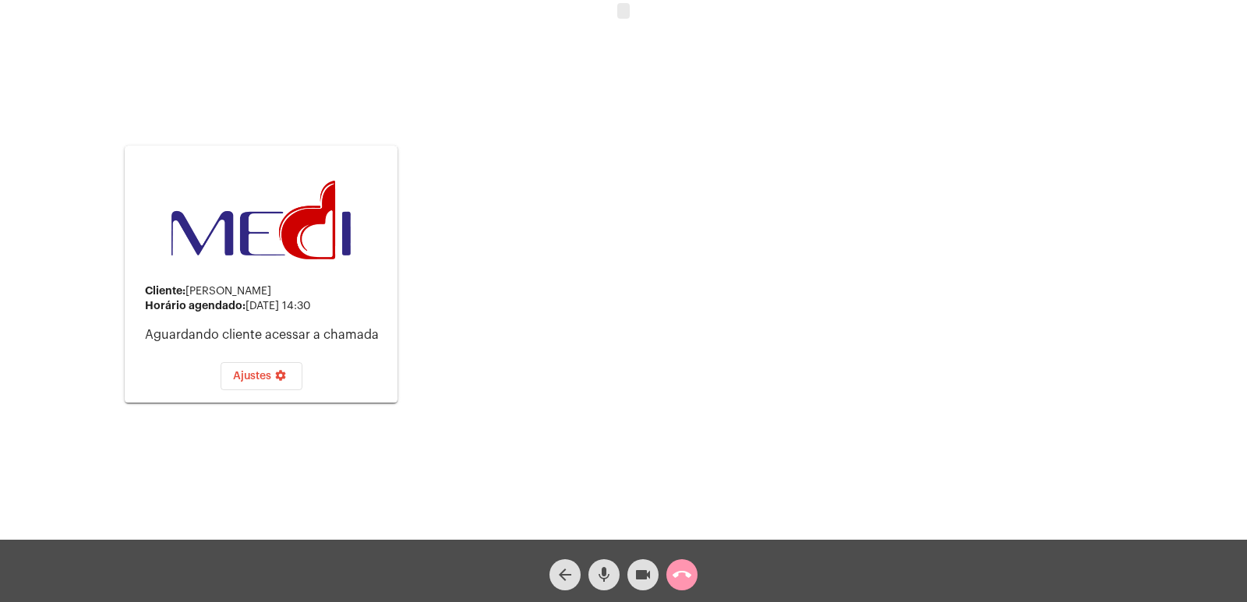
drag, startPoint x: 611, startPoint y: 2, endPoint x: 640, endPoint y: 34, distance: 43.0
click at [638, 31] on div "Cliente: Gabriel Amorim Soares Horário agendado: 29 de agosto às 14:30 Aguardan…" at bounding box center [624, 272] width 1244 height 540
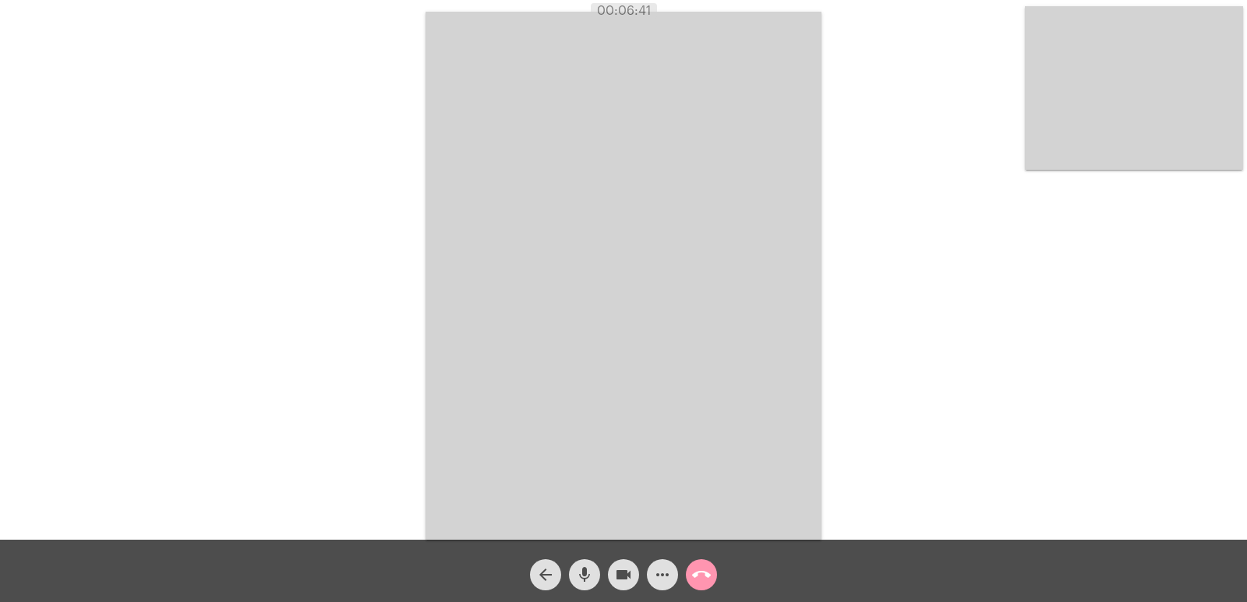
click at [708, 572] on mat-icon "call_end" at bounding box center [701, 575] width 19 height 19
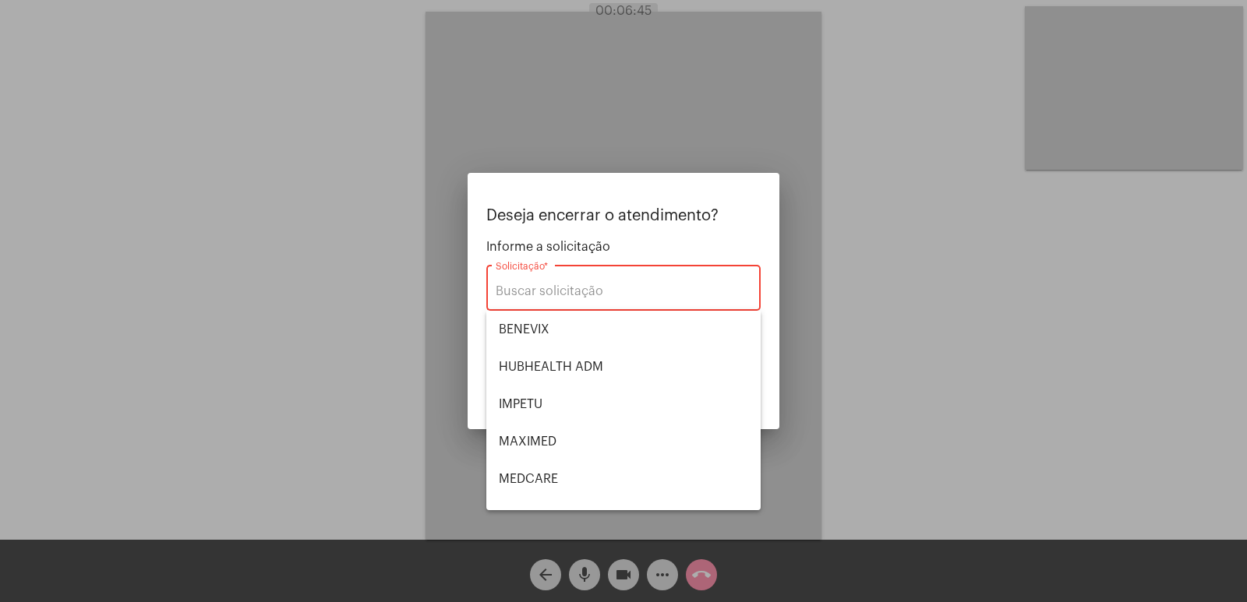
drag, startPoint x: 543, startPoint y: 384, endPoint x: 805, endPoint y: 422, distance: 264.6
click at [543, 535] on span "SMILE SAÚDE" at bounding box center [623, 553] width 249 height 37
type input "SMILE SAÚDE"
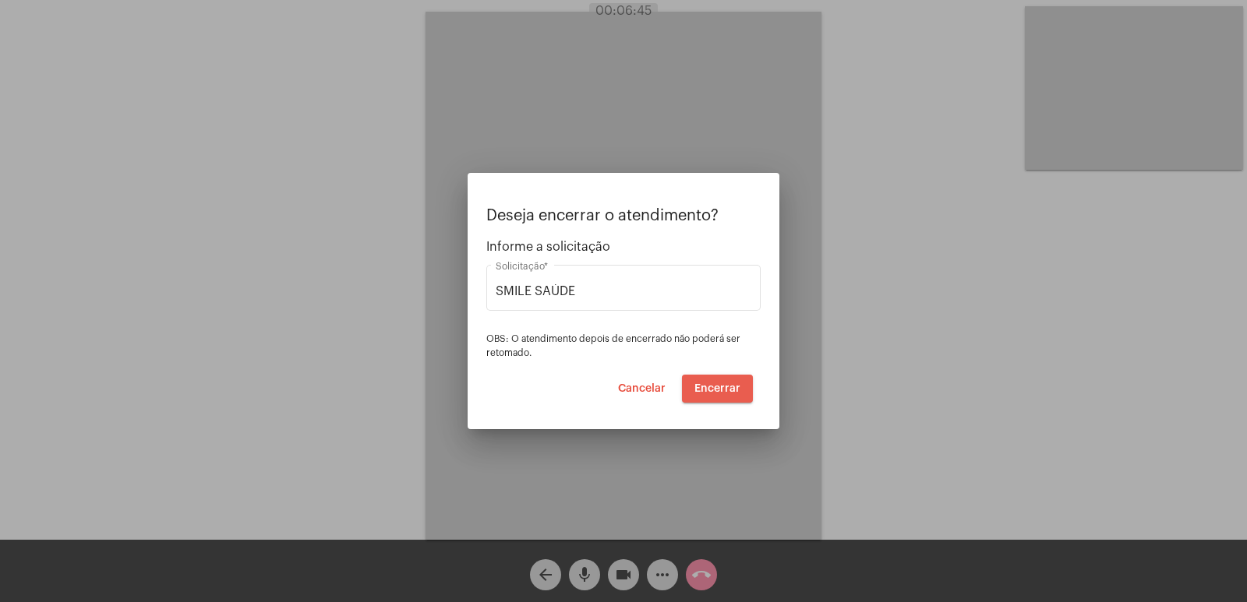
click at [719, 383] on span "Encerrar" at bounding box center [717, 388] width 46 height 11
click at [719, 385] on span "Encerrar" at bounding box center [717, 388] width 46 height 11
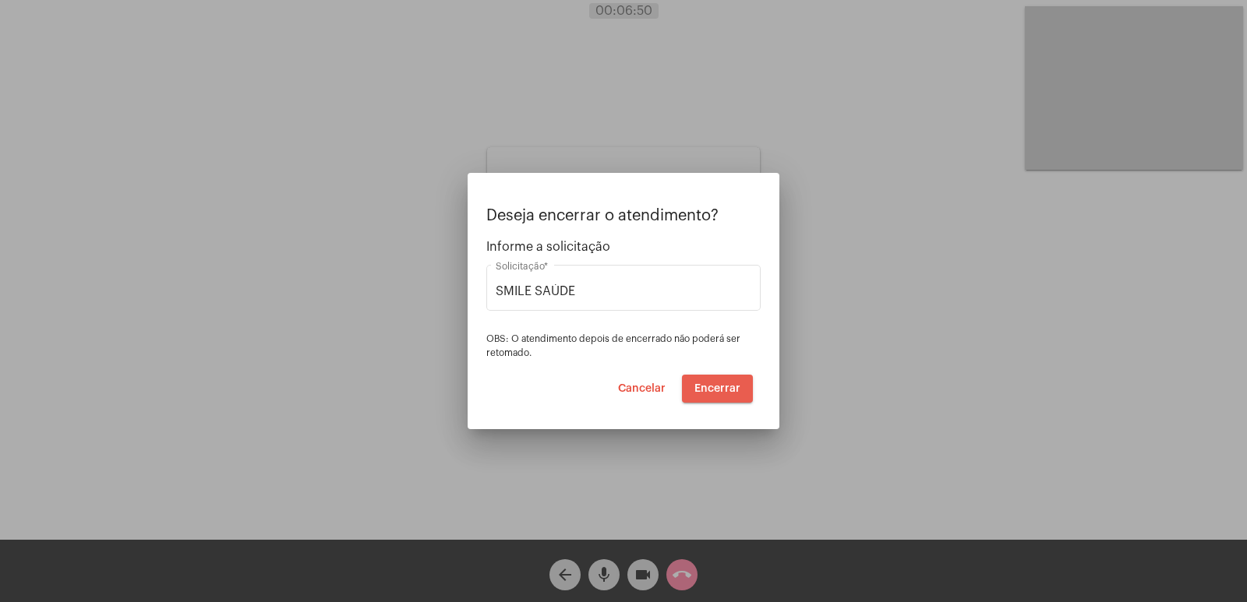
drag, startPoint x: 719, startPoint y: 385, endPoint x: 720, endPoint y: 394, distance: 9.4
click at [719, 385] on span "Encerrar" at bounding box center [717, 388] width 46 height 11
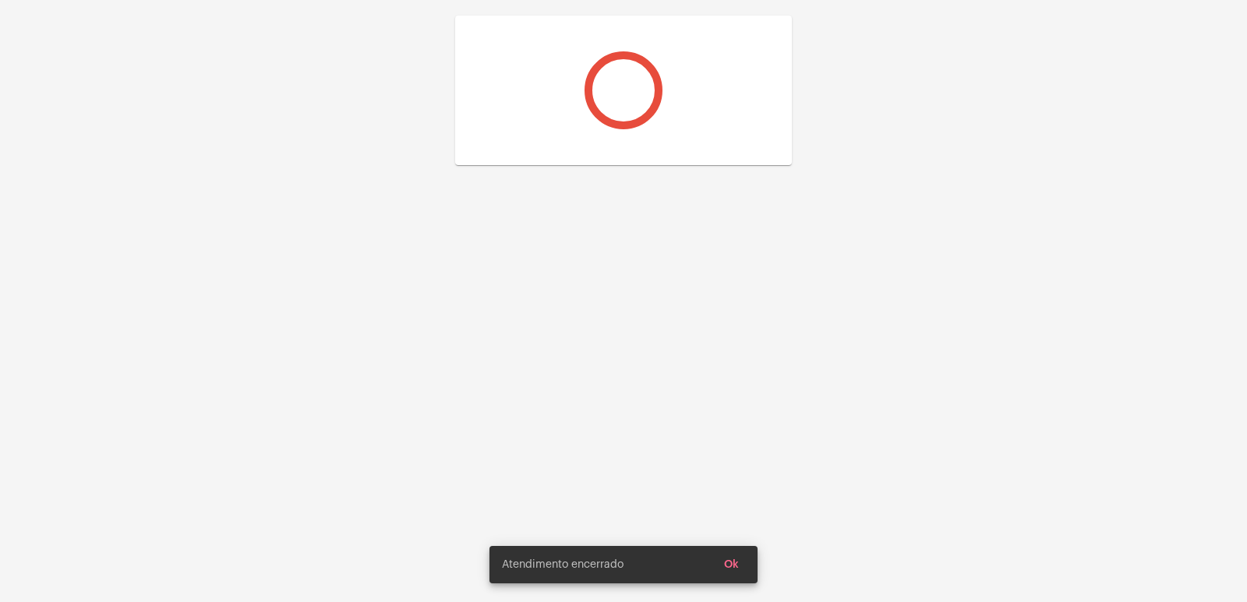
click at [734, 560] on span "Ok" at bounding box center [731, 565] width 15 height 11
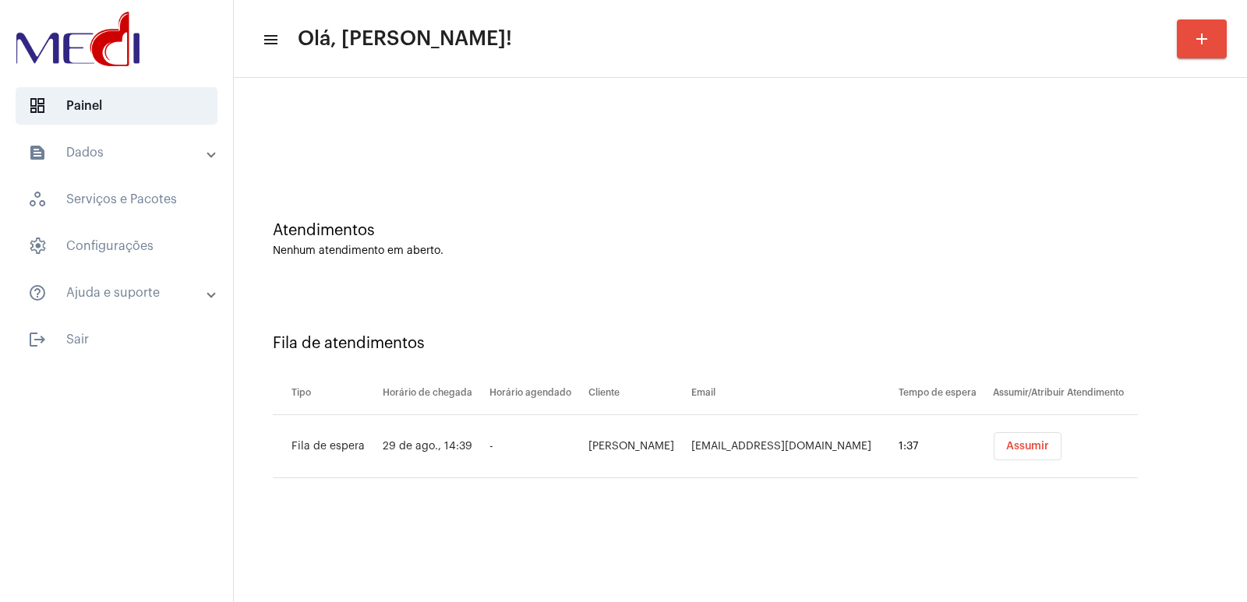
click at [634, 433] on td "[PERSON_NAME]" at bounding box center [636, 446] width 103 height 63
click at [624, 438] on td "[PERSON_NAME]" at bounding box center [636, 446] width 103 height 63
copy td "[PERSON_NAME]"
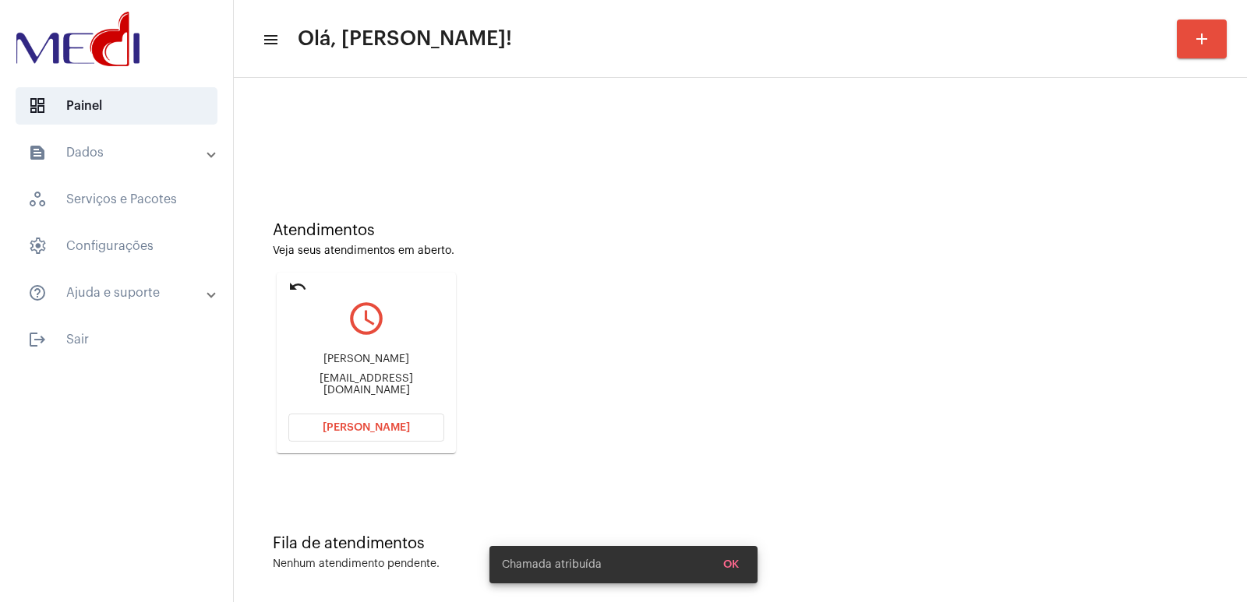
click at [345, 382] on div "[EMAIL_ADDRESS][DOMAIN_NAME]" at bounding box center [366, 384] width 156 height 23
copy mat-card-content "[EMAIL_ADDRESS][DOMAIN_NAME] [PERSON_NAME]"
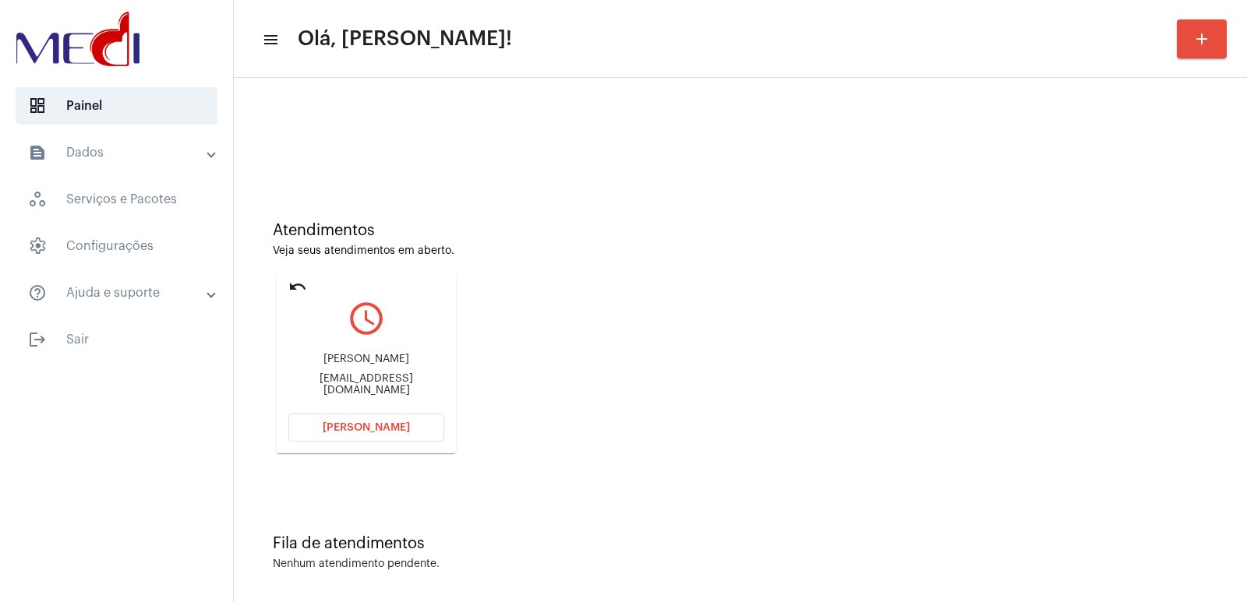
click at [362, 356] on div "[PERSON_NAME] [EMAIL_ADDRESS][DOMAIN_NAME]" at bounding box center [366, 375] width 156 height 70
copy div "[PERSON_NAME]"
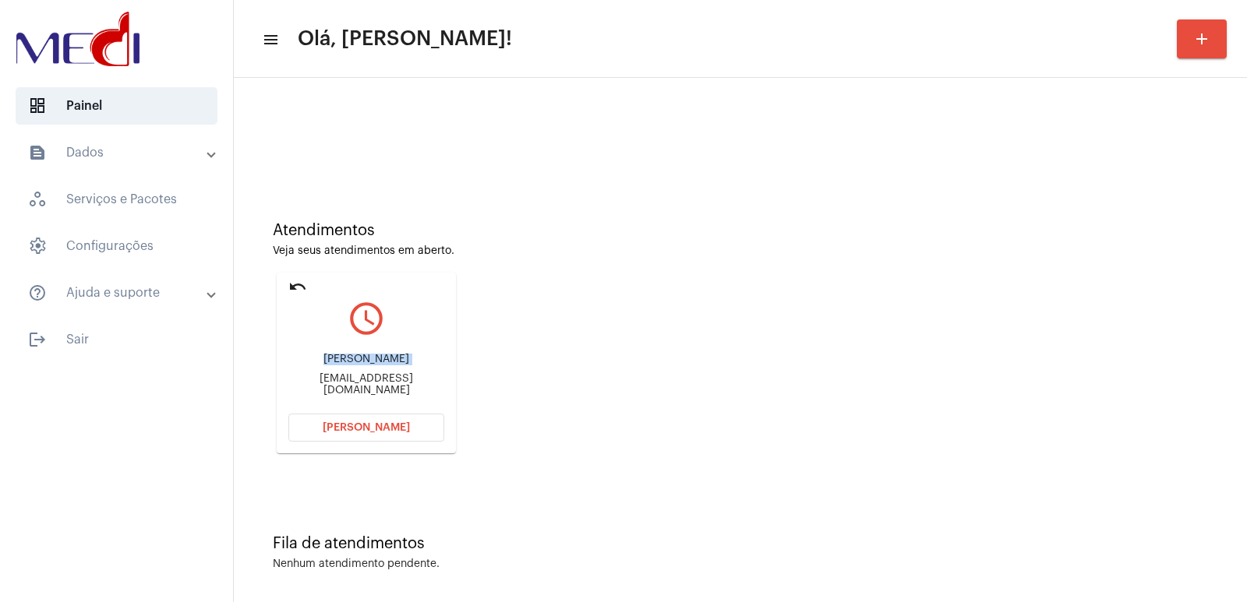
click at [373, 422] on button "[PERSON_NAME]" at bounding box center [366, 428] width 156 height 28
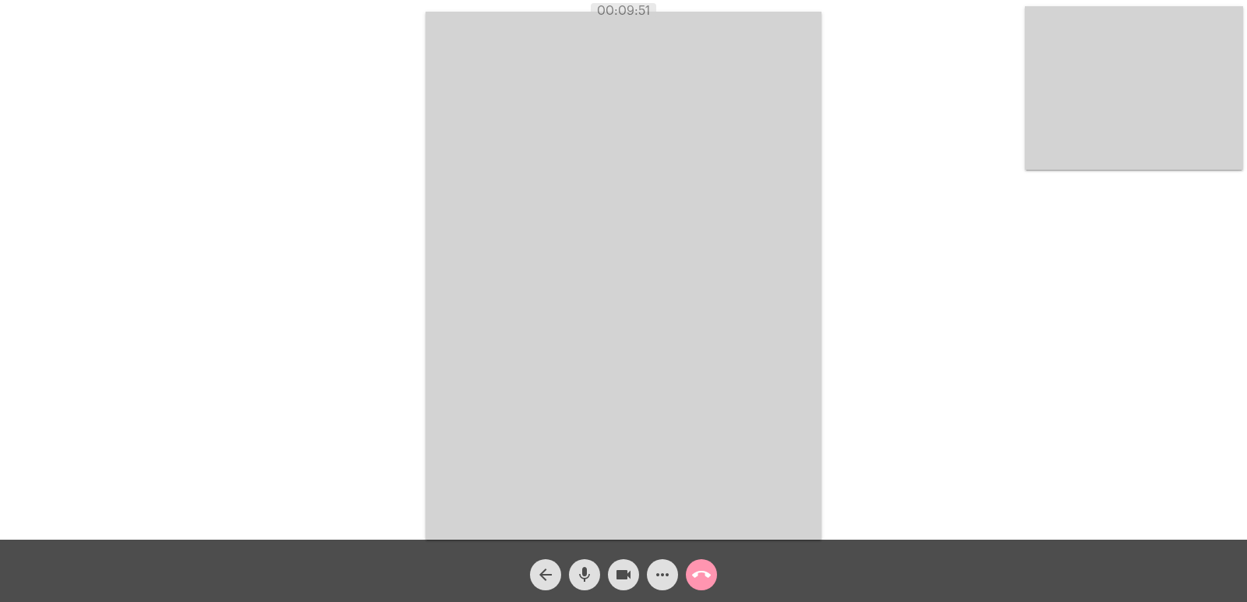
click at [707, 578] on mat-icon "call_end" at bounding box center [701, 575] width 19 height 19
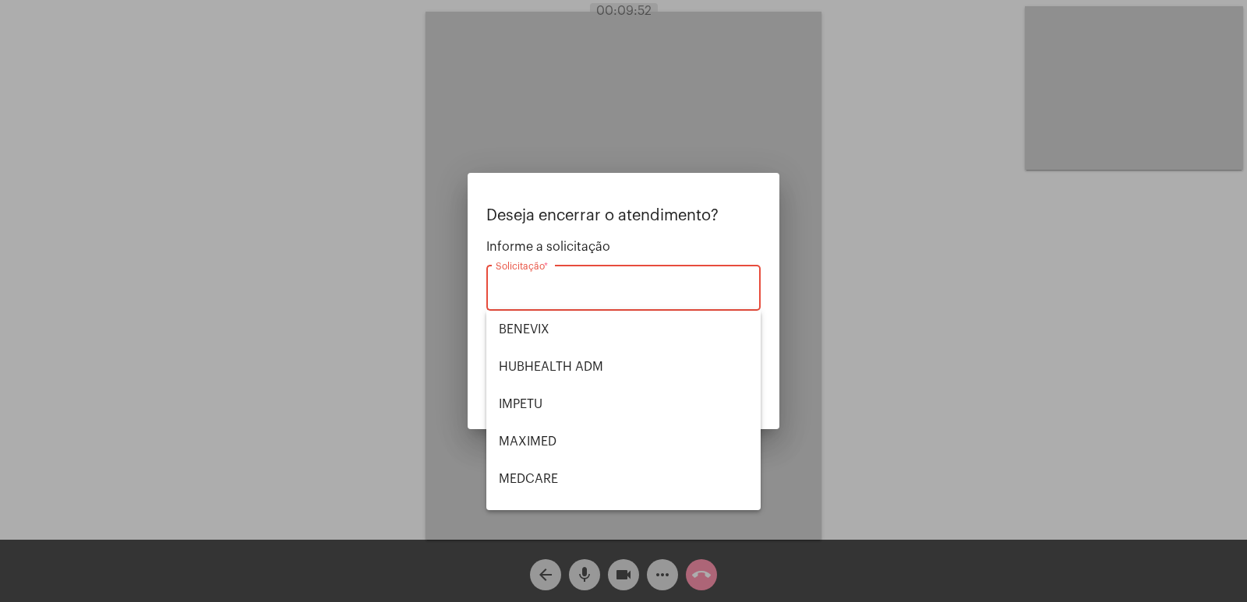
scroll to position [175, 0]
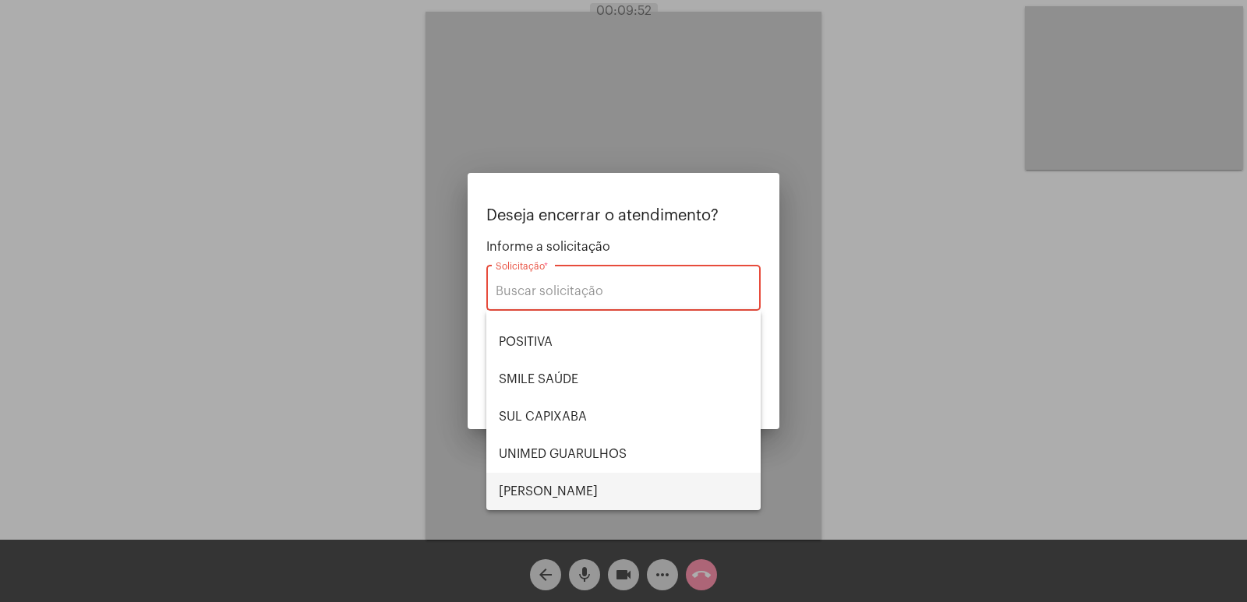
click at [553, 487] on span "[PERSON_NAME]" at bounding box center [623, 491] width 249 height 37
type input "[PERSON_NAME]"
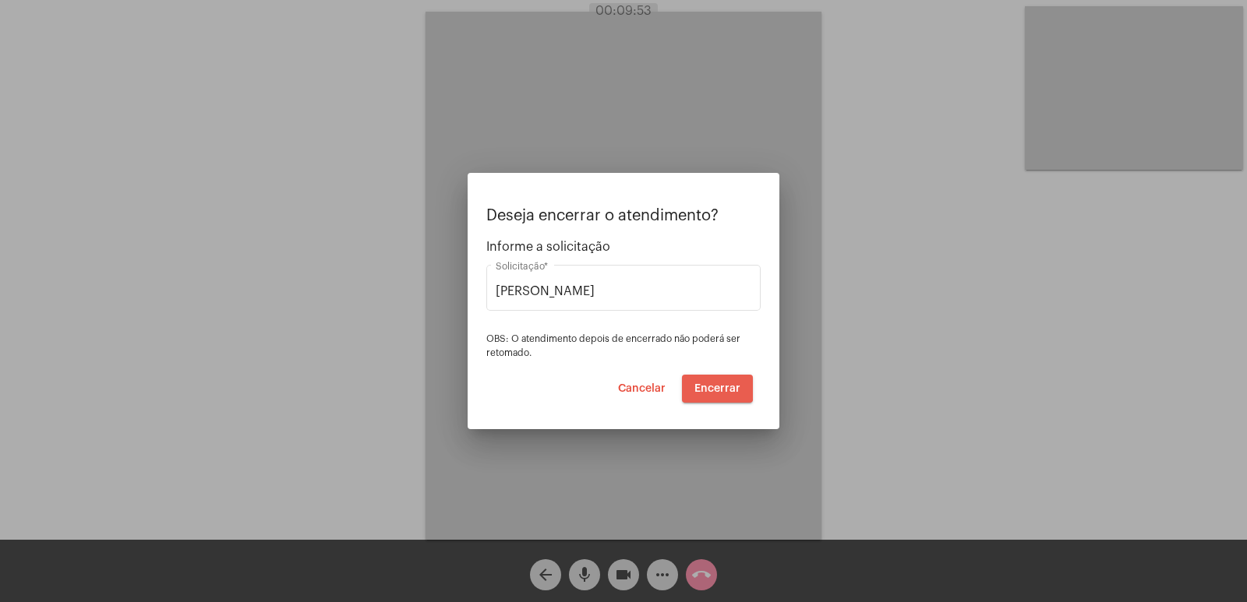
click at [706, 387] on span "Encerrar" at bounding box center [717, 388] width 46 height 11
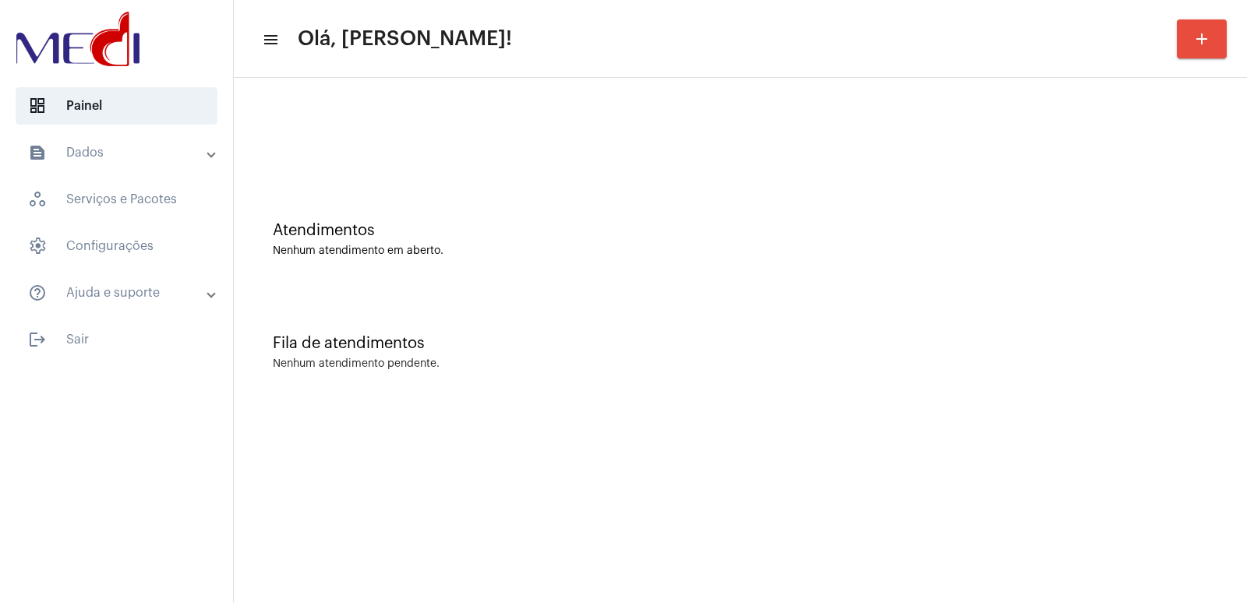
drag, startPoint x: 160, startPoint y: 9, endPoint x: 844, endPoint y: 228, distance: 718.5
click at [844, 228] on div "Atendimentos" at bounding box center [740, 230] width 935 height 17
drag, startPoint x: 835, startPoint y: 224, endPoint x: 570, endPoint y: 193, distance: 266.1
click at [570, 193] on div "Atendimentos Nenhum atendimento em aberto." at bounding box center [741, 231] width 998 height 113
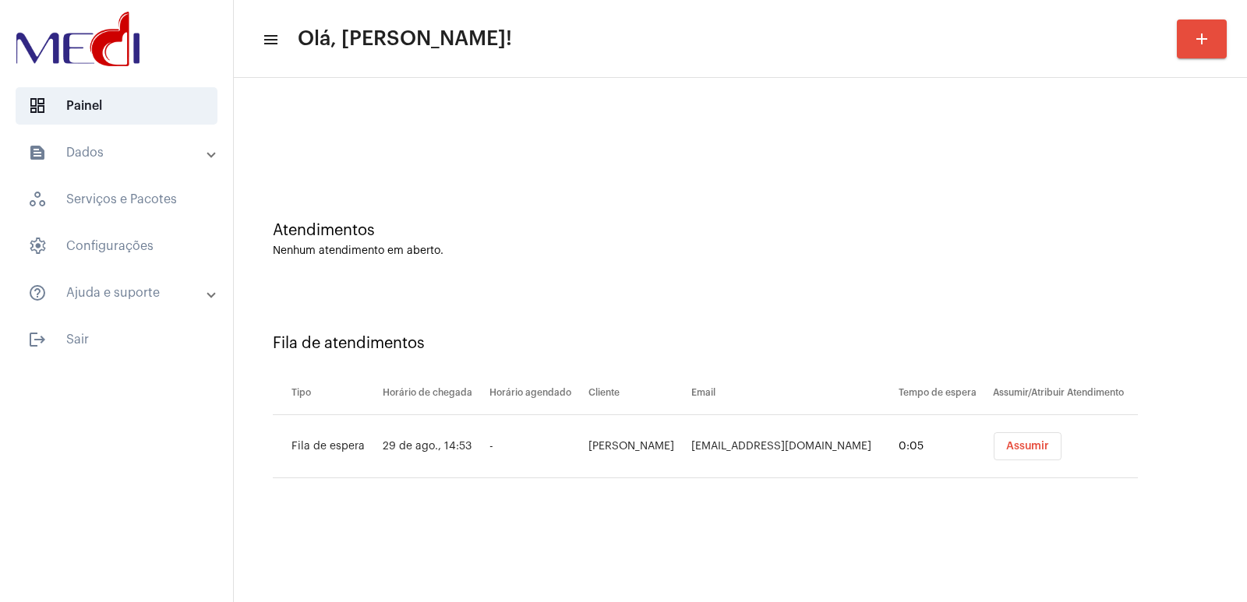
drag, startPoint x: 876, startPoint y: 288, endPoint x: 865, endPoint y: 291, distance: 11.3
click at [869, 288] on div "Atendimentos Nenhum atendimento em aberto. Fila de atendimentos Tipo Horário de…" at bounding box center [741, 299] width 998 height 427
